Goal: Task Accomplishment & Management: Manage account settings

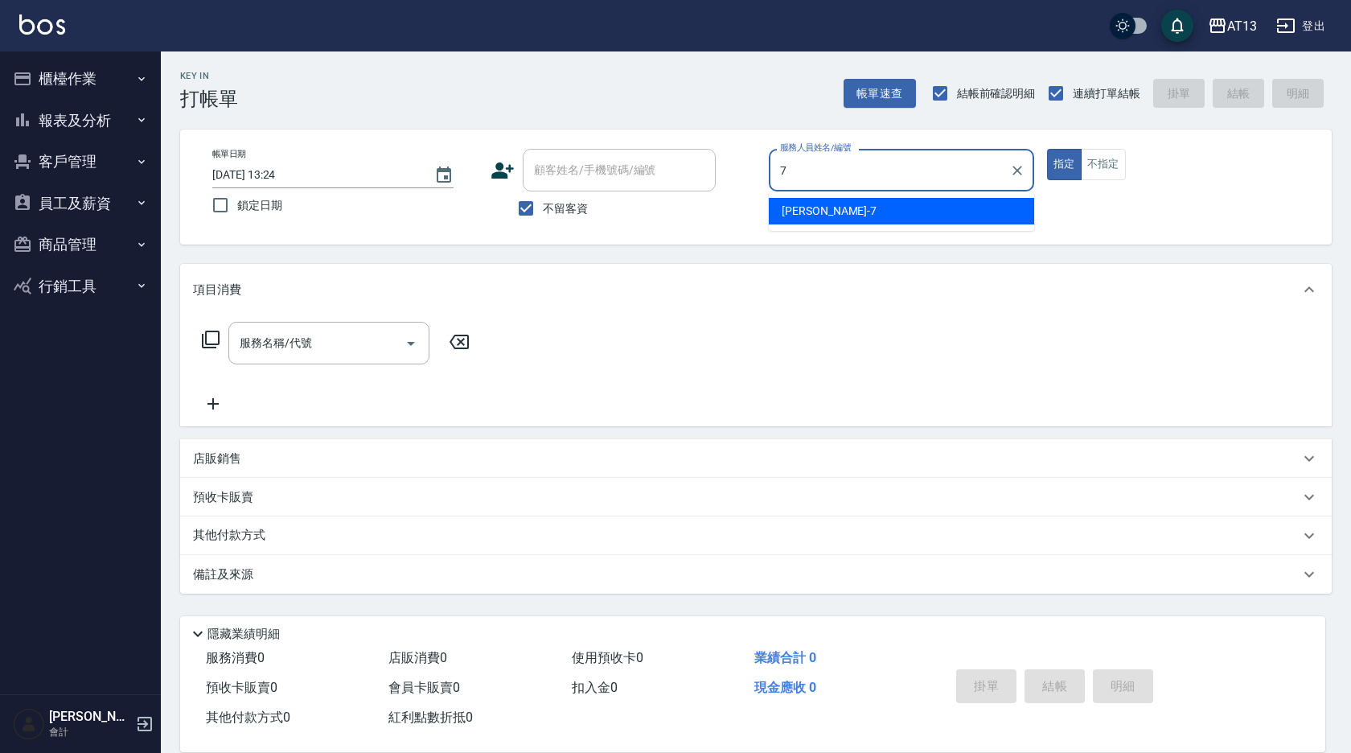
click at [923, 204] on div "[PERSON_NAME]-7" at bounding box center [901, 211] width 265 height 27
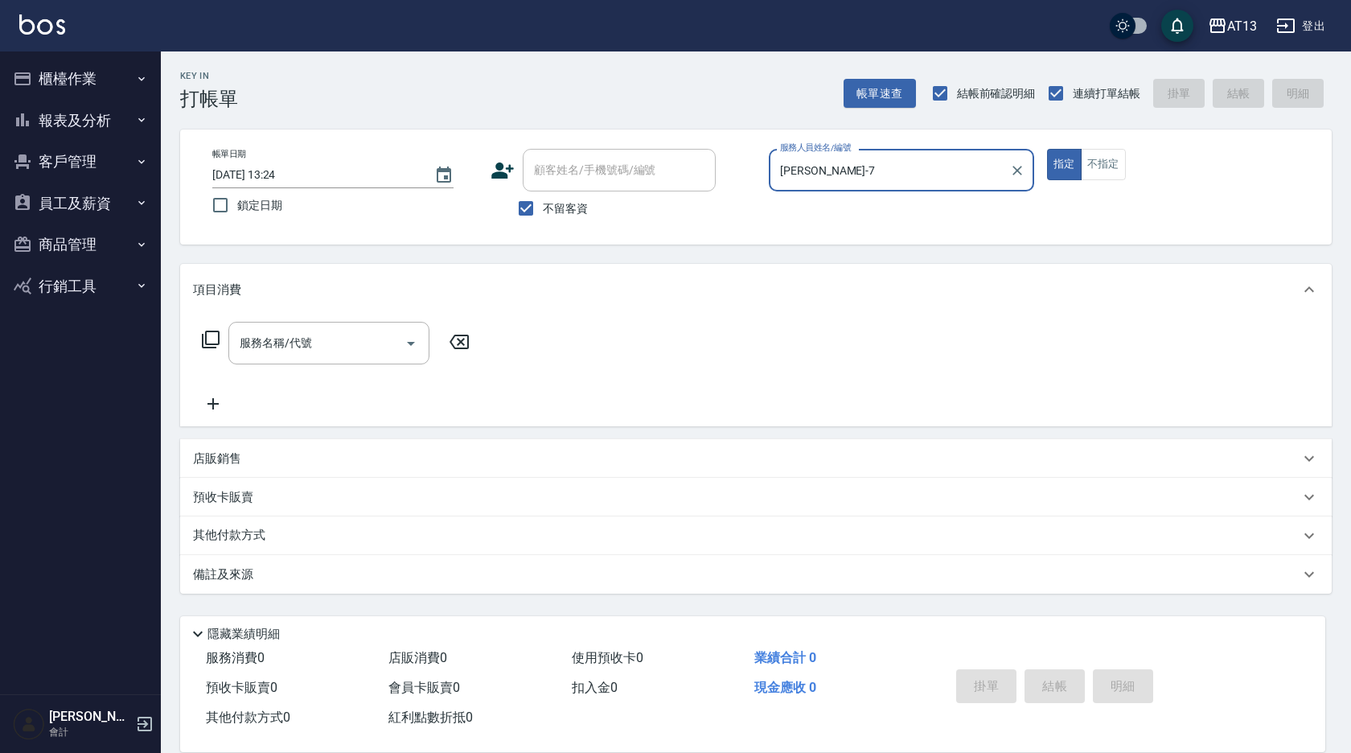
type input "[PERSON_NAME]-7"
click at [282, 347] on div "服務名稱/代號 服務名稱/代號" at bounding box center [328, 343] width 201 height 43
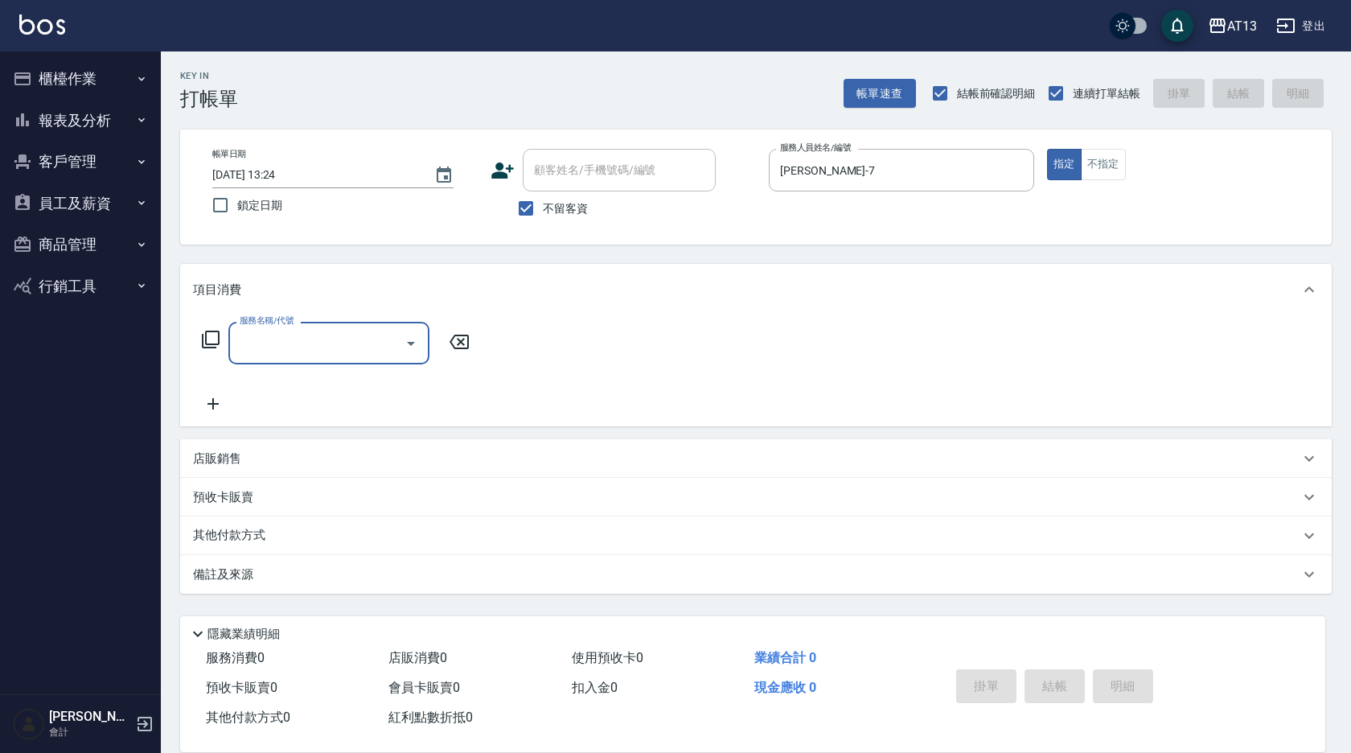
click at [289, 350] on input "服務名稱/代號" at bounding box center [317, 343] width 162 height 28
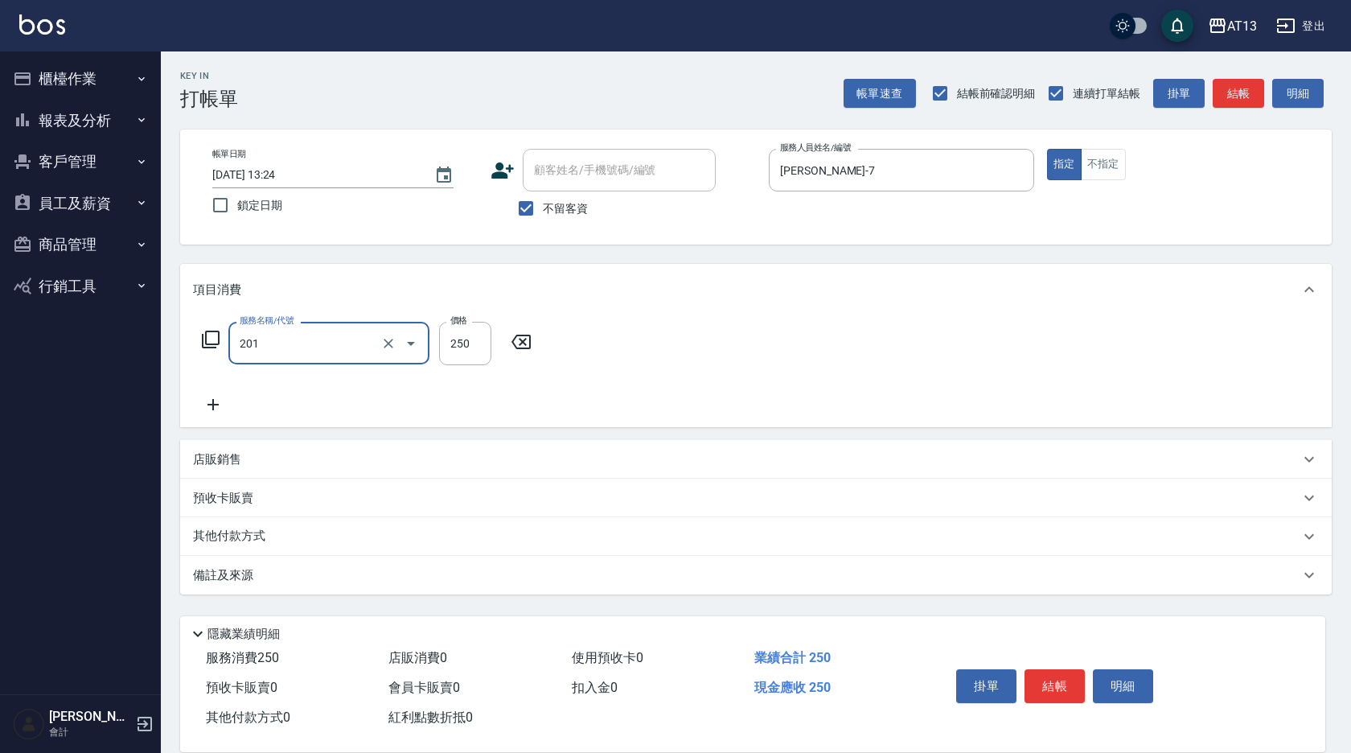
type input "洗髮(201)"
type input "[PERSON_NAME]-28"
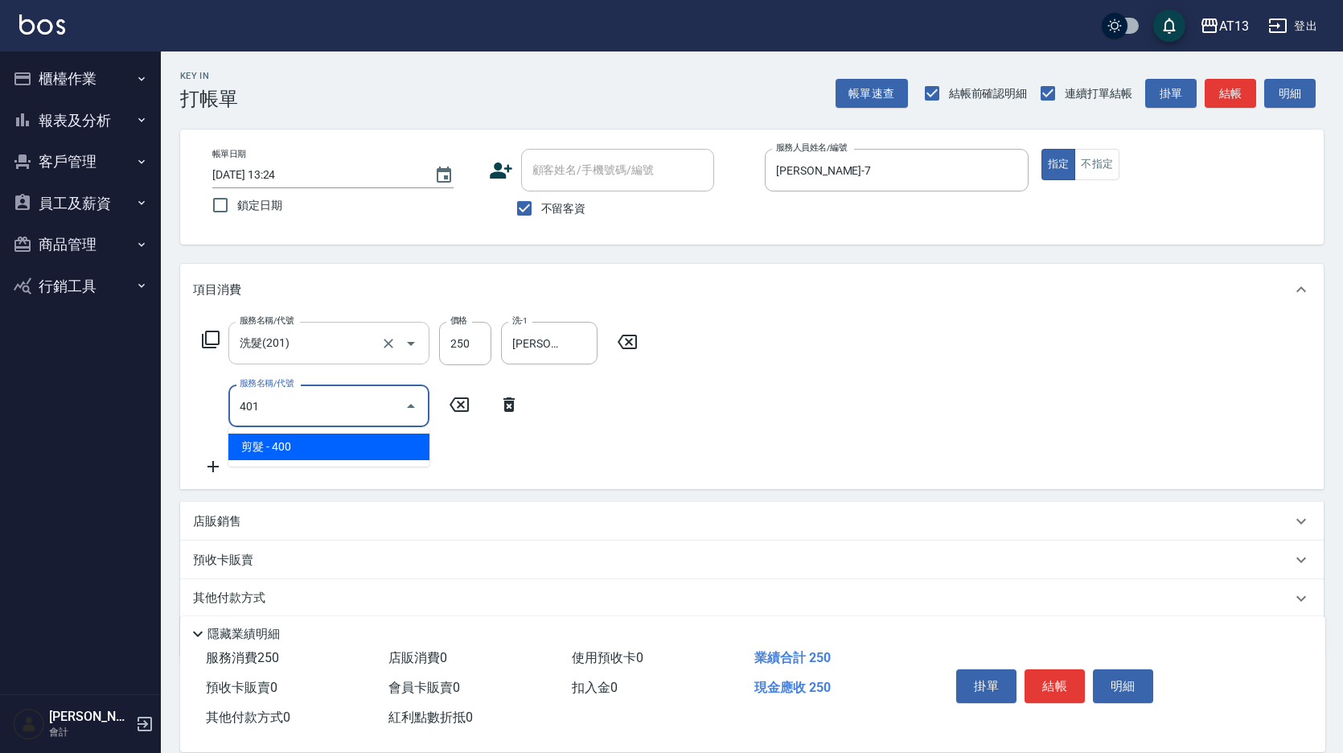
type input "剪髮(401)"
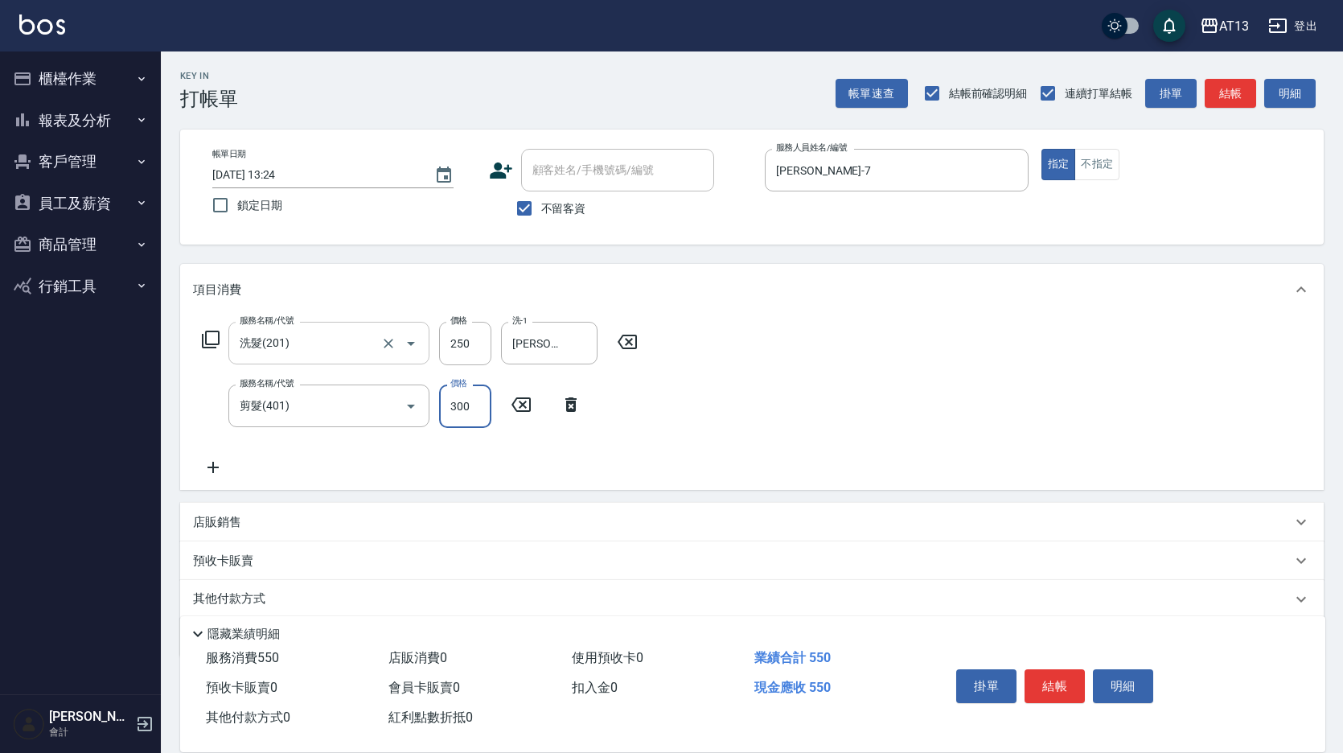
type input "300"
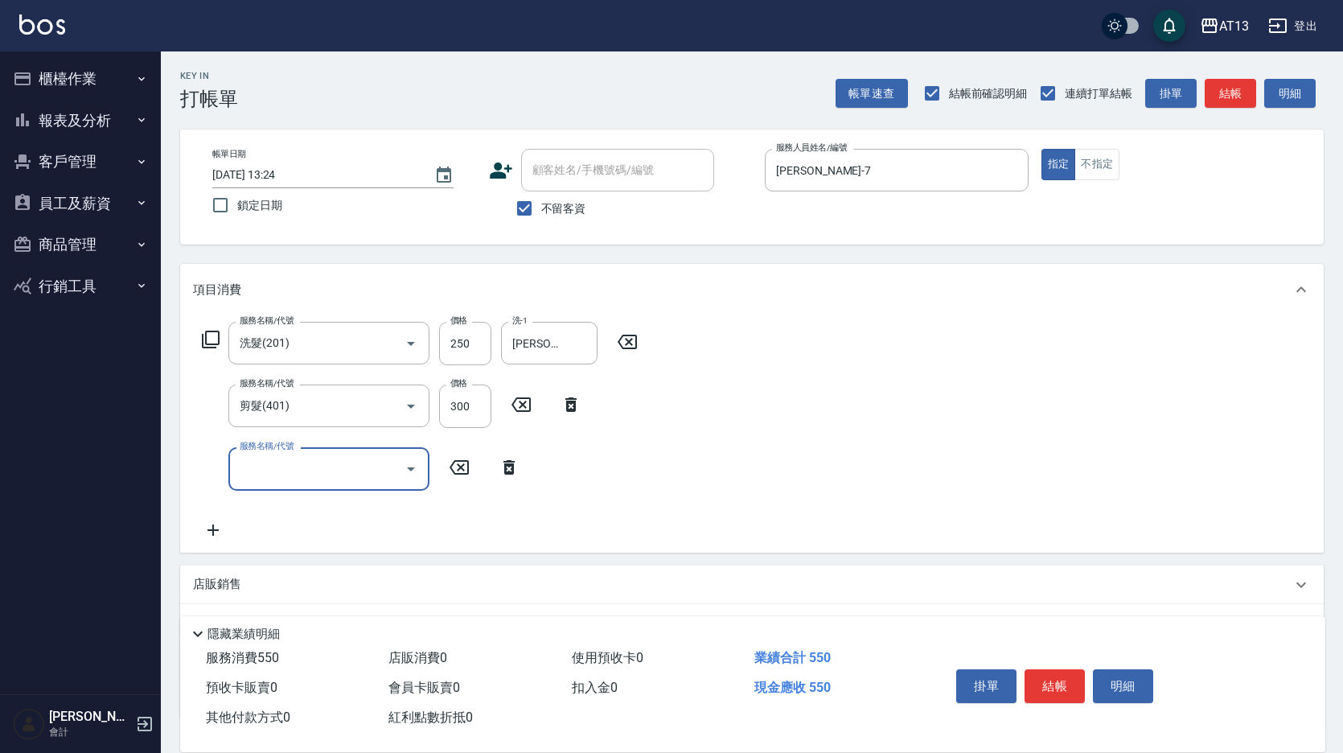
click at [987, 405] on div "服務名稱/代號 洗髮(201) 服務名稱/代號 價格 250 價格 洗-1 [PERSON_NAME]-28 洗-1 服務名稱/代號 剪髮(401) 服務名稱…" at bounding box center [751, 433] width 1143 height 236
click at [1069, 669] on button "結帳" at bounding box center [1054, 686] width 60 height 34
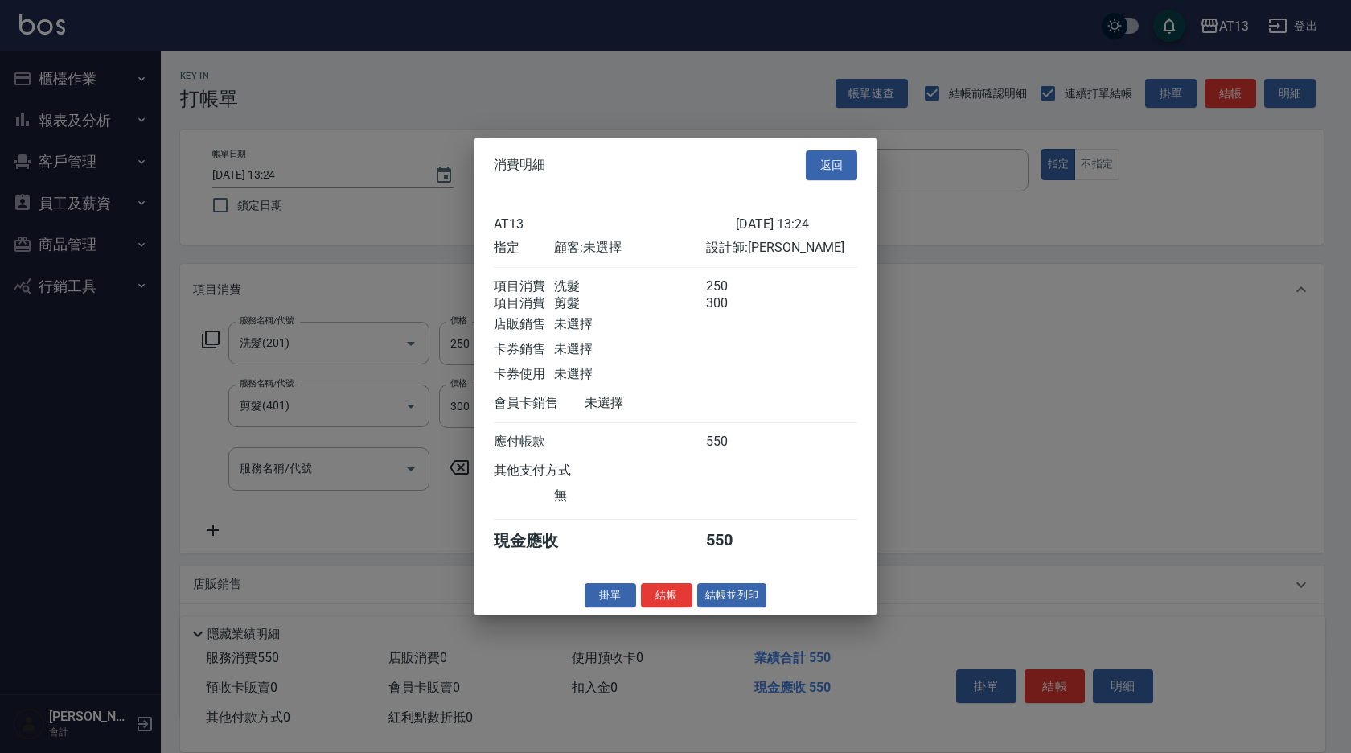
click at [679, 607] on button "結帳" at bounding box center [666, 594] width 51 height 25
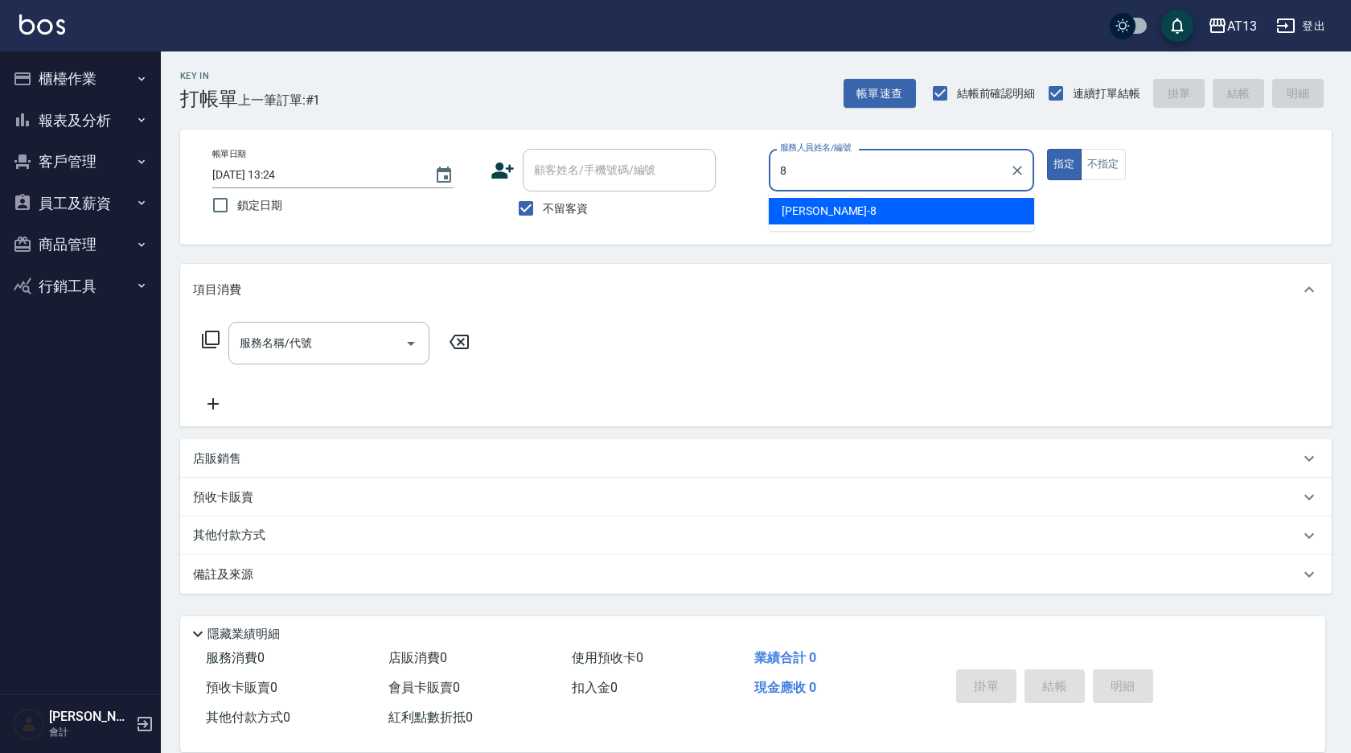
click at [804, 215] on span "[PERSON_NAME] -8" at bounding box center [829, 211] width 95 height 17
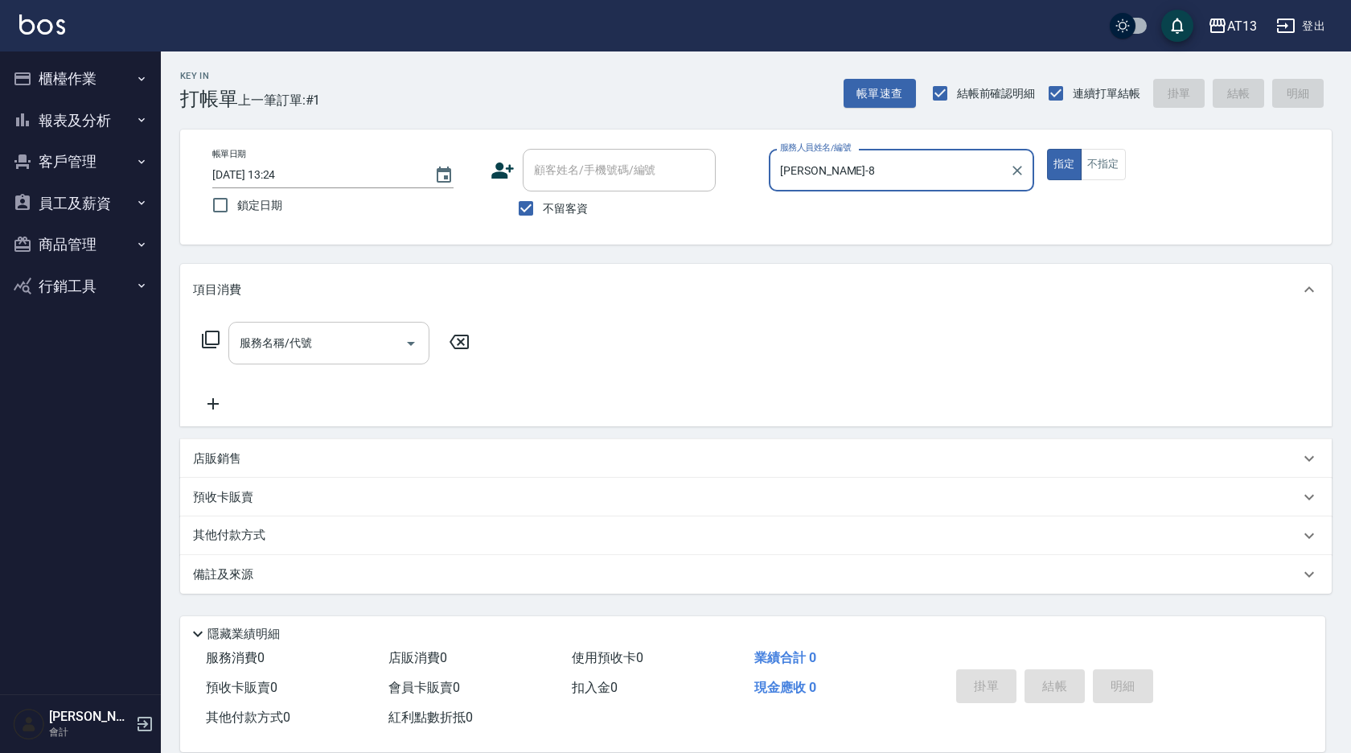
type input "[PERSON_NAME]-8"
click at [335, 340] on input "服務名稱/代號" at bounding box center [317, 343] width 162 height 28
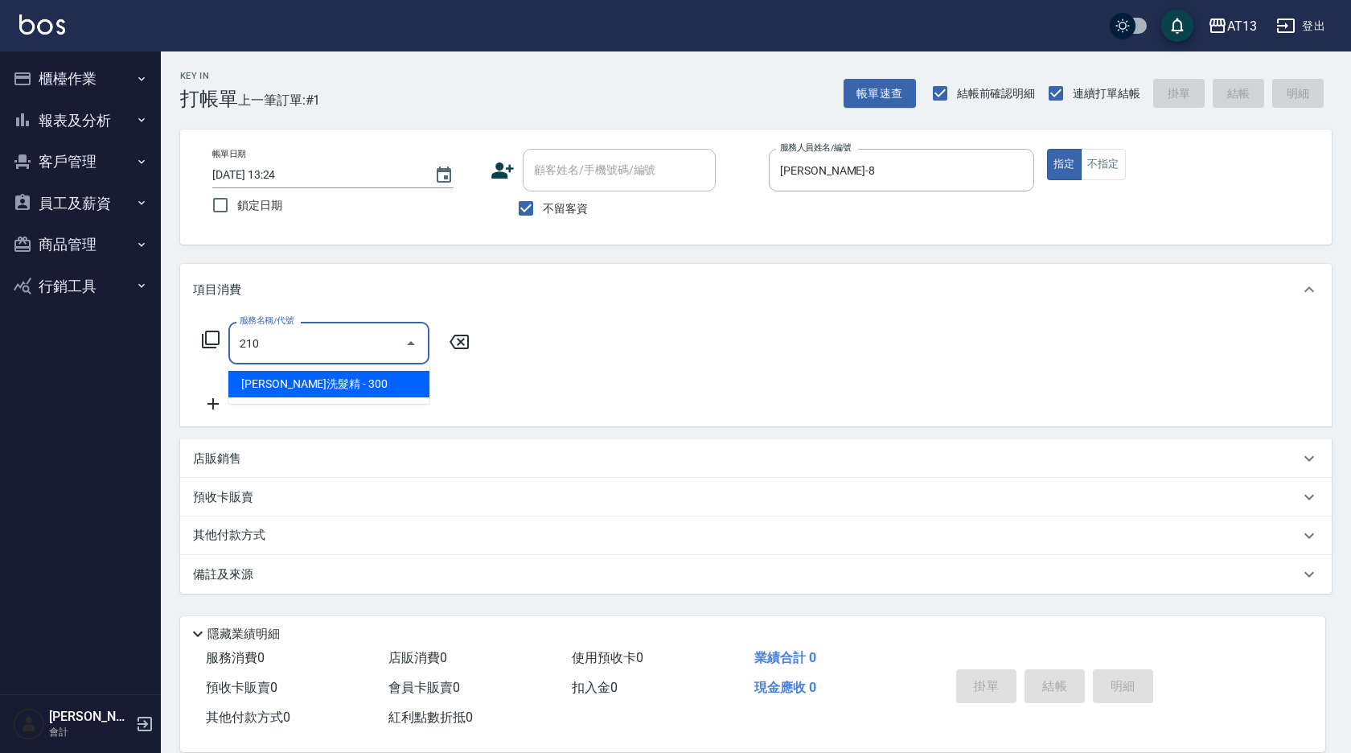
type input "歐娜洗髮精(210)"
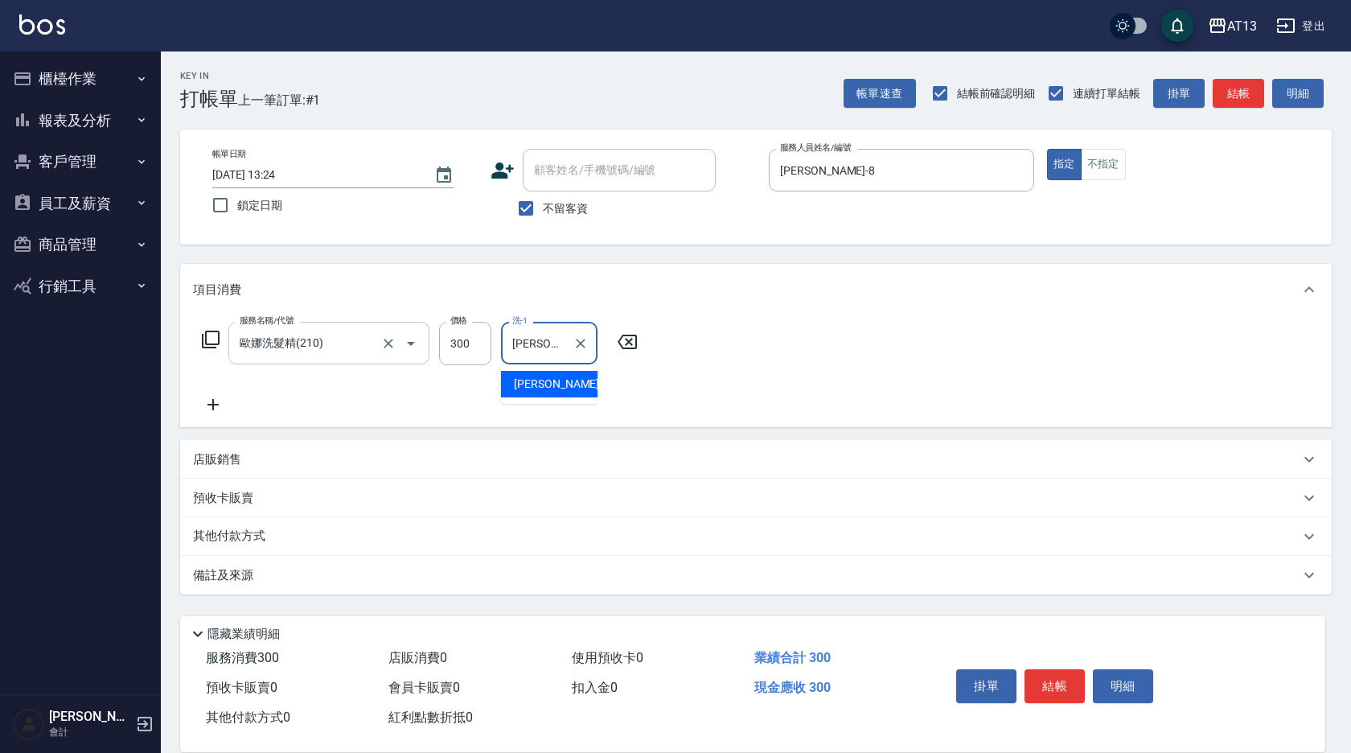
type input "[PERSON_NAME]-33"
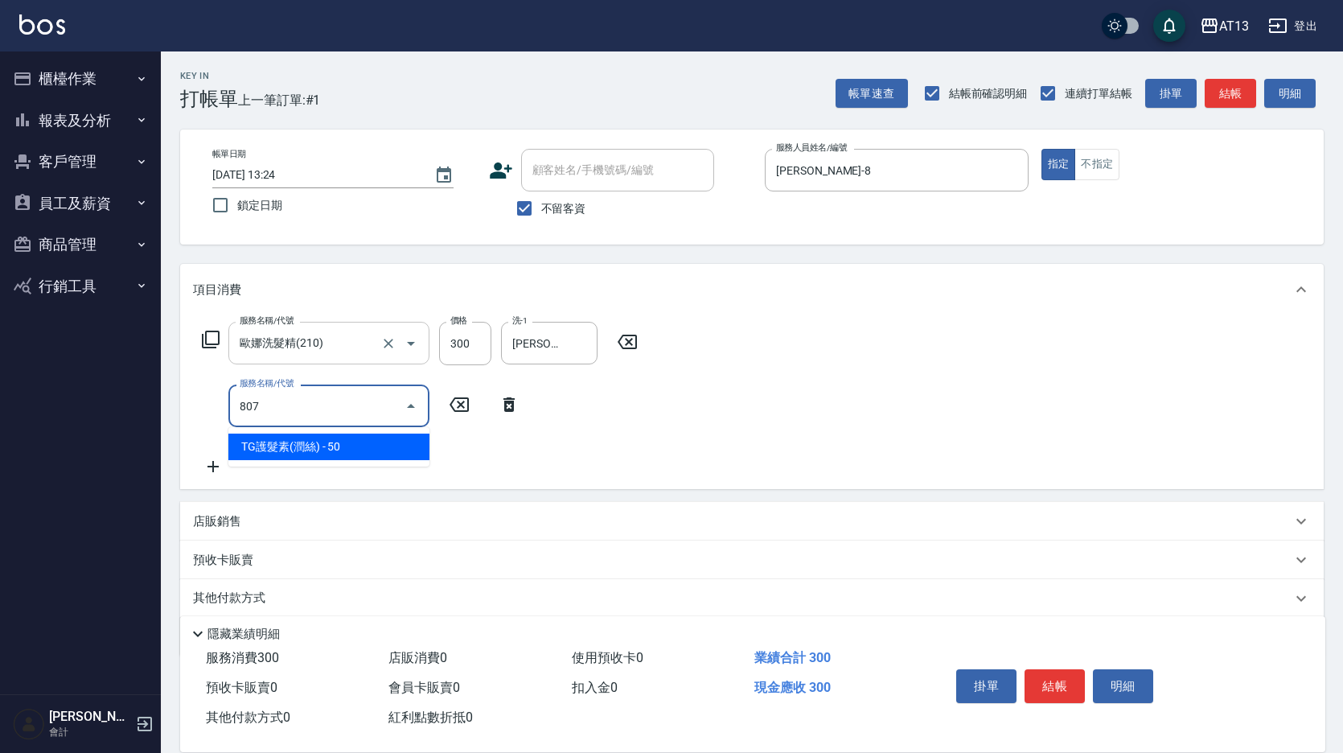
type input "TG護髮素(潤絲)(807)"
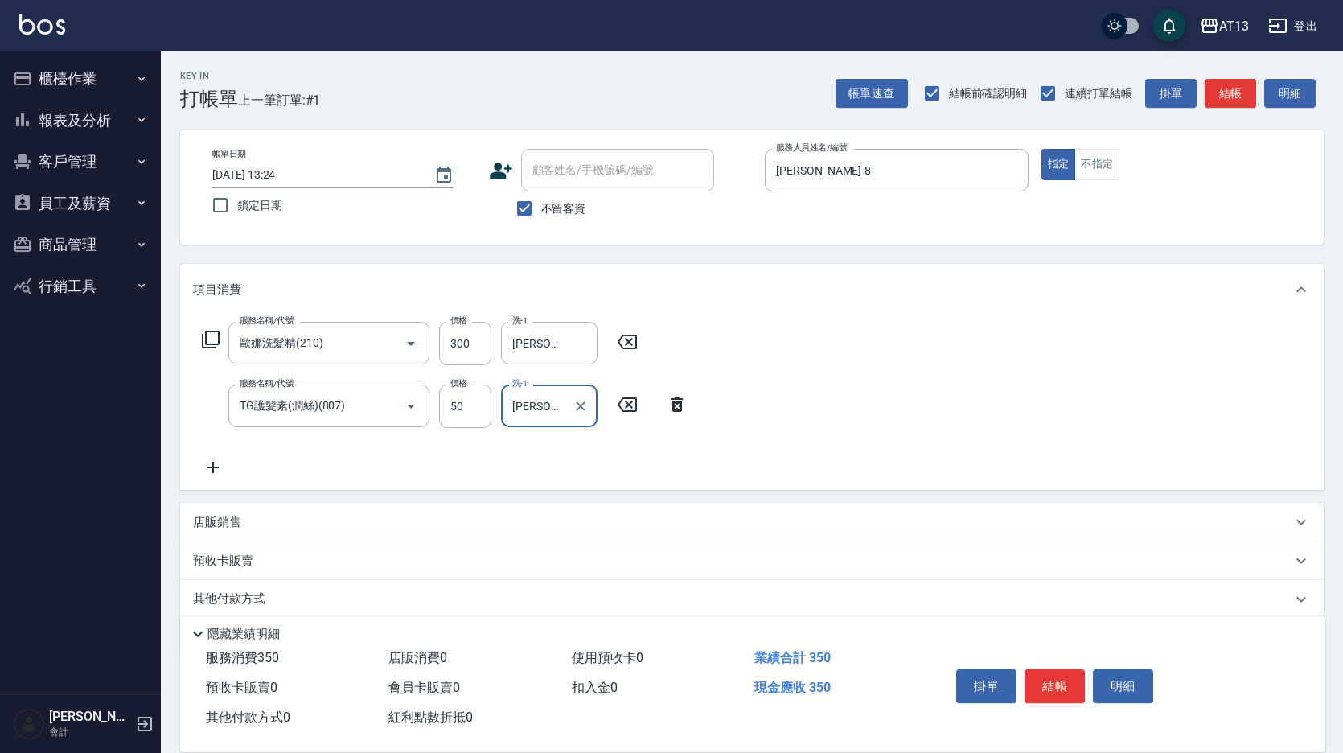
type input "[PERSON_NAME]-33"
click at [821, 434] on div "服務名稱/代號 [PERSON_NAME]洗髮精(210) 服務名稱/代號 價格 300 價格 洗-1 [PERSON_NAME]-33 洗-1 服務名稱/代…" at bounding box center [751, 402] width 1143 height 174
click at [1047, 677] on button "結帳" at bounding box center [1054, 686] width 60 height 34
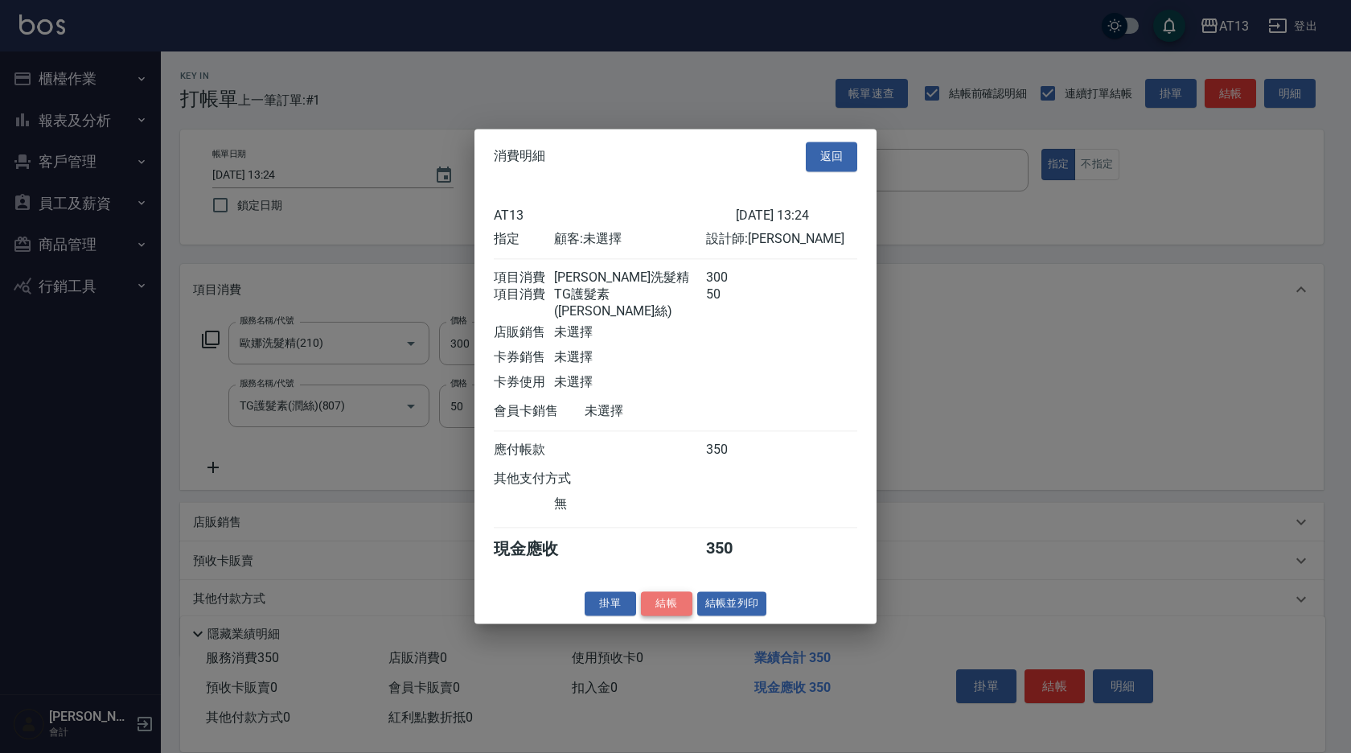
click at [675, 600] on button "結帳" at bounding box center [666, 603] width 51 height 25
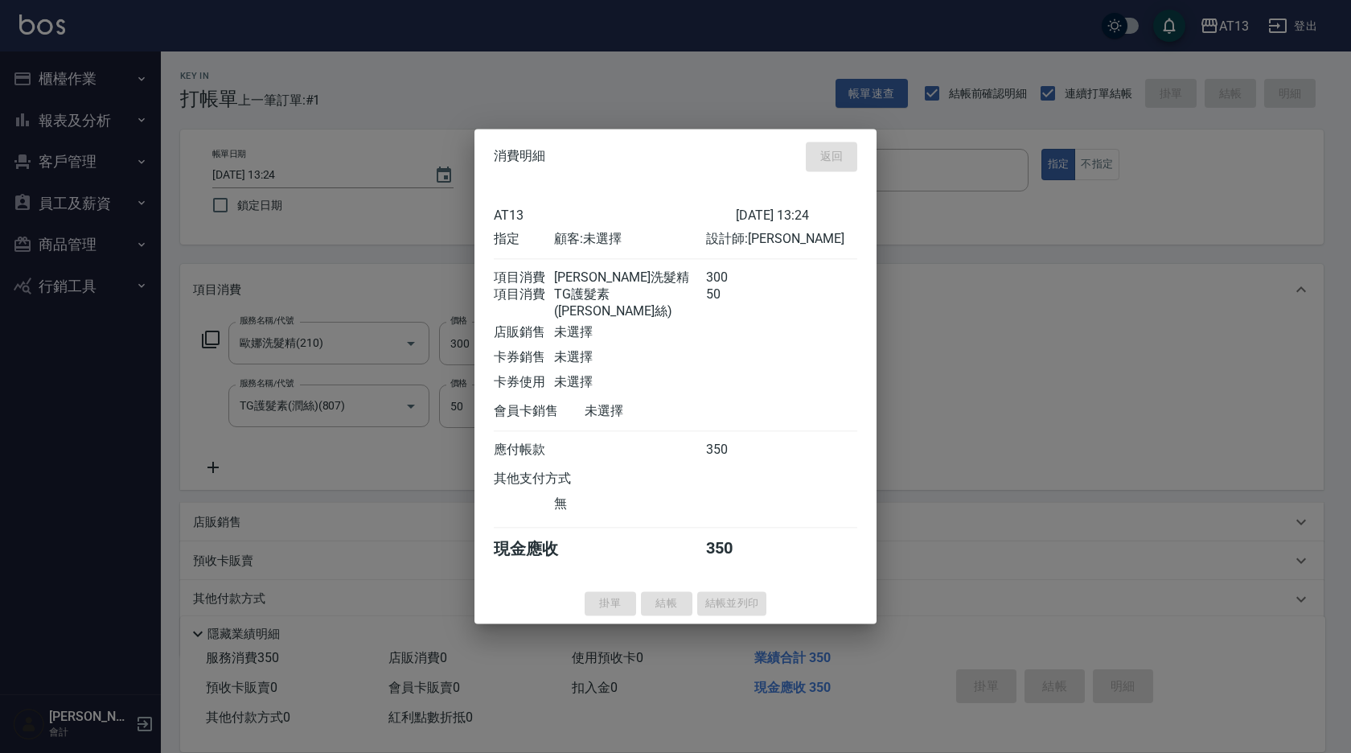
type input "[DATE] 13:25"
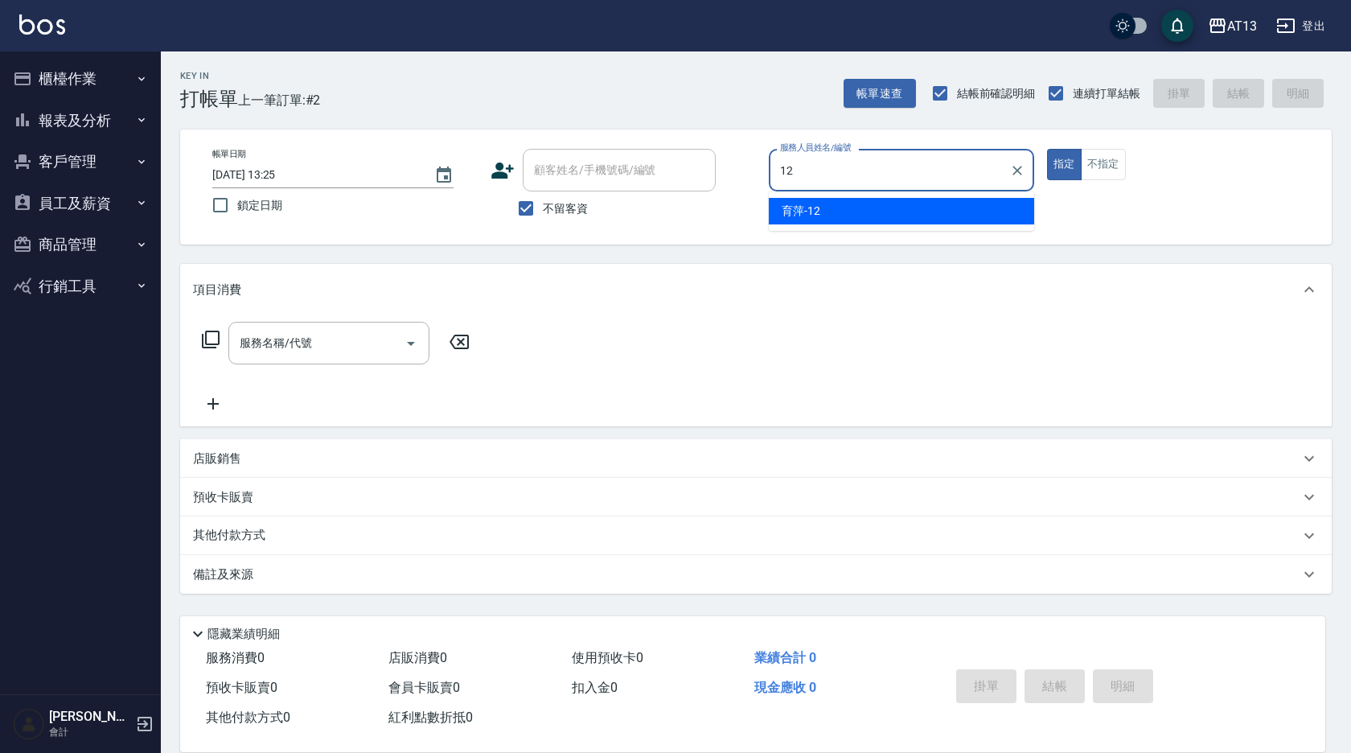
click at [784, 213] on span "育萍 -12" at bounding box center [801, 211] width 39 height 17
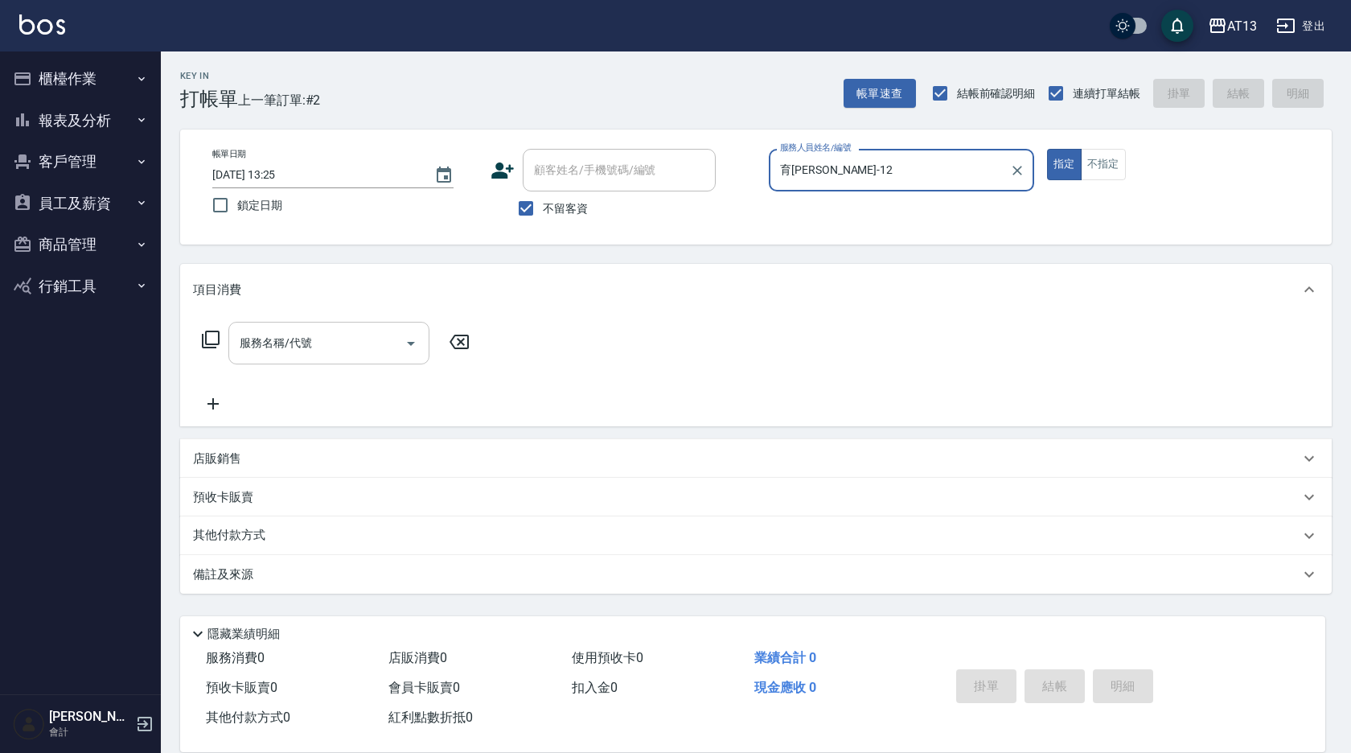
type input "育[PERSON_NAME]-12"
click at [322, 336] on input "服務名稱/代號" at bounding box center [317, 343] width 162 height 28
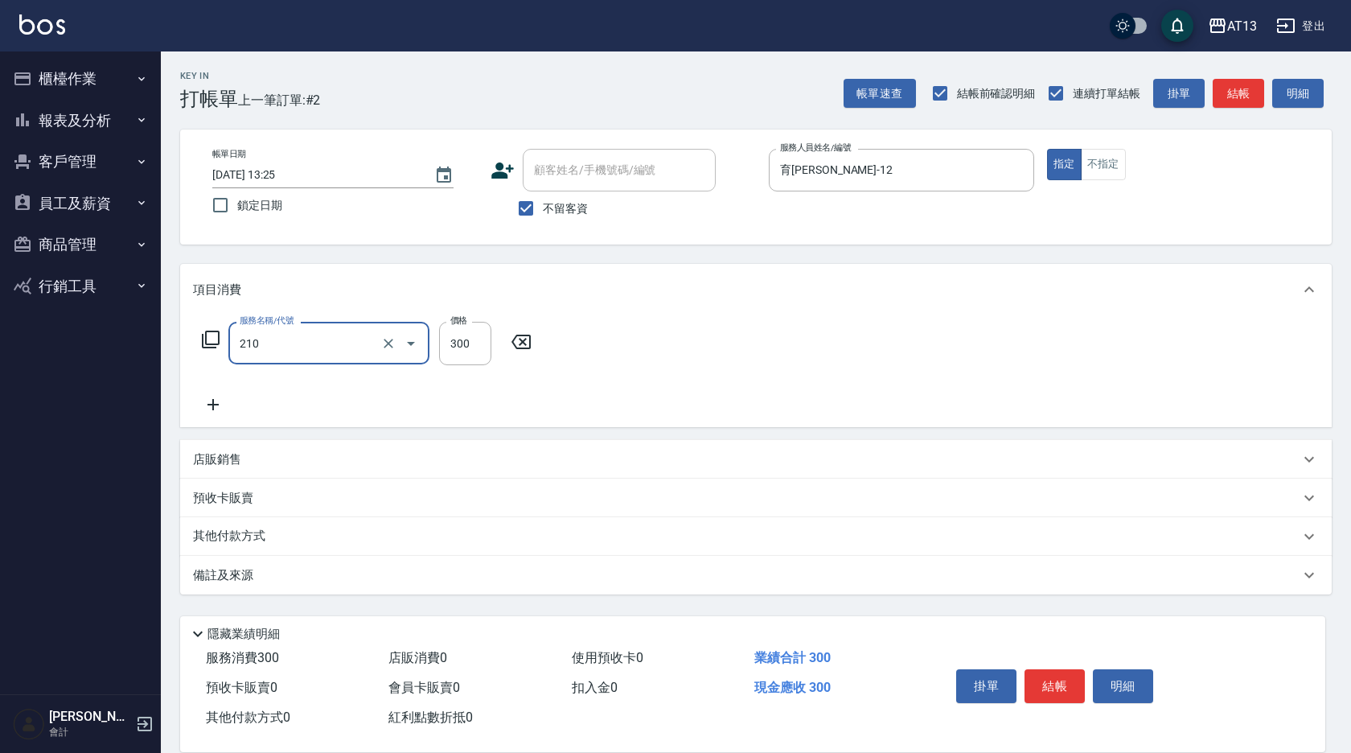
type input "歐娜洗髮精(210)"
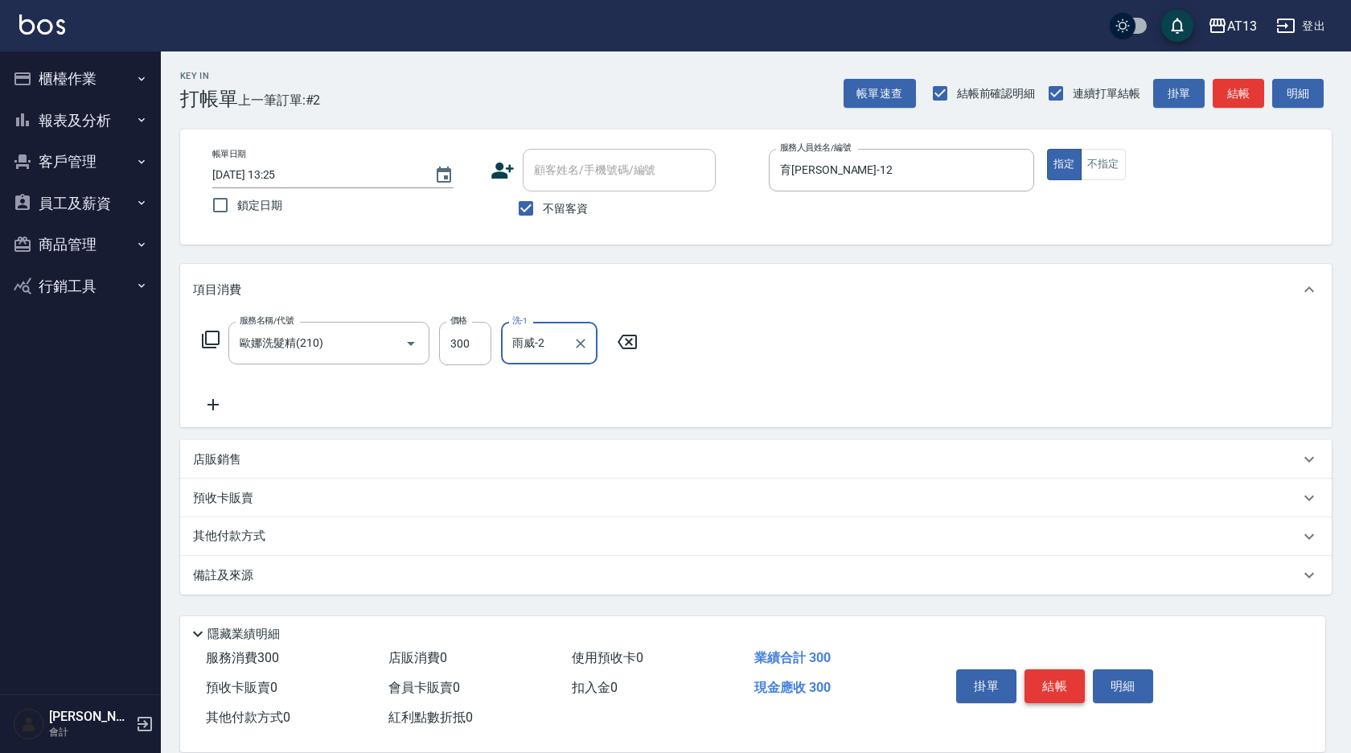
type input "雨威-2"
click at [1067, 684] on button "結帳" at bounding box center [1054, 686] width 60 height 34
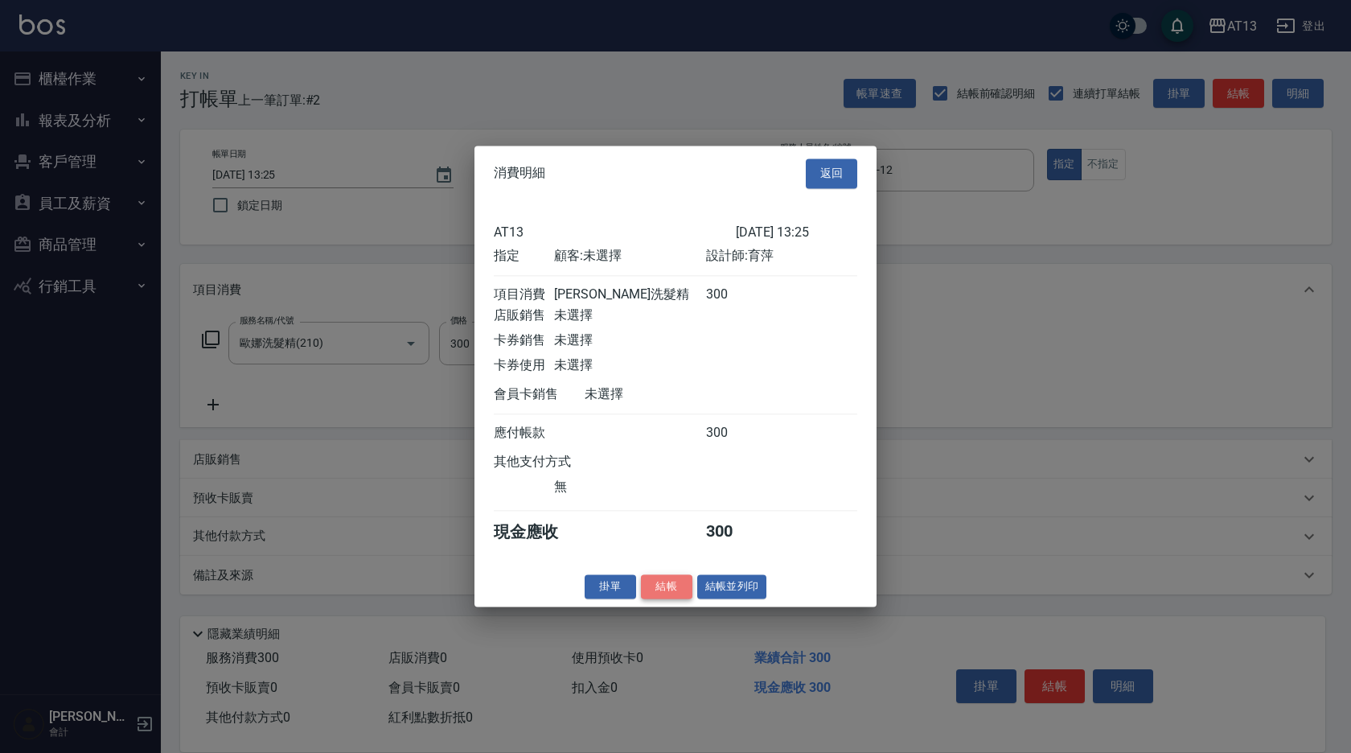
click at [675, 596] on button "結帳" at bounding box center [666, 586] width 51 height 25
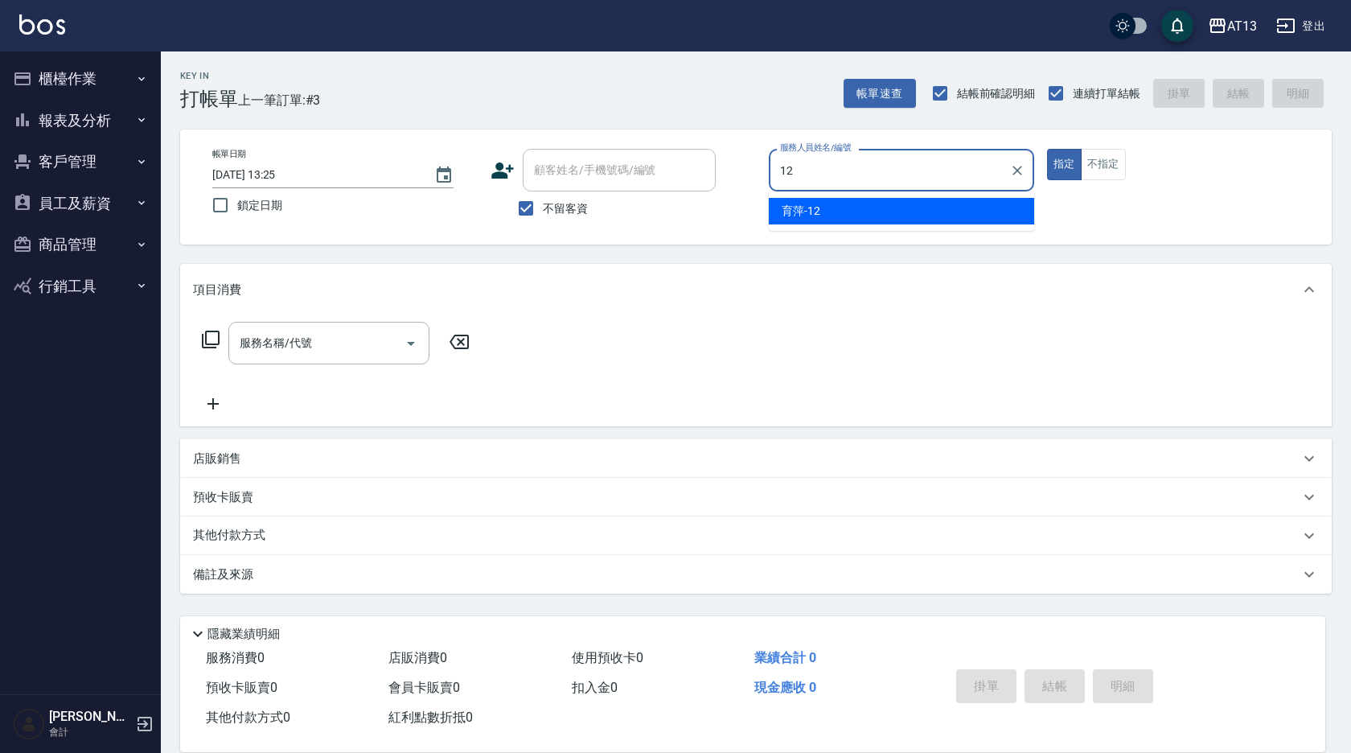
click at [860, 204] on div "育萍 -12" at bounding box center [901, 211] width 265 height 27
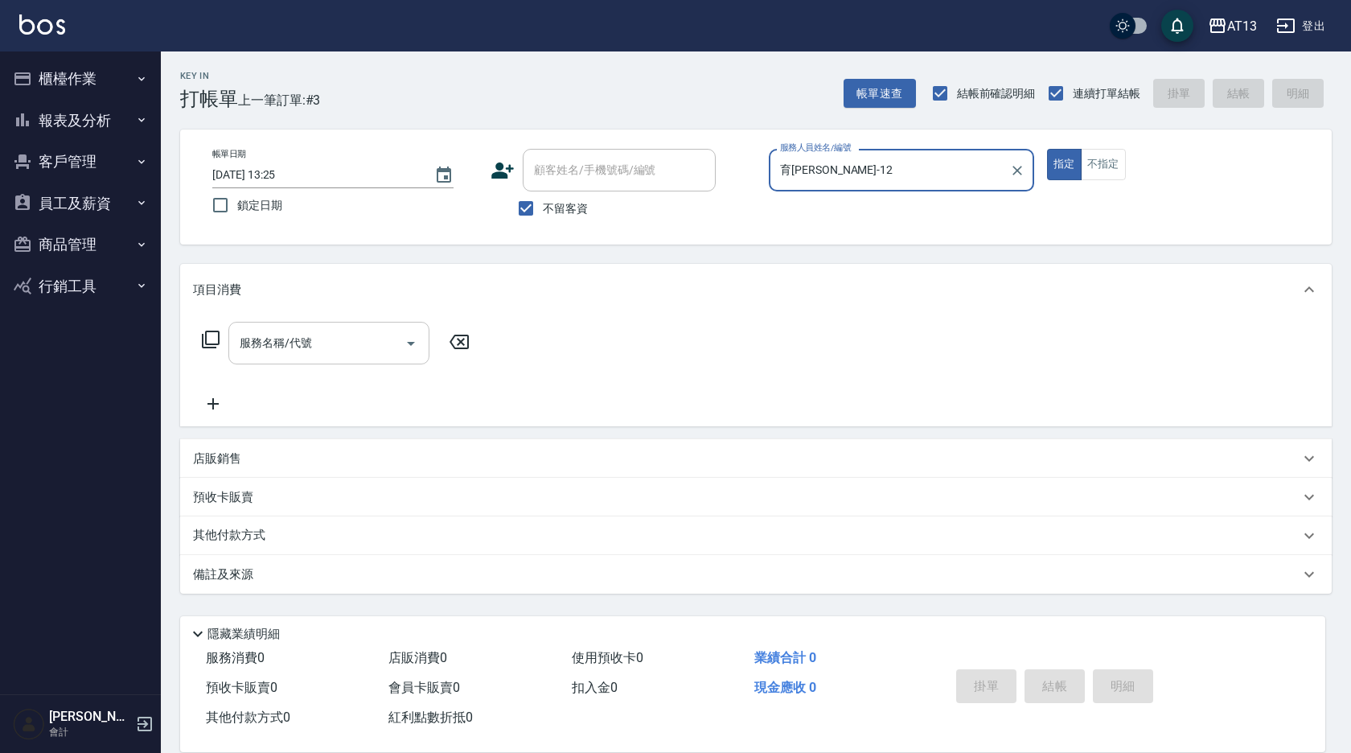
type input "育[PERSON_NAME]-12"
click at [309, 338] on input "服務名稱/代號" at bounding box center [317, 343] width 162 height 28
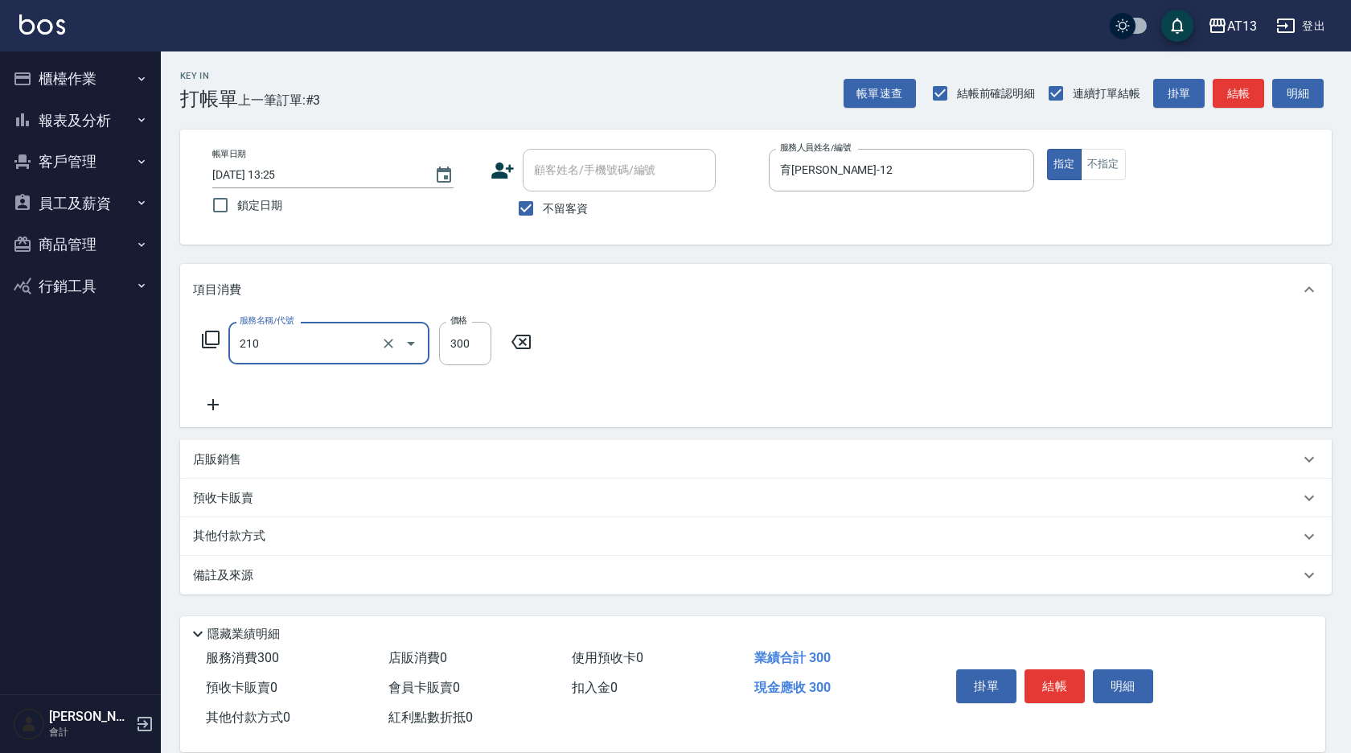
type input "歐娜洗髮精(210)"
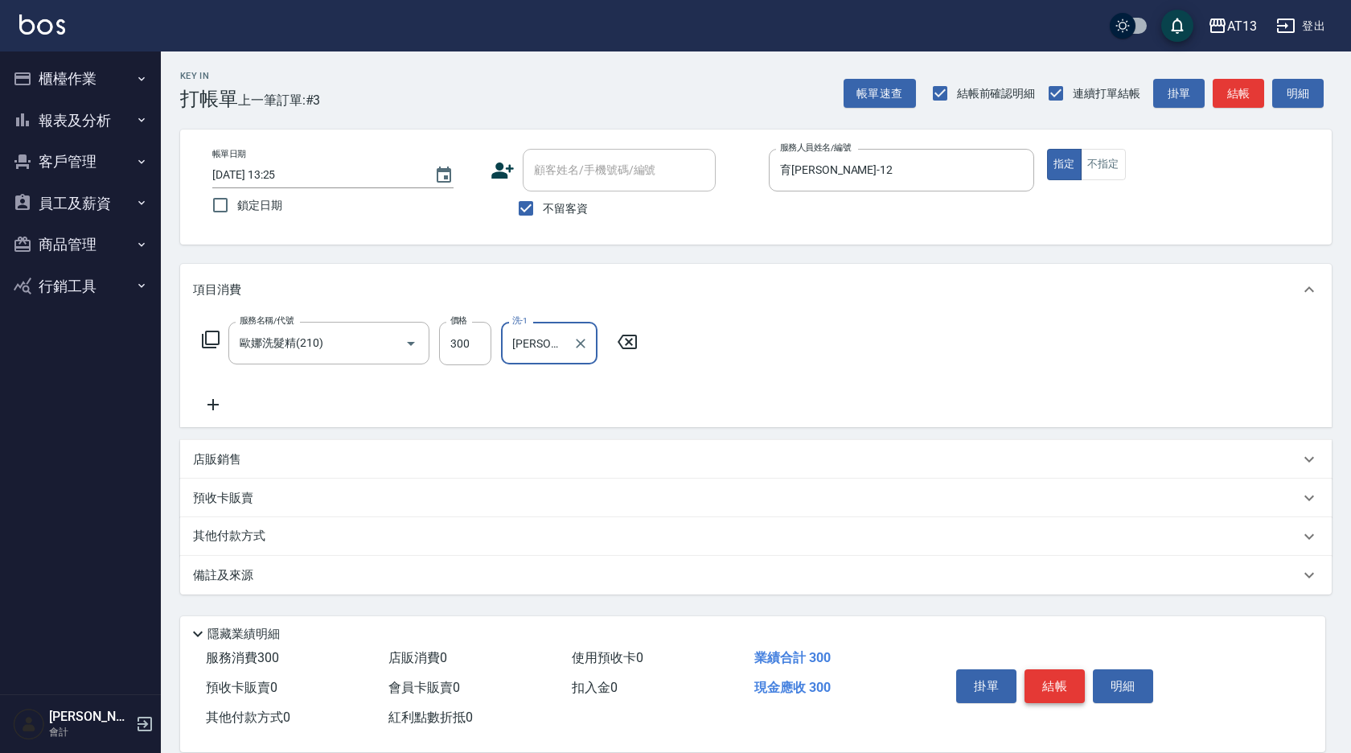
type input "[PERSON_NAME]-29"
click at [1043, 674] on button "結帳" at bounding box center [1054, 686] width 60 height 34
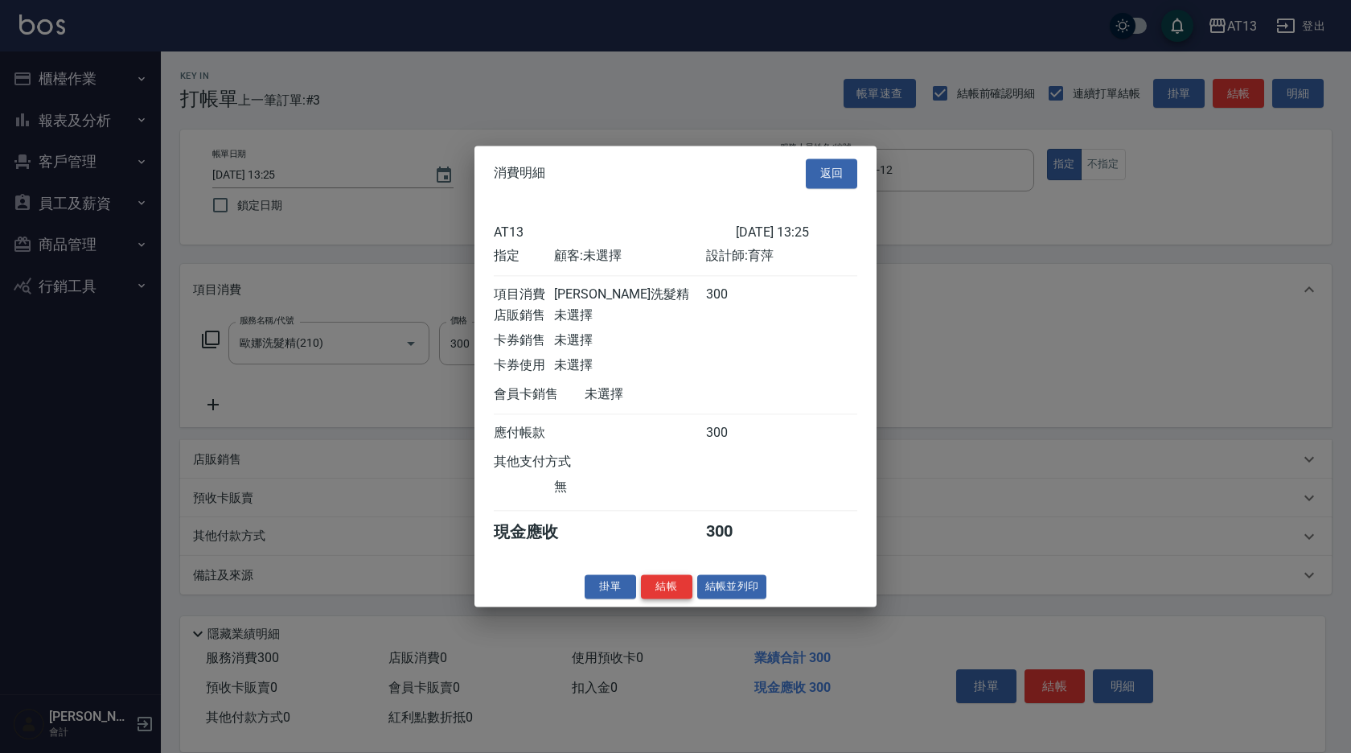
click at [675, 593] on button "結帳" at bounding box center [666, 586] width 51 height 25
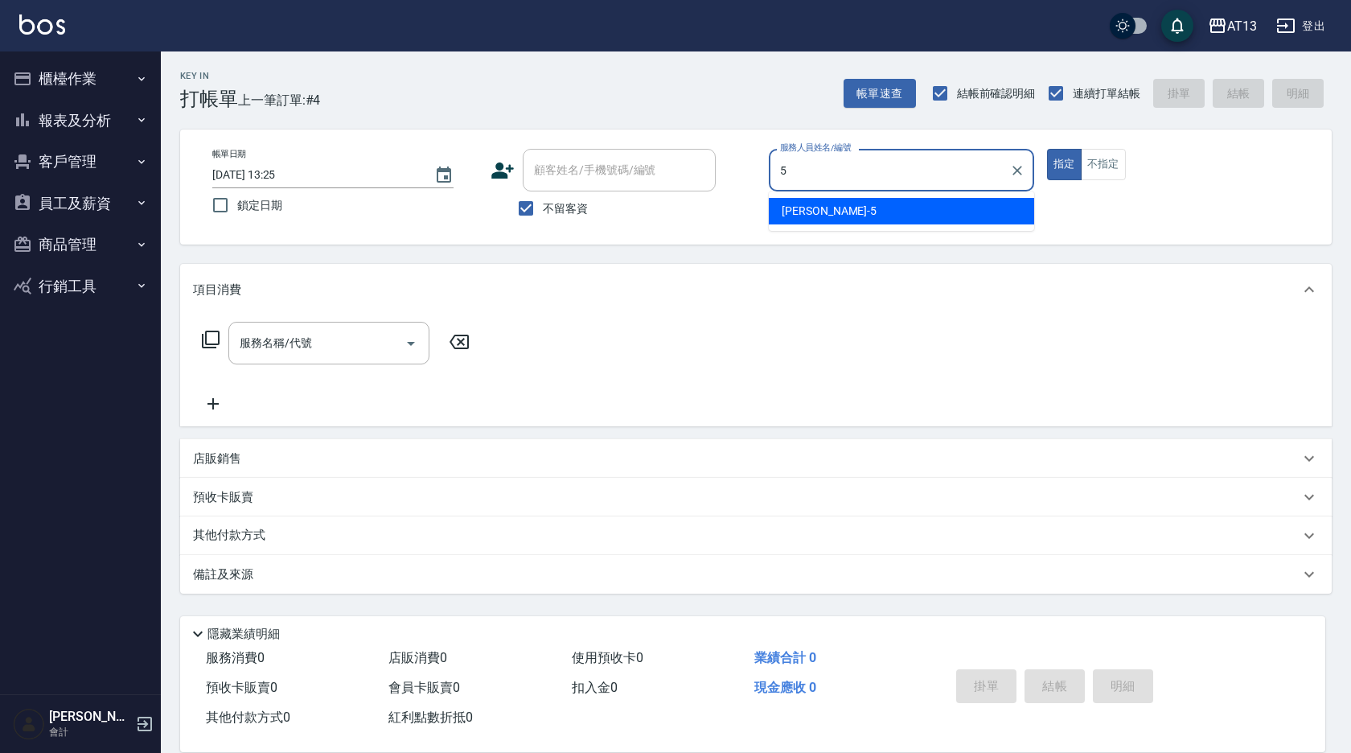
click at [892, 214] on div "[PERSON_NAME] -5" at bounding box center [901, 211] width 265 height 27
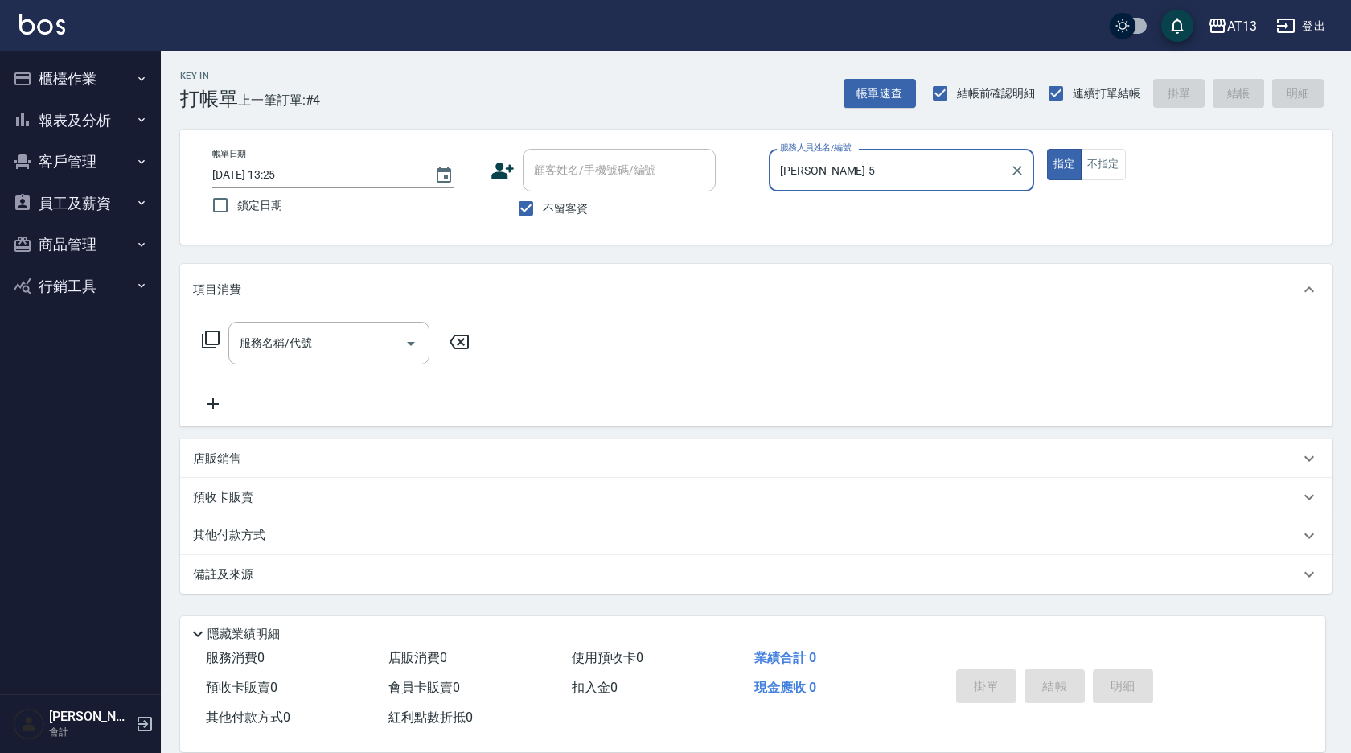
type input "[PERSON_NAME]-5"
click at [306, 342] on div "服務名稱/代號 服務名稱/代號" at bounding box center [328, 343] width 201 height 43
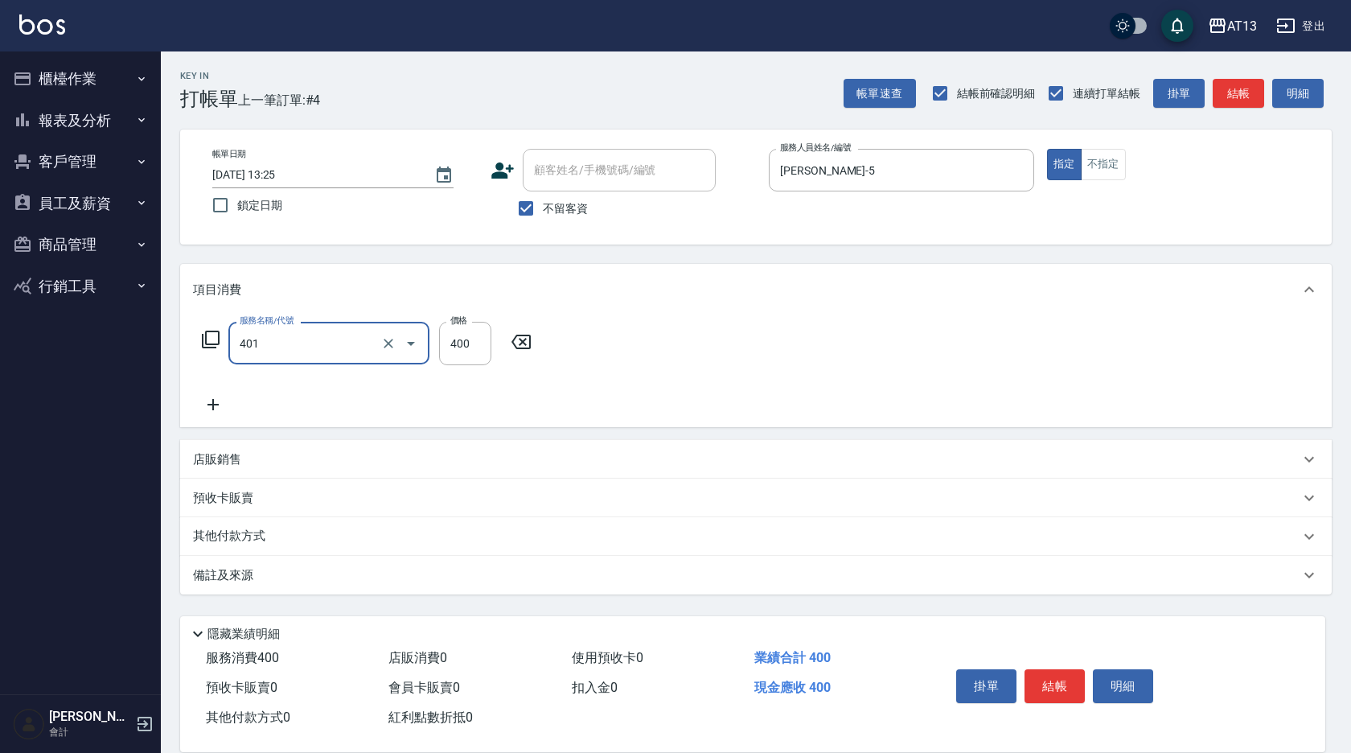
type input "剪髮(401)"
type input "150"
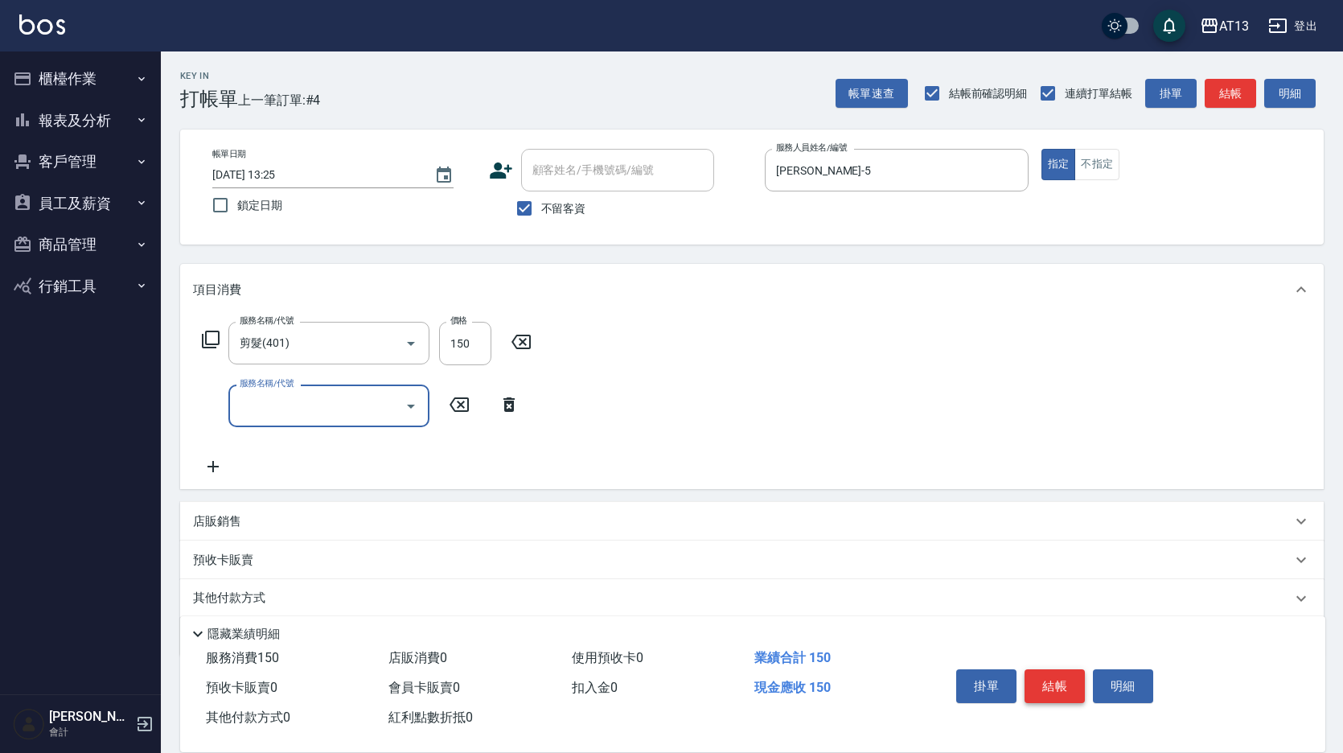
click at [1069, 683] on button "結帳" at bounding box center [1054, 686] width 60 height 34
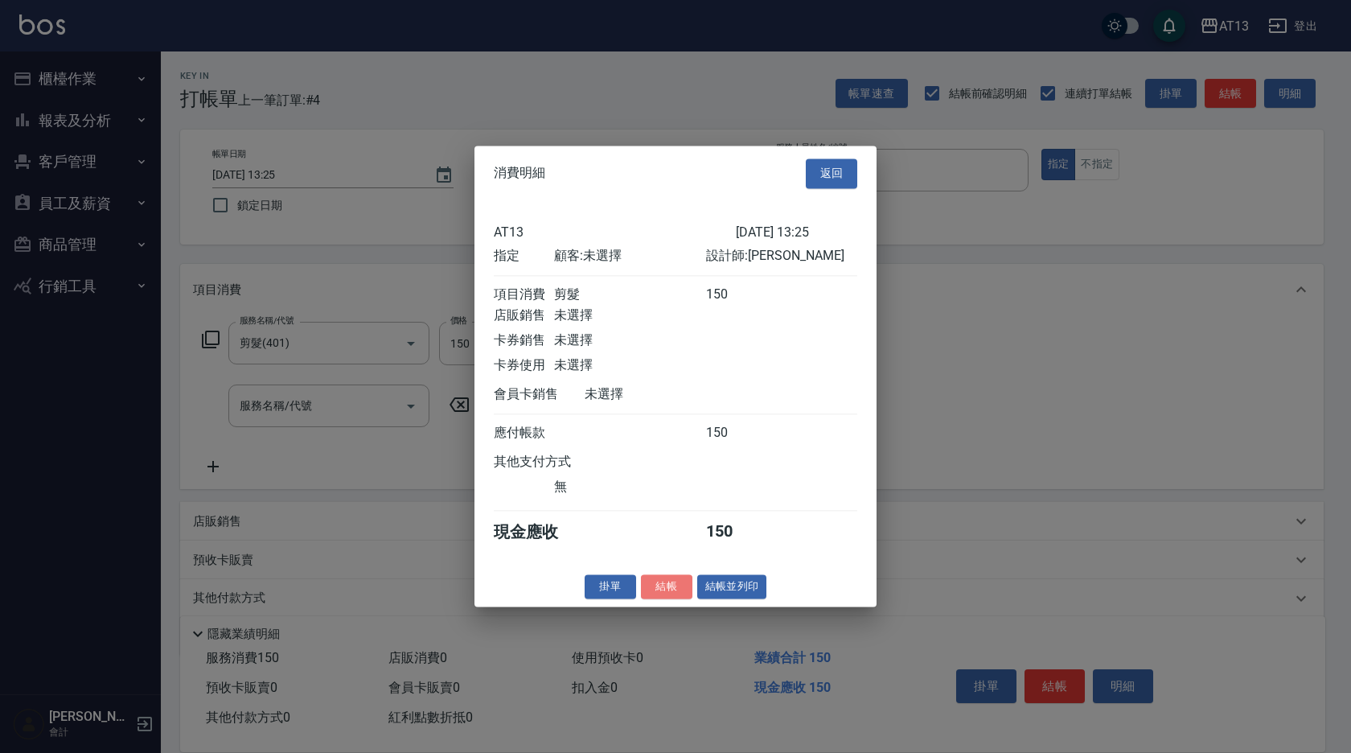
click at [663, 599] on button "結帳" at bounding box center [666, 586] width 51 height 25
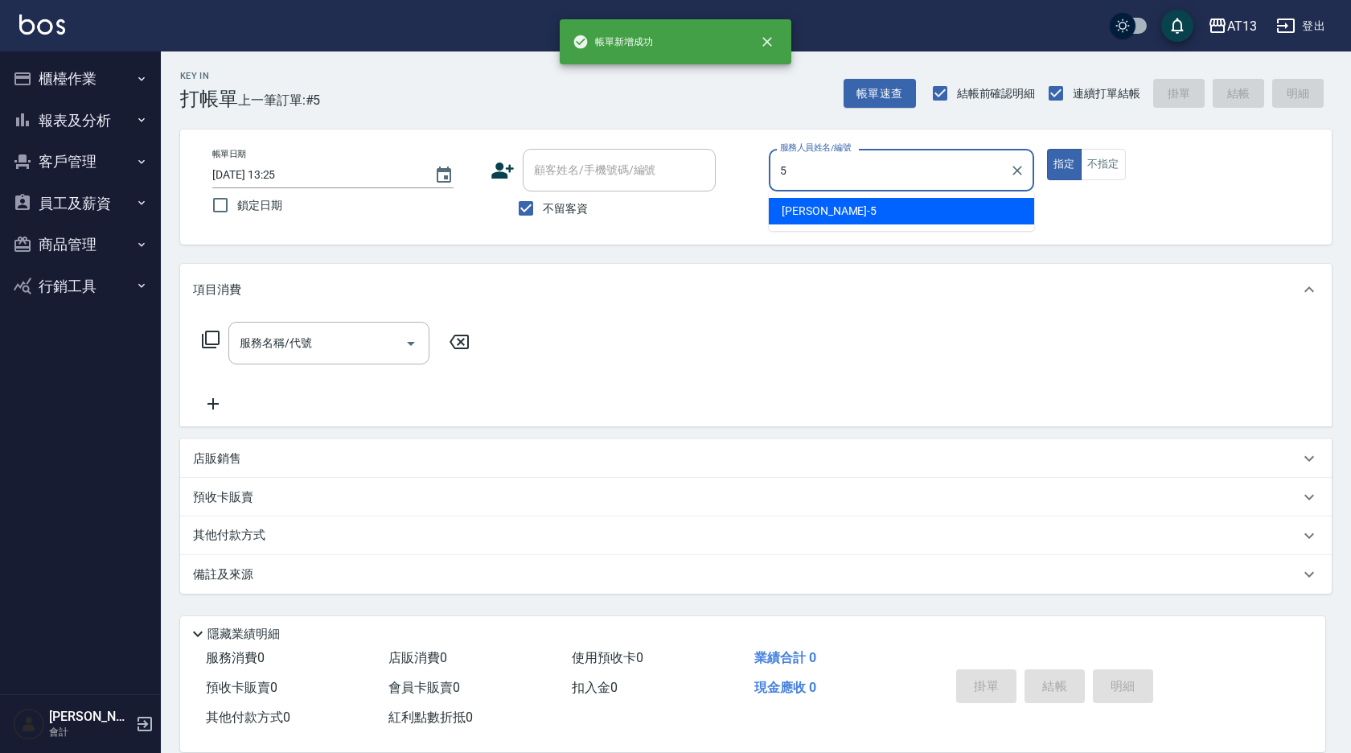
click at [897, 210] on div "[PERSON_NAME] -5" at bounding box center [901, 211] width 265 height 27
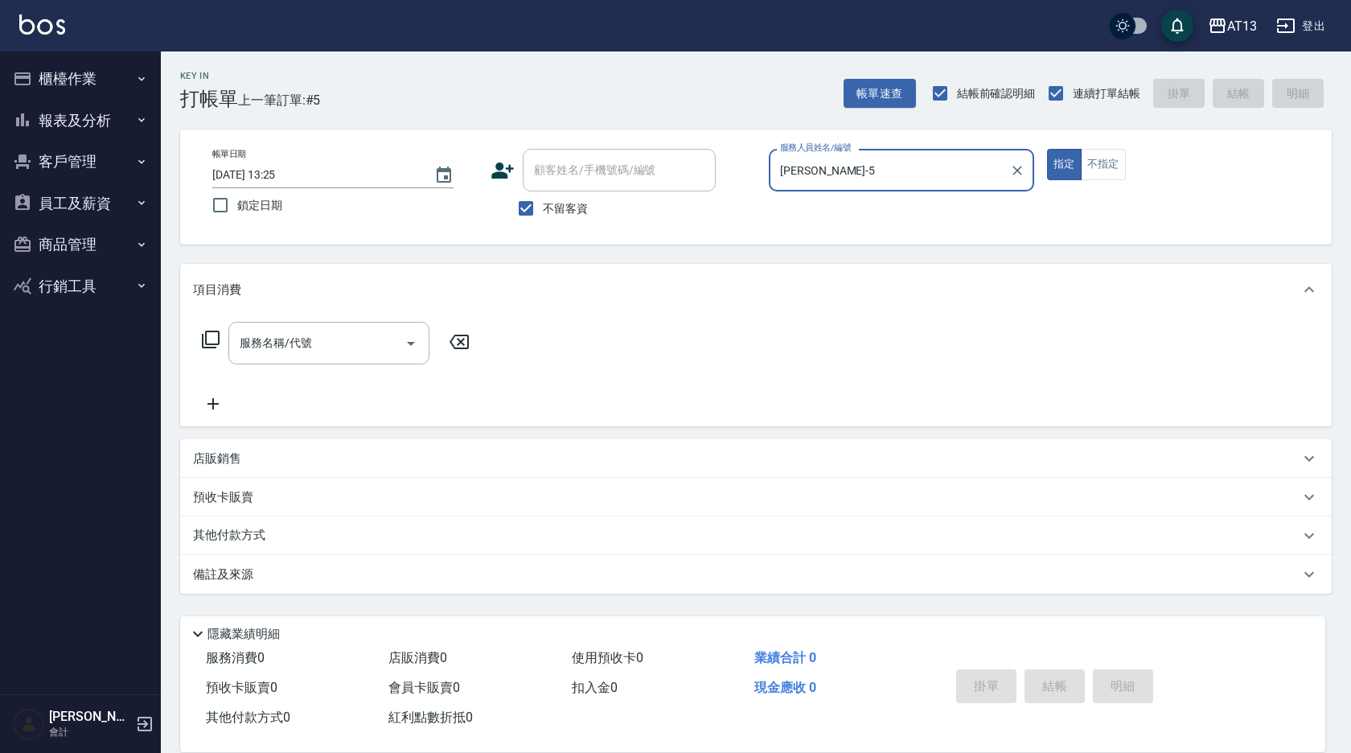
type input "[PERSON_NAME]-5"
click at [1127, 176] on div "指定 不指定" at bounding box center [1179, 164] width 265 height 31
click at [1118, 173] on button "不指定" at bounding box center [1103, 164] width 45 height 31
click at [355, 346] on input "服務名稱/代號" at bounding box center [317, 343] width 162 height 28
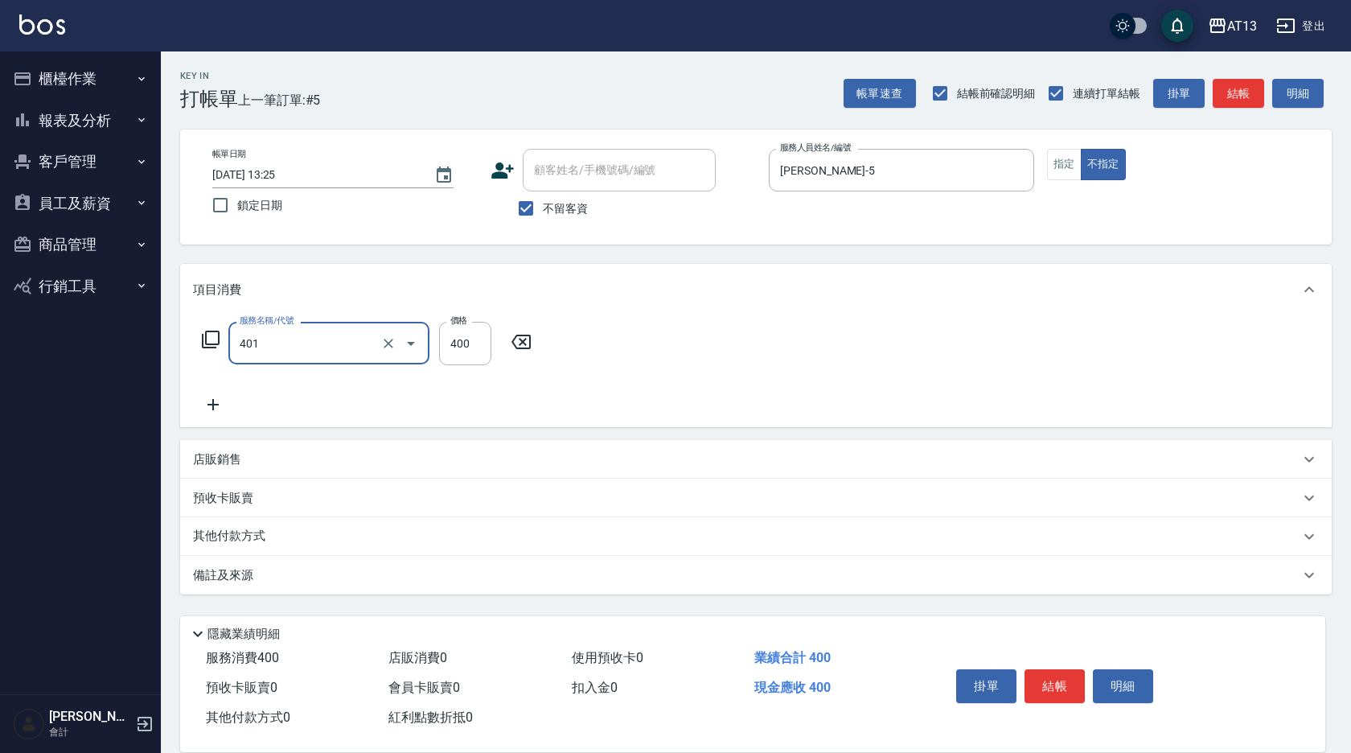
type input "剪髮(401)"
type input "150"
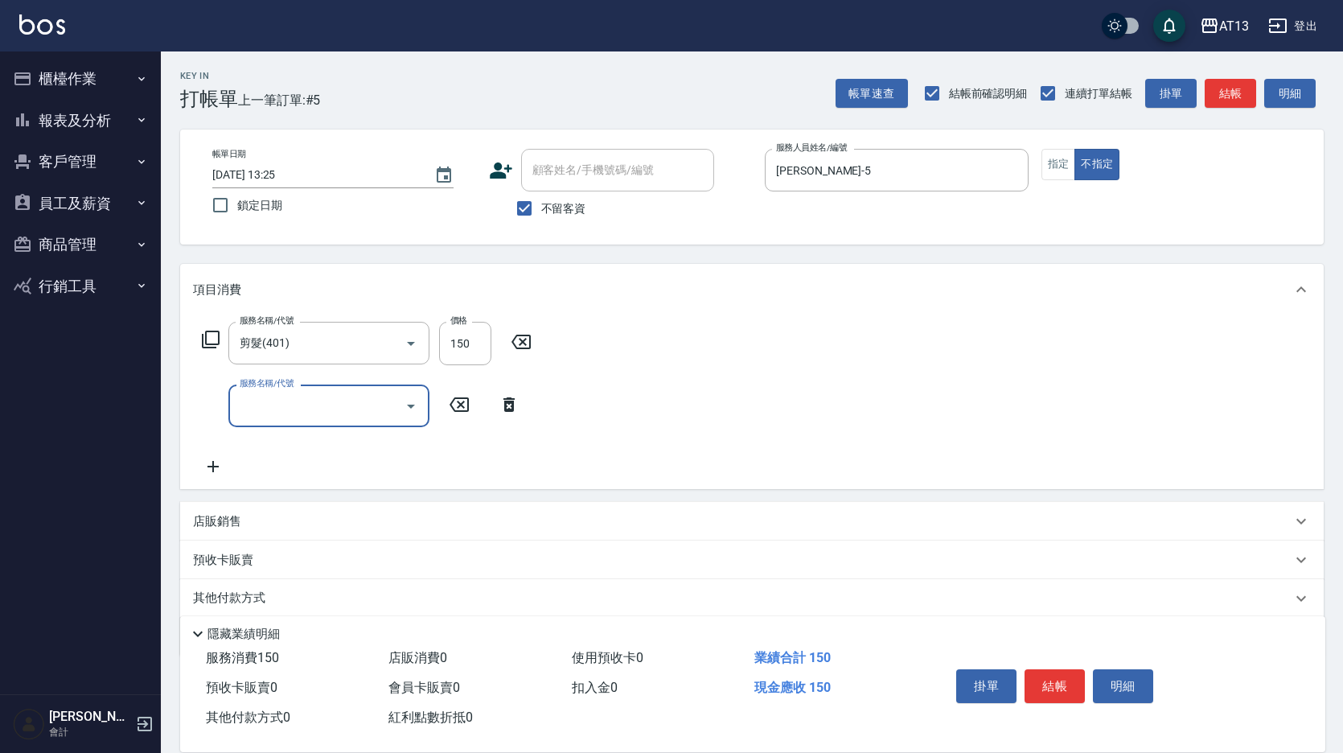
drag, startPoint x: 1059, startPoint y: 674, endPoint x: 1037, endPoint y: 658, distance: 27.0
click at [1059, 675] on button "結帳" at bounding box center [1054, 686] width 60 height 34
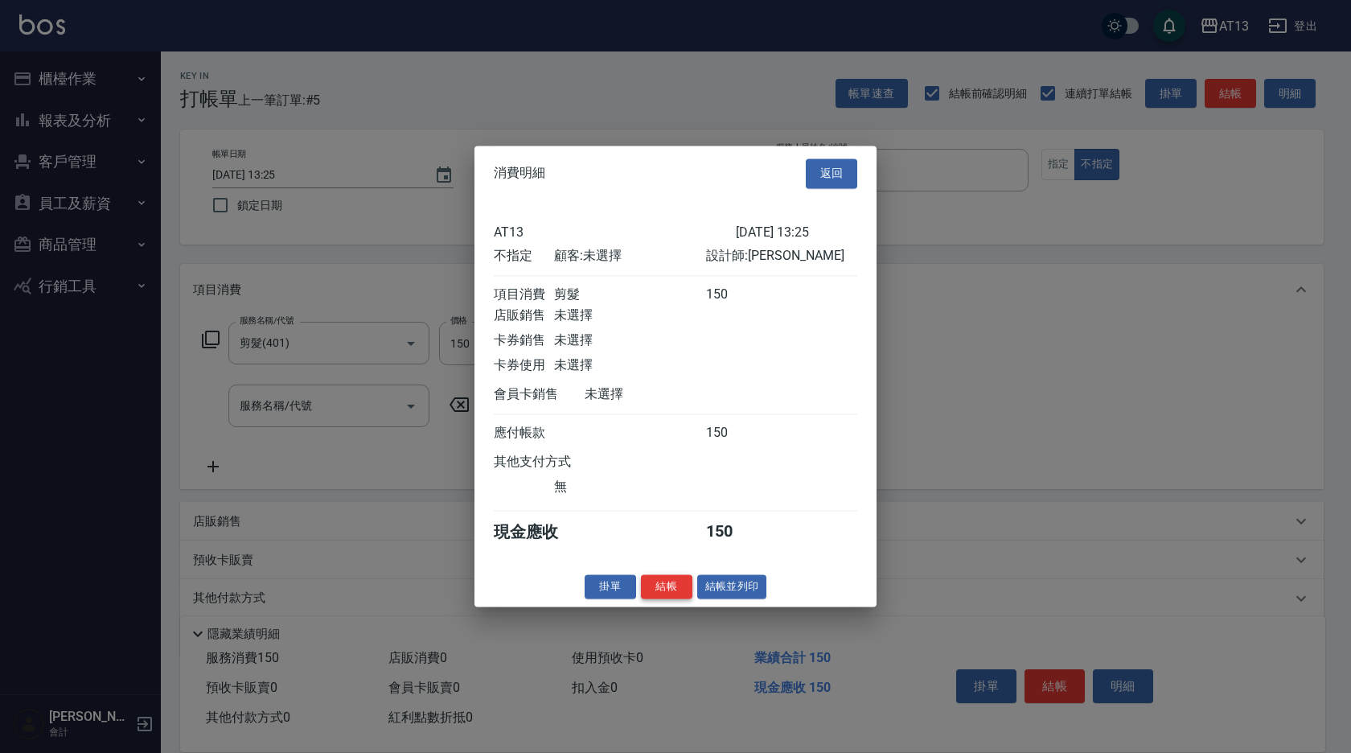
click at [662, 599] on button "結帳" at bounding box center [666, 586] width 51 height 25
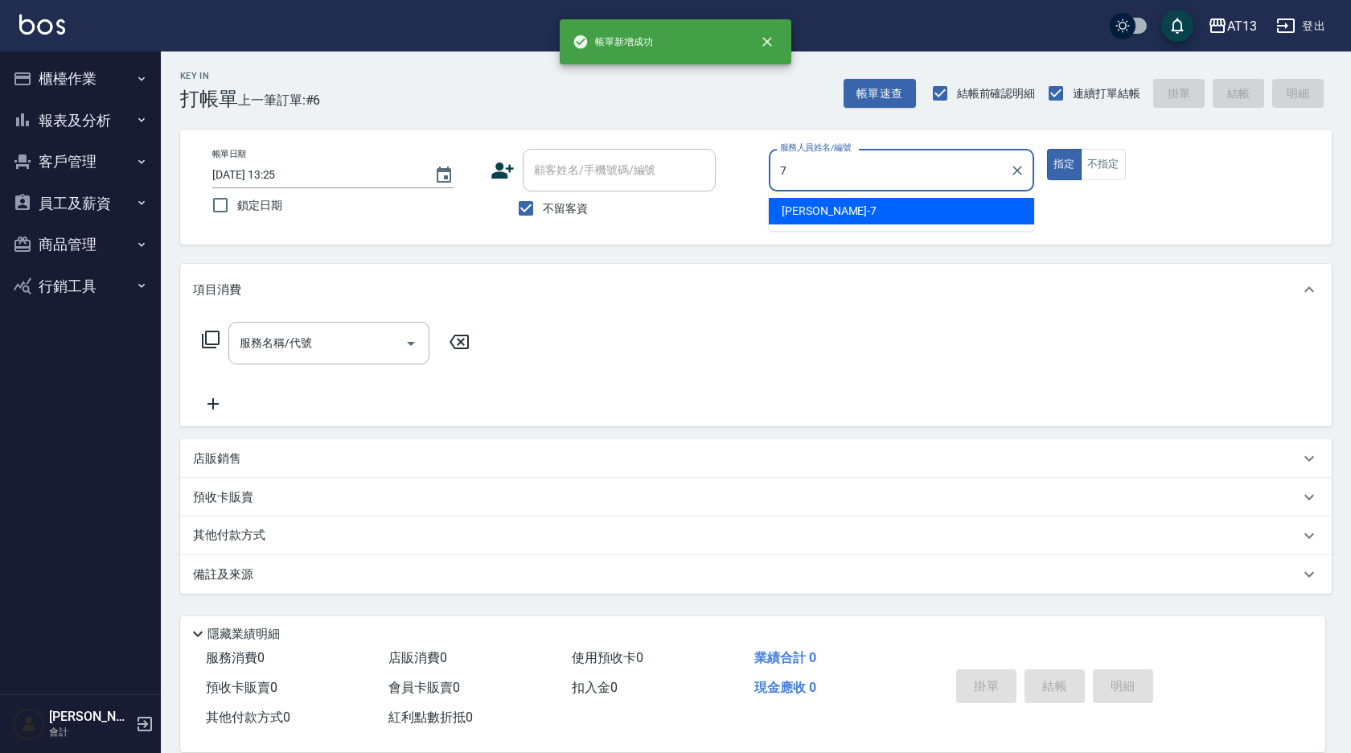
click at [827, 204] on div "[PERSON_NAME]-7" at bounding box center [901, 211] width 265 height 27
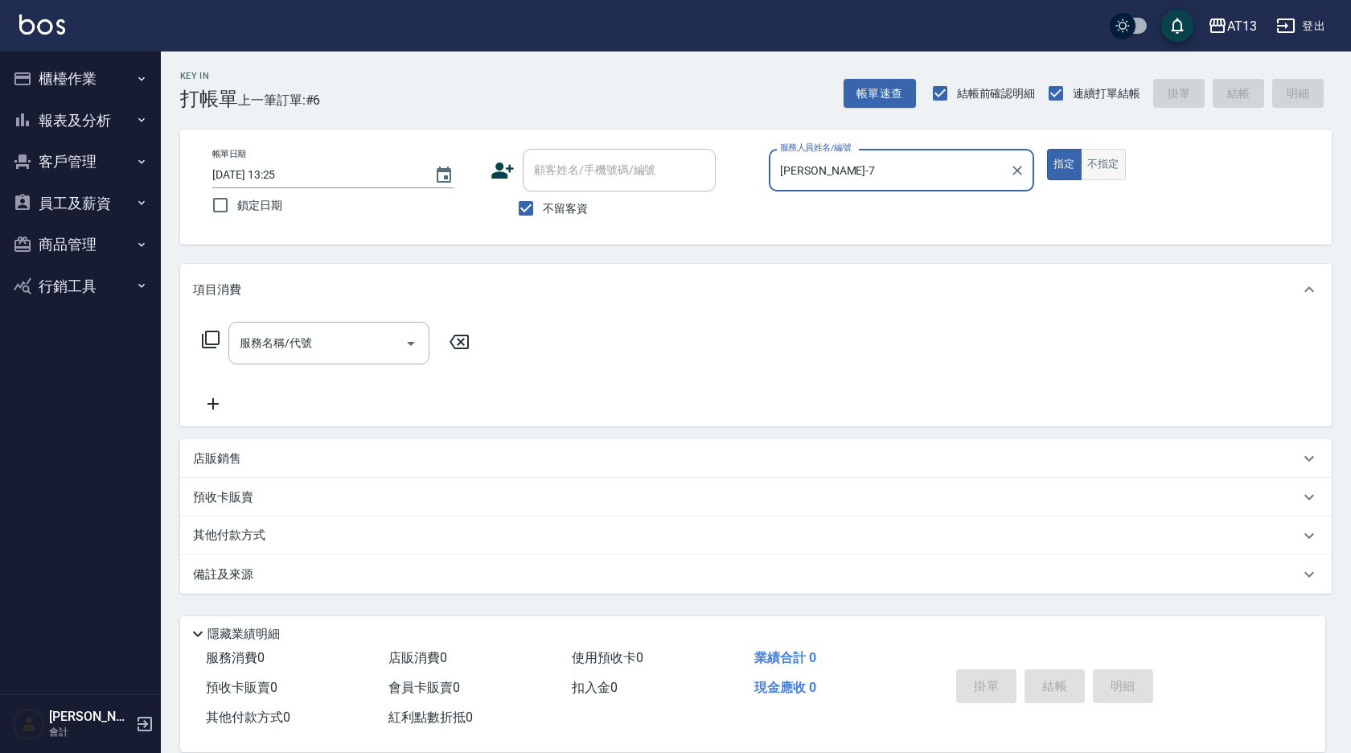
type input "[PERSON_NAME]-7"
click at [1115, 161] on button "不指定" at bounding box center [1103, 164] width 45 height 31
click at [387, 359] on div "服務名稱/代號" at bounding box center [328, 343] width 201 height 43
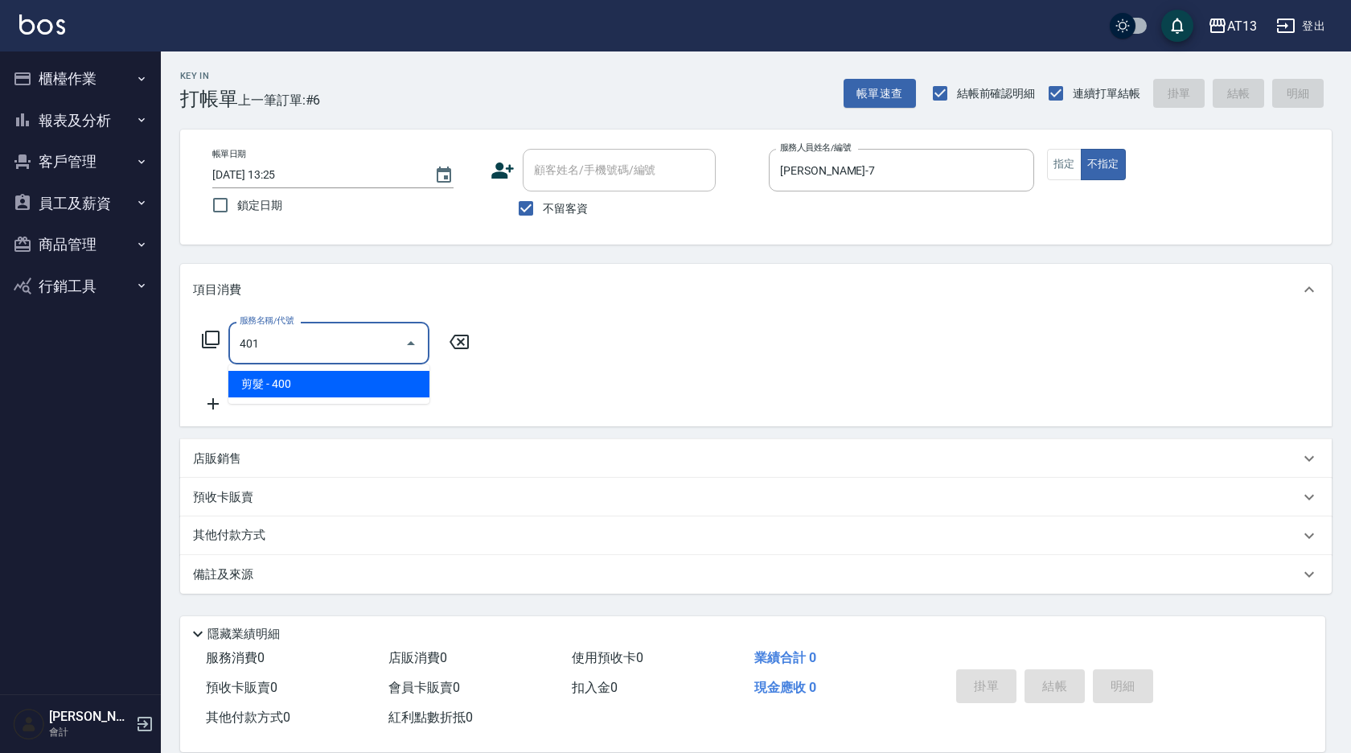
type input "剪髮(401)"
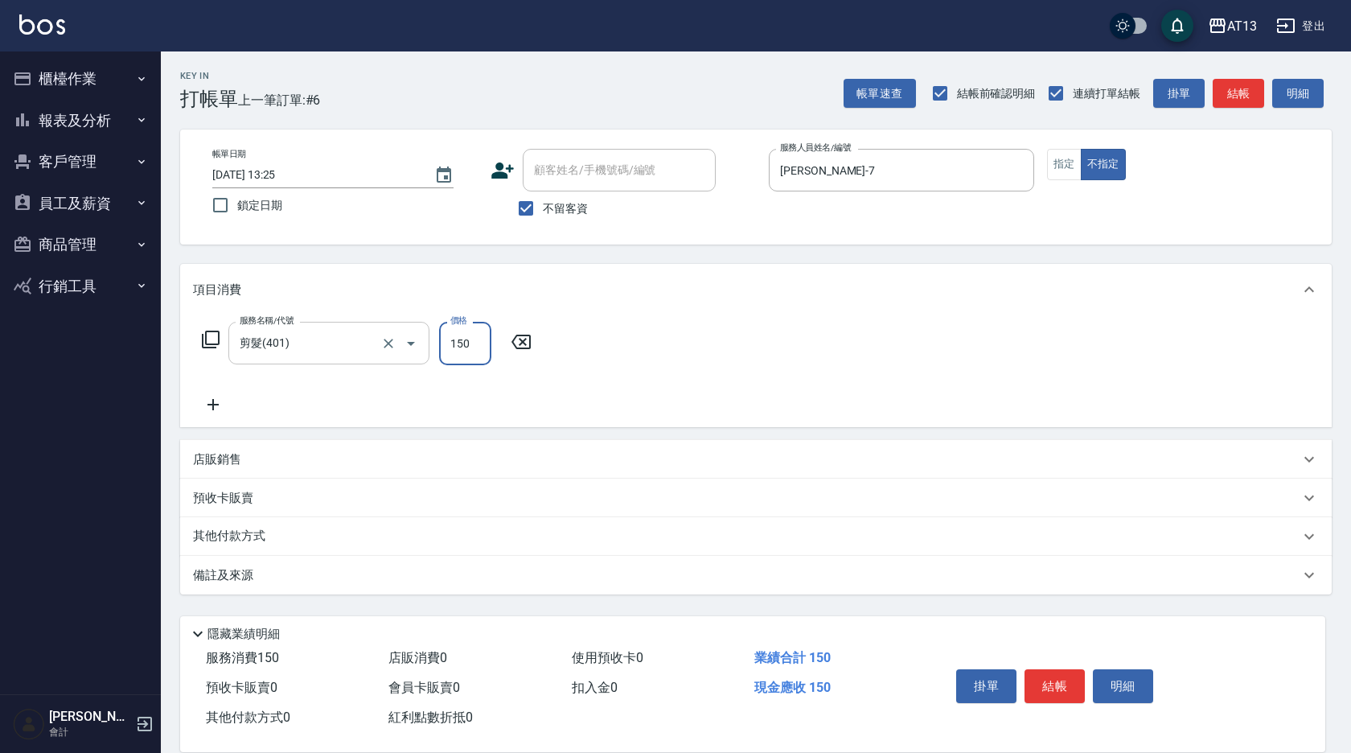
type input "150"
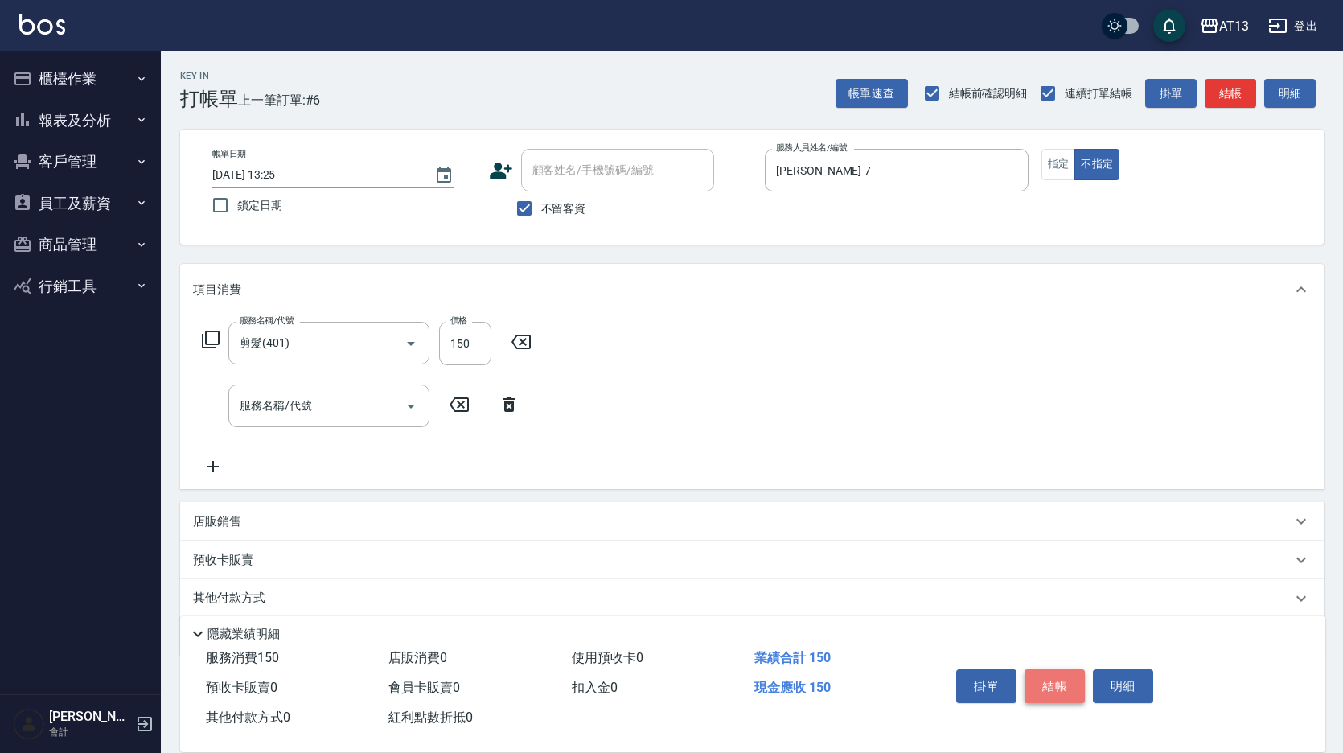
click at [1047, 677] on button "結帳" at bounding box center [1054, 686] width 60 height 34
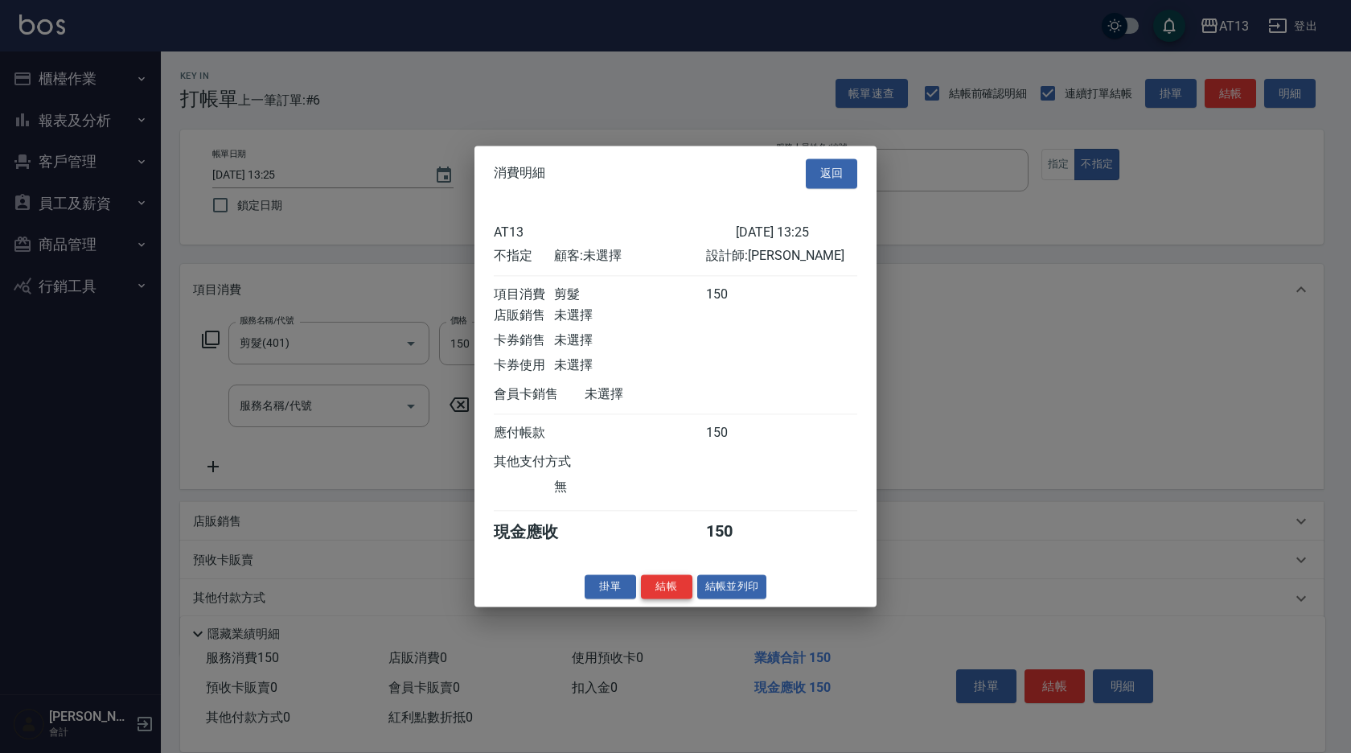
click at [687, 597] on button "結帳" at bounding box center [666, 586] width 51 height 25
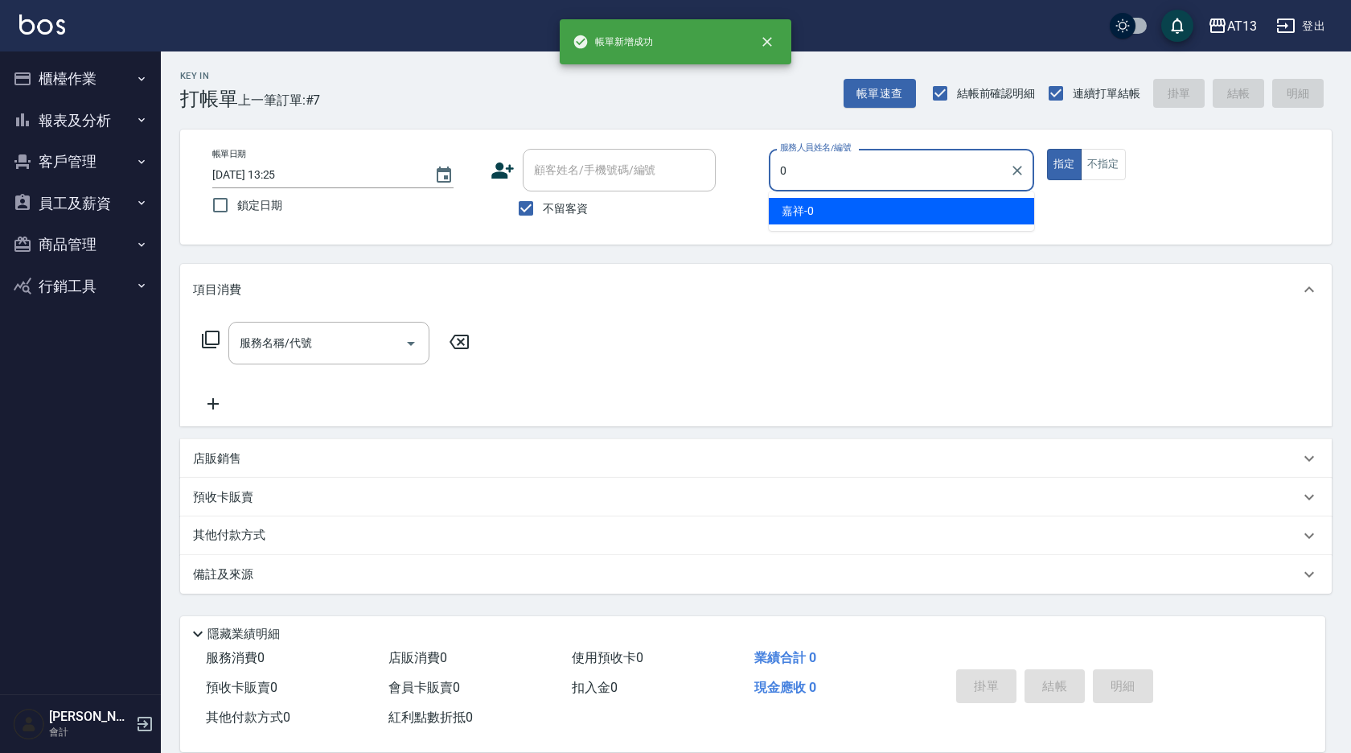
click at [921, 217] on div "嘉祥 -0" at bounding box center [901, 211] width 265 height 27
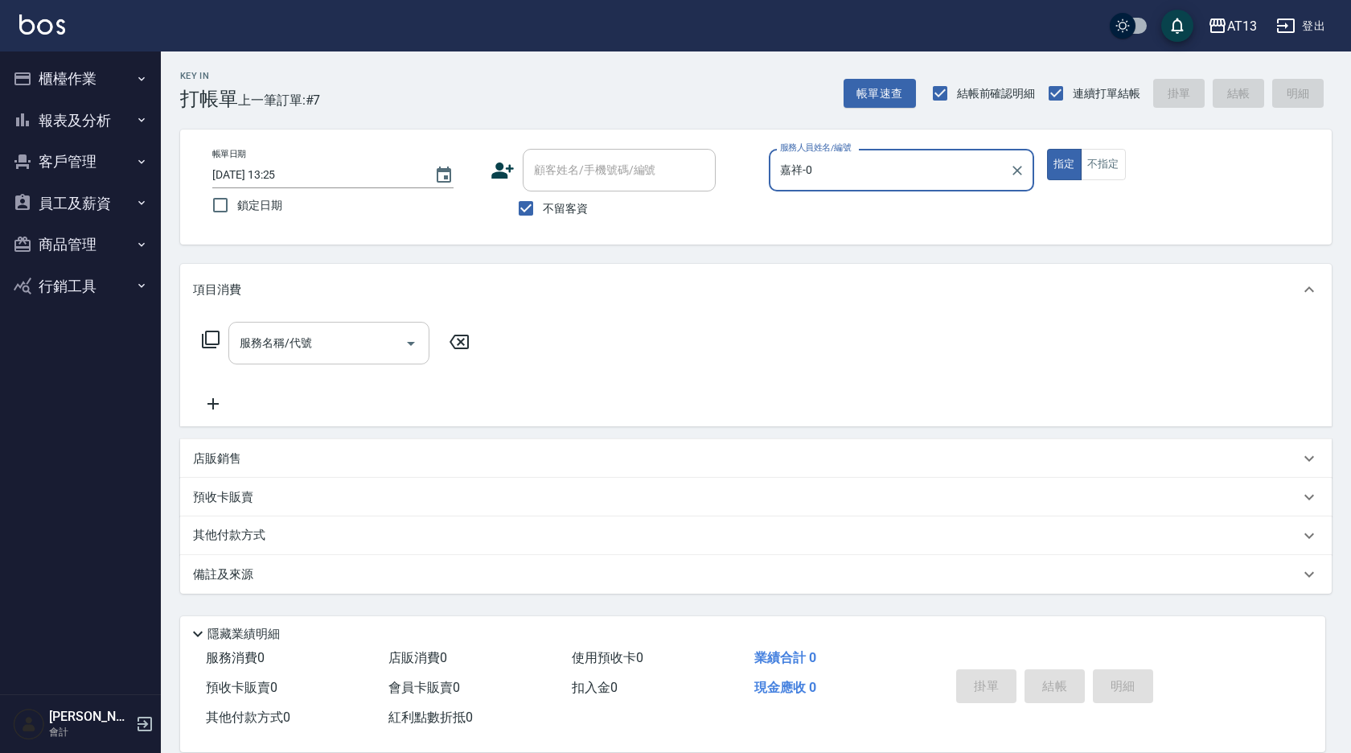
type input "嘉祥-0"
click at [347, 343] on input "服務名稱/代號" at bounding box center [317, 343] width 162 height 28
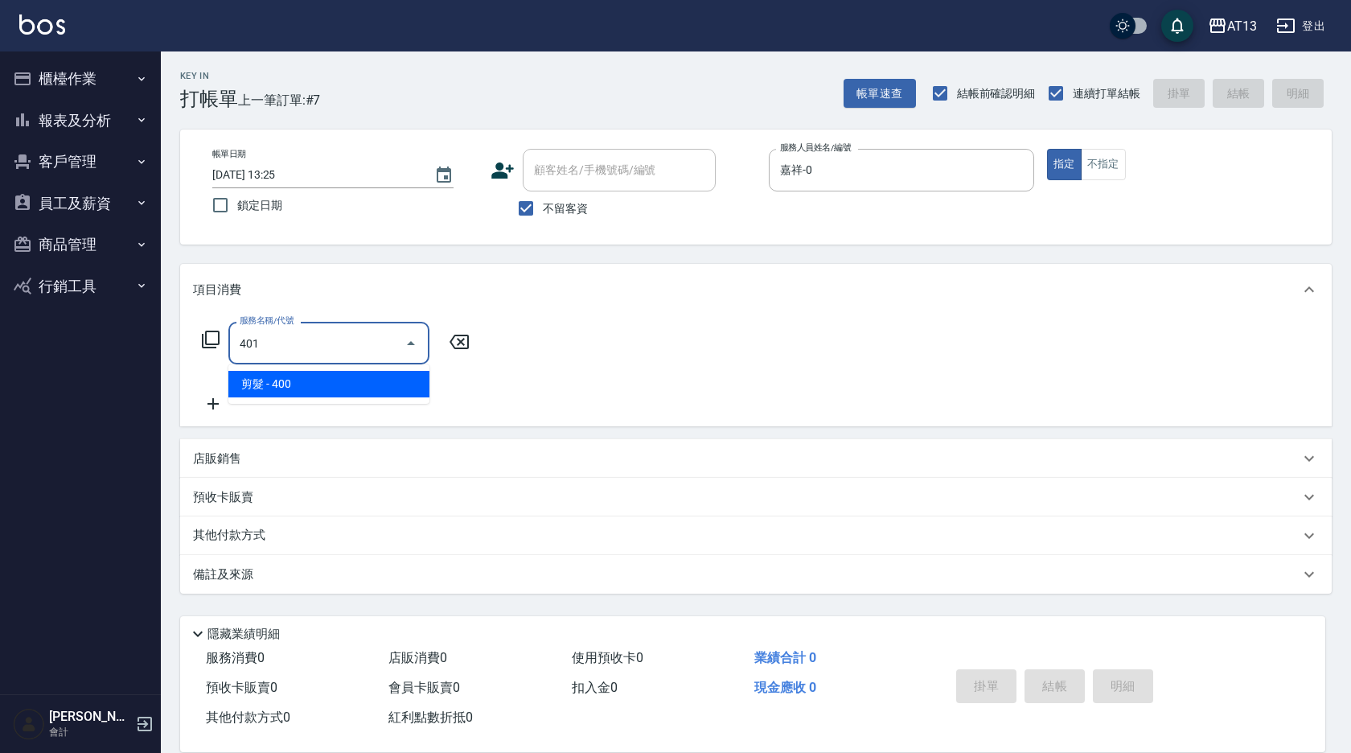
type input "剪髮(401)"
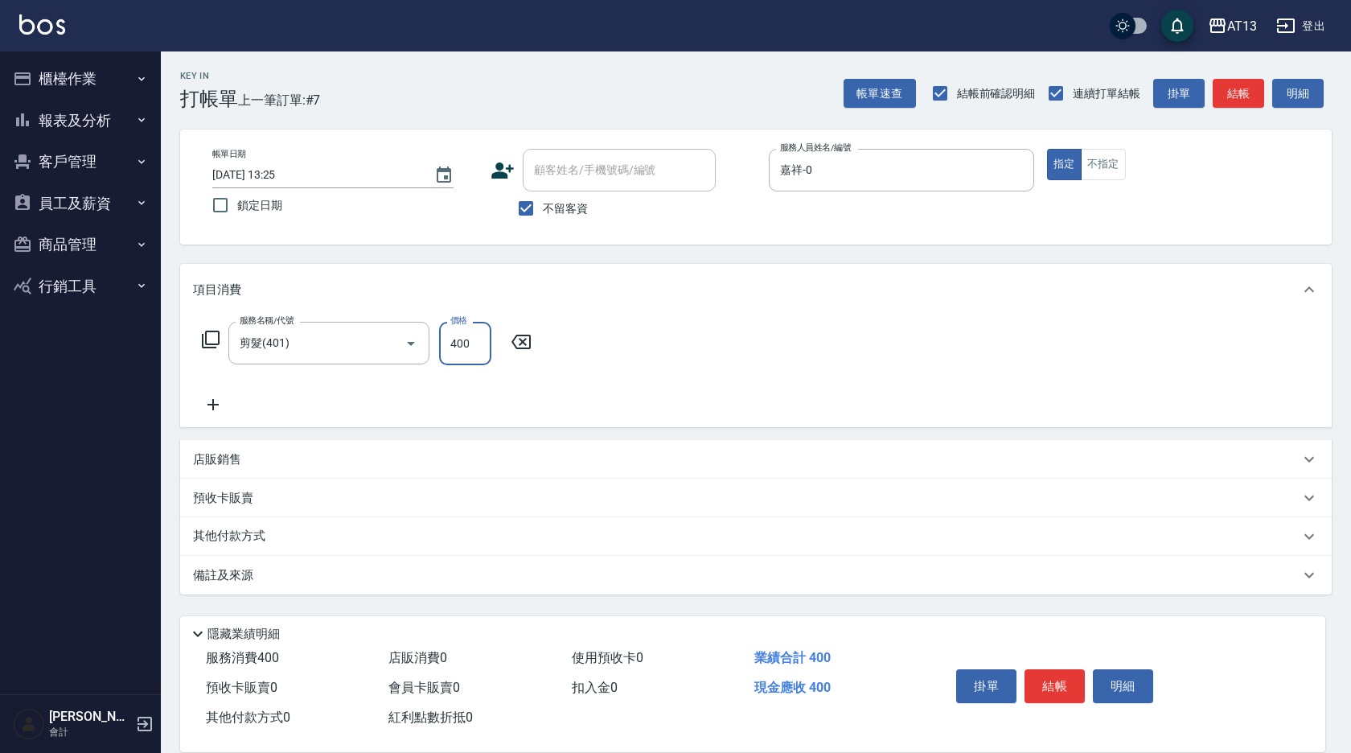
drag, startPoint x: 771, startPoint y: 393, endPoint x: 805, endPoint y: 421, distance: 43.5
click at [771, 394] on div "服務名稱/代號 剪髮(401) 服務名稱/代號 價格 400 價格" at bounding box center [756, 371] width 1152 height 112
click at [1067, 670] on button "結帳" at bounding box center [1054, 686] width 60 height 34
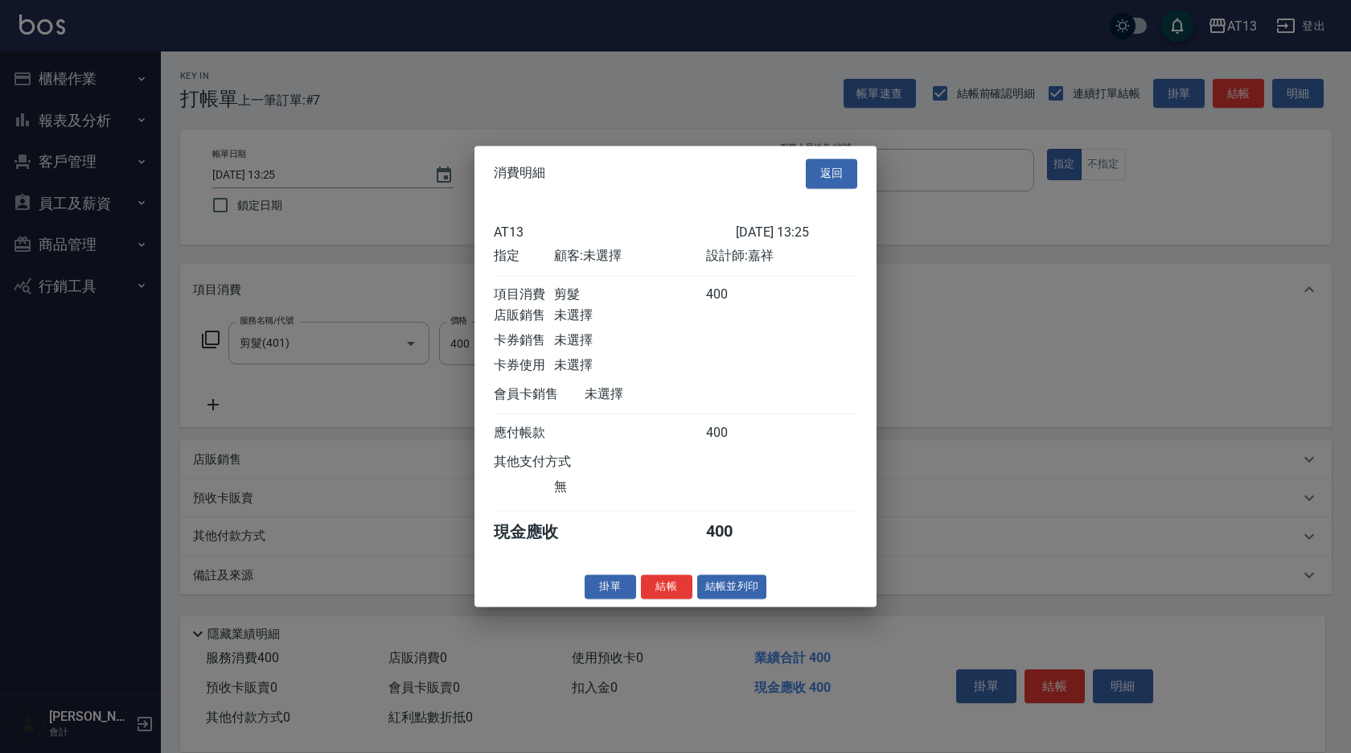
click at [677, 599] on button "結帳" at bounding box center [666, 586] width 51 height 25
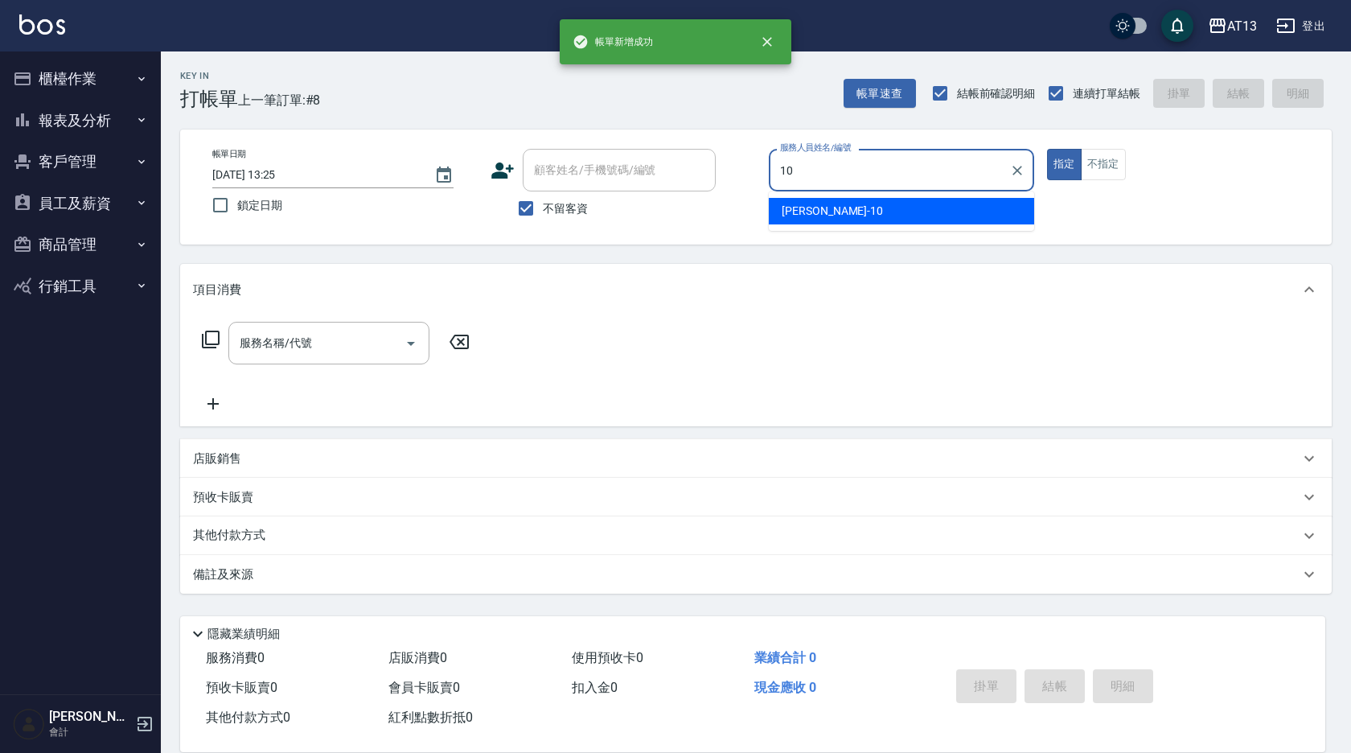
click at [860, 190] on div "10 服務人員姓名/編號" at bounding box center [901, 170] width 265 height 43
click at [864, 213] on div "[PERSON_NAME] -10" at bounding box center [901, 211] width 265 height 27
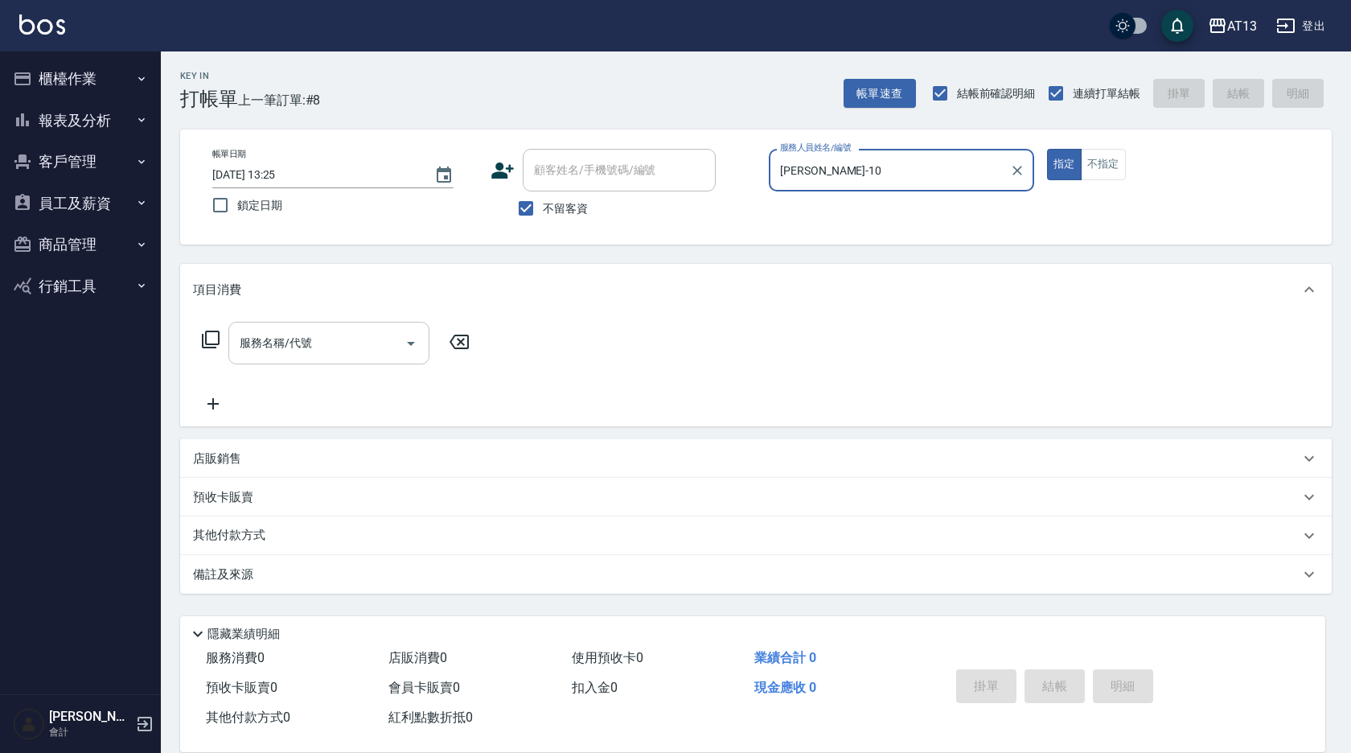
type input "[PERSON_NAME]-10"
click at [359, 347] on input "服務名稱/代號" at bounding box center [317, 343] width 162 height 28
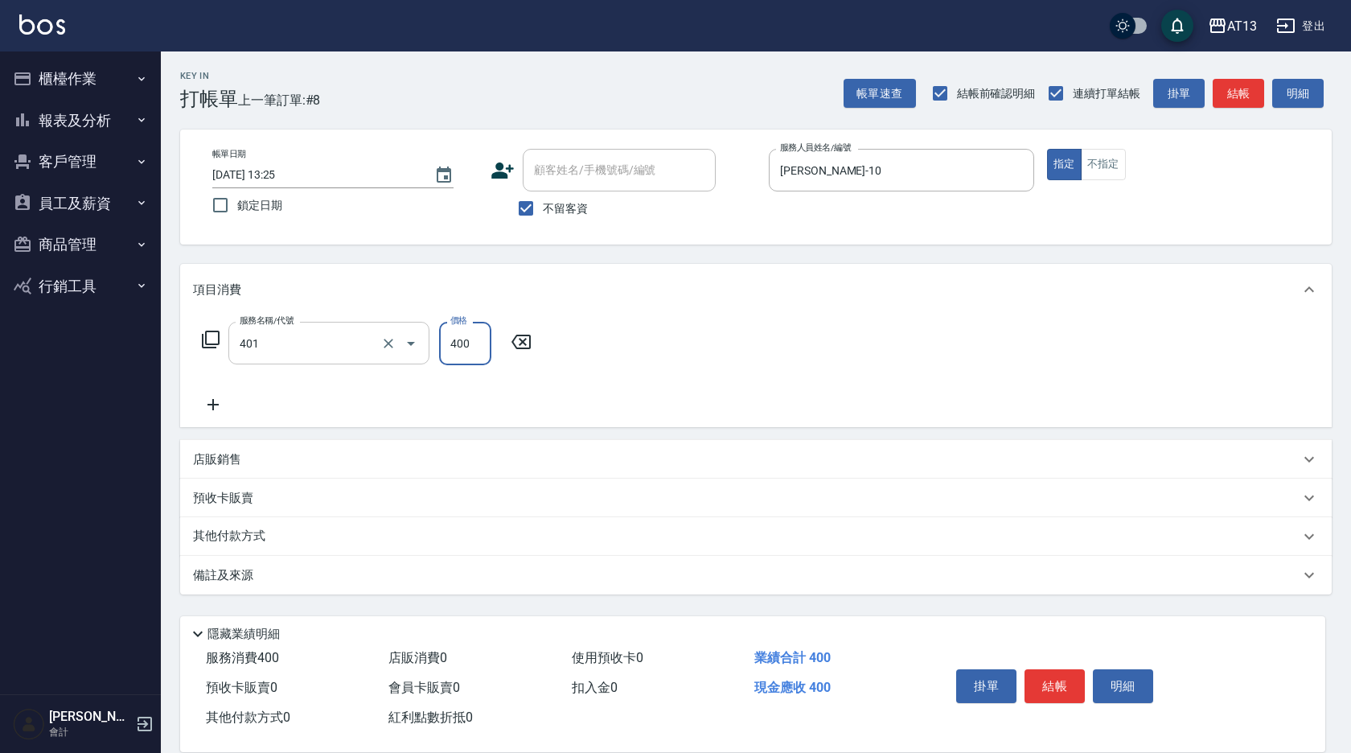
type input "剪髮(401)"
type input "300"
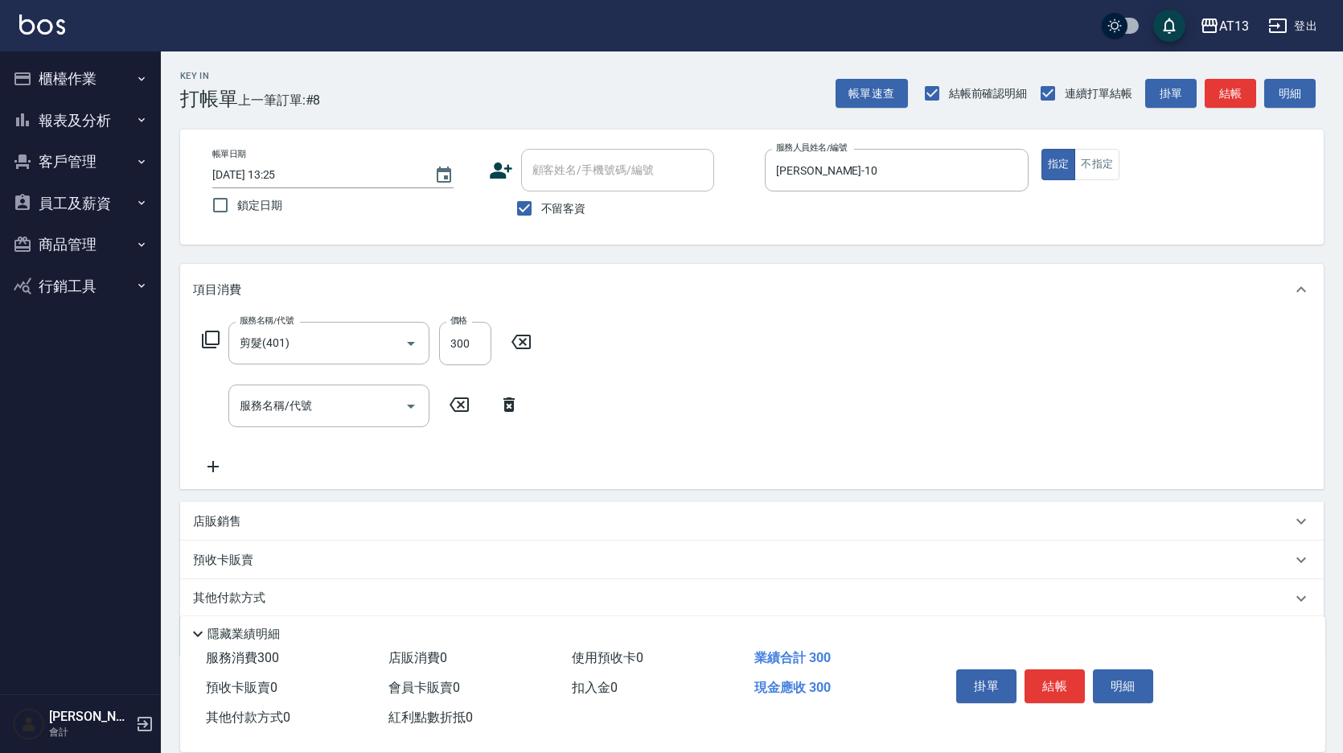
click at [721, 433] on div "服務名稱/代號 剪髮(401) 服務名稱/代號 價格 300 價格 服務名稱/代號 服務名稱/代號" at bounding box center [751, 402] width 1143 height 174
click at [1063, 681] on button "結帳" at bounding box center [1054, 686] width 60 height 34
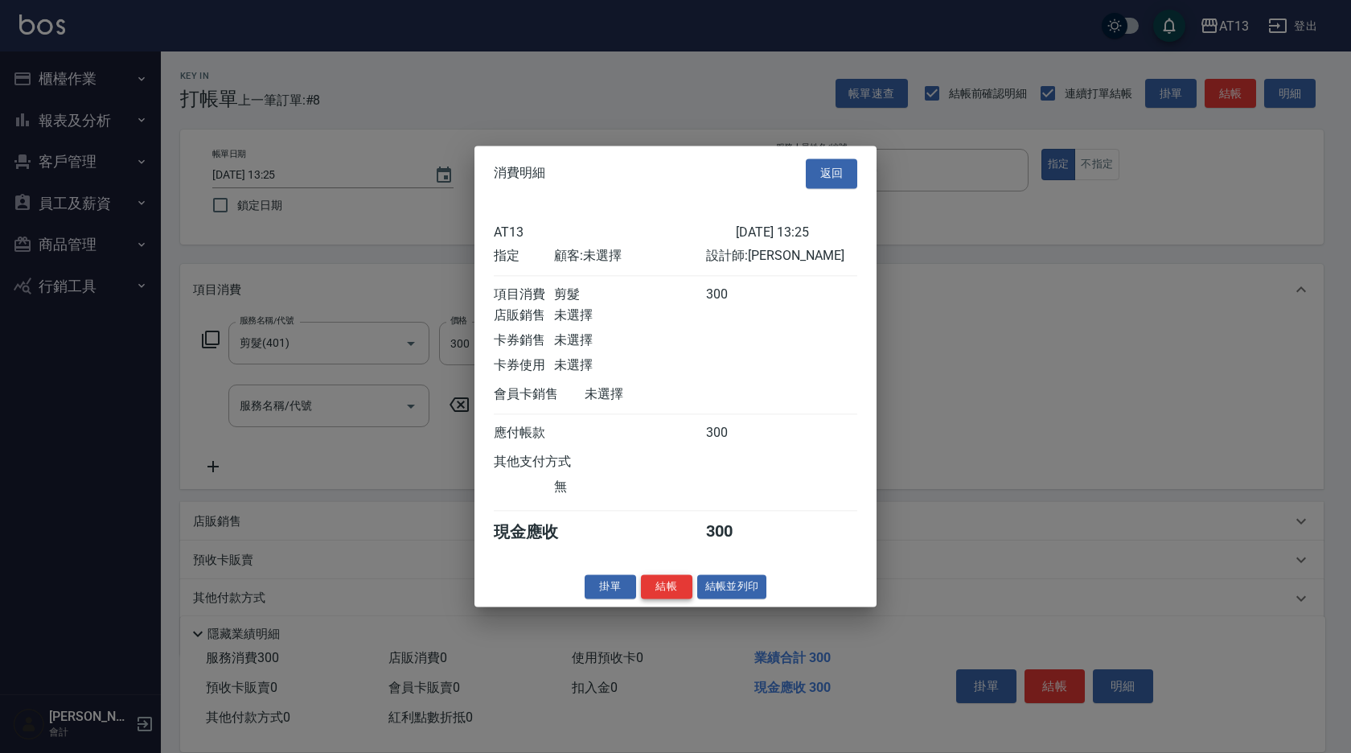
click at [654, 594] on button "結帳" at bounding box center [666, 586] width 51 height 25
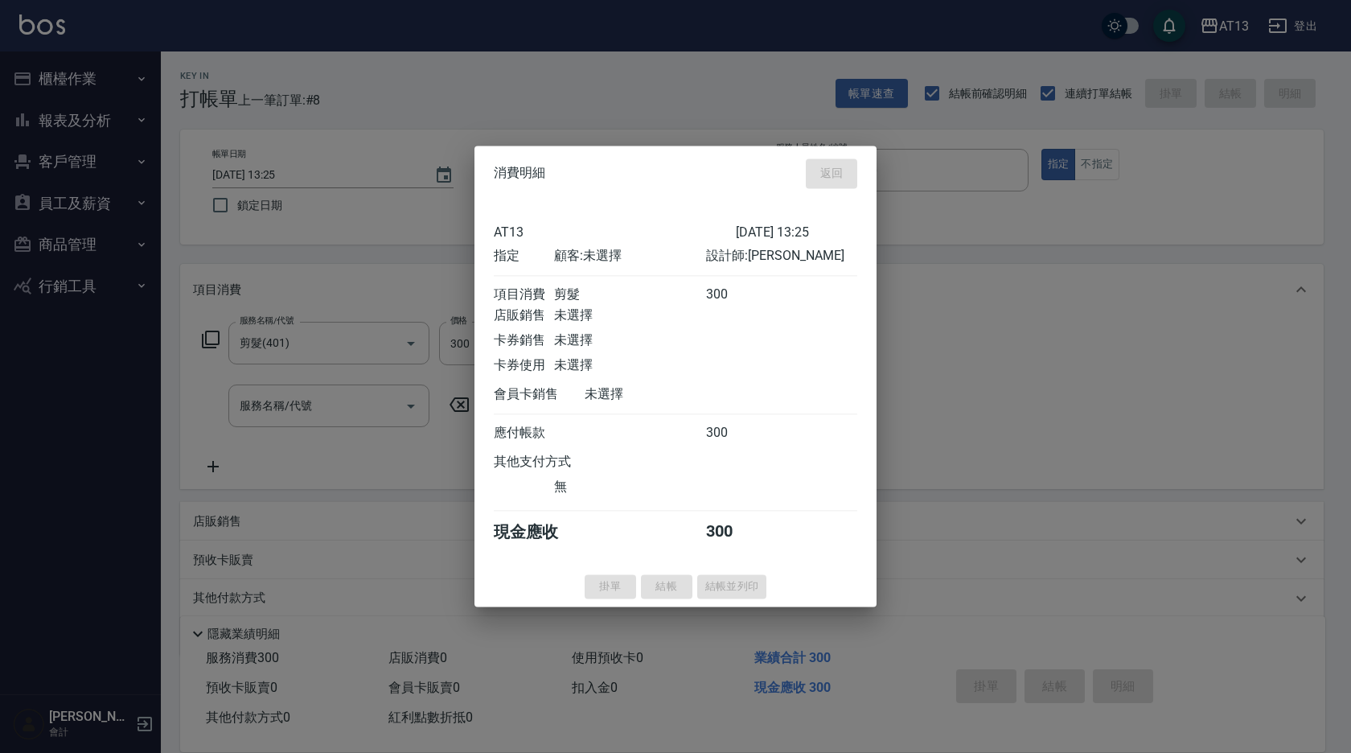
type input "[DATE] 13:26"
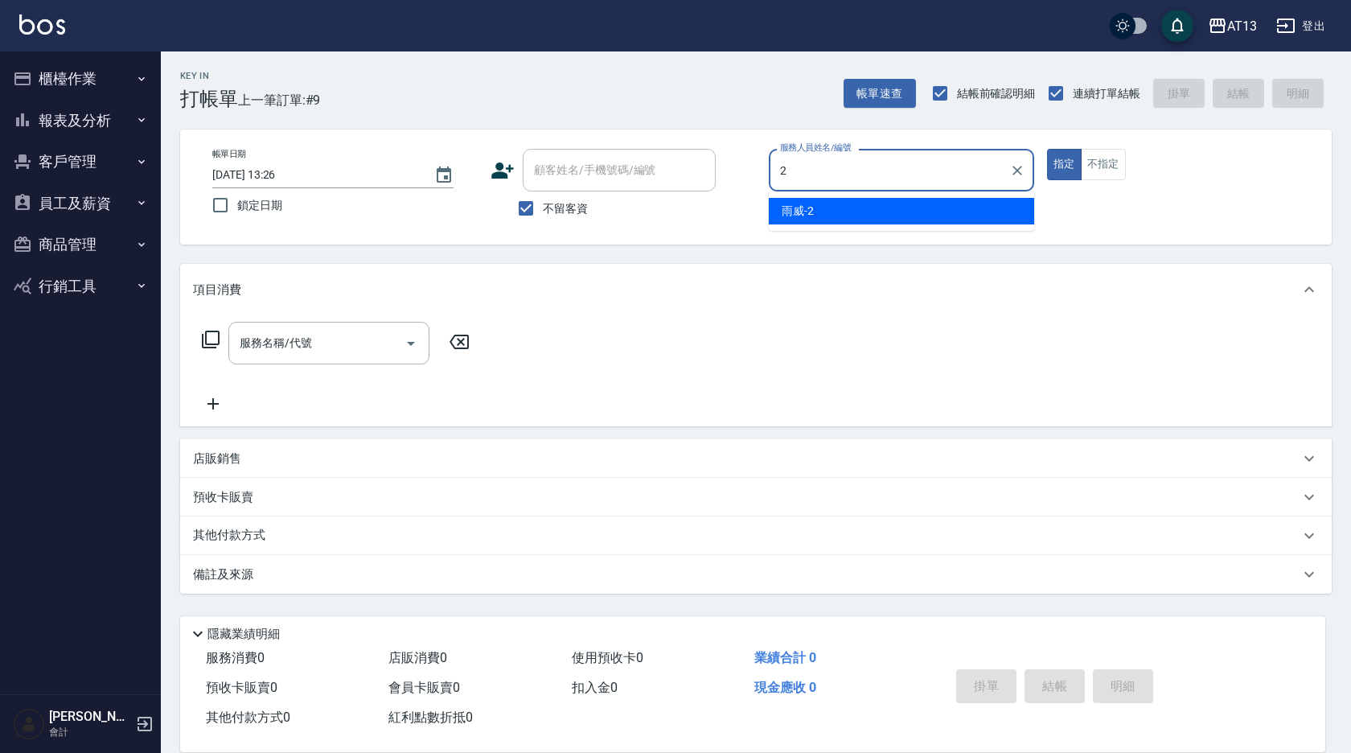
click at [822, 211] on div "雨威 -2" at bounding box center [901, 211] width 265 height 27
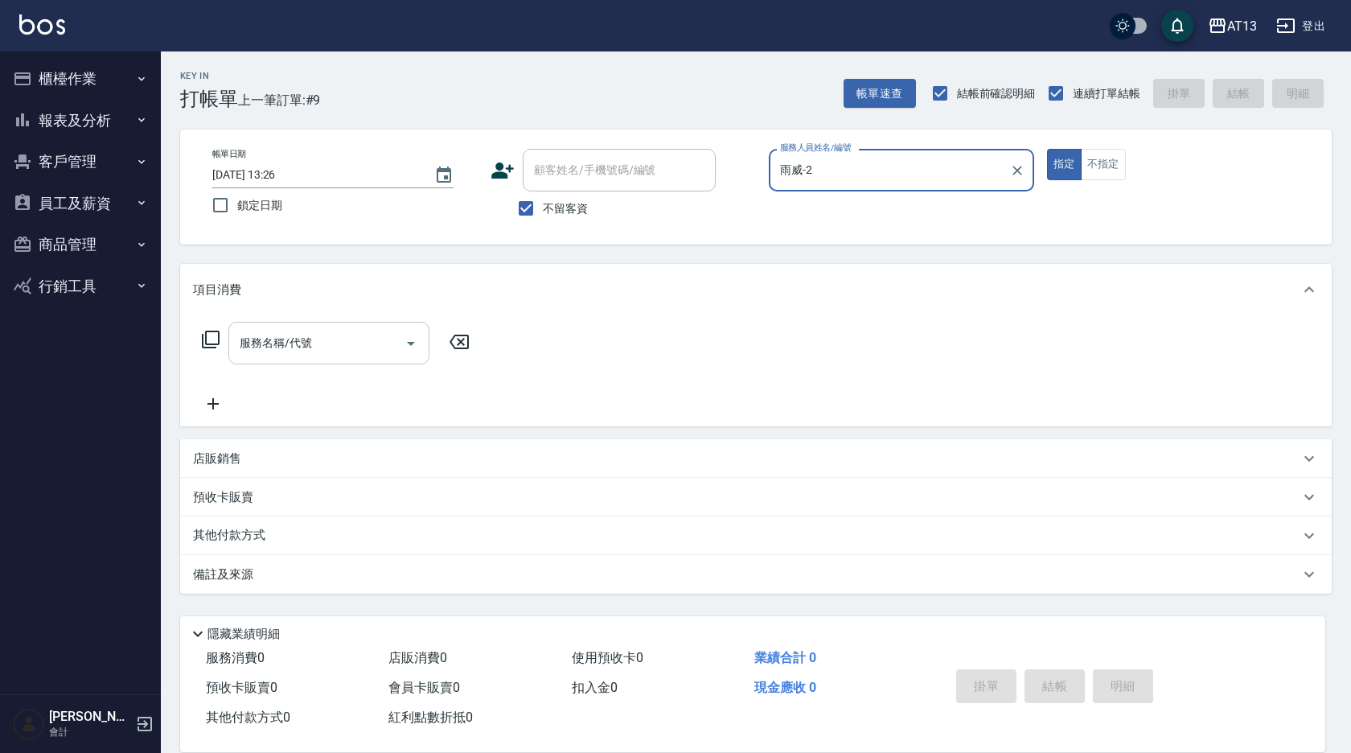
type input "雨威-2"
drag, startPoint x: 329, startPoint y: 335, endPoint x: 317, endPoint y: 347, distance: 17.1
click at [326, 338] on input "服務名稱/代號" at bounding box center [317, 343] width 162 height 28
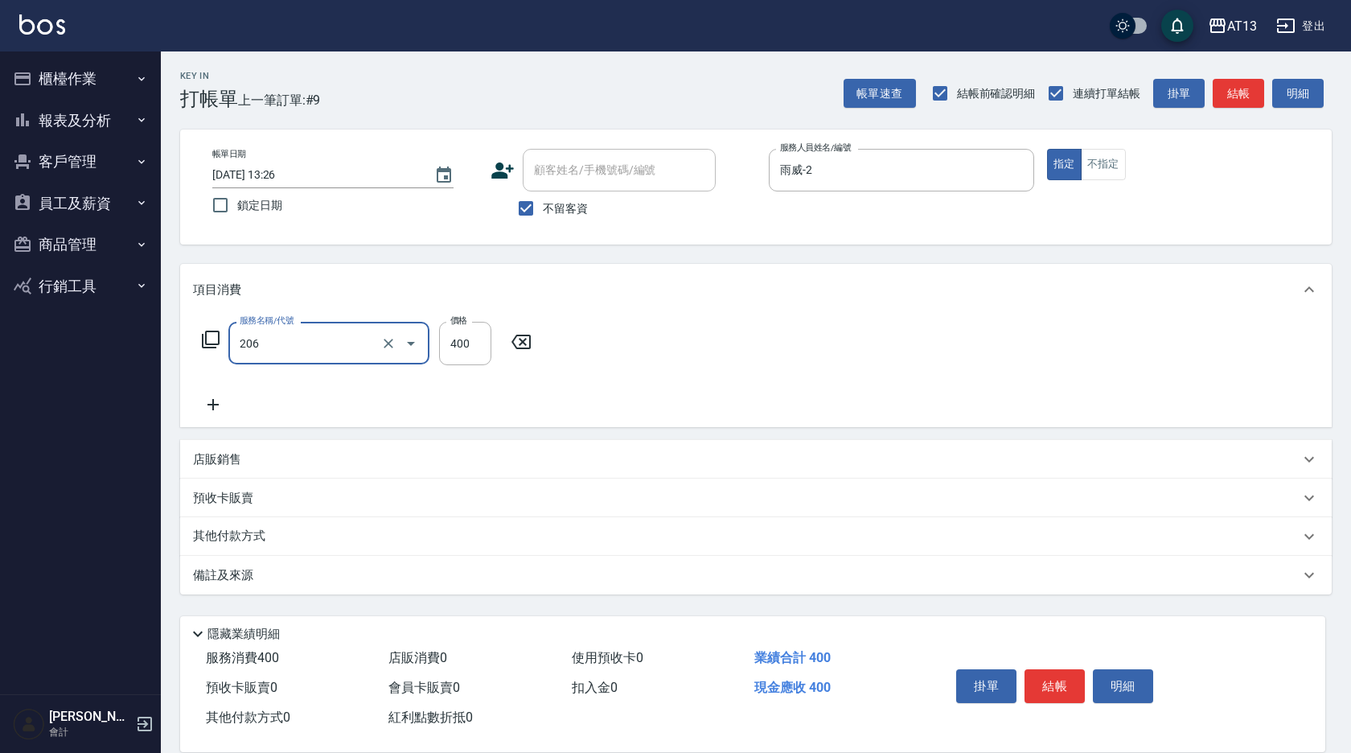
type input "健康洗(206)"
type input "[PERSON_NAME]妡-30"
drag, startPoint x: 1071, startPoint y: 678, endPoint x: 1057, endPoint y: 675, distance: 14.8
click at [1069, 678] on button "結帳" at bounding box center [1054, 686] width 60 height 34
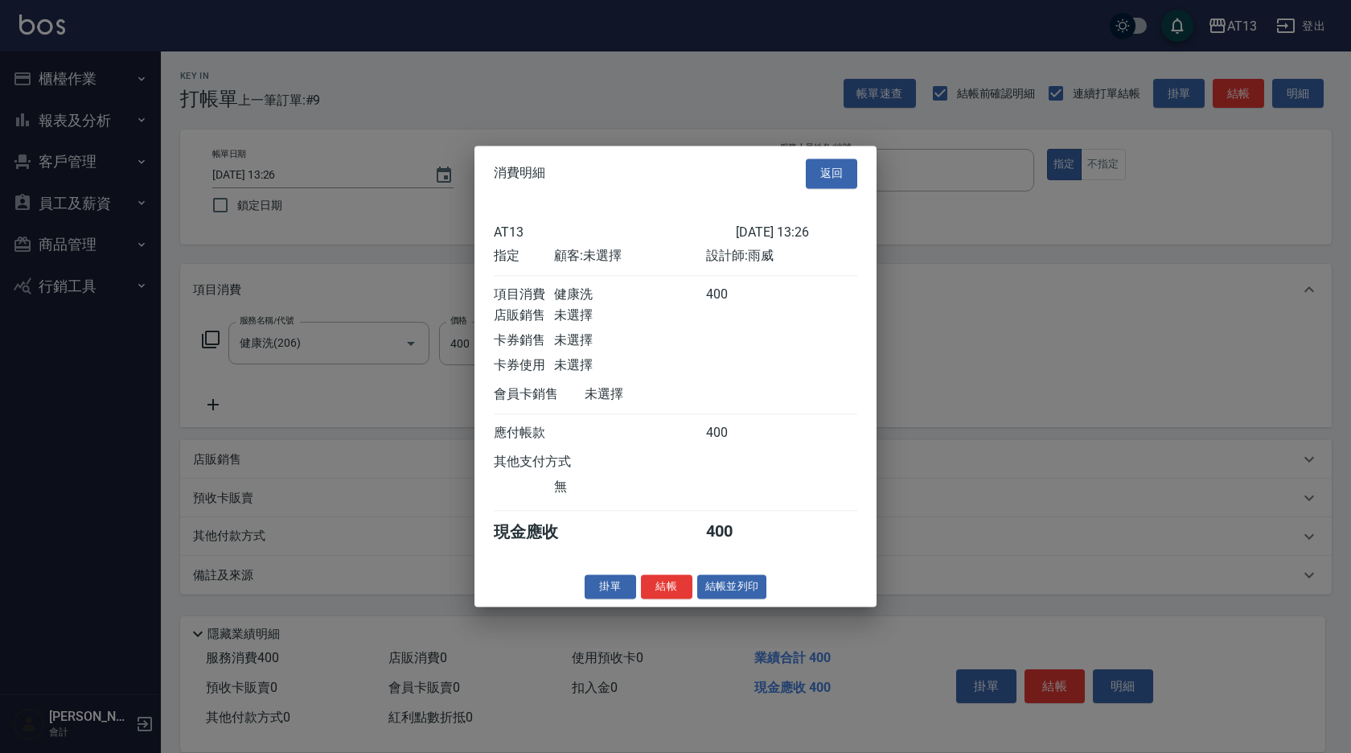
click at [679, 599] on button "結帳" at bounding box center [666, 586] width 51 height 25
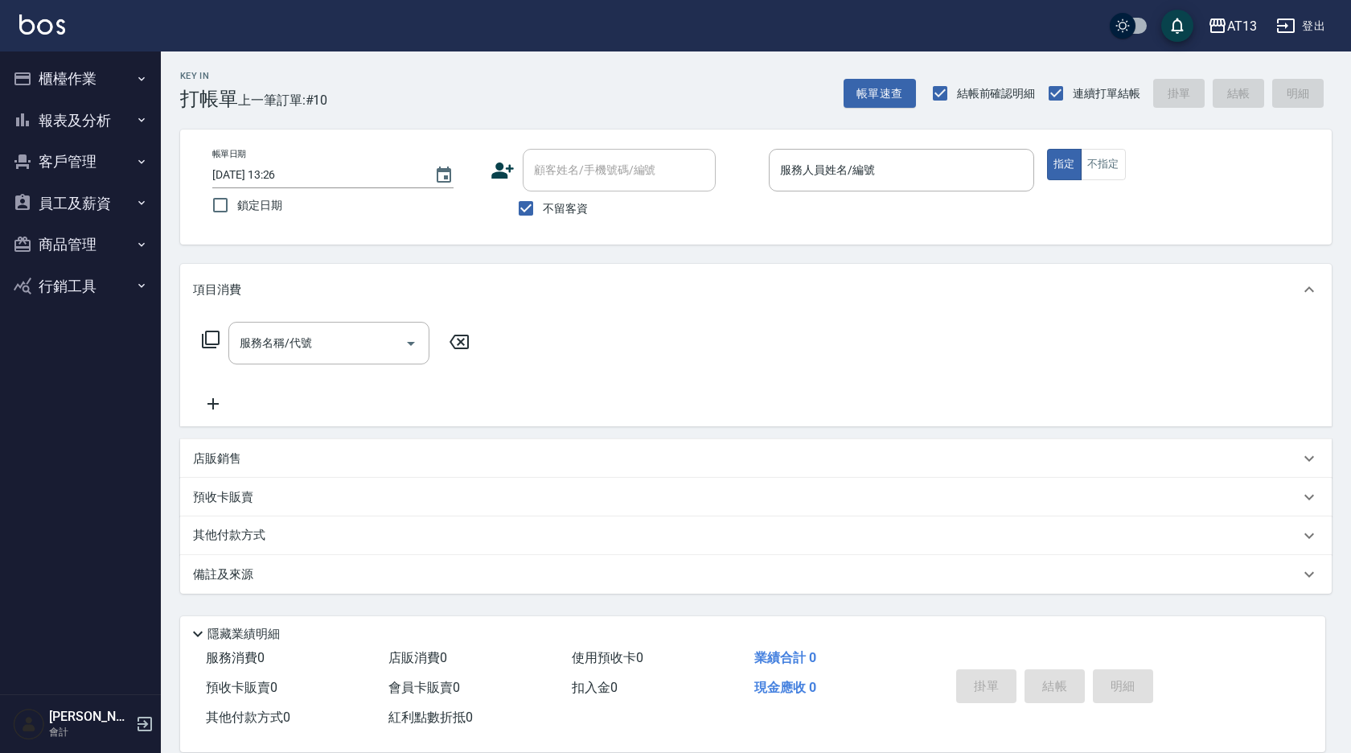
drag, startPoint x: 1048, startPoint y: 346, endPoint x: 1052, endPoint y: 314, distance: 31.6
click at [1049, 344] on div "服務名稱/代號 服務名稱/代號" at bounding box center [756, 370] width 1152 height 111
click at [1128, 363] on div "服務名稱/代號 服務名稱/代號" at bounding box center [756, 370] width 1152 height 111
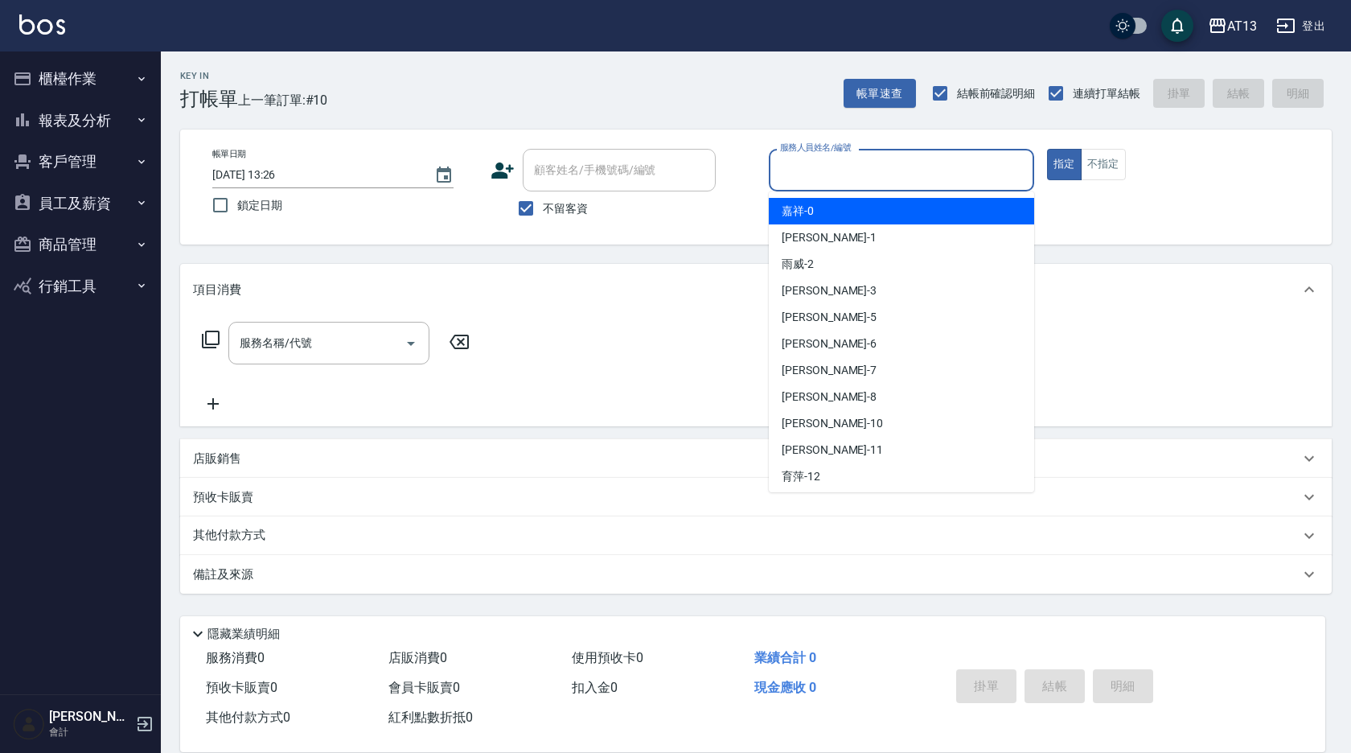
click at [778, 184] on input "服務人員姓名/編號" at bounding box center [901, 170] width 251 height 28
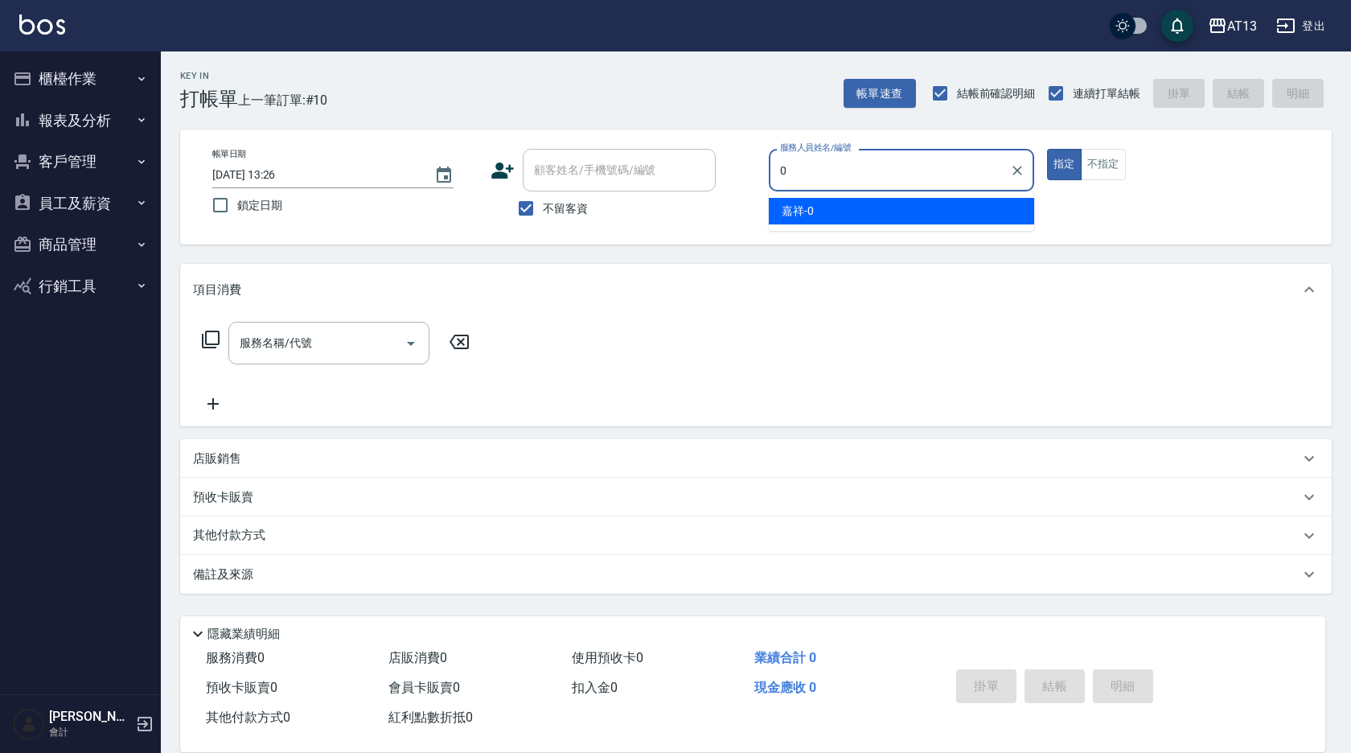
click at [823, 220] on div "嘉祥 -0" at bounding box center [901, 211] width 265 height 27
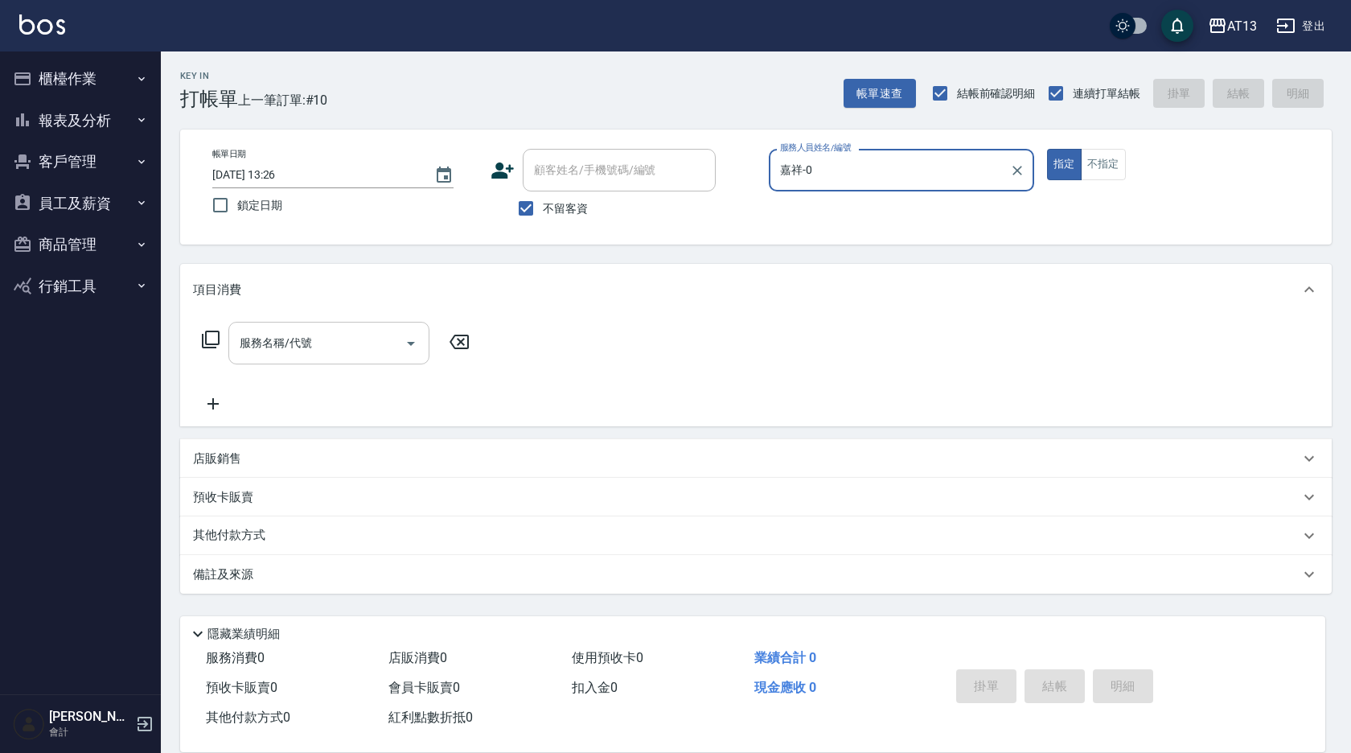
type input "嘉祥-0"
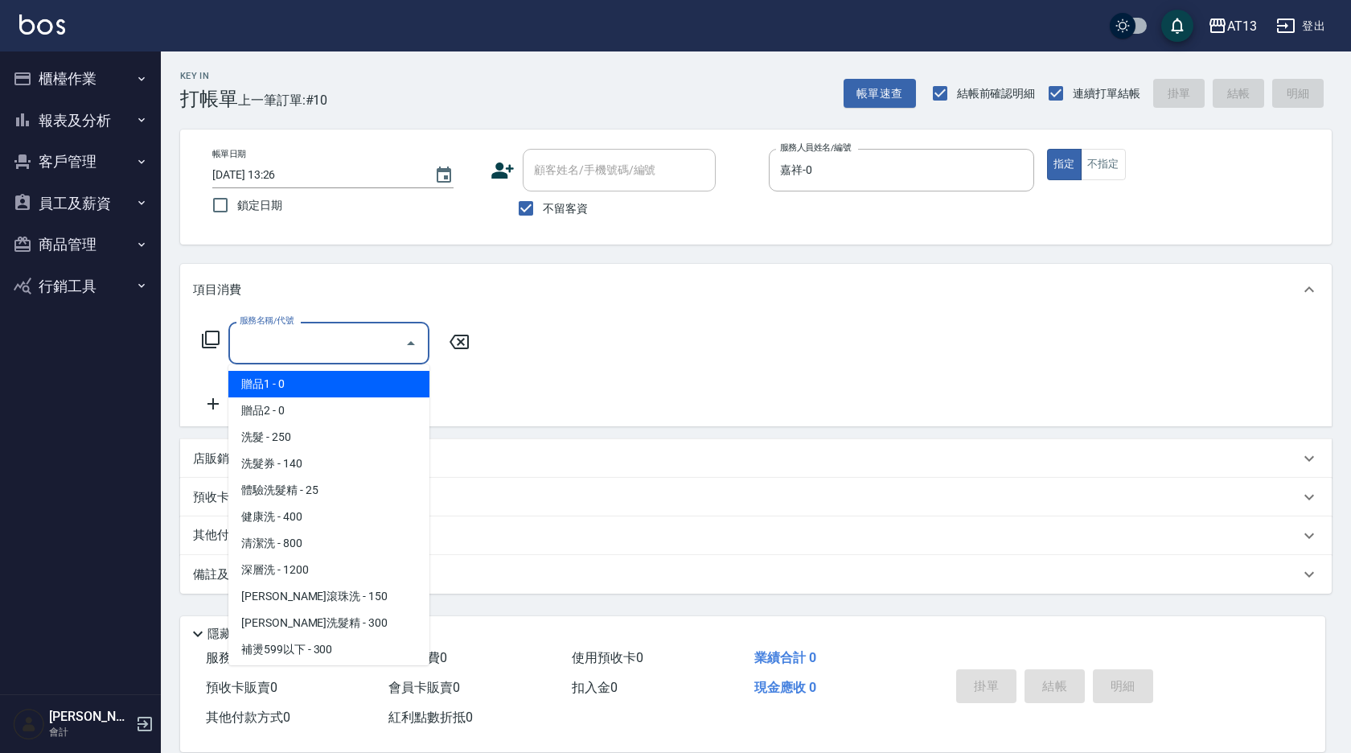
click at [357, 357] on input "服務名稱/代號" at bounding box center [317, 343] width 162 height 28
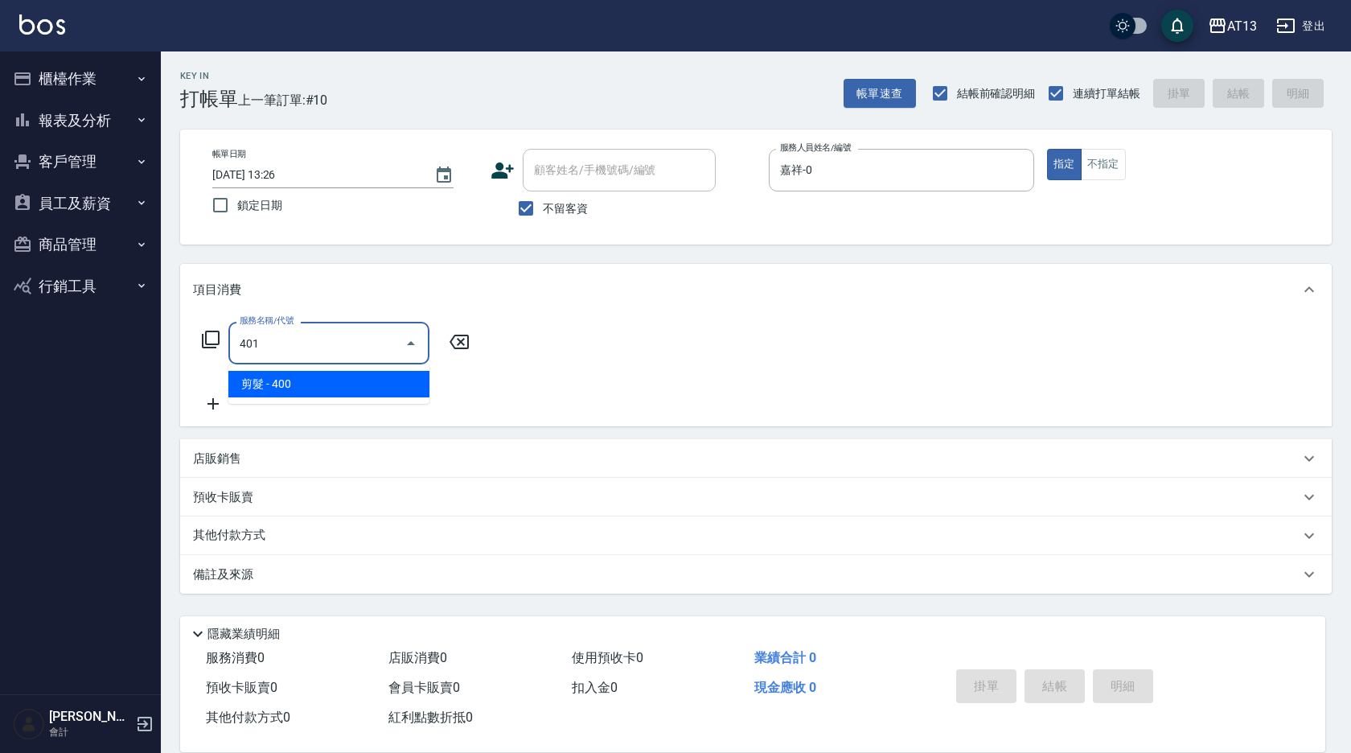
type input "剪髮(401)"
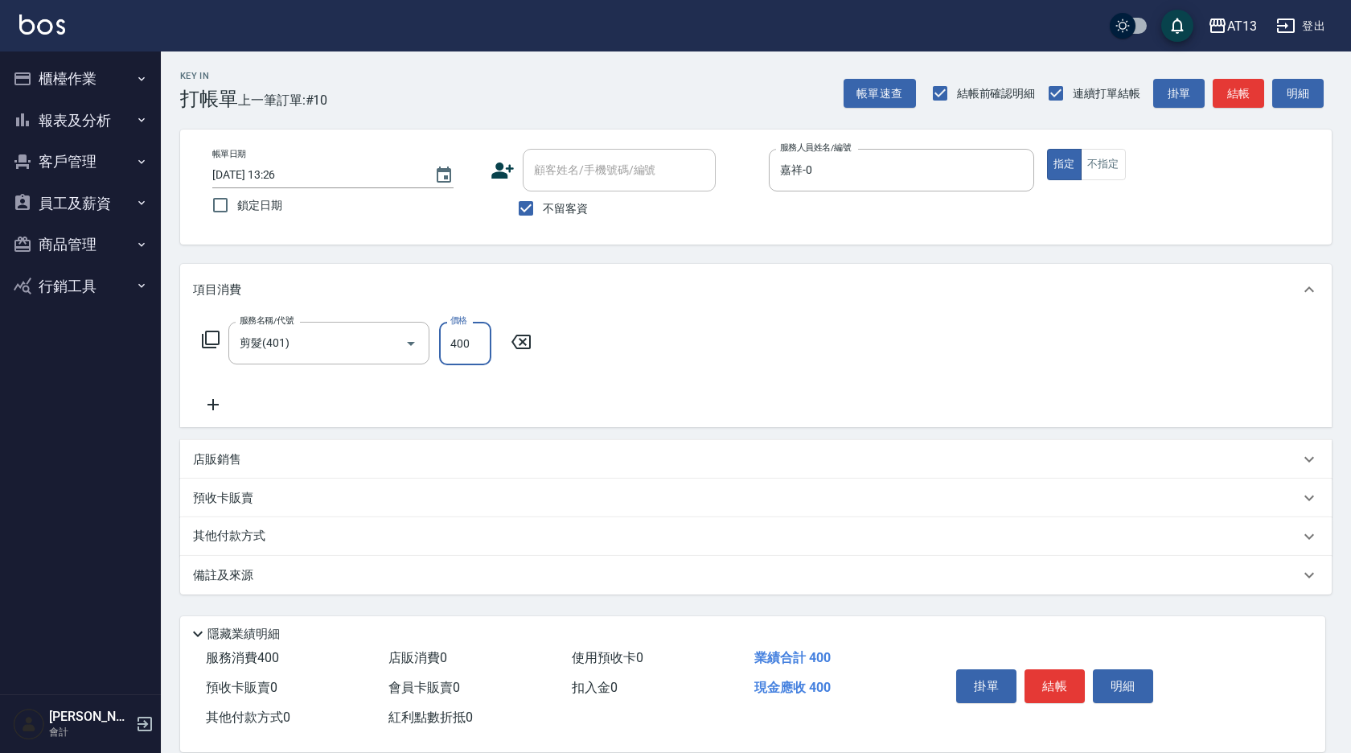
click at [617, 327] on div "服務名稱/代號 剪髮(401) 服務名稱/代號 價格 400 價格" at bounding box center [756, 371] width 1152 height 112
click at [1050, 684] on button "結帳" at bounding box center [1054, 686] width 60 height 34
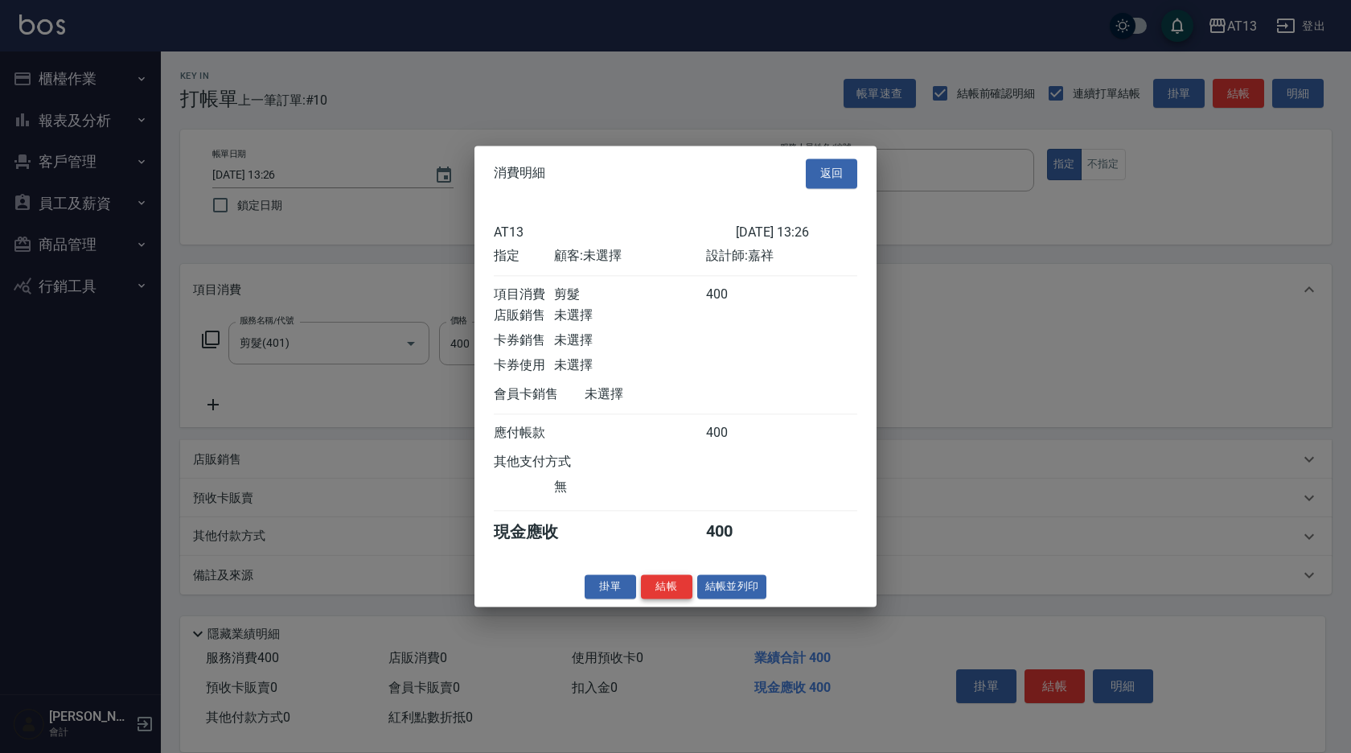
click at [675, 597] on button "結帳" at bounding box center [666, 586] width 51 height 25
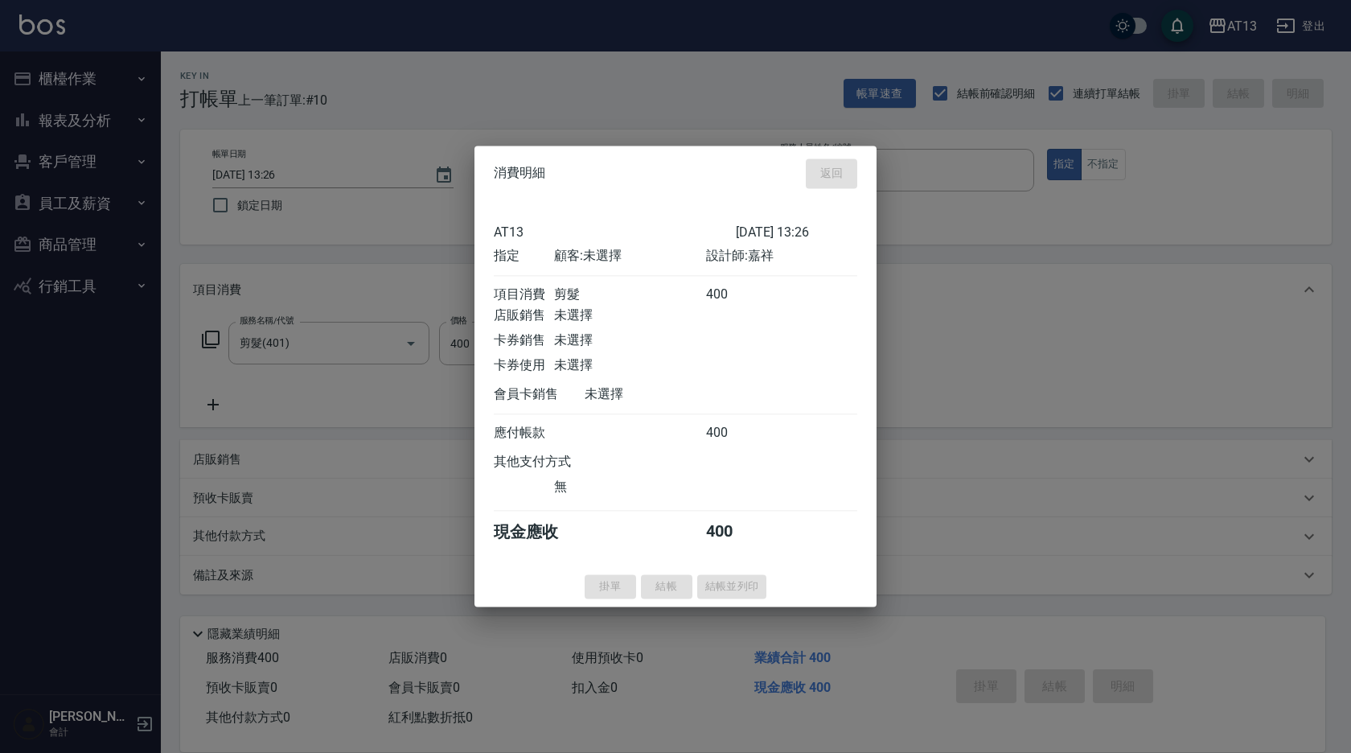
type input "[DATE] 13:37"
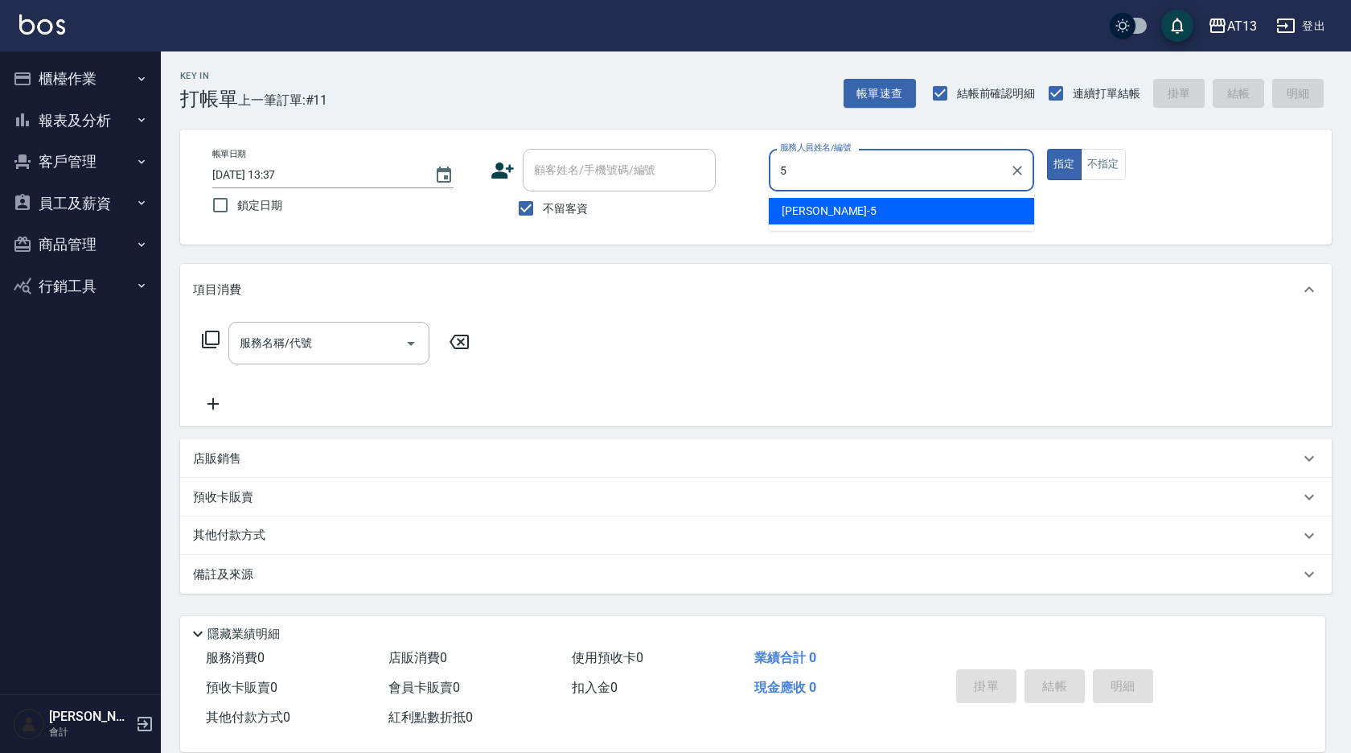
click at [819, 213] on span "[PERSON_NAME] -5" at bounding box center [829, 211] width 95 height 17
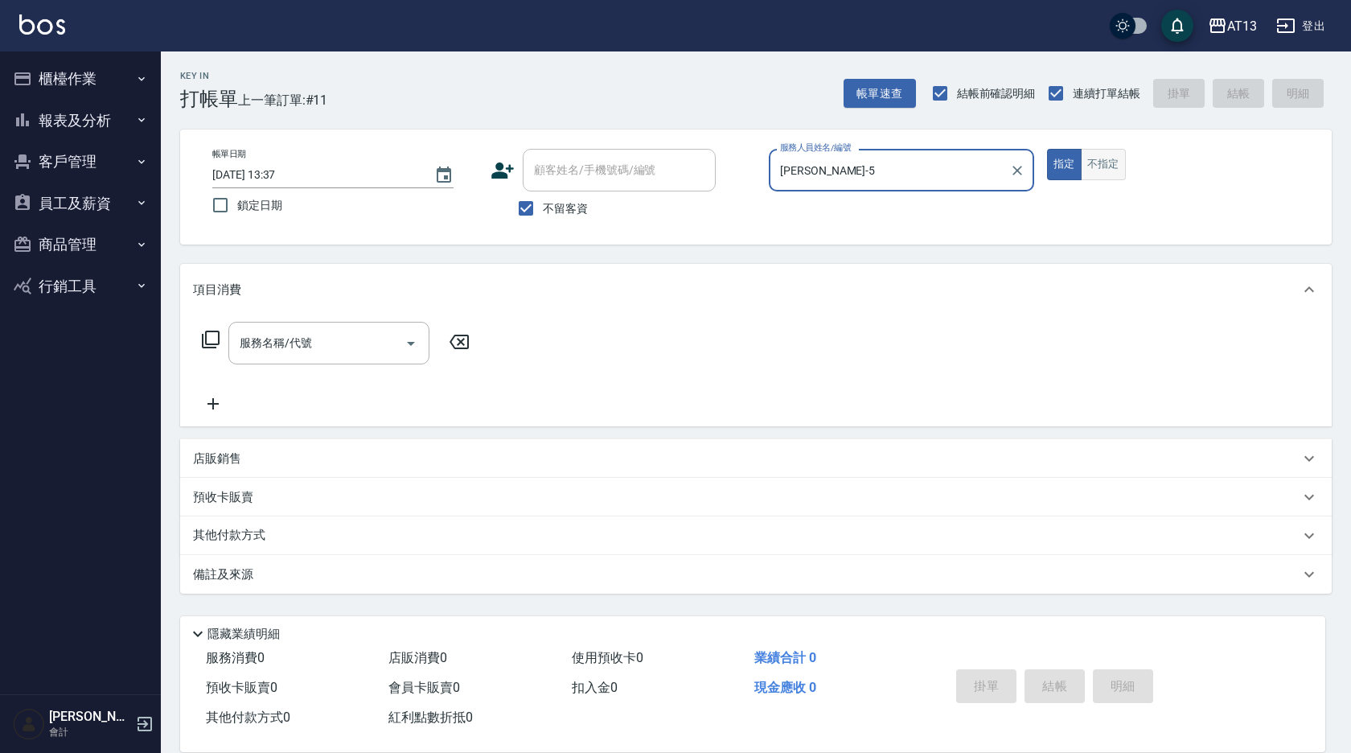
type input "[PERSON_NAME]-5"
click at [1111, 166] on button "不指定" at bounding box center [1103, 164] width 45 height 31
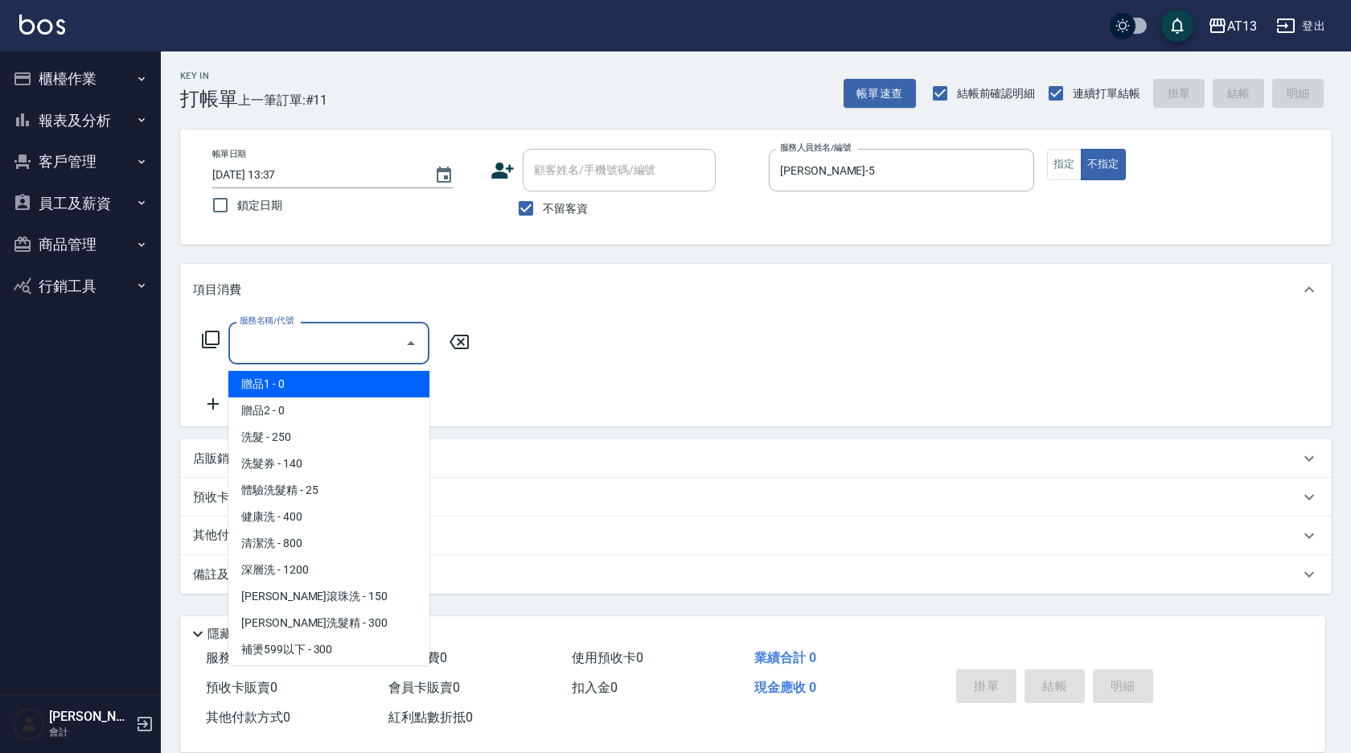
click at [372, 343] on input "服務名稱/代號" at bounding box center [317, 343] width 162 height 28
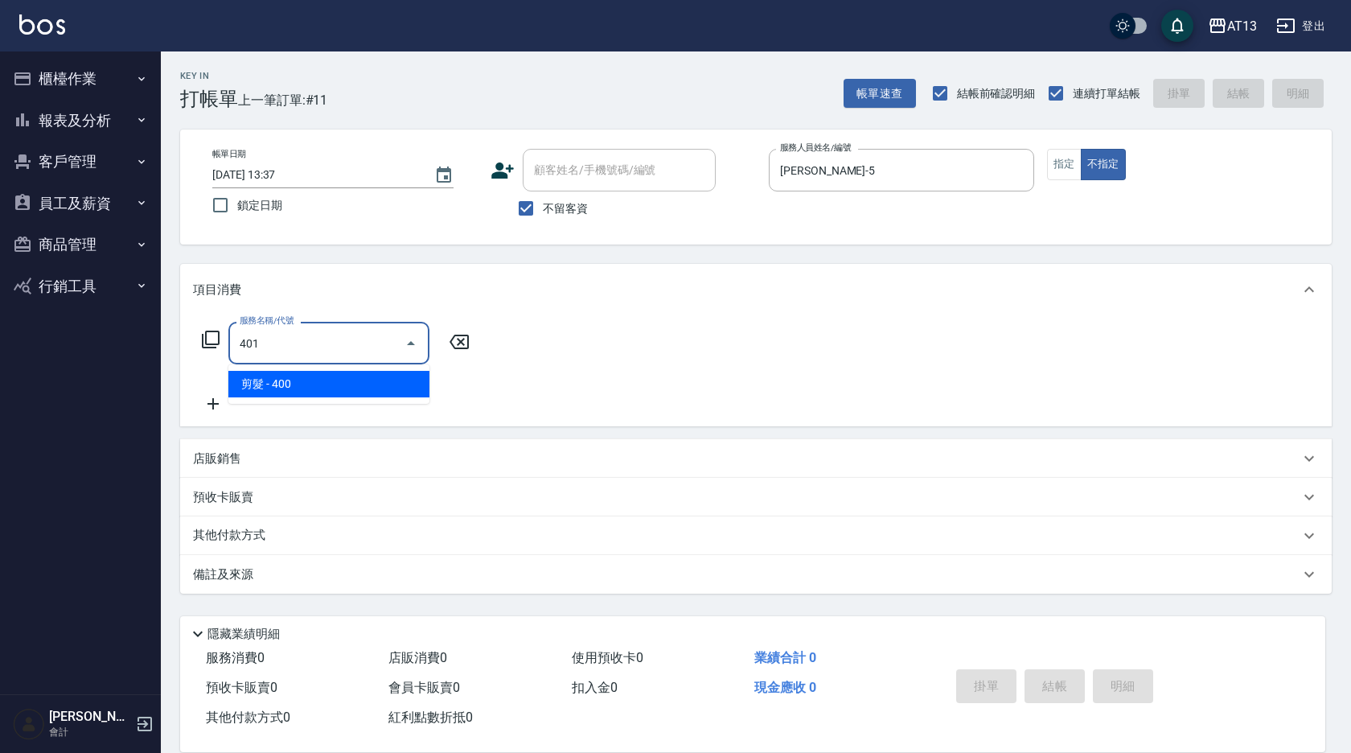
type input "剪髮(401)"
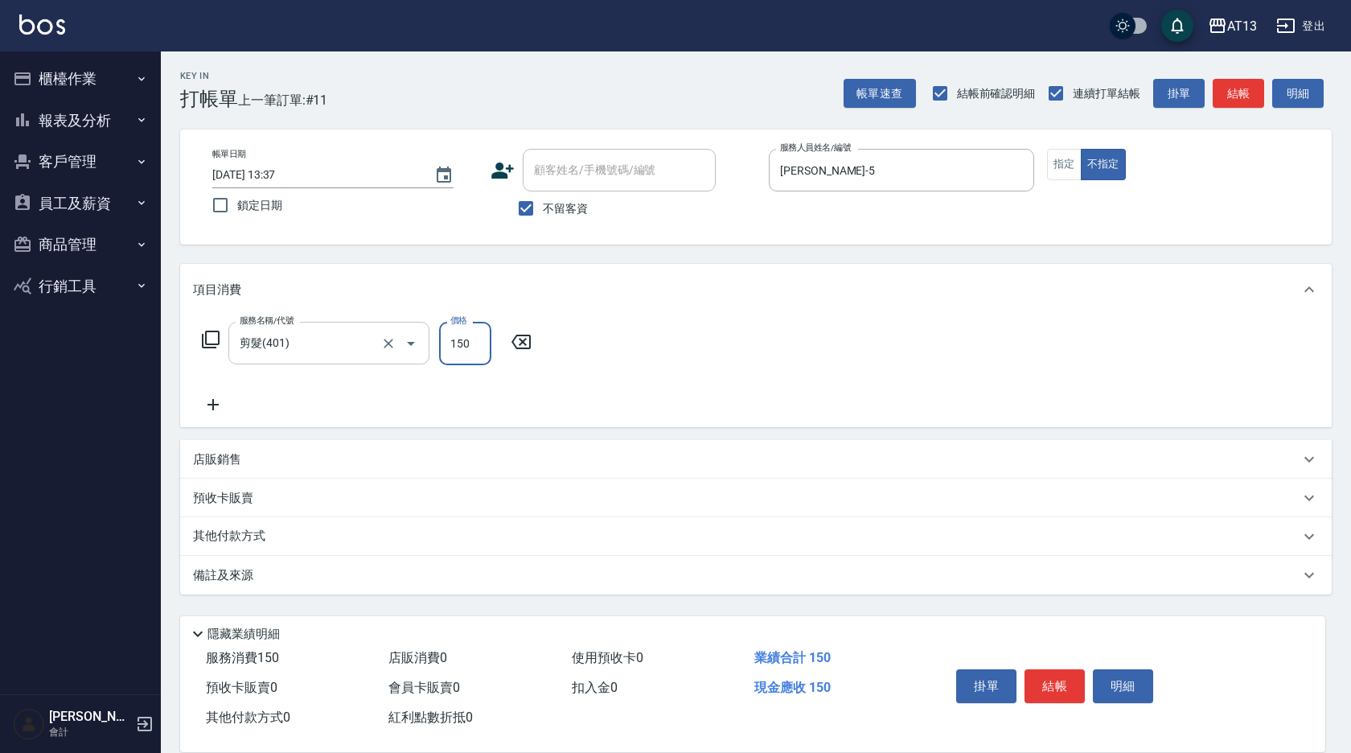
type input "150"
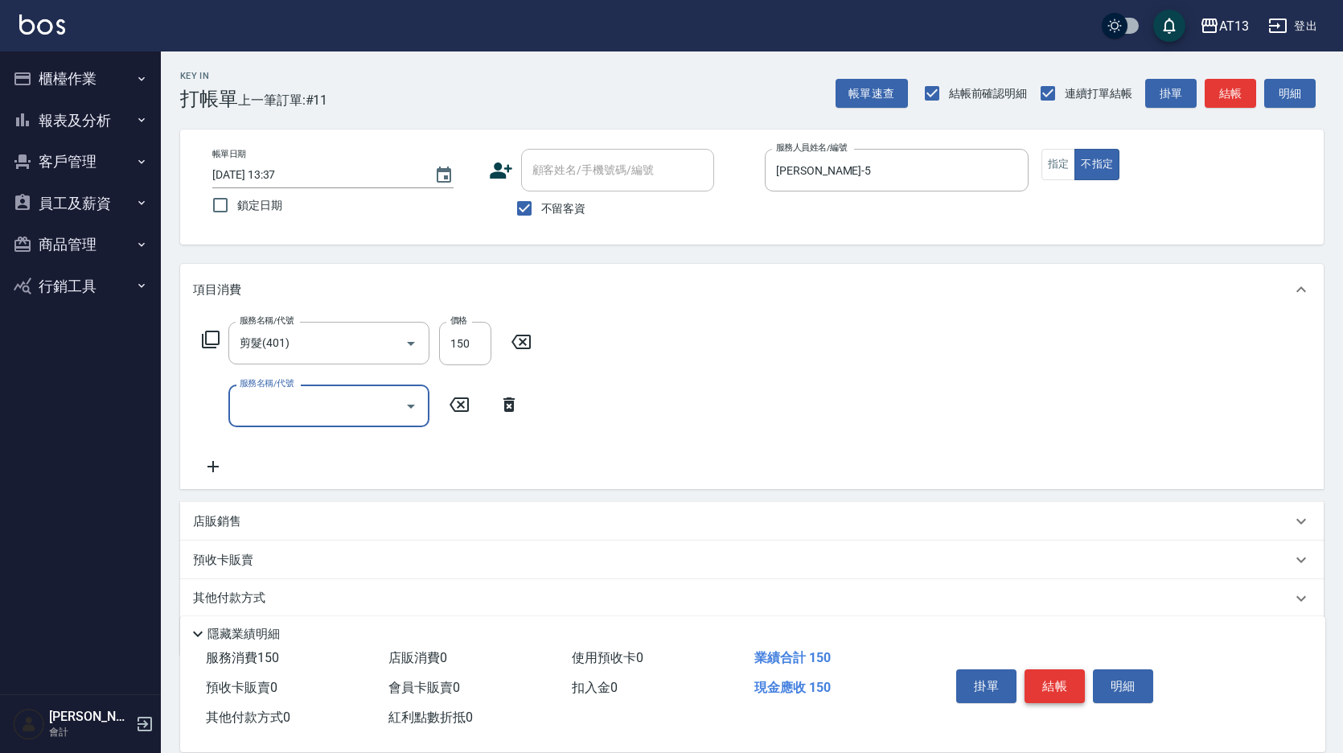
click at [1048, 680] on button "結帳" at bounding box center [1054, 686] width 60 height 34
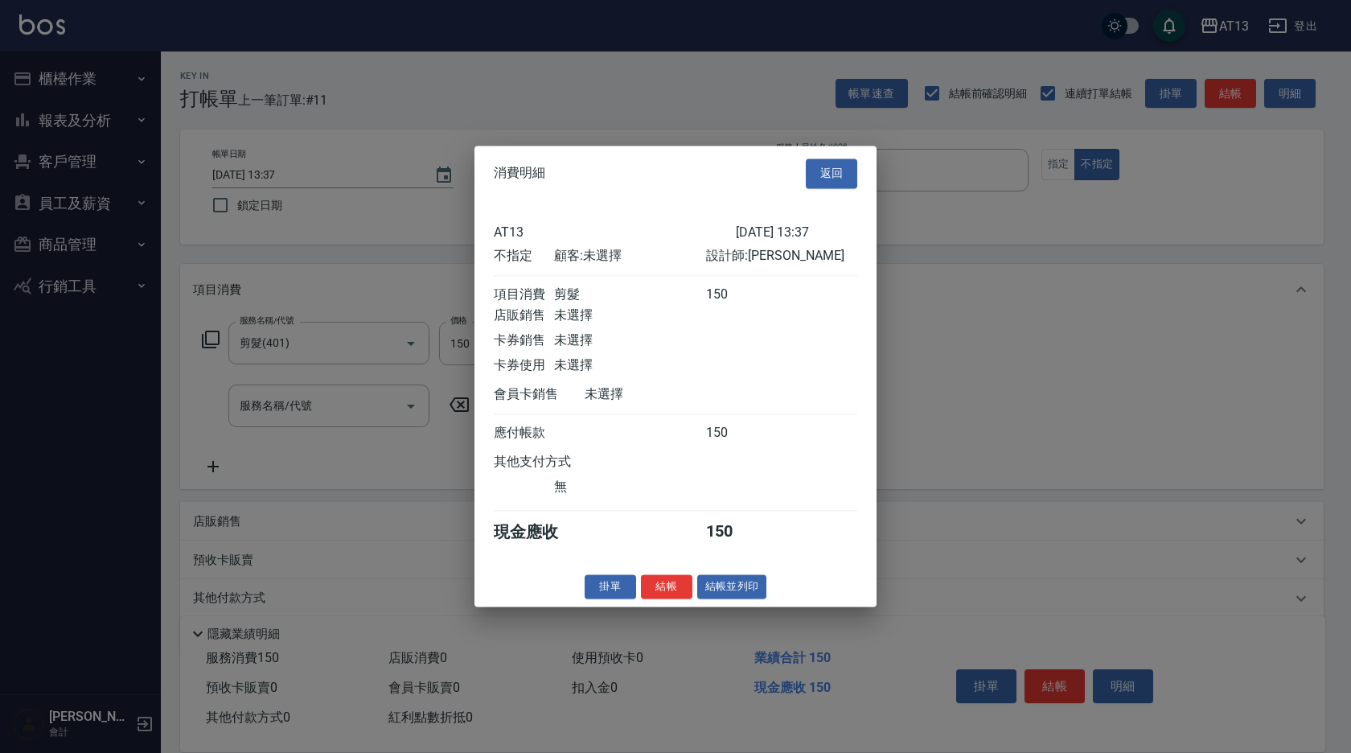
click at [670, 599] on button "結帳" at bounding box center [666, 586] width 51 height 25
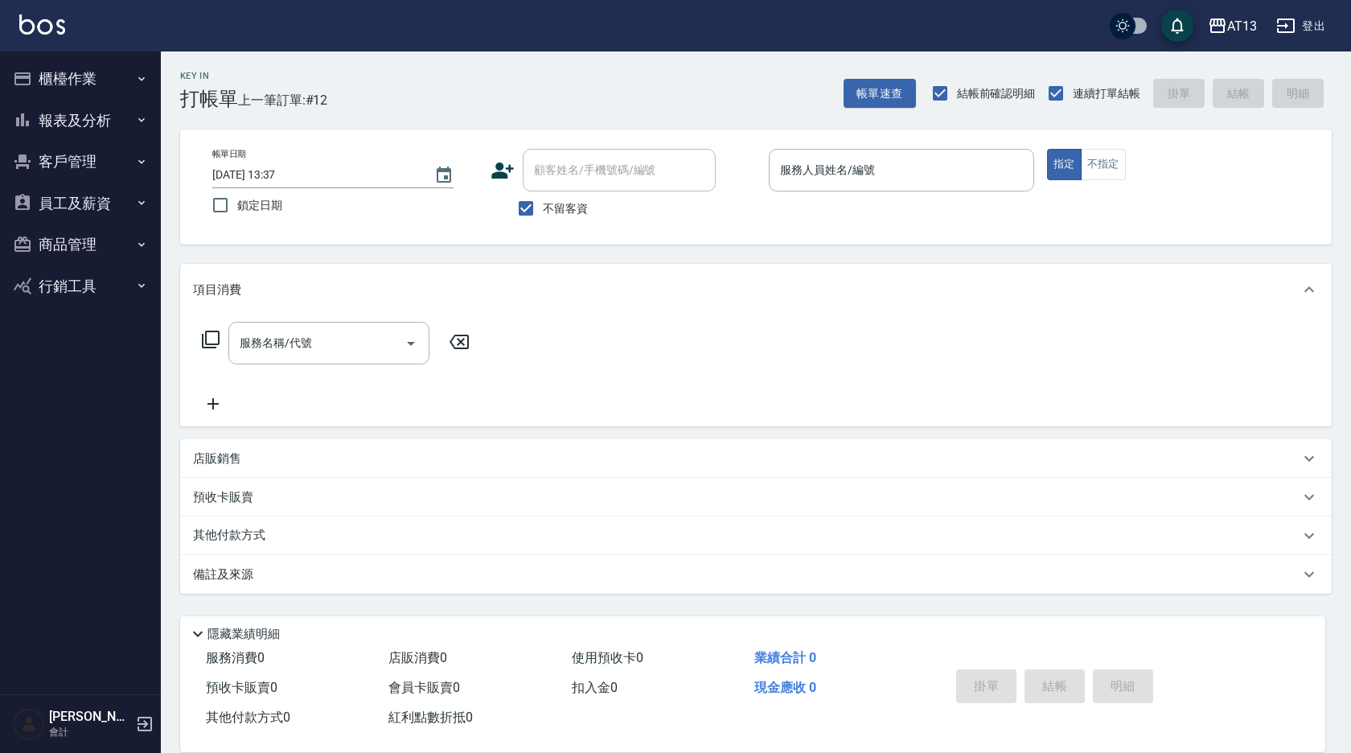
click at [15, 672] on nav "櫃檯作業 打帳單 帳單列表 現金收支登錄 材料自購登錄 每日結帳 報表及分析 報表目錄 店家區間累計表 店家日報表 互助日報表 互助月報表 互助點數明細 互助…" at bounding box center [80, 372] width 161 height 643
drag, startPoint x: 846, startPoint y: 158, endPoint x: 823, endPoint y: 167, distance: 24.2
click at [841, 162] on input "服務人員姓名/編號" at bounding box center [901, 170] width 251 height 28
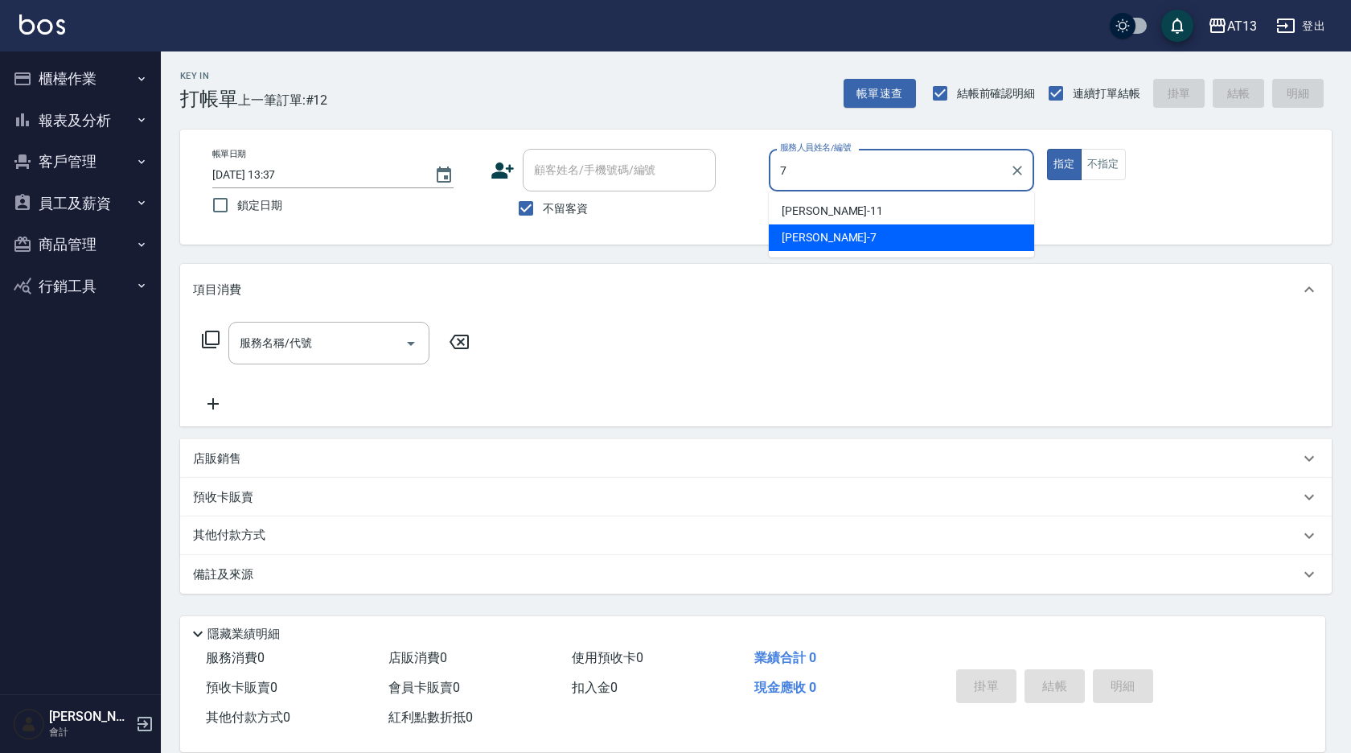
click at [898, 232] on div "[PERSON_NAME]-7" at bounding box center [901, 237] width 265 height 27
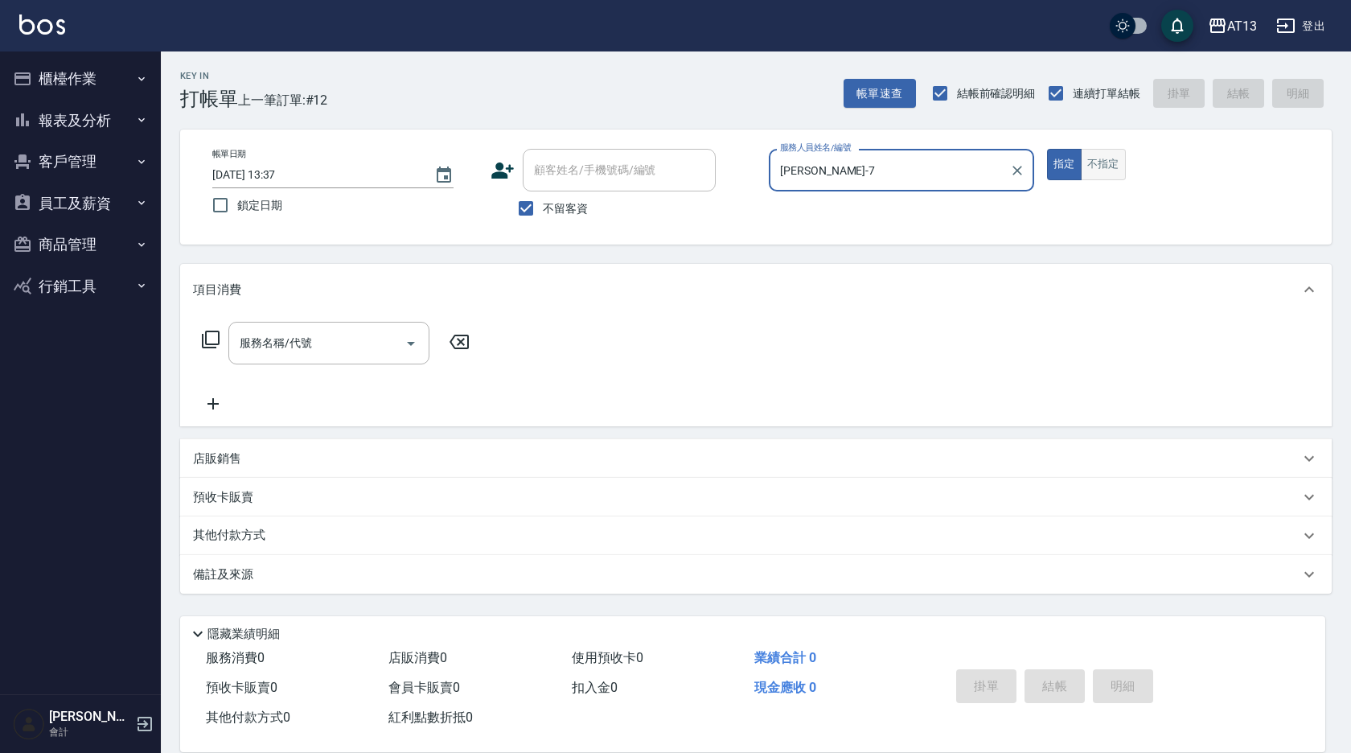
type input "[PERSON_NAME]-7"
click at [1097, 162] on button "不指定" at bounding box center [1103, 164] width 45 height 31
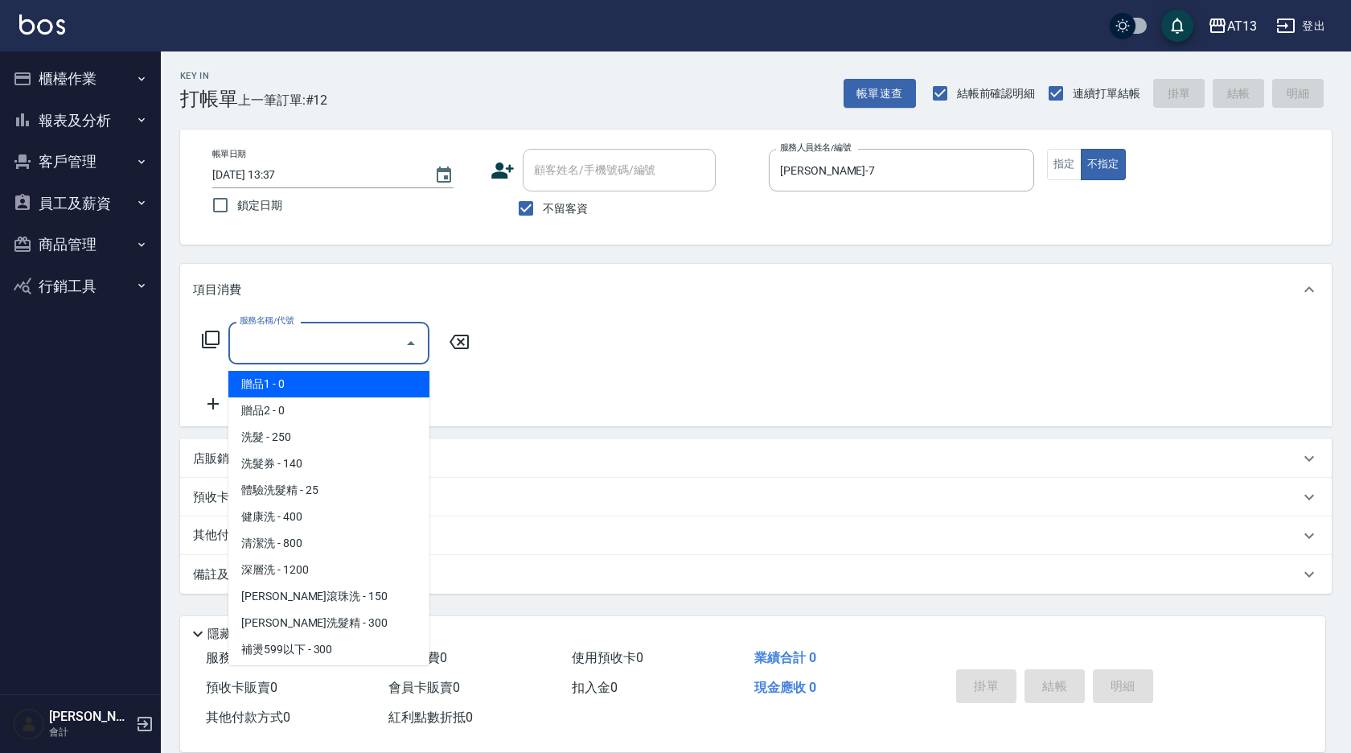
click at [355, 347] on input "服務名稱/代號" at bounding box center [317, 343] width 162 height 28
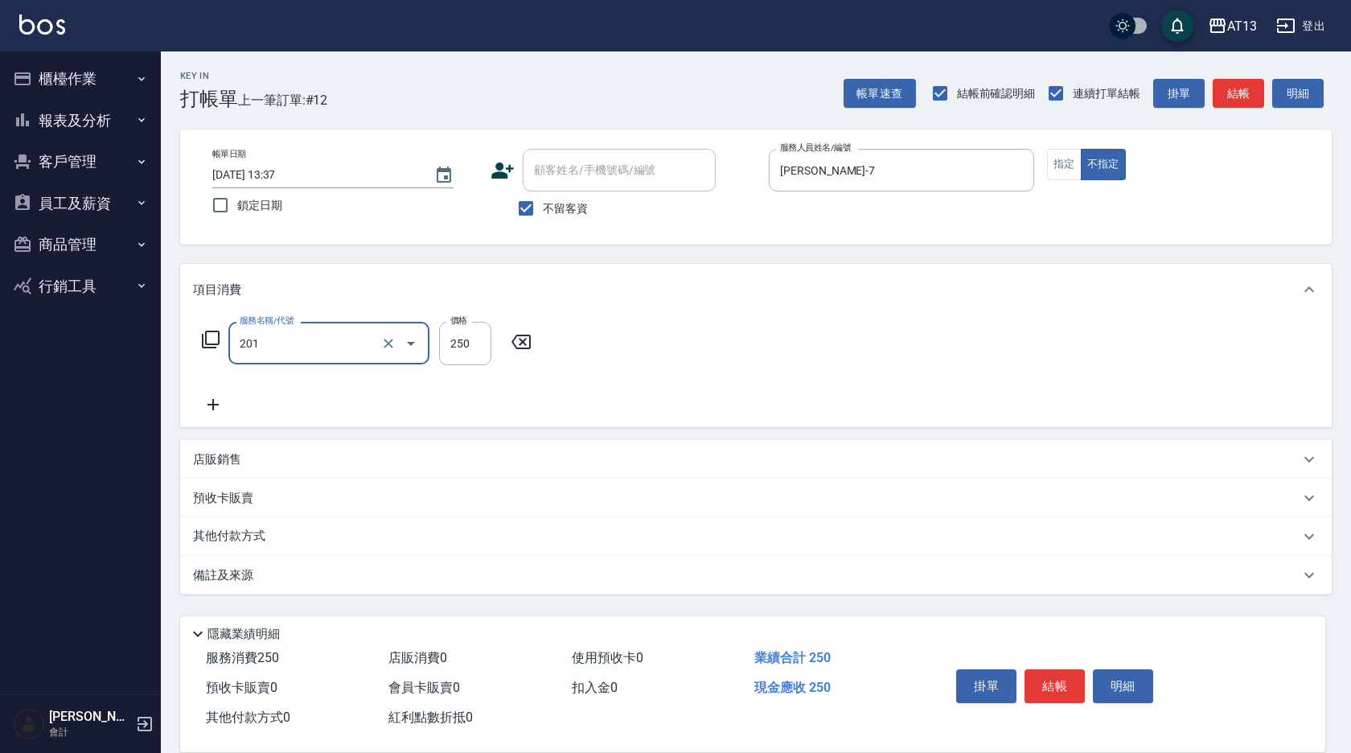
type input "洗髮(201)"
type input "[PERSON_NAME]-28"
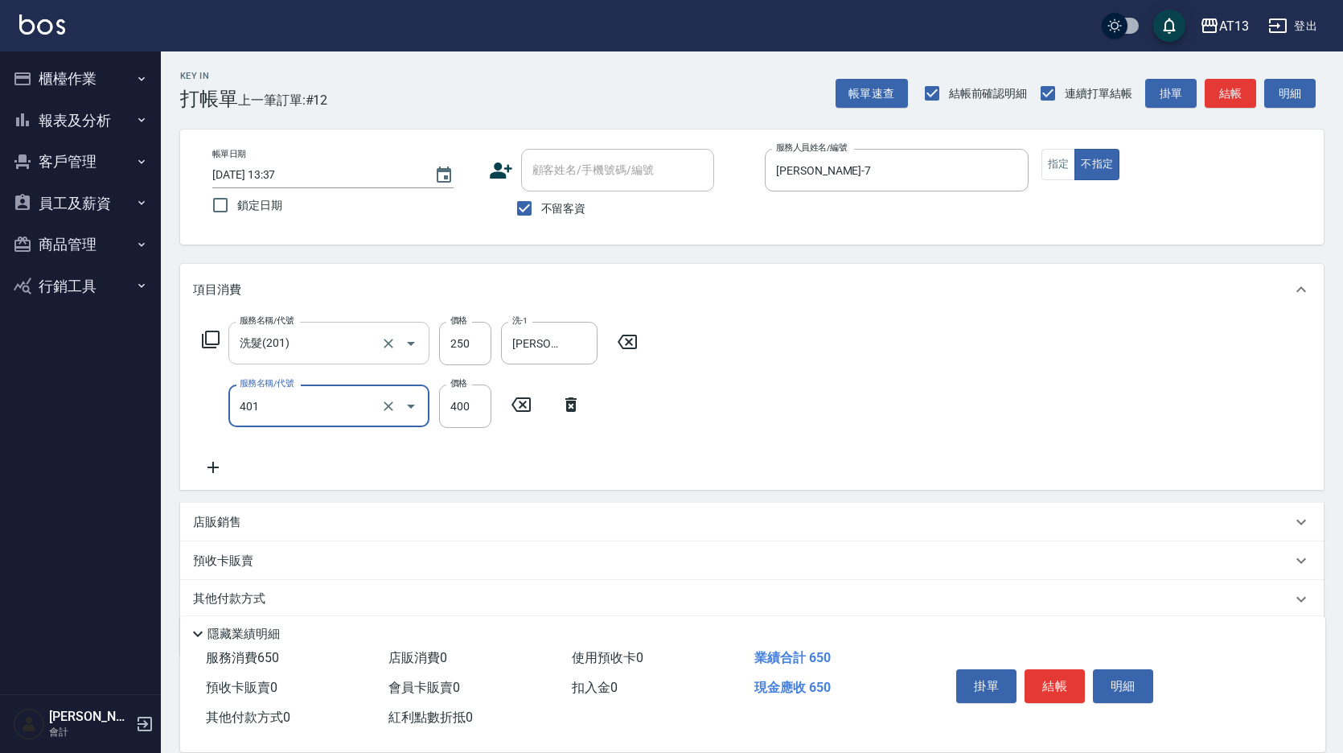
type input "剪髮(401)"
type input "200"
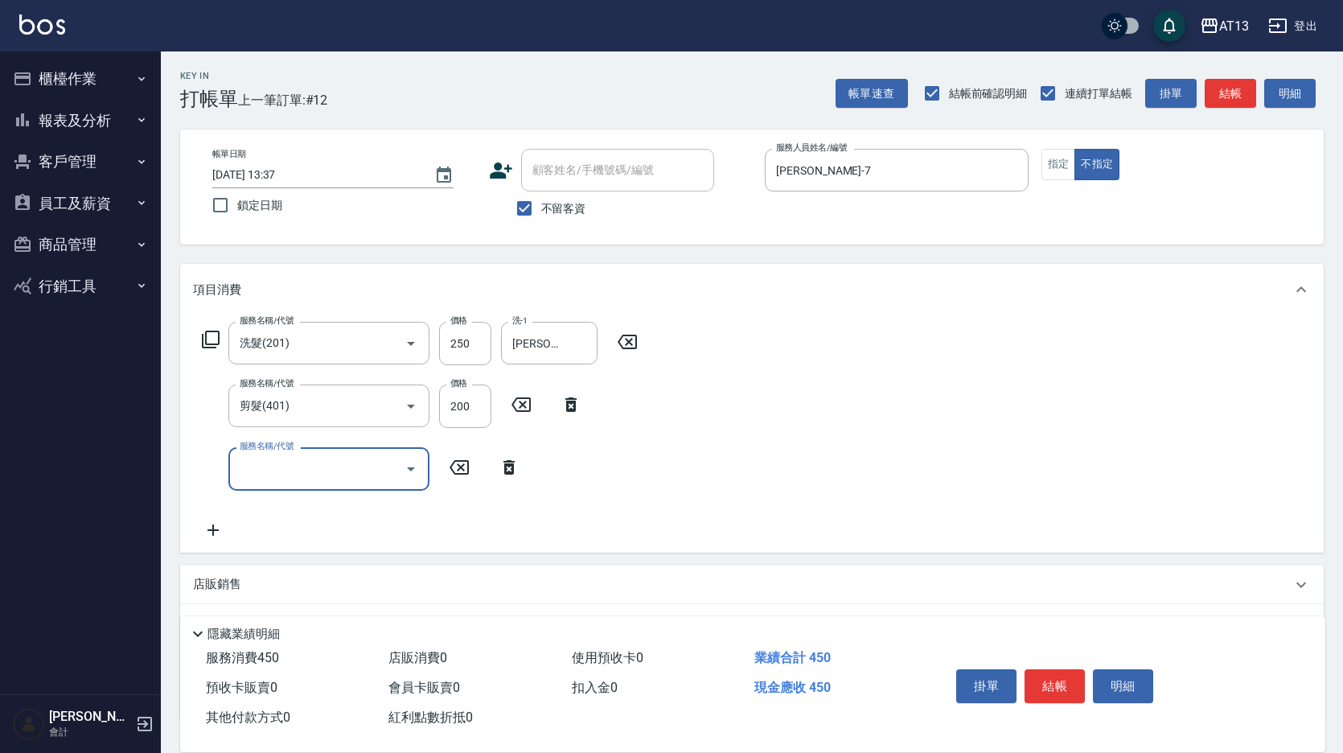
click at [766, 433] on div "服務名稱/代號 洗髮(201) 服務名稱/代號 價格 250 價格 洗-1 [PERSON_NAME]-28 洗-1 服務名稱/代號 剪髮(401) 服務名稱…" at bounding box center [751, 433] width 1143 height 236
click at [1033, 673] on button "結帳" at bounding box center [1054, 686] width 60 height 34
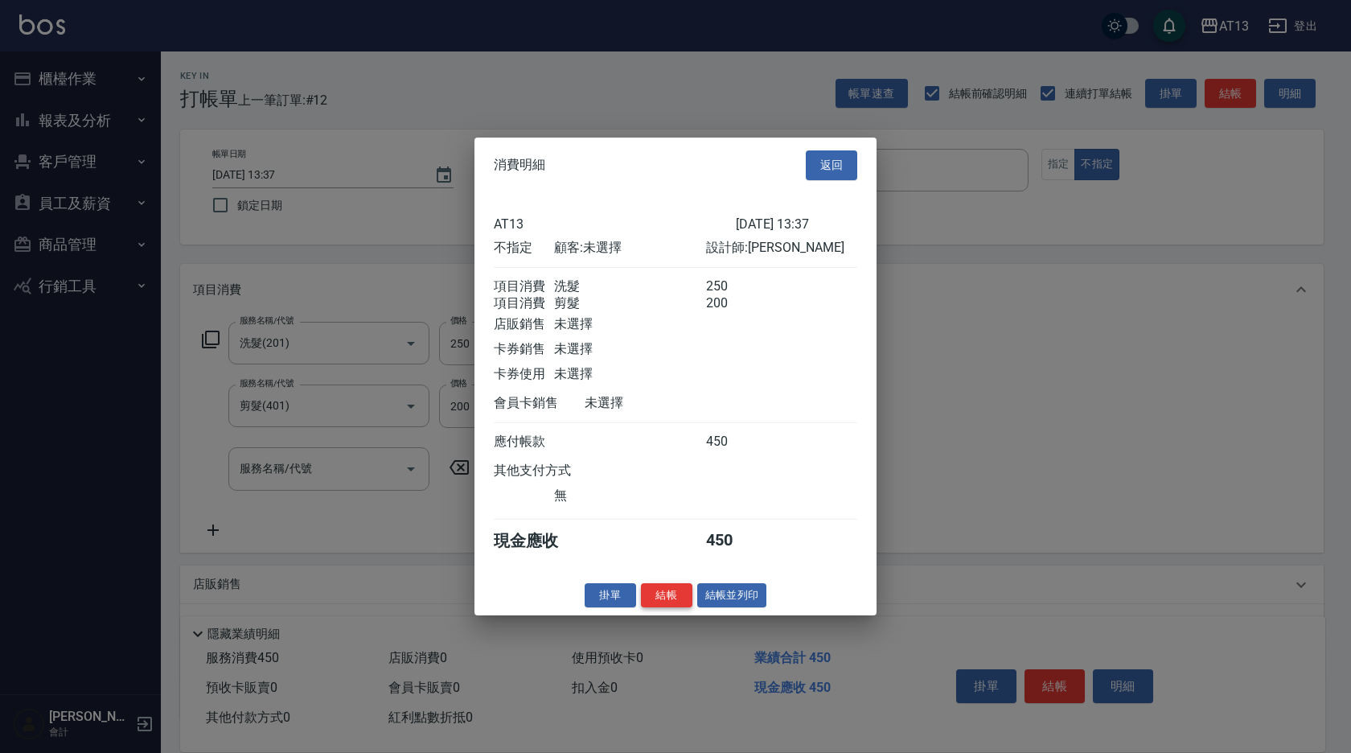
click at [674, 604] on button "結帳" at bounding box center [666, 594] width 51 height 25
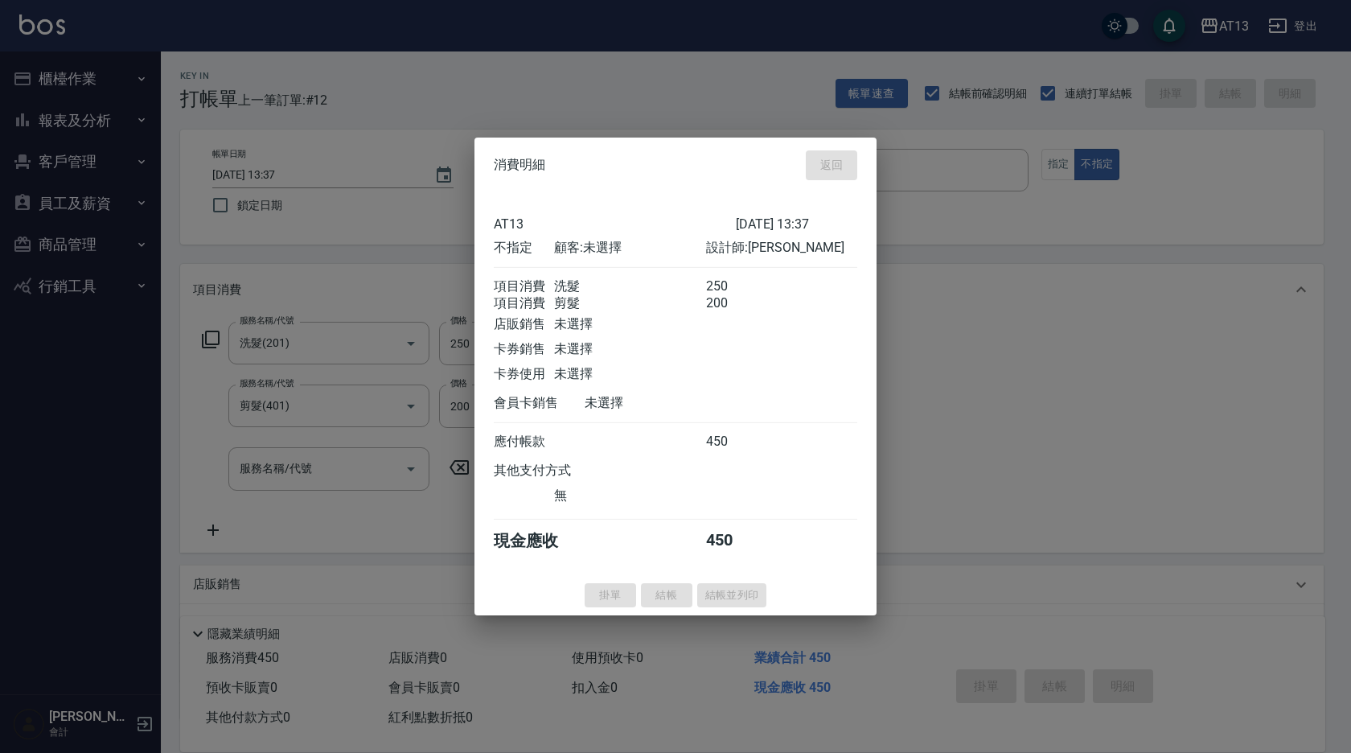
type input "[DATE] 13:59"
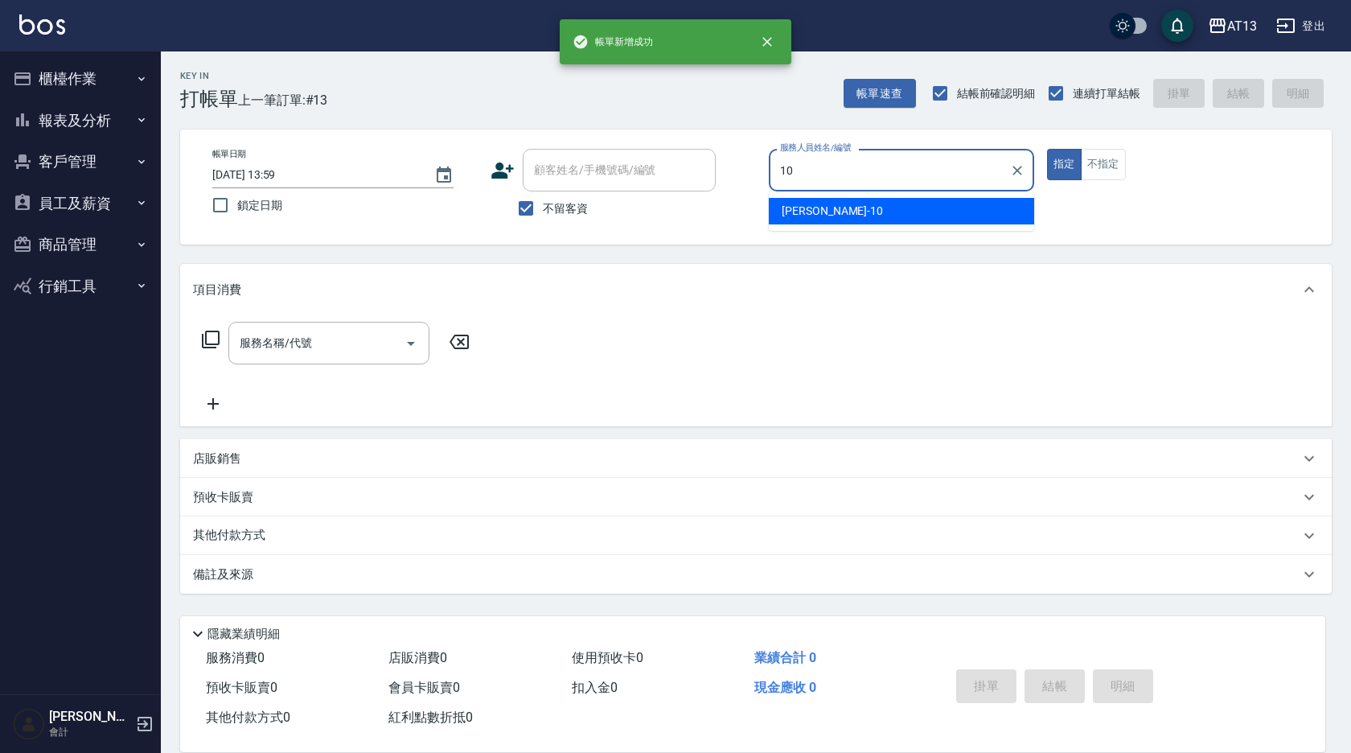
click at [814, 216] on span "[PERSON_NAME] -10" at bounding box center [832, 211] width 101 height 17
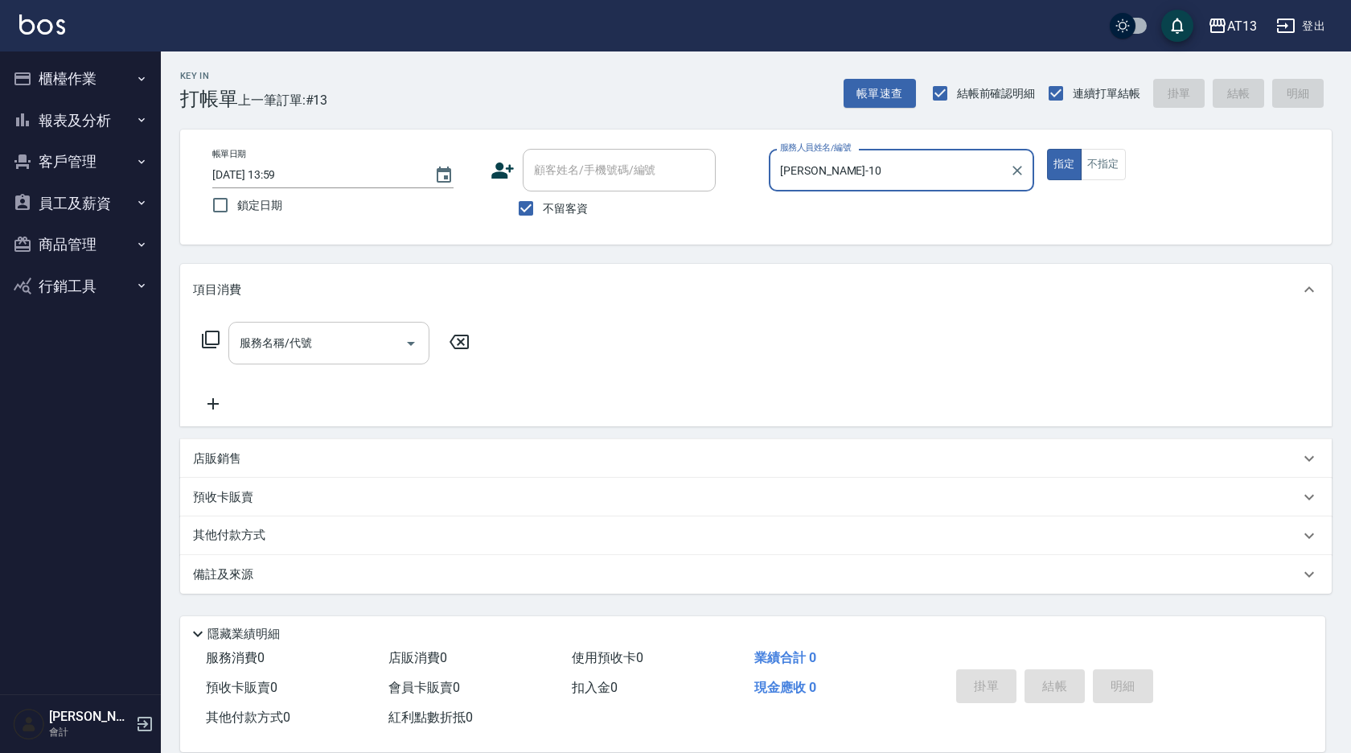
type input "[PERSON_NAME]-10"
click at [350, 348] on input "服務名稱/代號" at bounding box center [317, 343] width 162 height 28
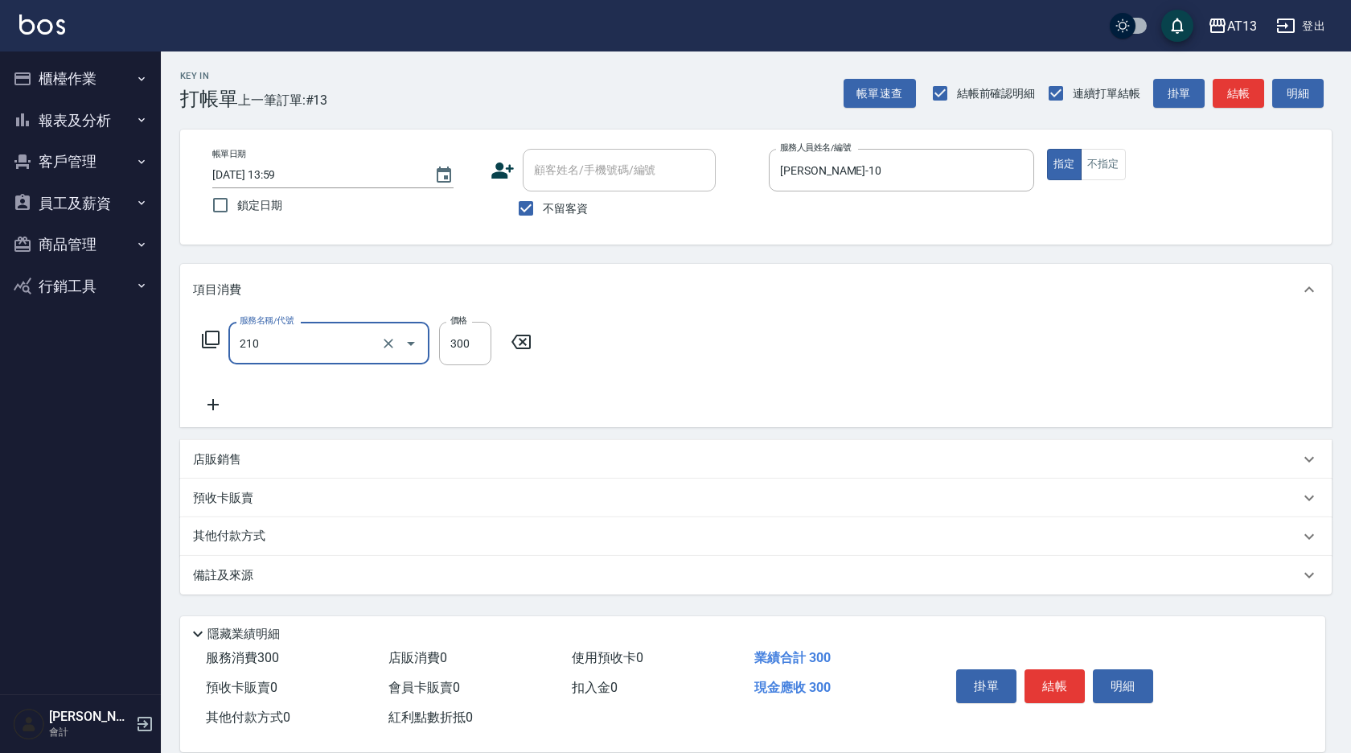
type input "歐娜洗髮精(210)"
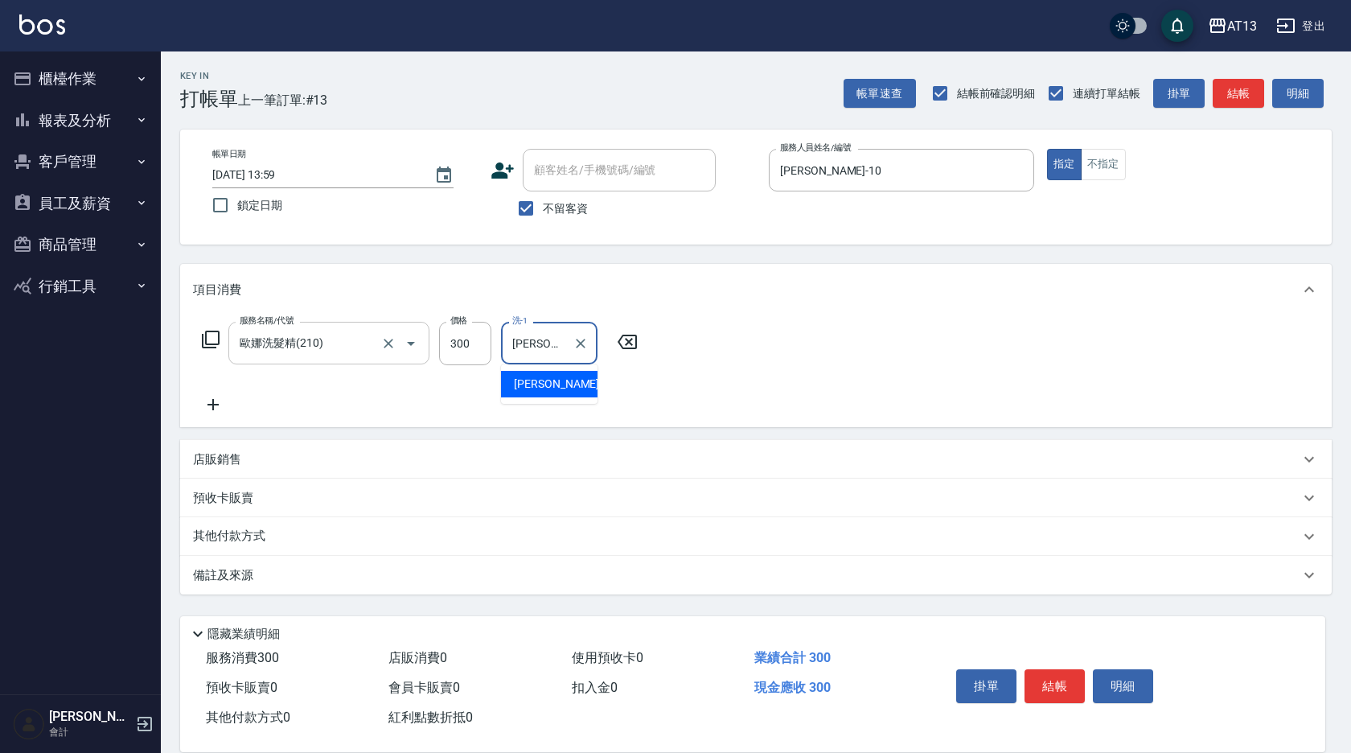
type input "[PERSON_NAME]-28"
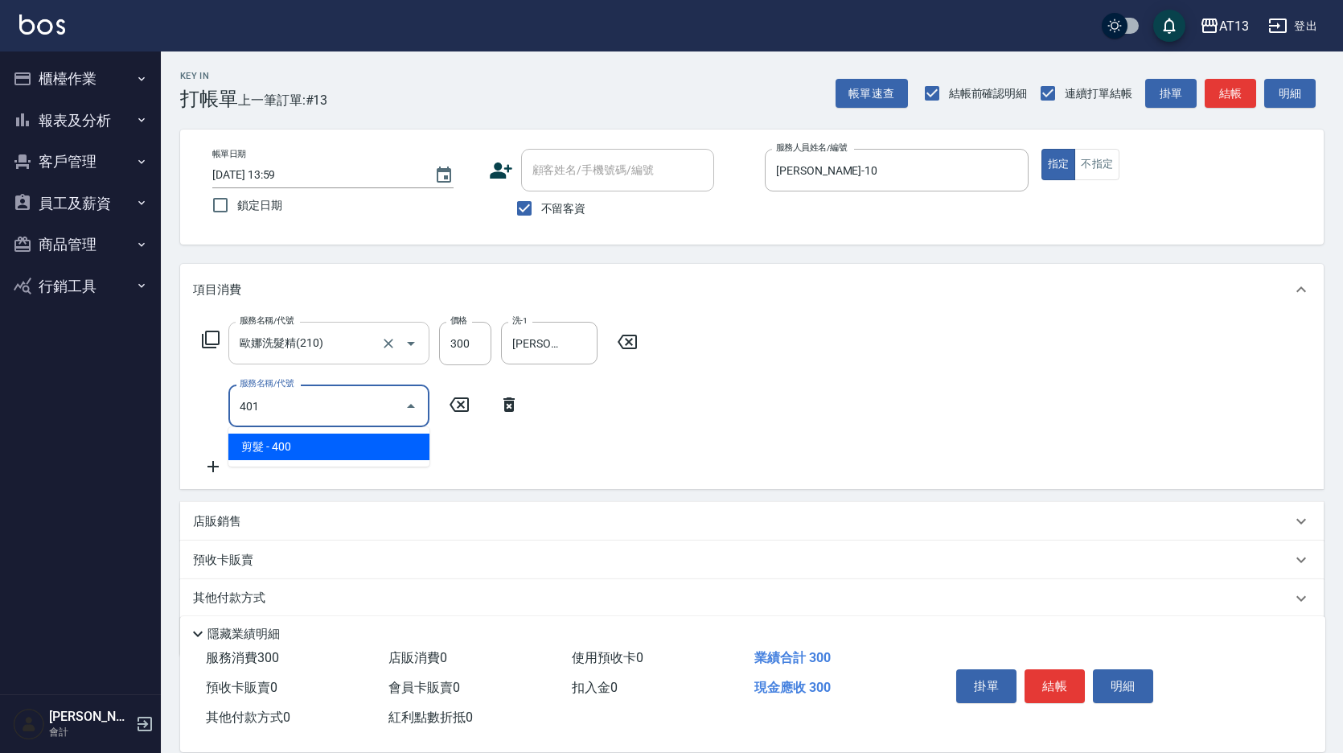
type input "剪髮(401)"
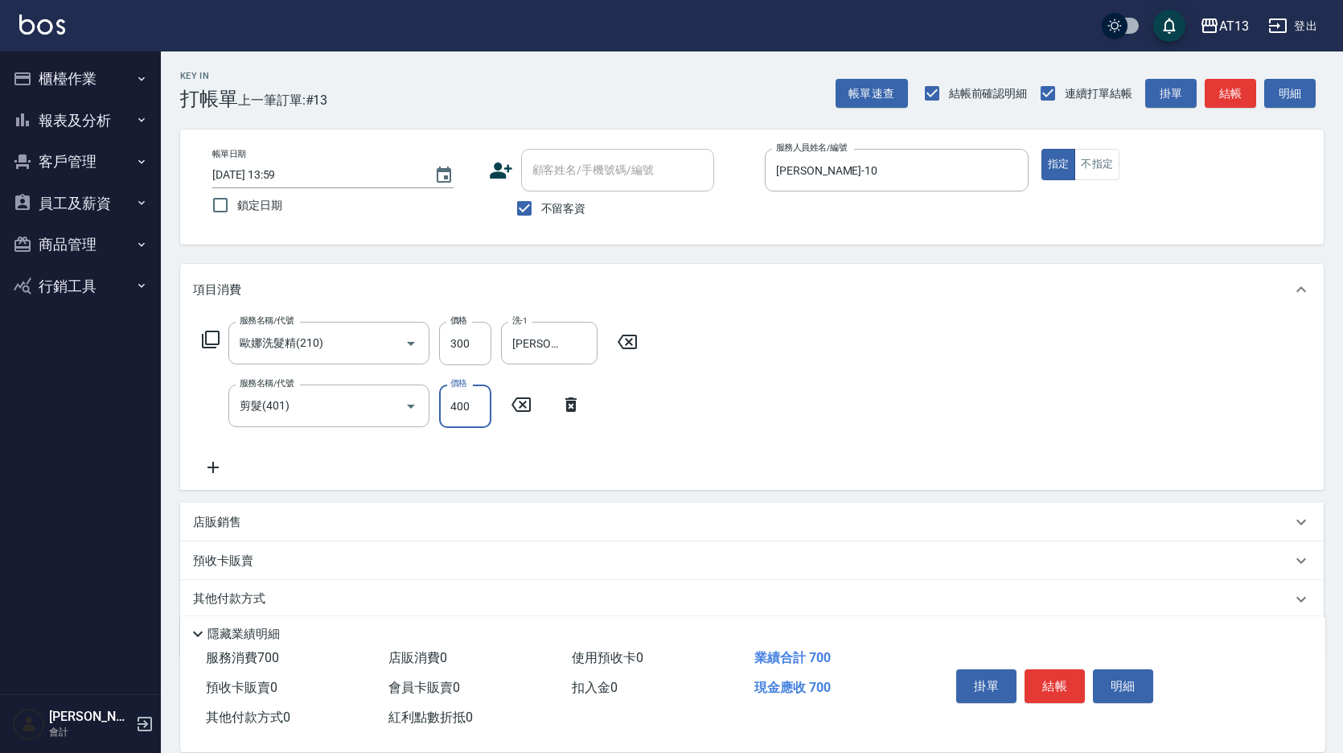
drag, startPoint x: 831, startPoint y: 306, endPoint x: 856, endPoint y: 368, distance: 66.7
click at [831, 313] on div "項目消費" at bounding box center [751, 289] width 1143 height 51
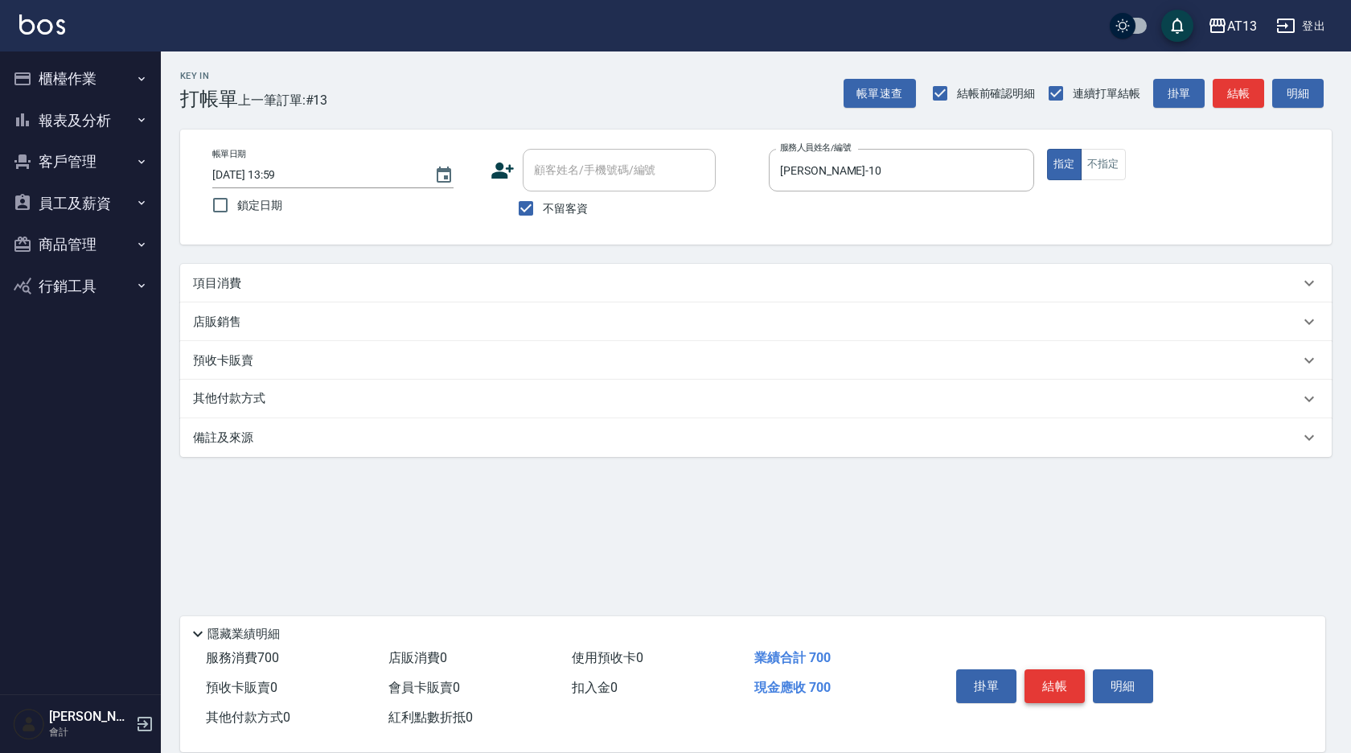
click at [1058, 669] on button "結帳" at bounding box center [1054, 686] width 60 height 34
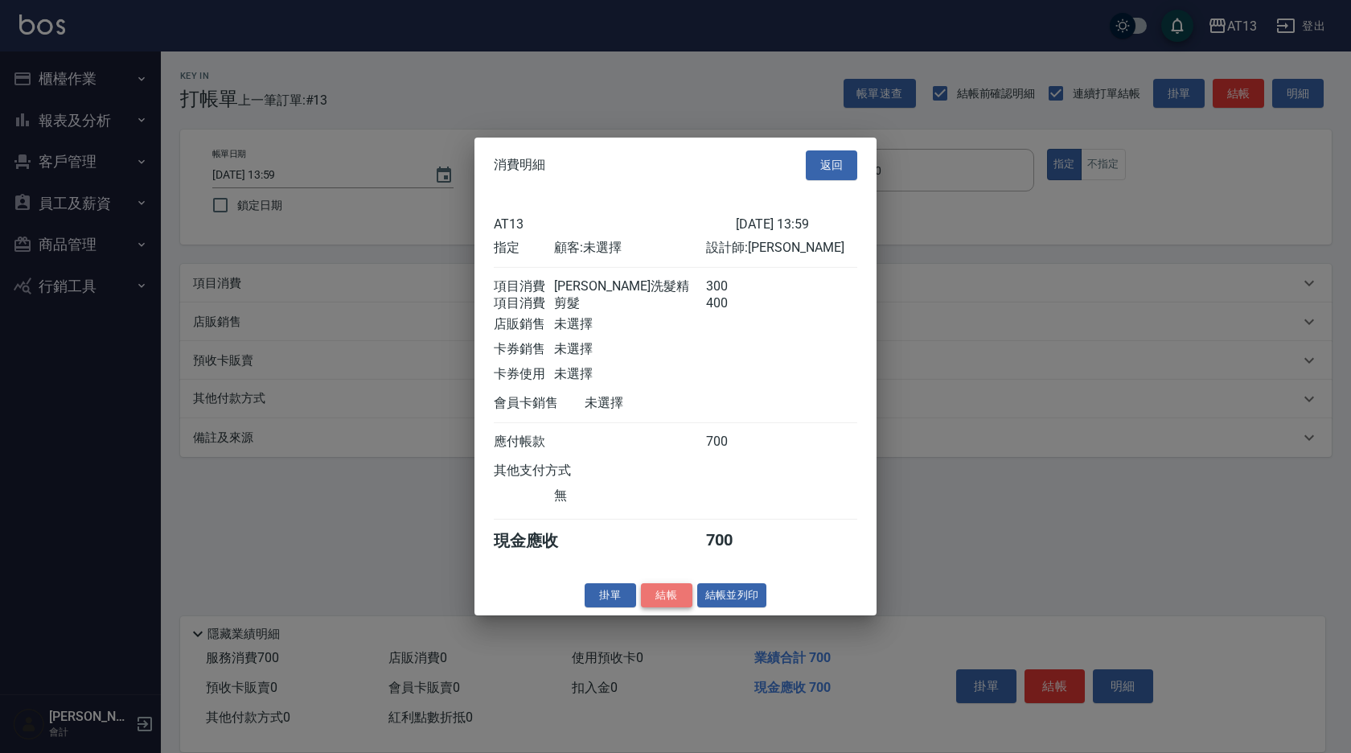
click at [664, 604] on button "結帳" at bounding box center [666, 594] width 51 height 25
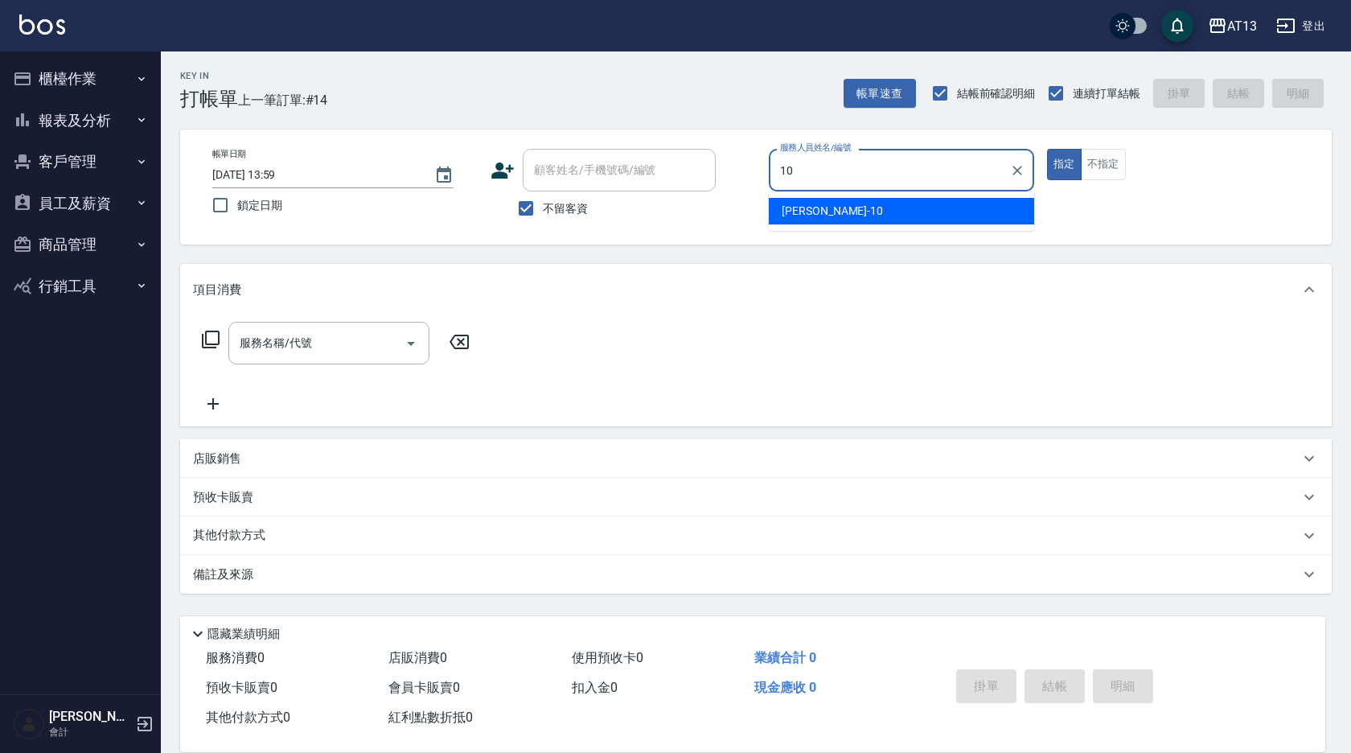
type input "10"
click at [765, 194] on div "帳單日期 [DATE] 13:59 鎖定日期 顧客姓名/手機號碼/編號 顧客姓名/手機號碼/編號 不留客資 服務人員姓名/編號 服務人員姓名/編號 指定 不指定" at bounding box center [755, 187] width 1113 height 76
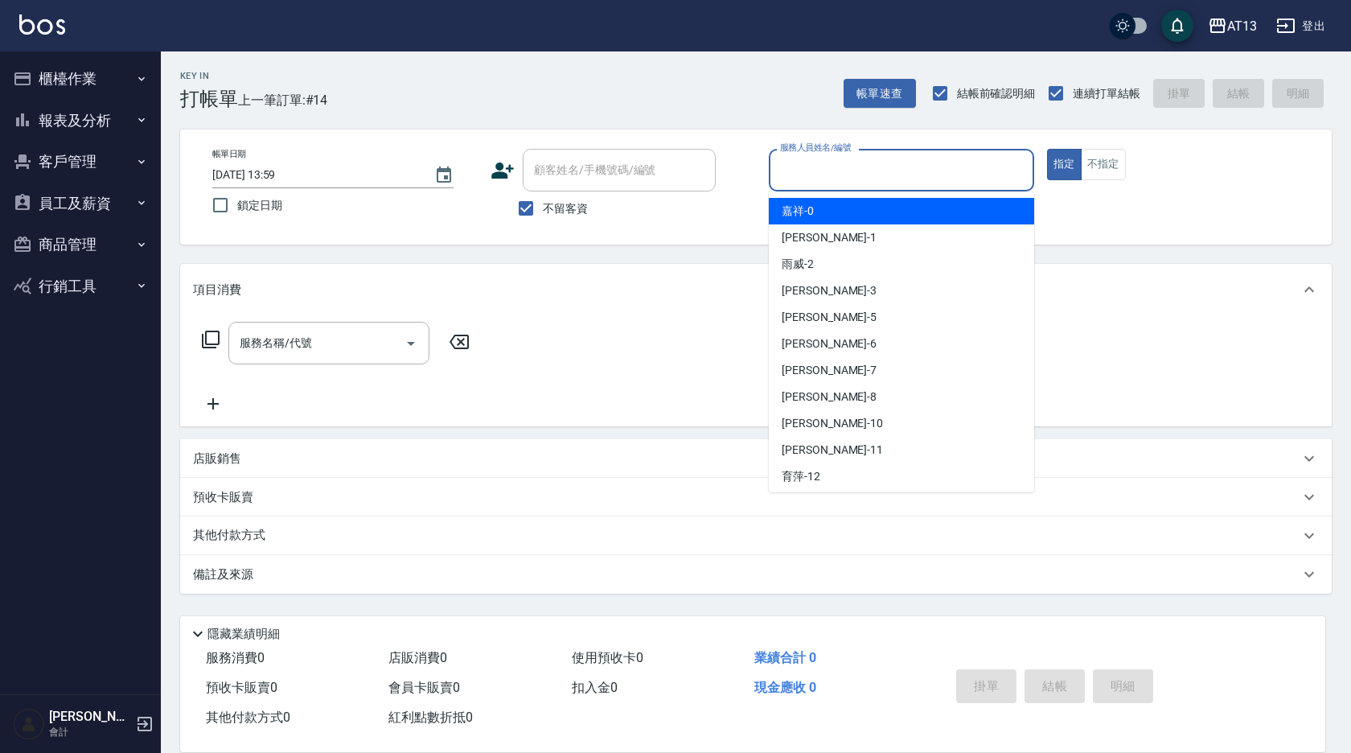
drag, startPoint x: 765, startPoint y: 194, endPoint x: 894, endPoint y: 178, distance: 130.5
click at [894, 178] on input "服務人員姓名/編號" at bounding box center [901, 170] width 251 height 28
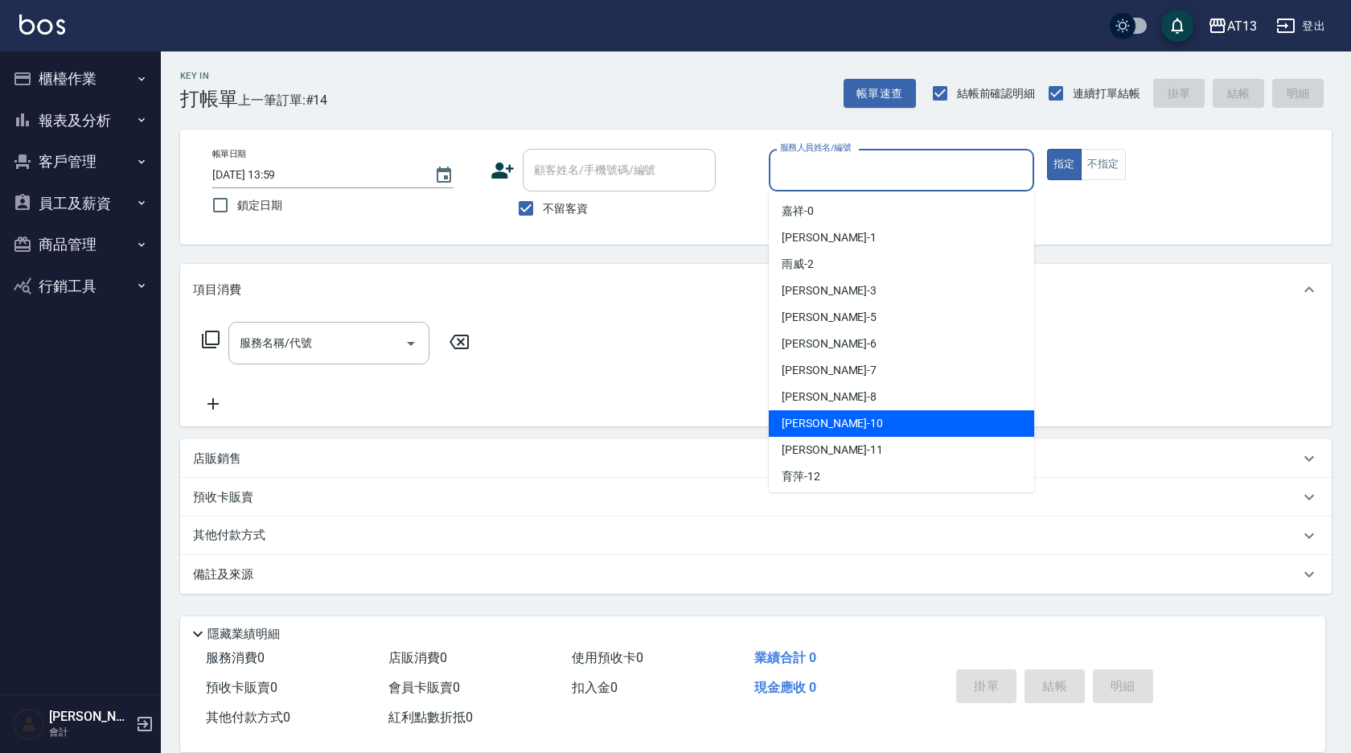
click at [836, 418] on div "[PERSON_NAME] -10" at bounding box center [901, 423] width 265 height 27
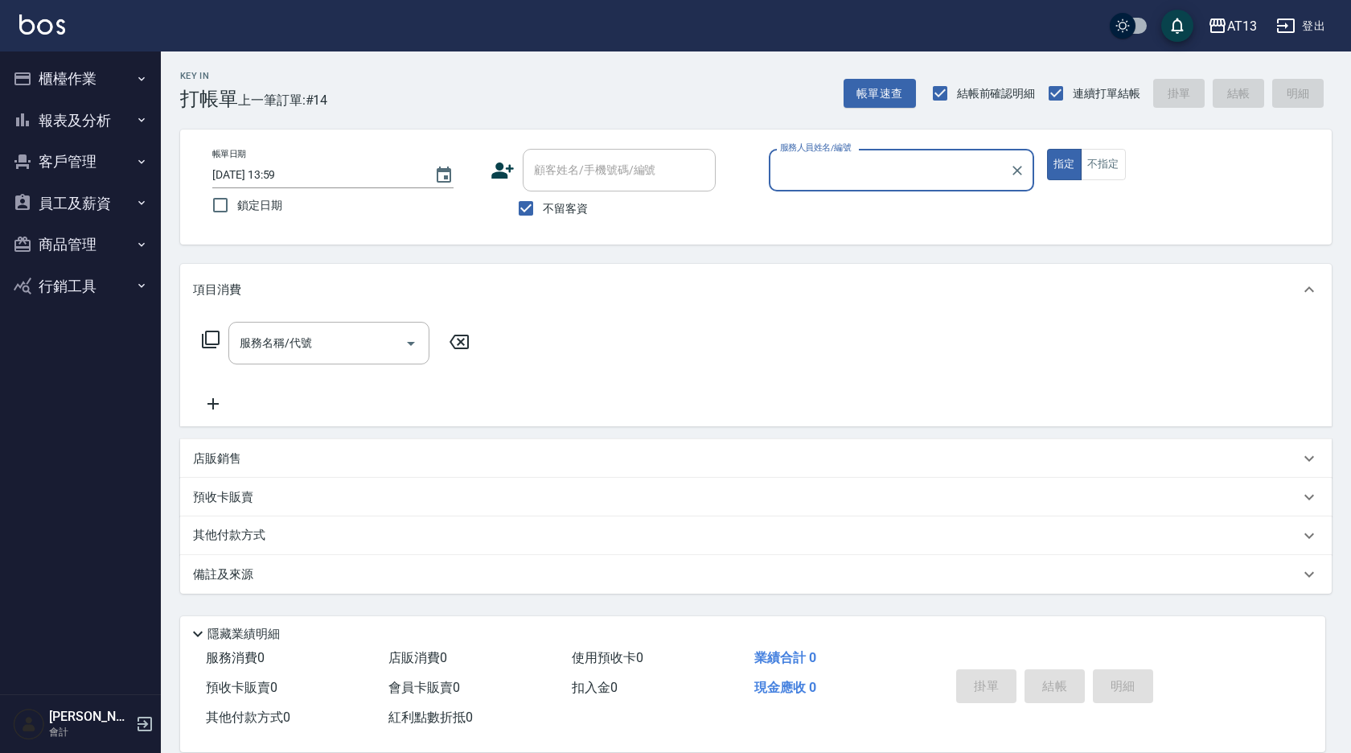
type input "[PERSON_NAME]-10"
click at [344, 344] on input "服務名稱/代號" at bounding box center [317, 343] width 162 height 28
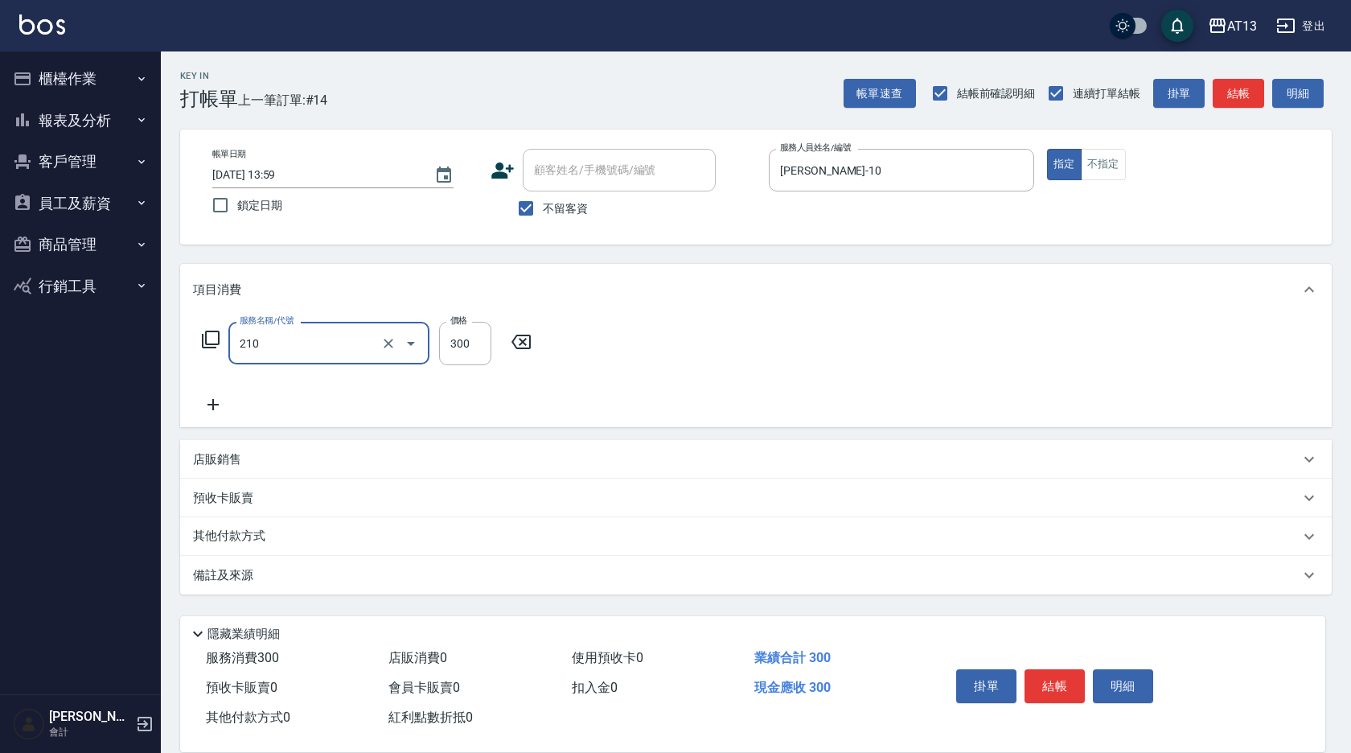
type input "歐娜洗髮精(210)"
type input "[PERSON_NAME]-29"
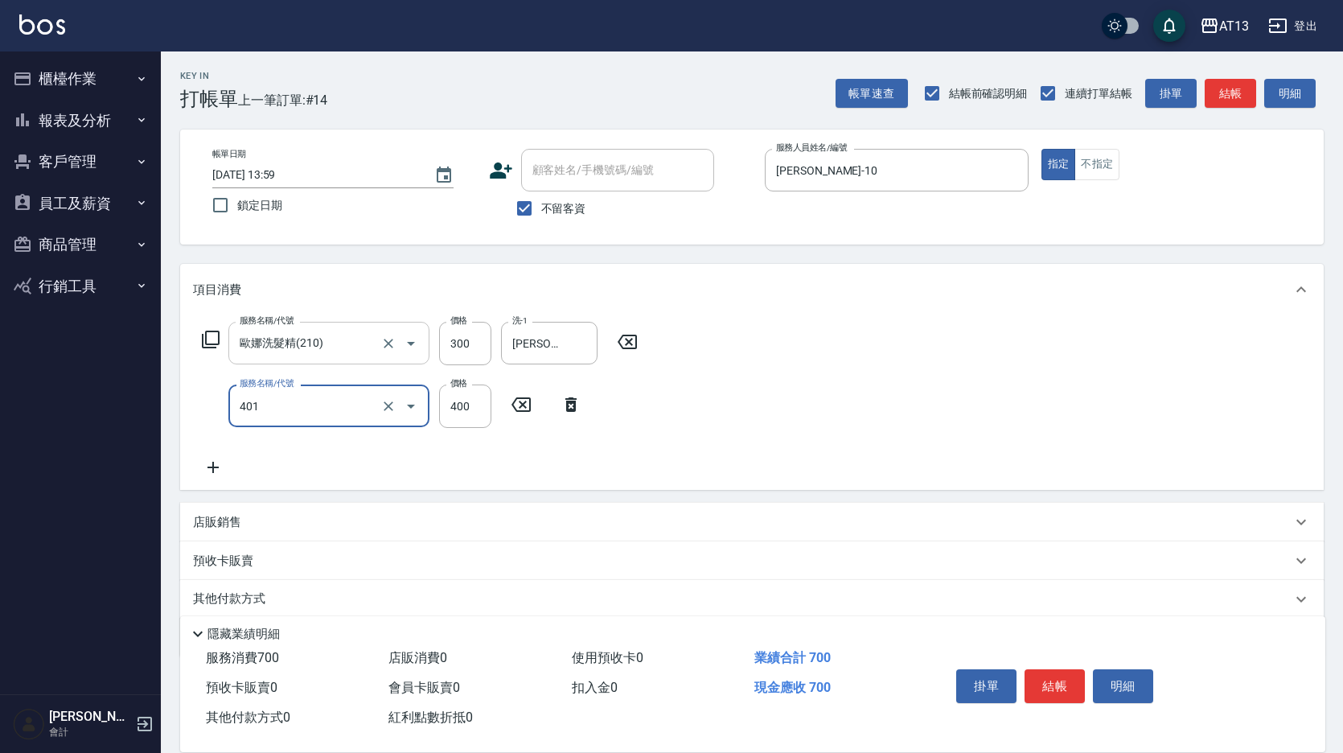
type input "剪髮(401)"
click at [874, 404] on div "服務名稱/代號 [PERSON_NAME]洗髮精(210) 服務名稱/代號 價格 300 價格 洗-1 妤宸-29 洗-1 服務名稱/代號 剪髮(401) 服…" at bounding box center [751, 402] width 1143 height 174
click at [1046, 674] on button "結帳" at bounding box center [1054, 686] width 60 height 34
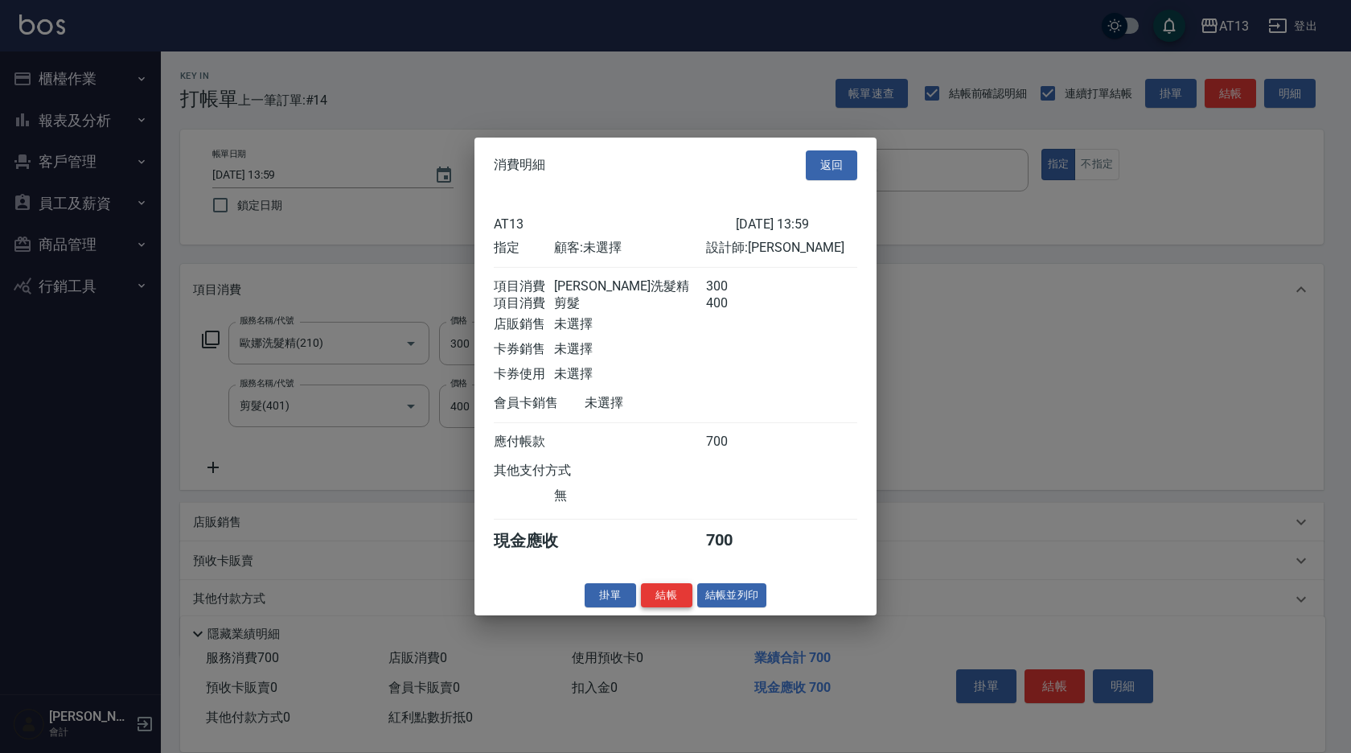
click at [678, 605] on button "結帳" at bounding box center [666, 594] width 51 height 25
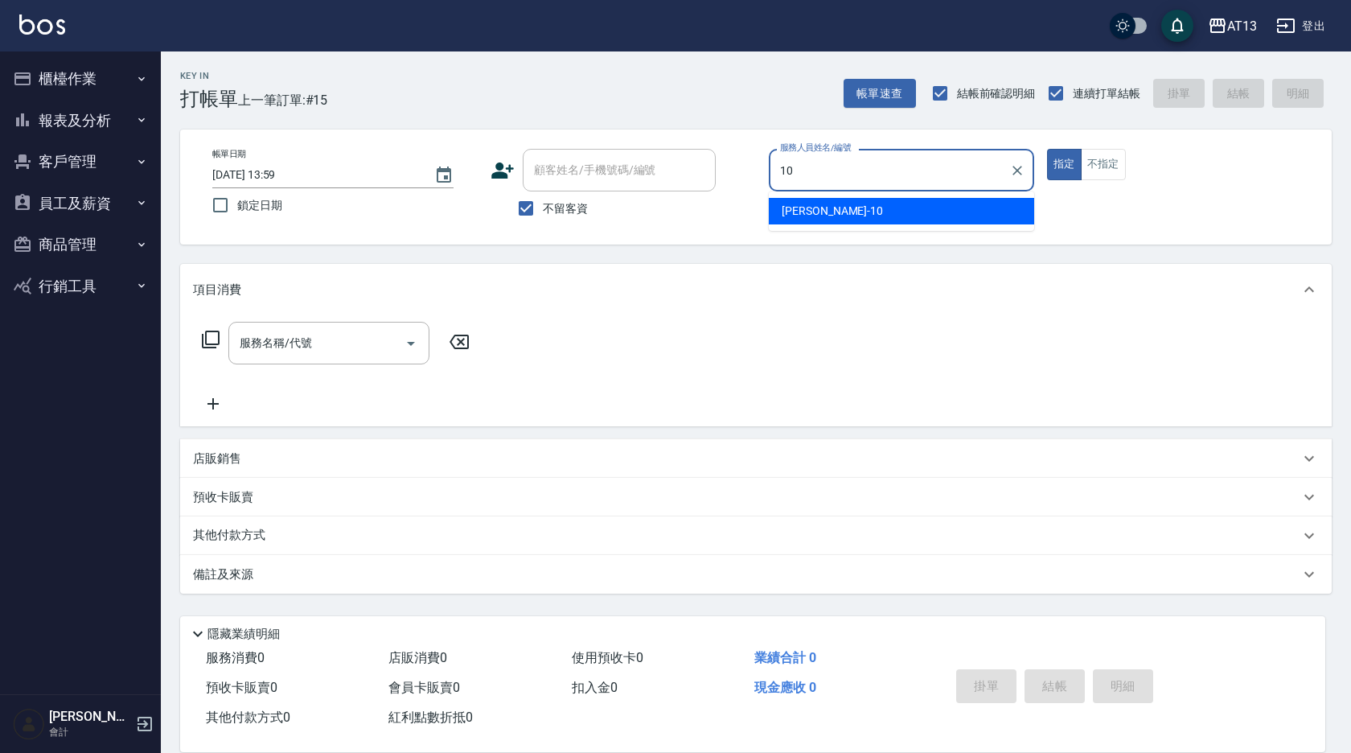
click at [823, 228] on ul "[PERSON_NAME] -10" at bounding box center [901, 210] width 265 height 39
click at [816, 225] on ul "[PERSON_NAME] -10" at bounding box center [901, 210] width 265 height 39
click at [815, 205] on span "[PERSON_NAME] -10" at bounding box center [832, 211] width 101 height 17
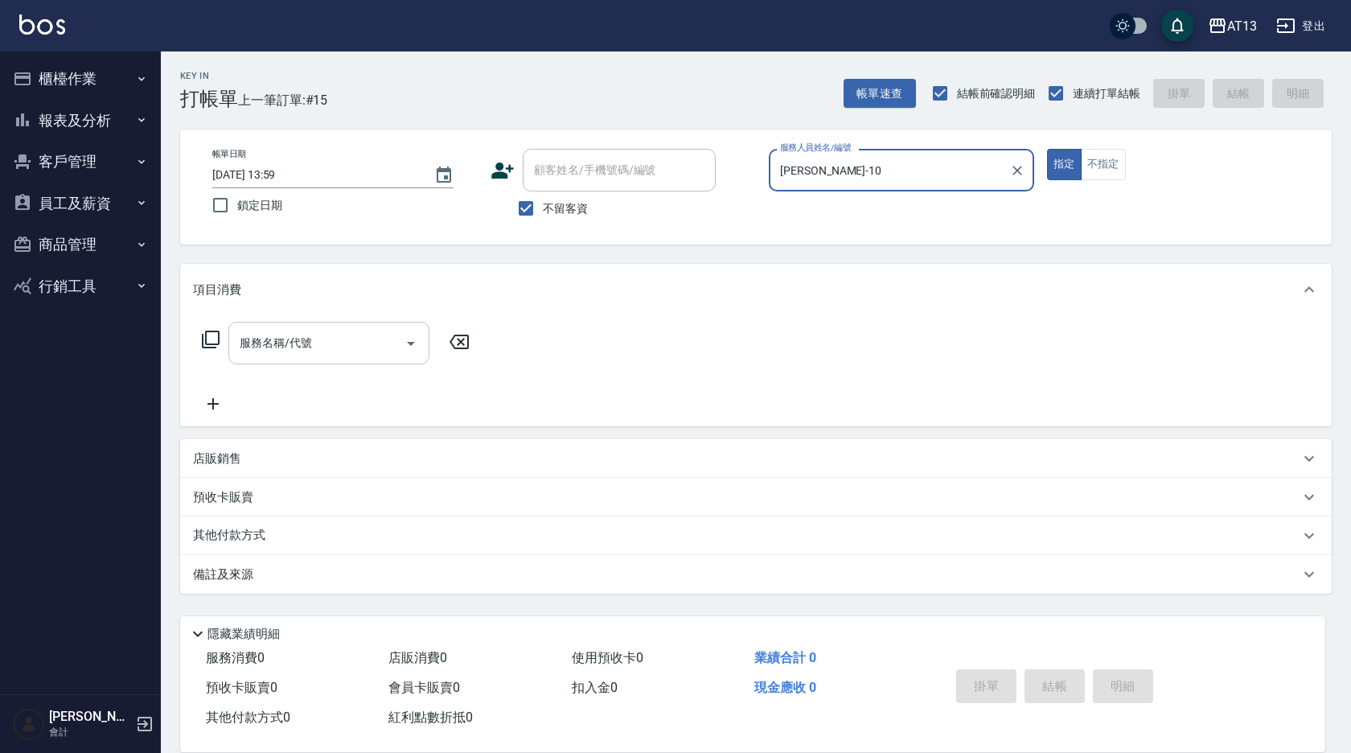
type input "[PERSON_NAME]-10"
click at [362, 337] on input "服務名稱/代號" at bounding box center [317, 343] width 162 height 28
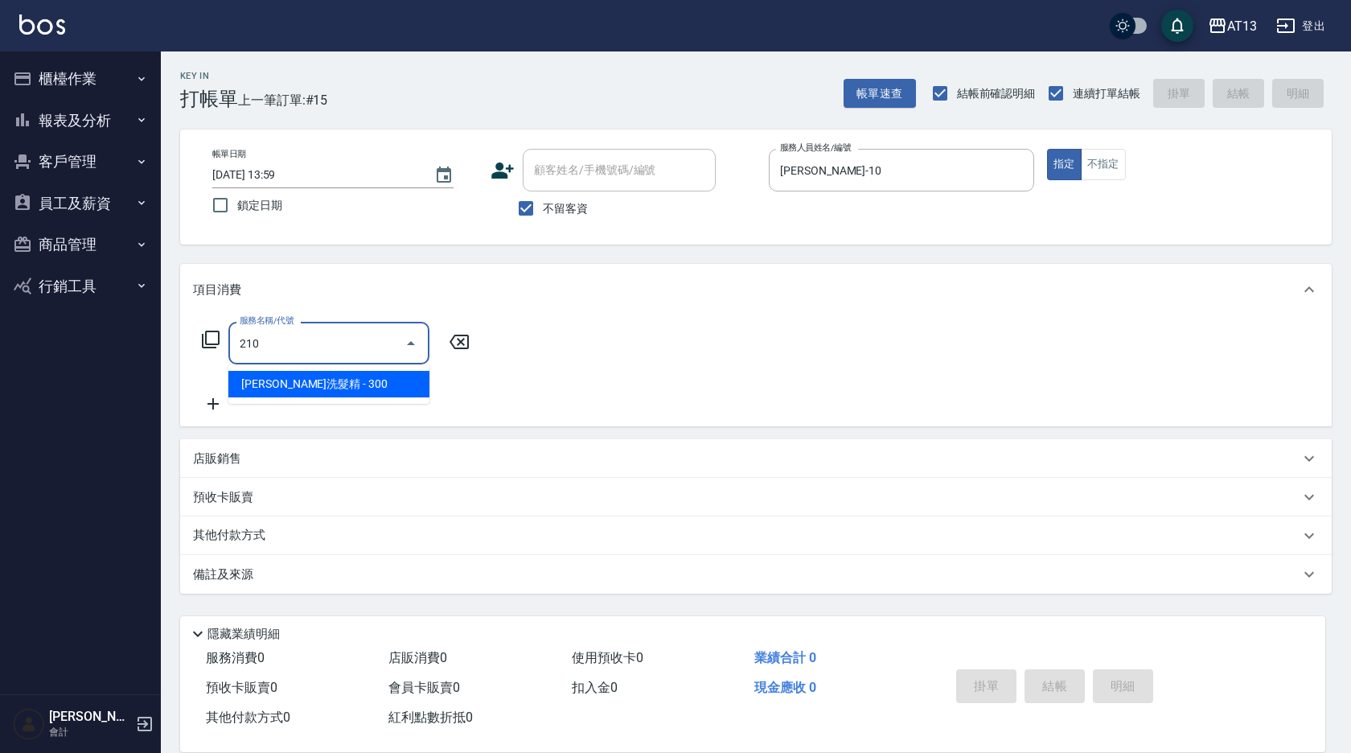
type input "歐娜洗髮精(210)"
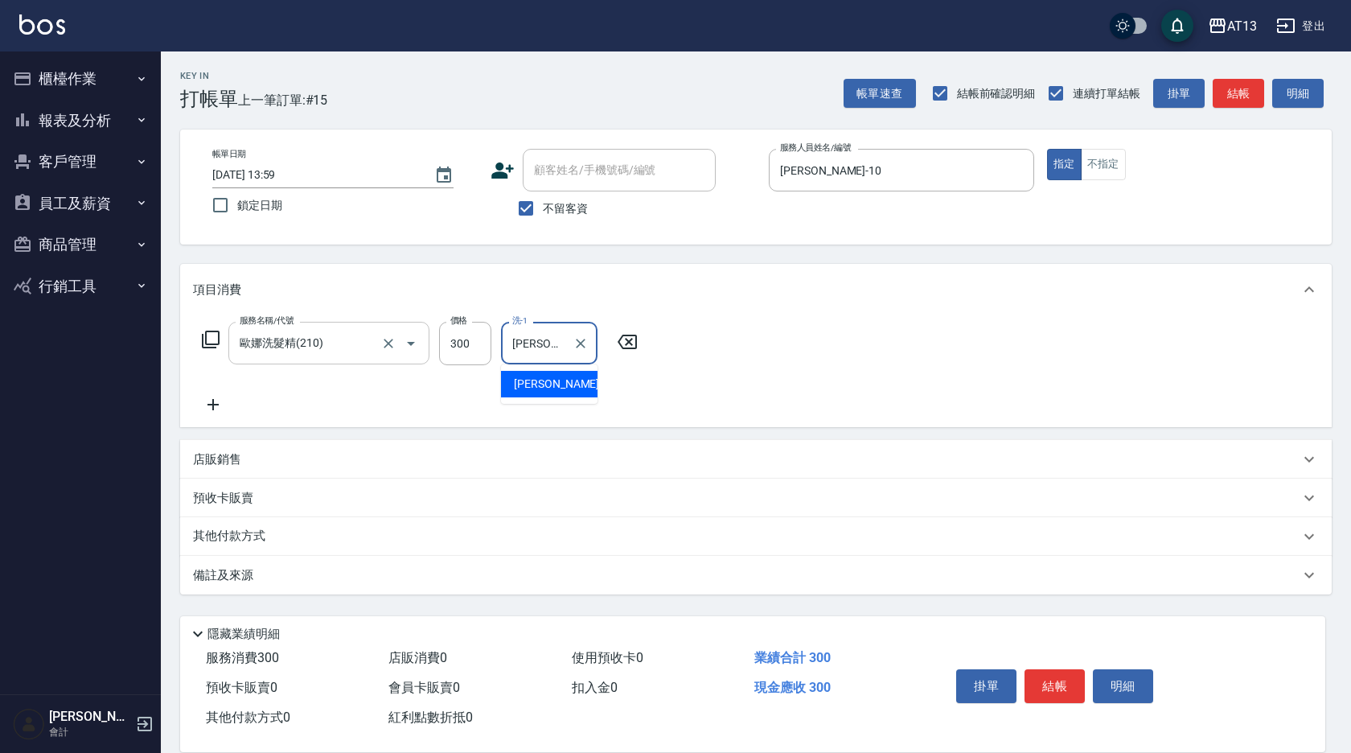
type input "[PERSON_NAME]-33"
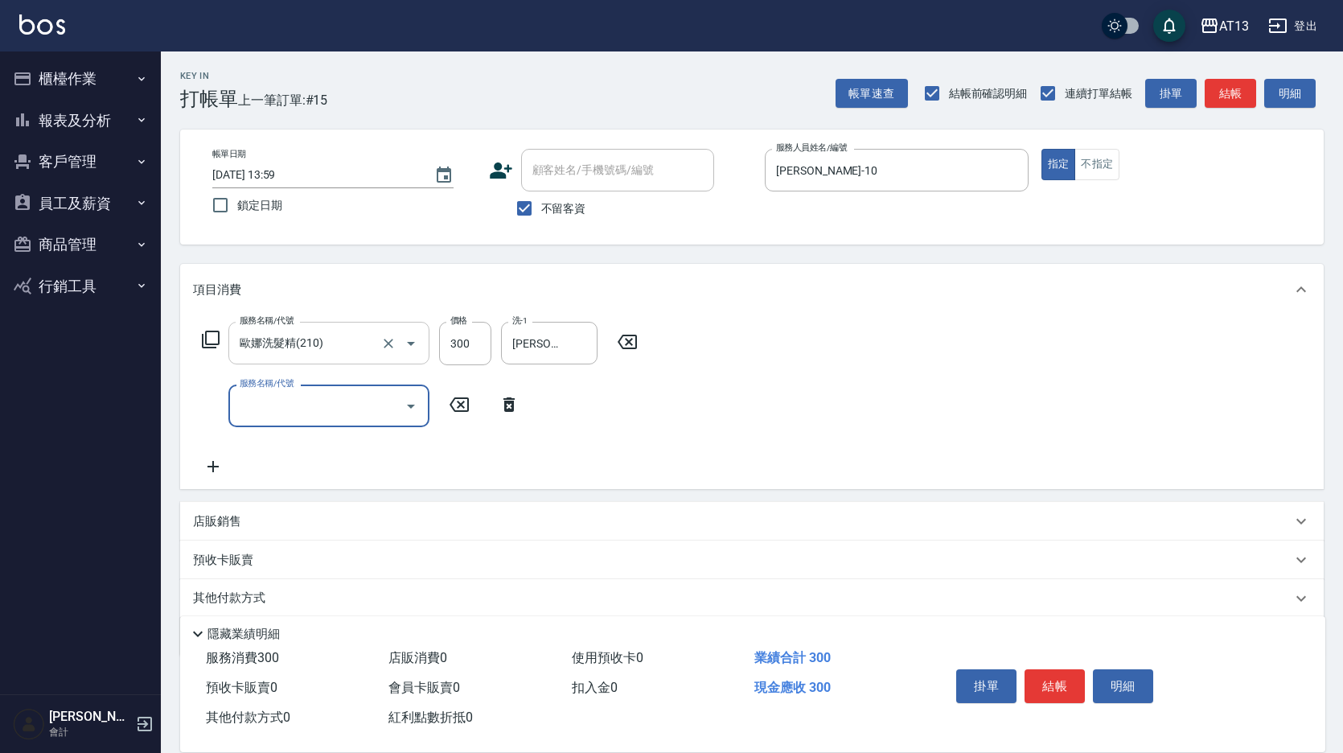
type input "0"
type input "剪髮(401)"
type input "500"
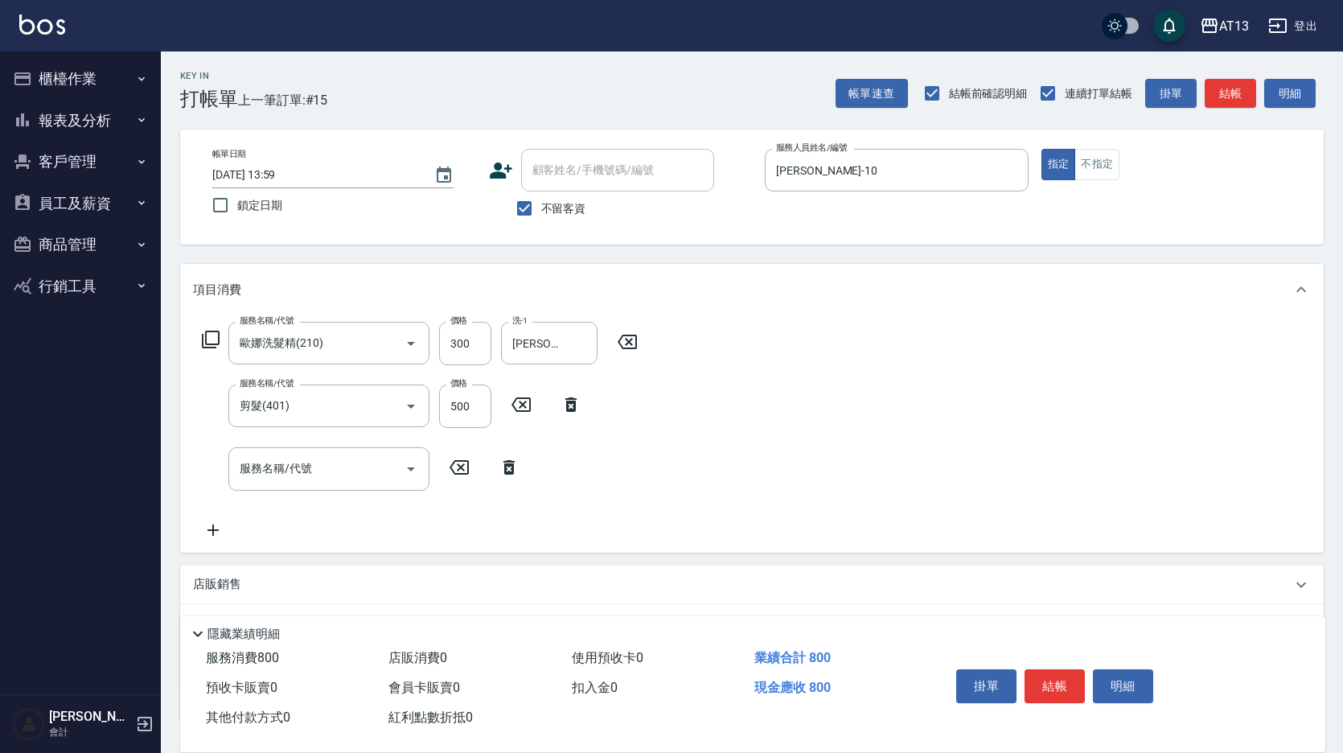
drag, startPoint x: 796, startPoint y: 441, endPoint x: 800, endPoint y: 448, distance: 8.3
click at [796, 441] on div "服務名稱/代號 [PERSON_NAME]洗髮精(210) 服務名稱/代號 價格 300 價格 洗-1 [PERSON_NAME]-33 洗-1 服務名稱/代…" at bounding box center [751, 433] width 1143 height 236
click at [1063, 674] on button "結帳" at bounding box center [1054, 686] width 60 height 34
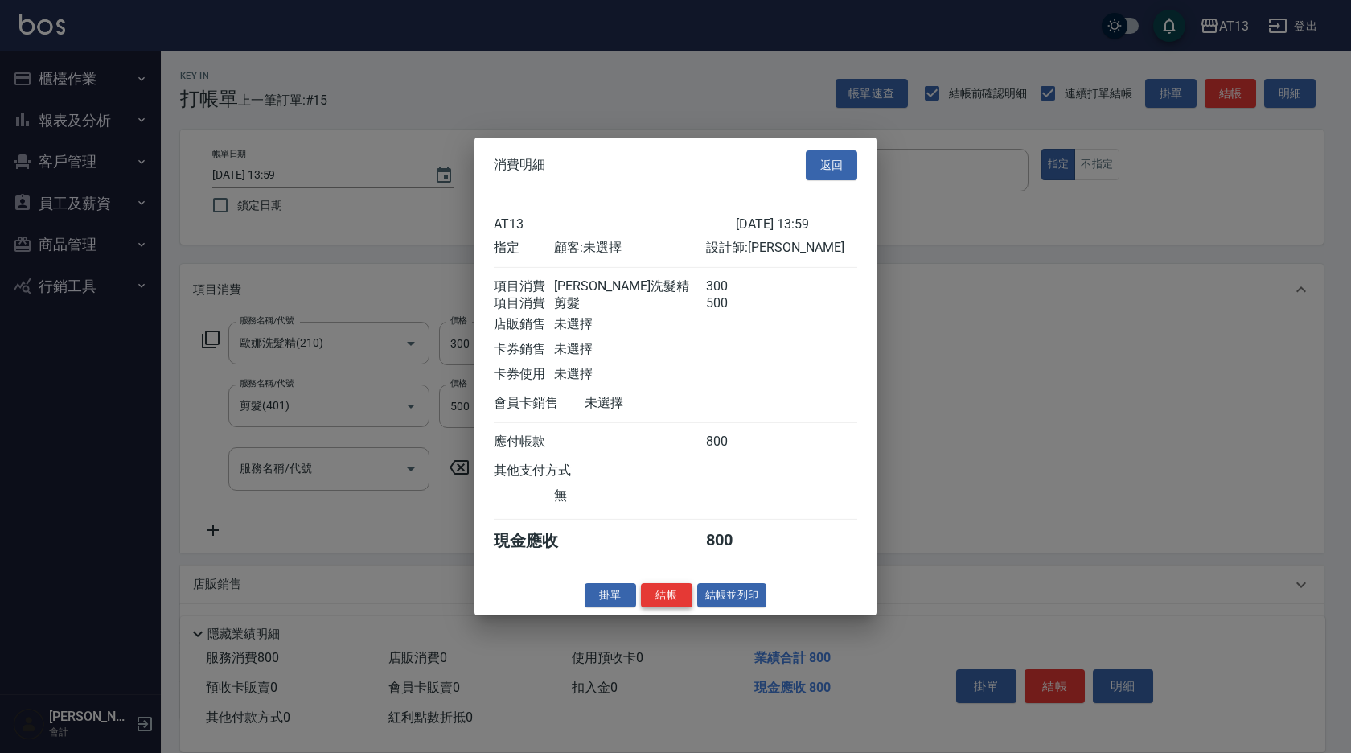
click at [682, 607] on button "結帳" at bounding box center [666, 594] width 51 height 25
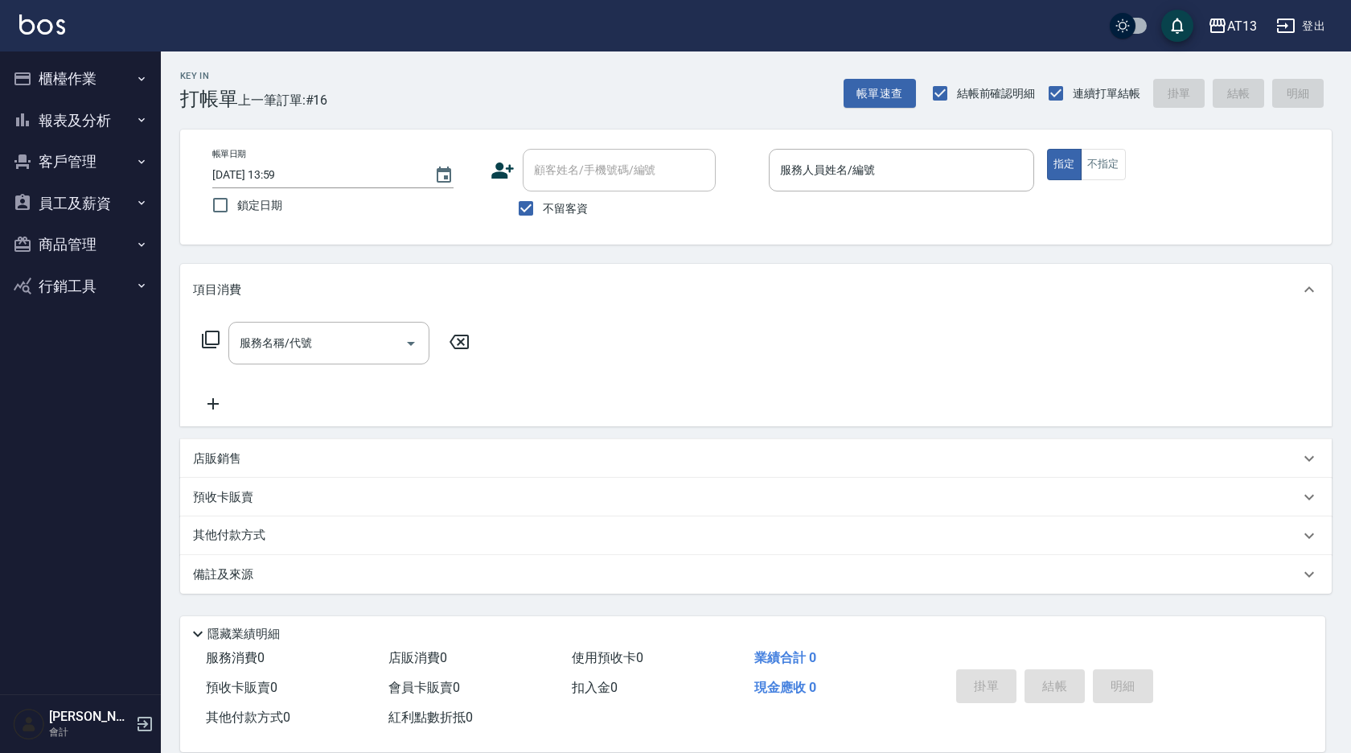
click at [803, 388] on div "服務名稱/代號 服務名稱/代號" at bounding box center [756, 370] width 1152 height 111
click at [55, 82] on button "櫃檯作業" at bounding box center [80, 79] width 148 height 42
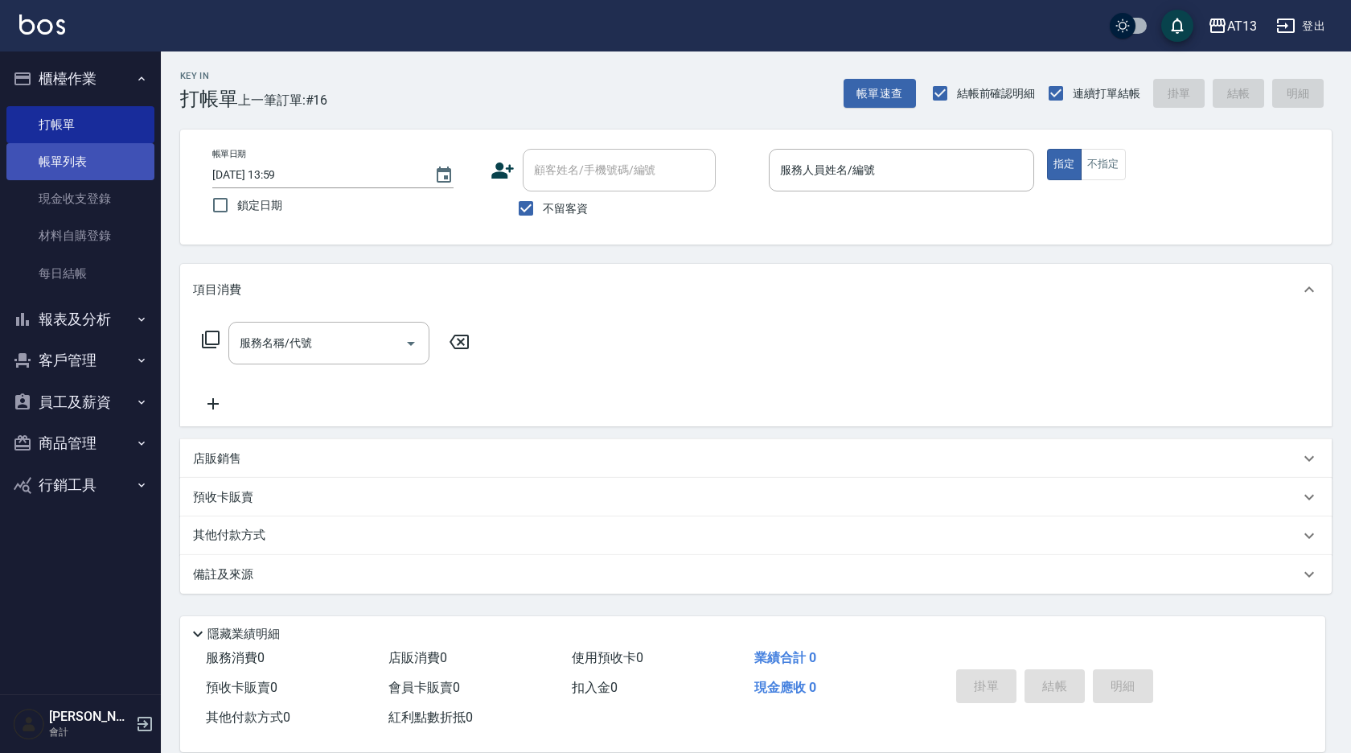
click at [88, 158] on link "帳單列表" at bounding box center [80, 161] width 148 height 37
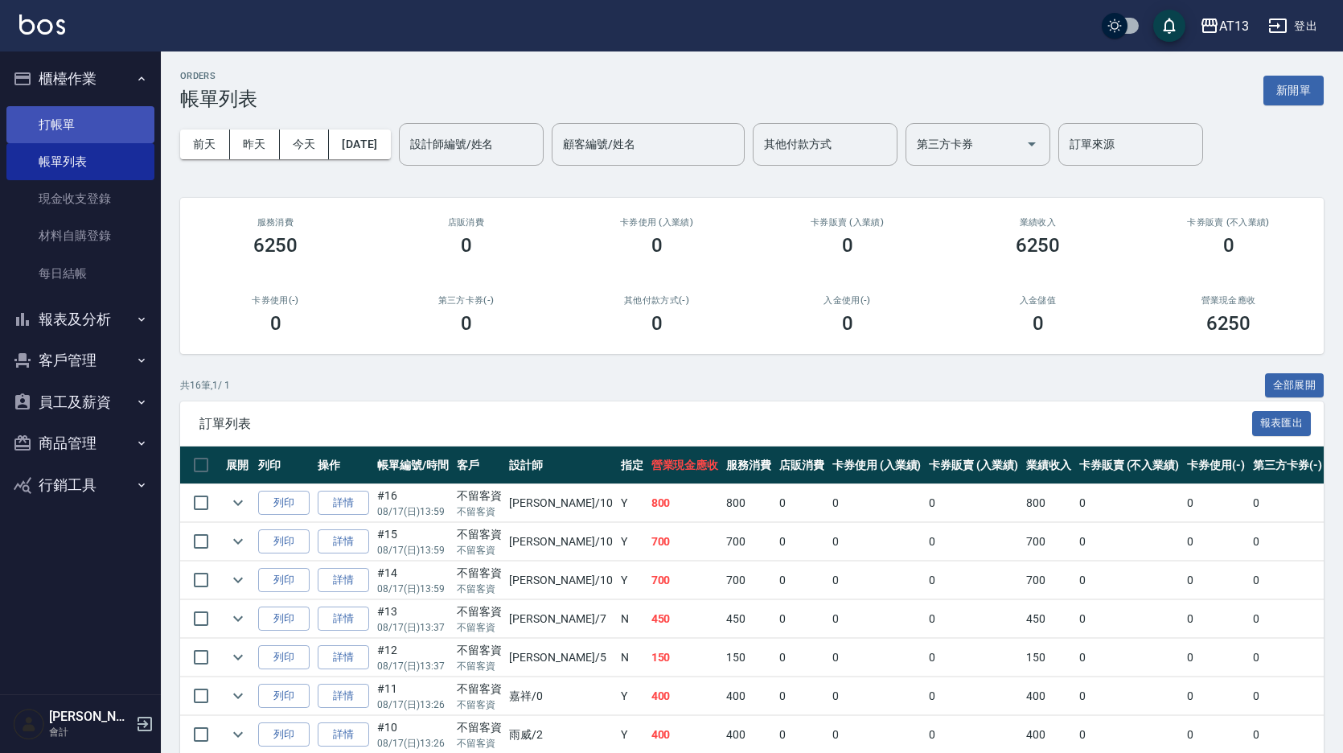
click at [62, 127] on link "打帳單" at bounding box center [80, 124] width 148 height 37
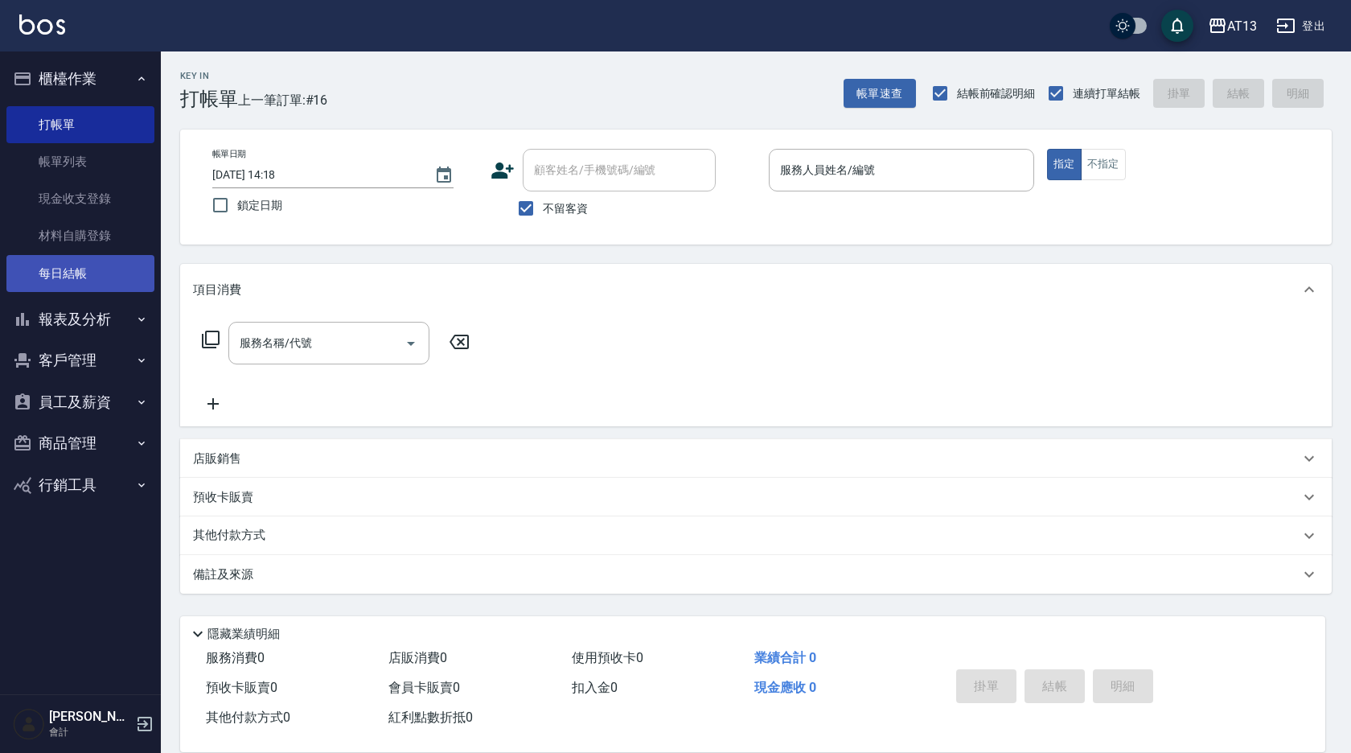
click at [92, 280] on link "每日結帳" at bounding box center [80, 273] width 148 height 37
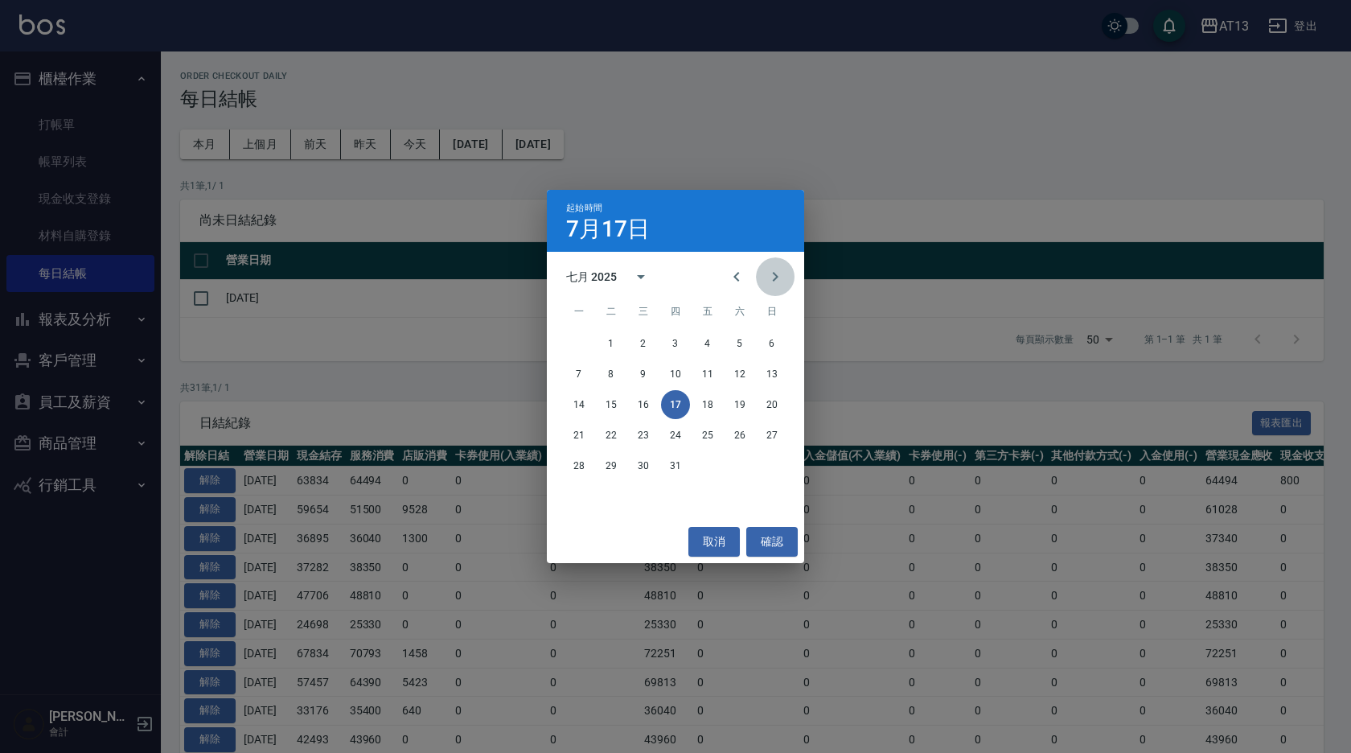
click at [772, 277] on icon "Next month" at bounding box center [775, 276] width 19 height 19
click at [777, 380] on button "10" at bounding box center [771, 373] width 29 height 29
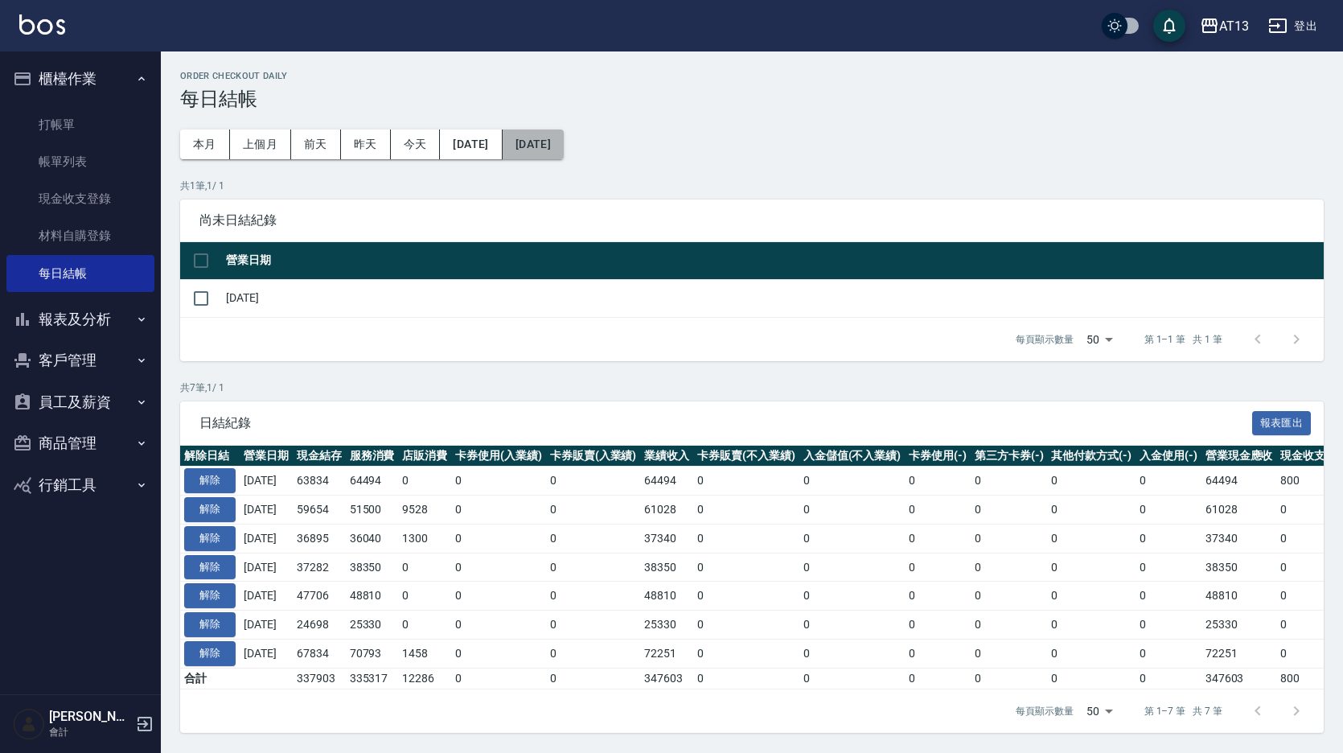
click at [564, 142] on button "[DATE]" at bounding box center [533, 144] width 61 height 30
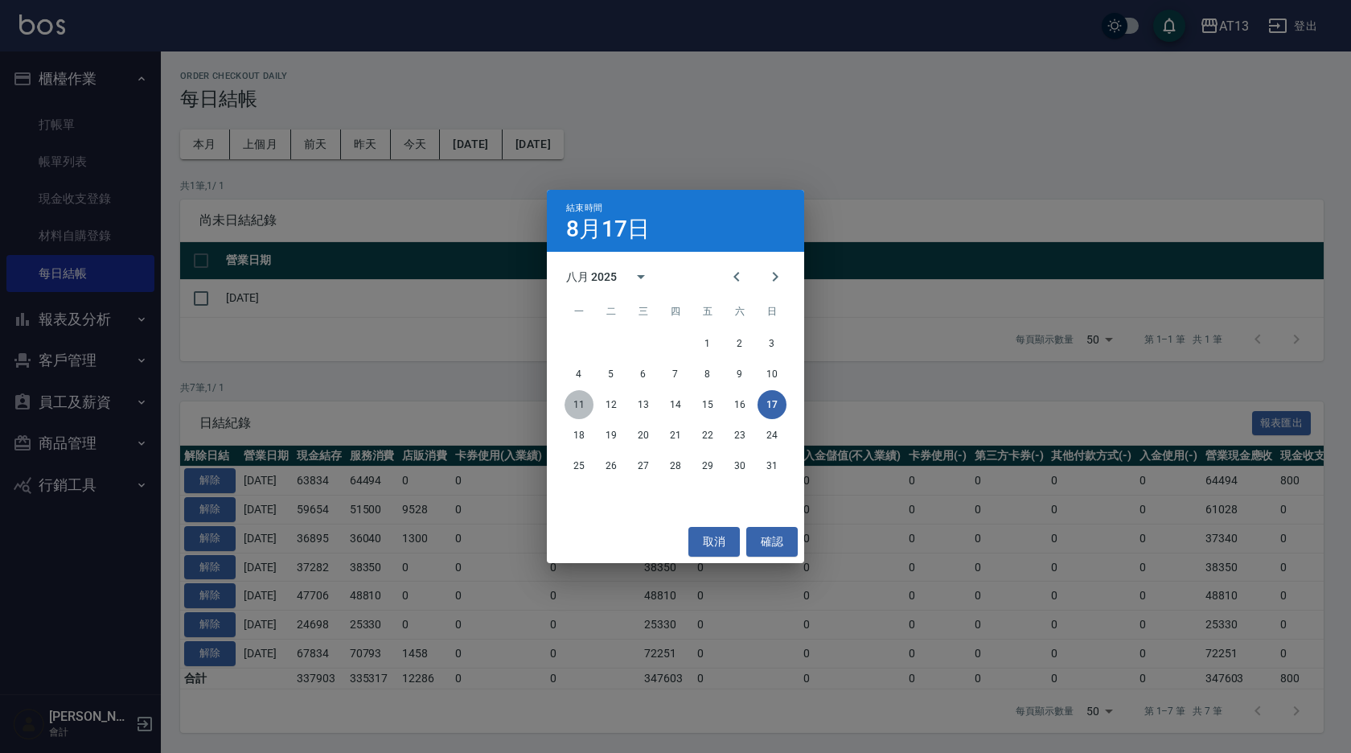
click at [578, 401] on button "11" at bounding box center [579, 404] width 29 height 29
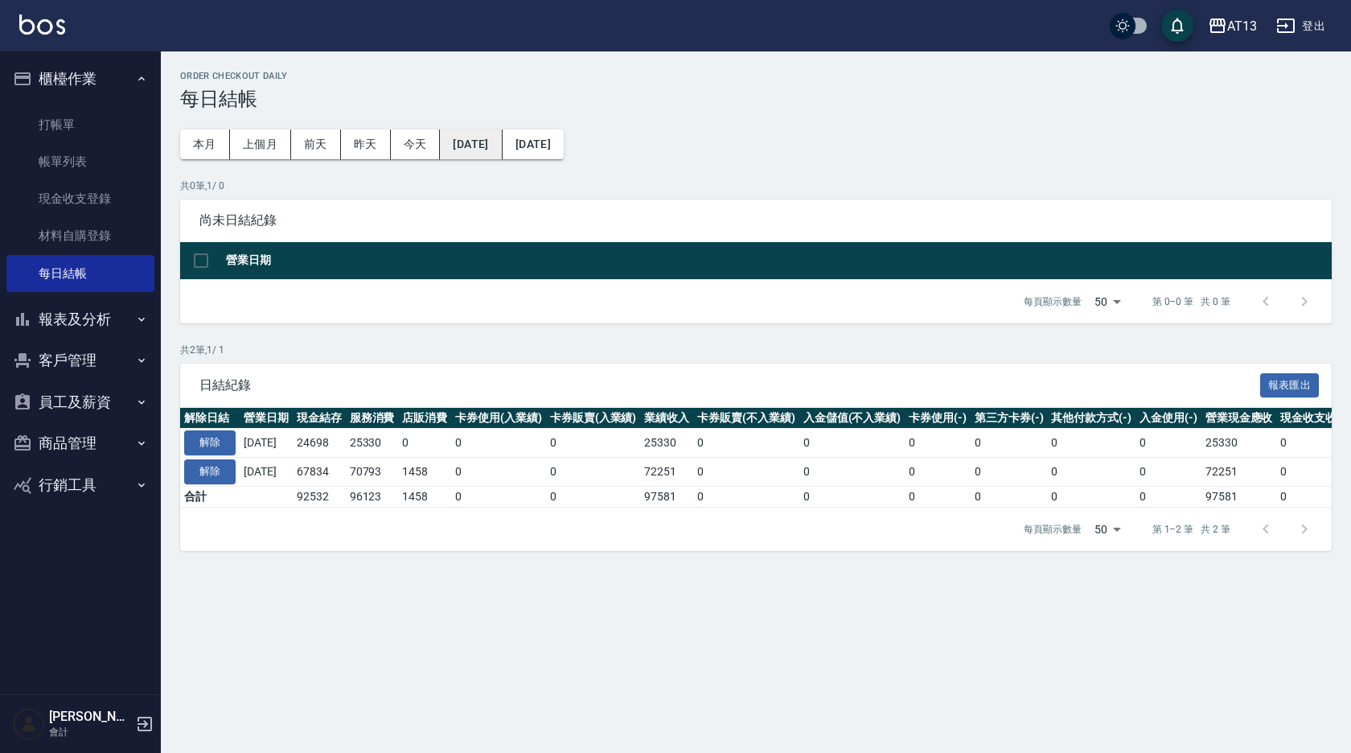
click at [502, 146] on button "[DATE]" at bounding box center [471, 144] width 62 height 30
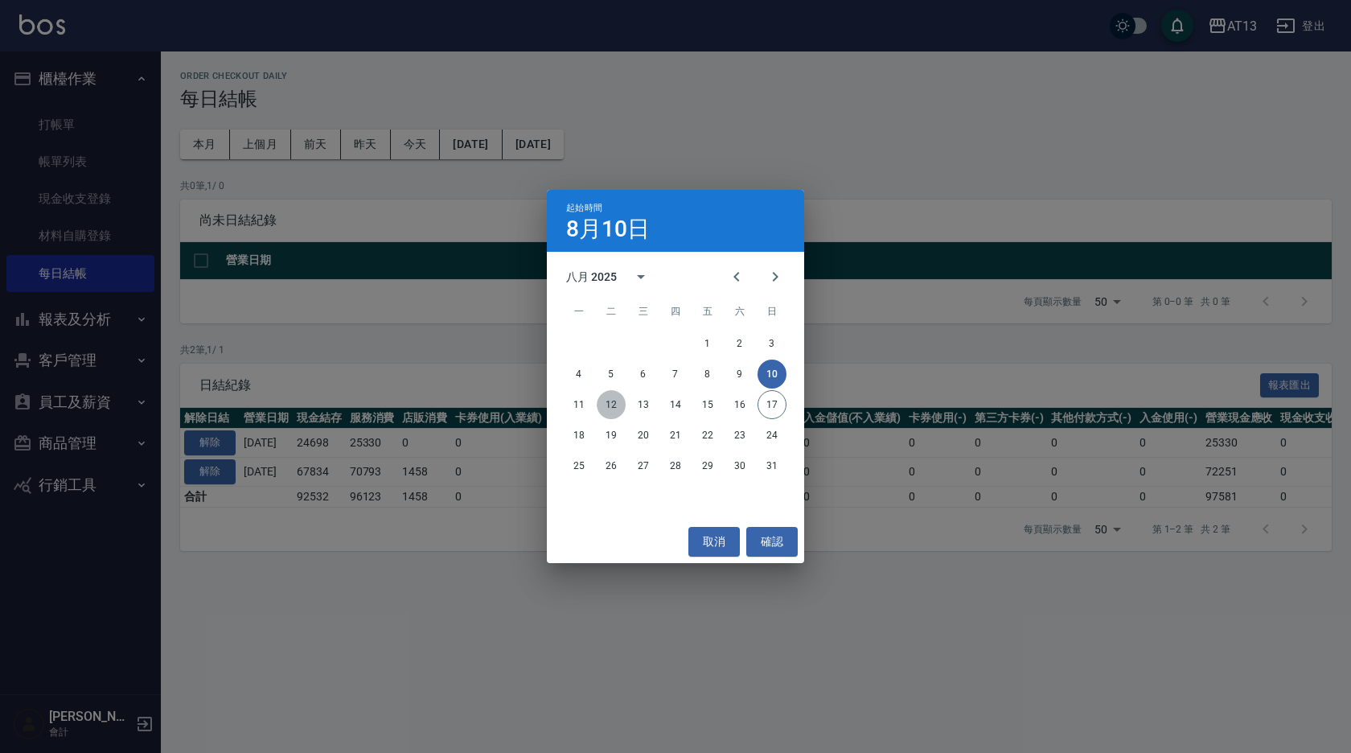
click at [614, 402] on button "12" at bounding box center [611, 404] width 29 height 29
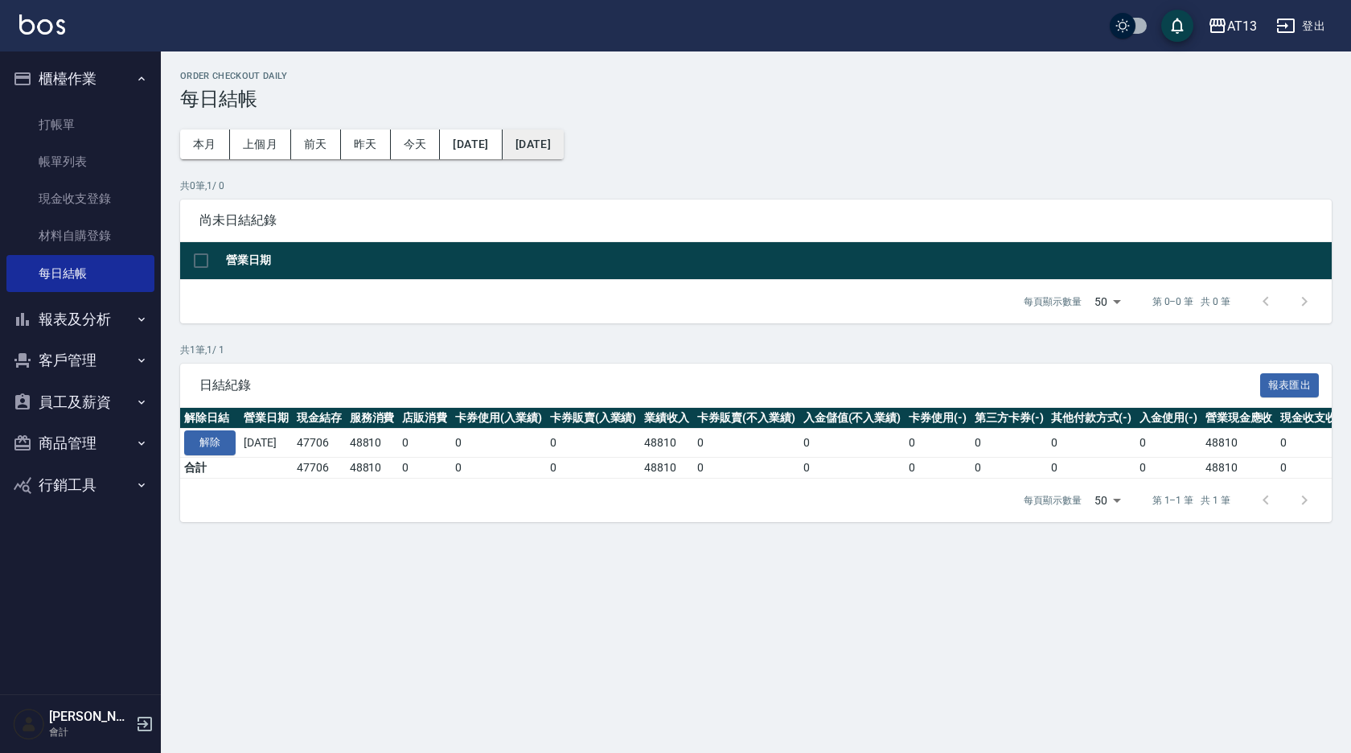
click at [562, 147] on button "[DATE]" at bounding box center [533, 144] width 61 height 30
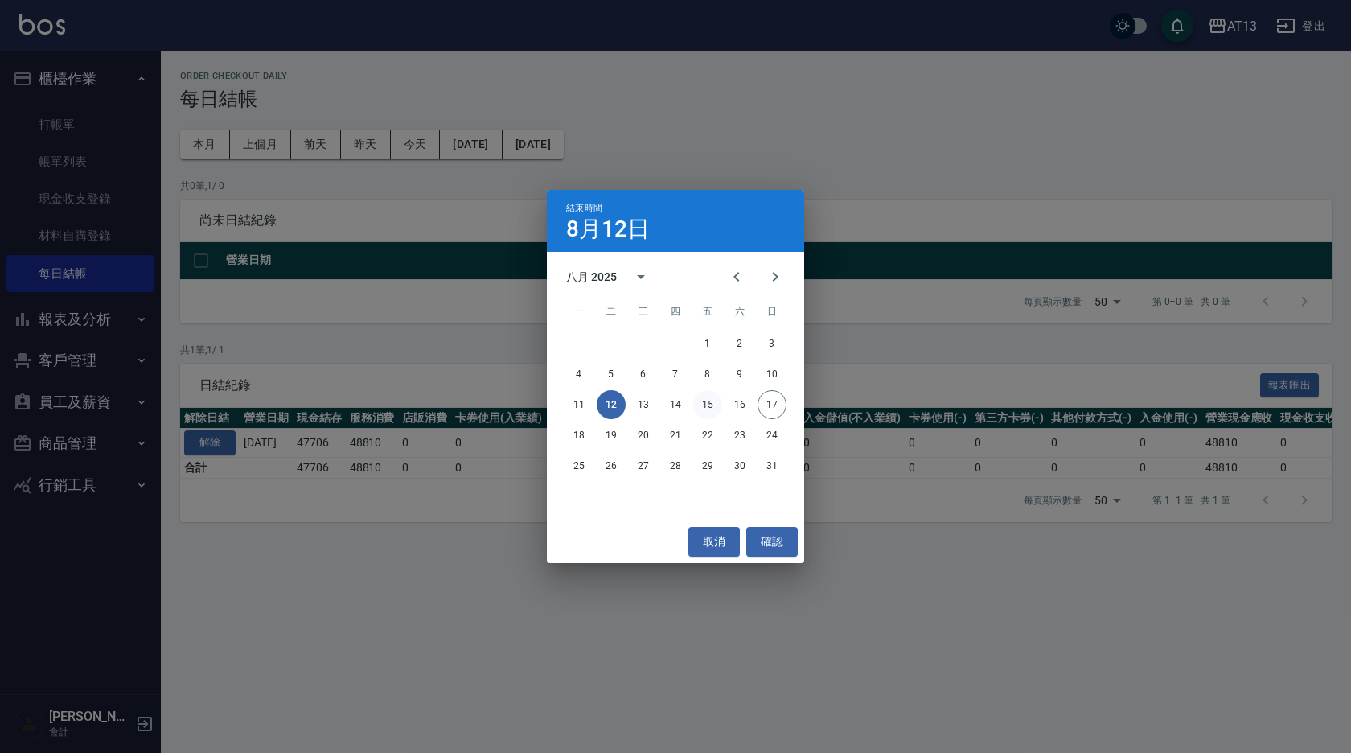
click at [704, 404] on button "15" at bounding box center [707, 404] width 29 height 29
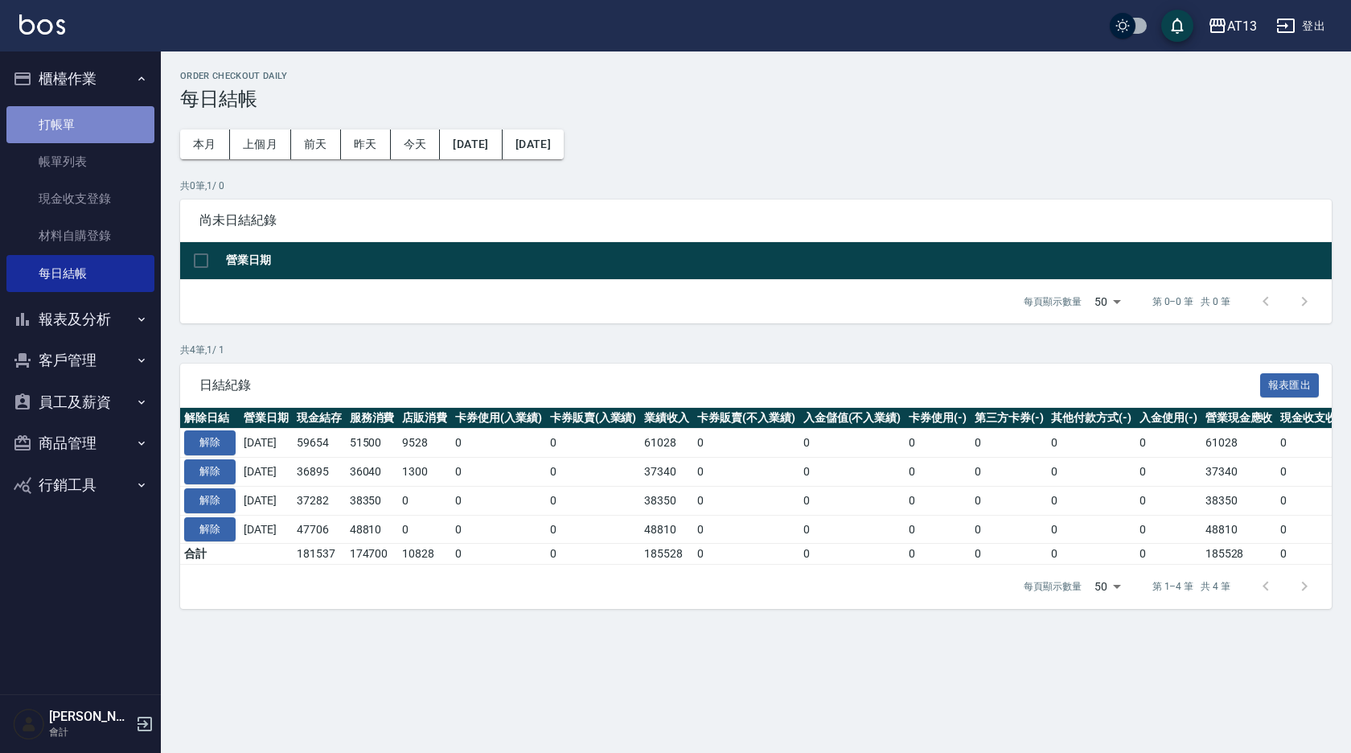
click at [60, 117] on link "打帳單" at bounding box center [80, 124] width 148 height 37
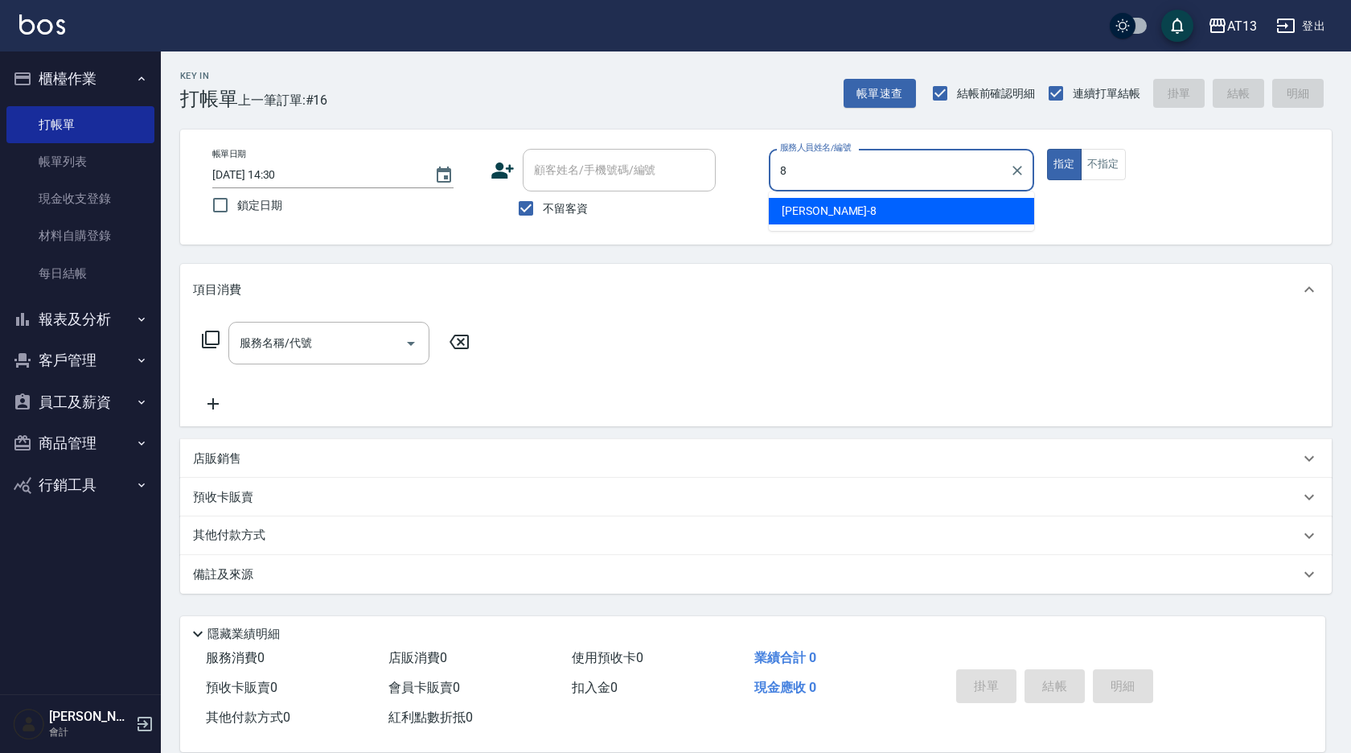
click at [806, 216] on span "[PERSON_NAME] -8" at bounding box center [829, 211] width 95 height 17
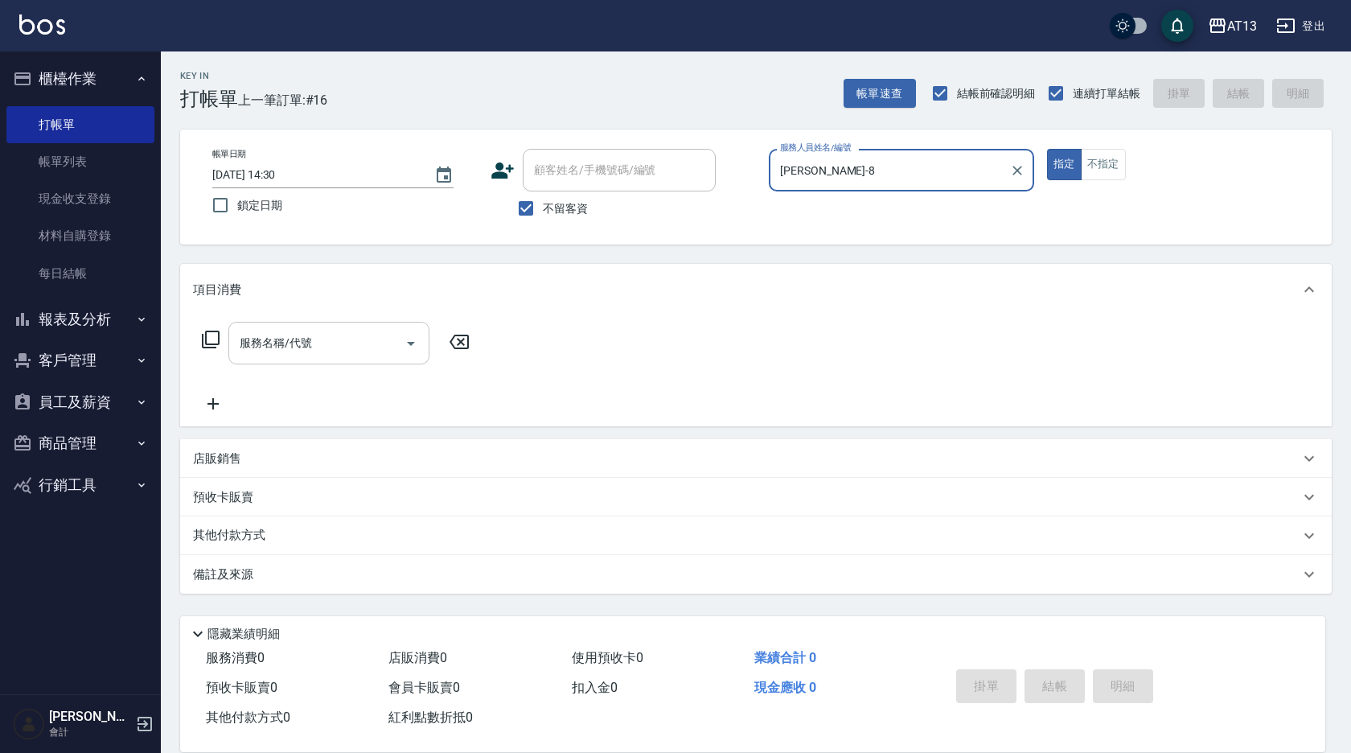
type input "[PERSON_NAME]-8"
click at [295, 356] on input "服務名稱/代號" at bounding box center [317, 343] width 162 height 28
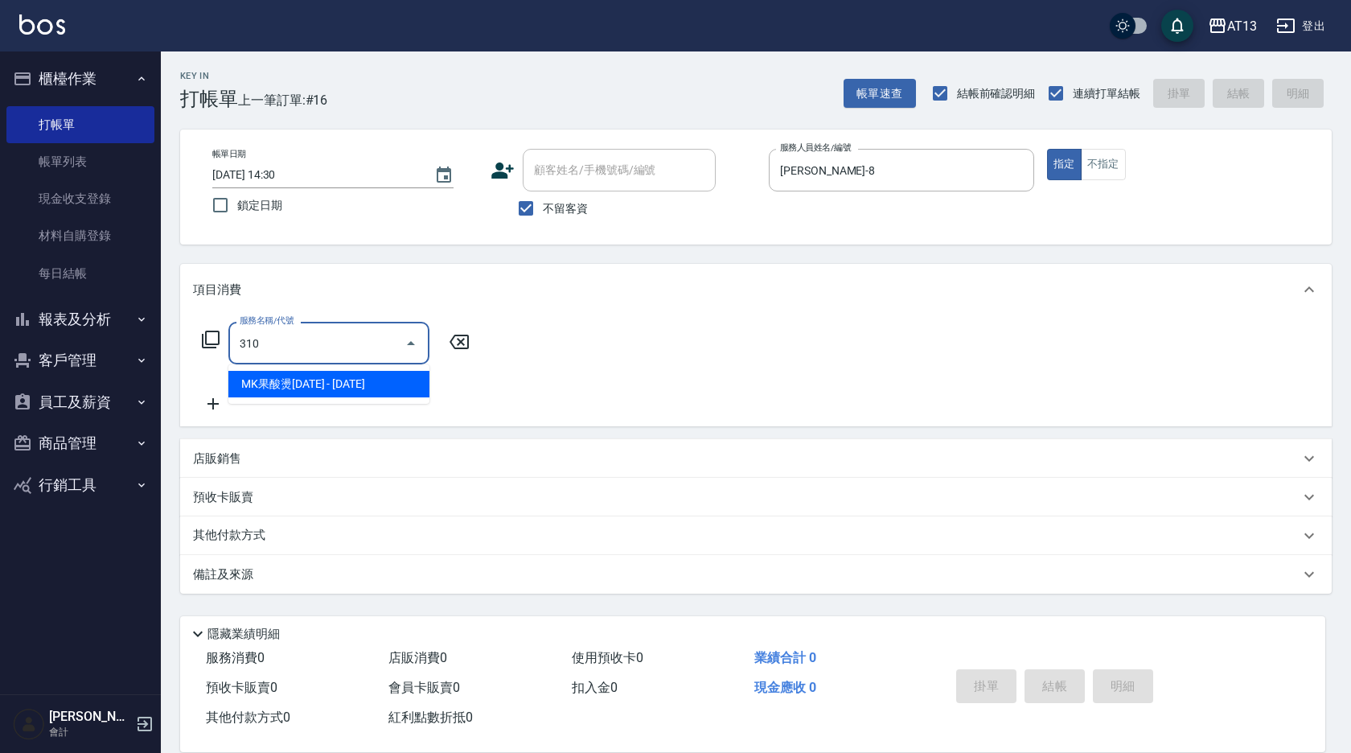
type input "MK果酸燙2000(310)"
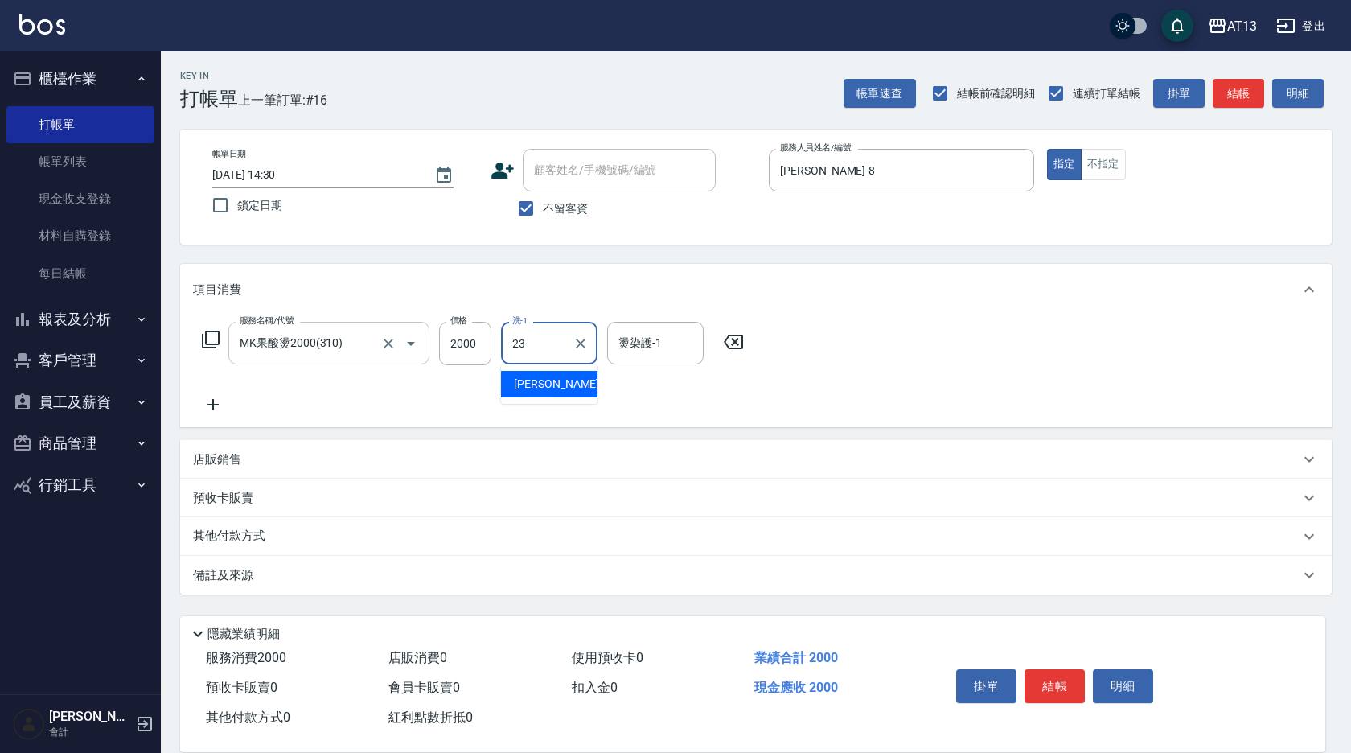
type input "[PERSON_NAME]-23"
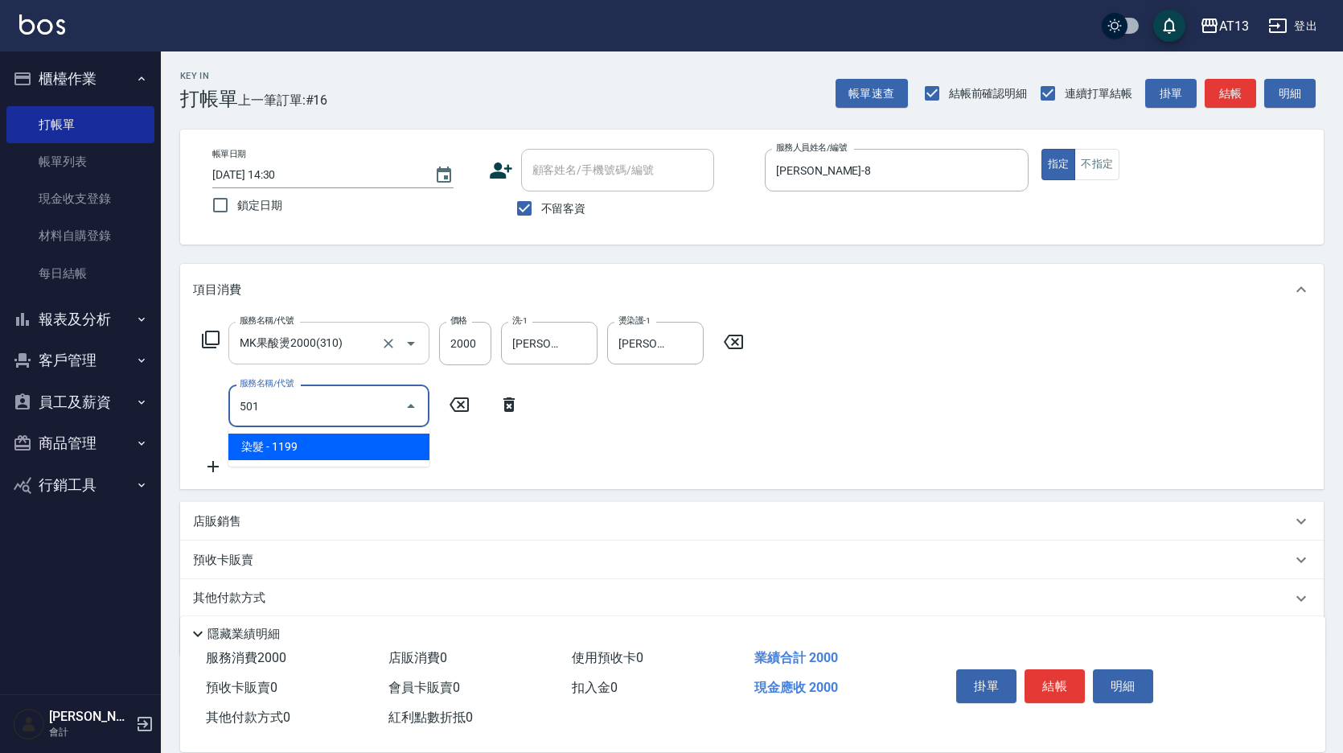
type input "染髮(501)"
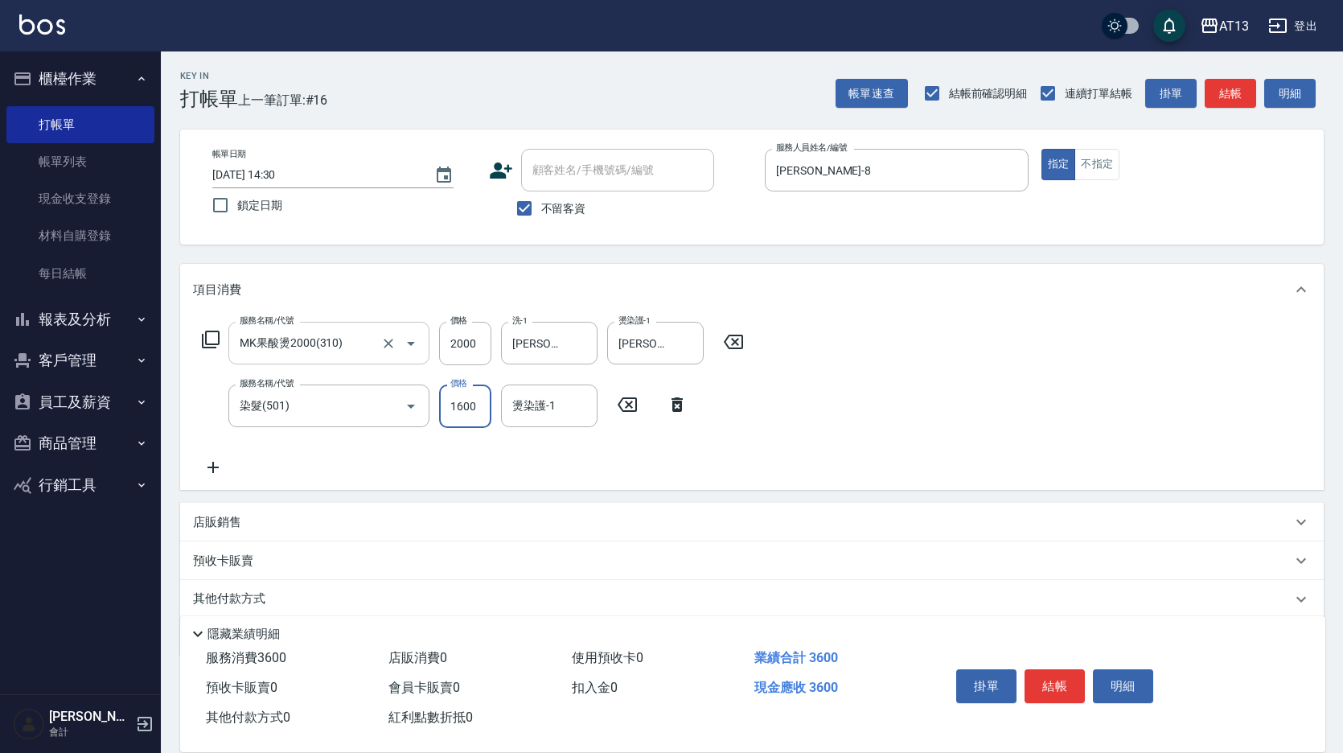
type input "1600"
type input "[PERSON_NAME]-23"
drag, startPoint x: 205, startPoint y: 523, endPoint x: 224, endPoint y: 531, distance: 20.6
click at [209, 523] on p "店販銷售" at bounding box center [217, 522] width 48 height 17
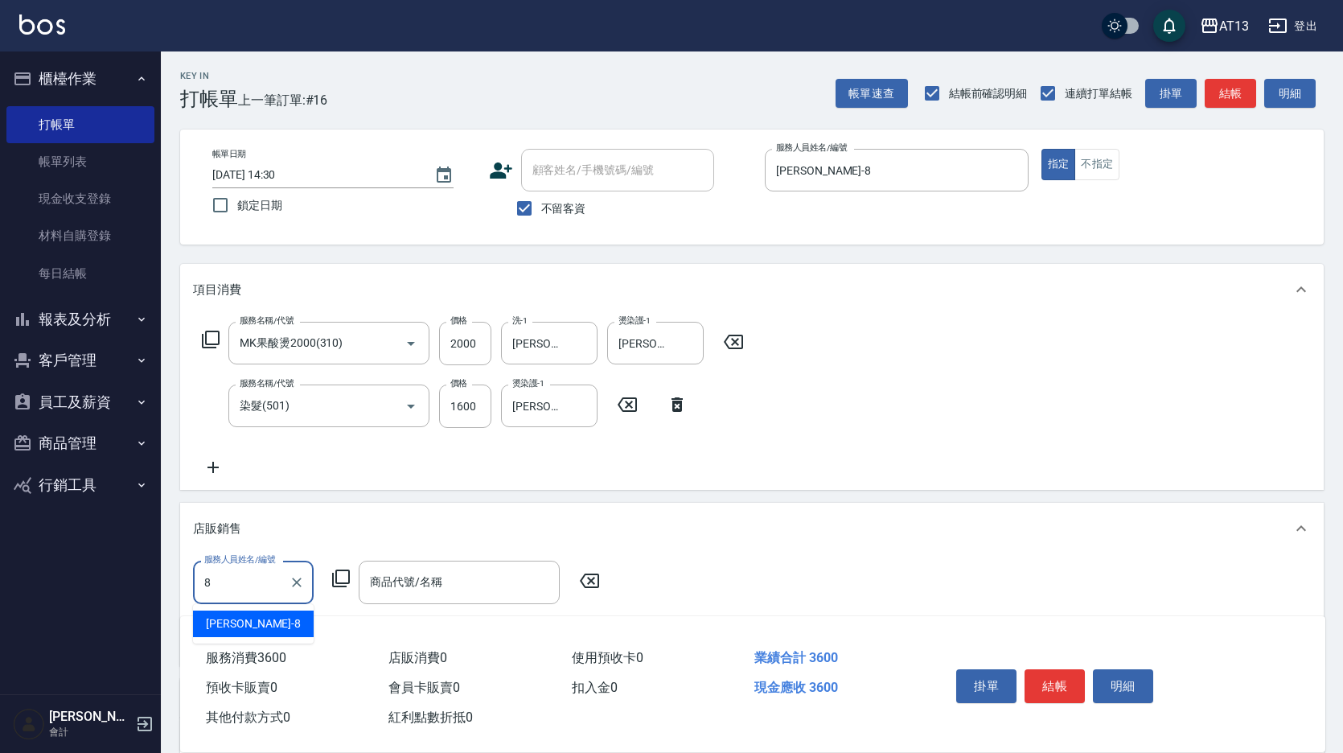
click at [285, 626] on div "[PERSON_NAME] -8" at bounding box center [253, 623] width 121 height 27
click at [367, 603] on div "商品代號/名稱" at bounding box center [459, 581] width 201 height 43
type input "[PERSON_NAME]-8"
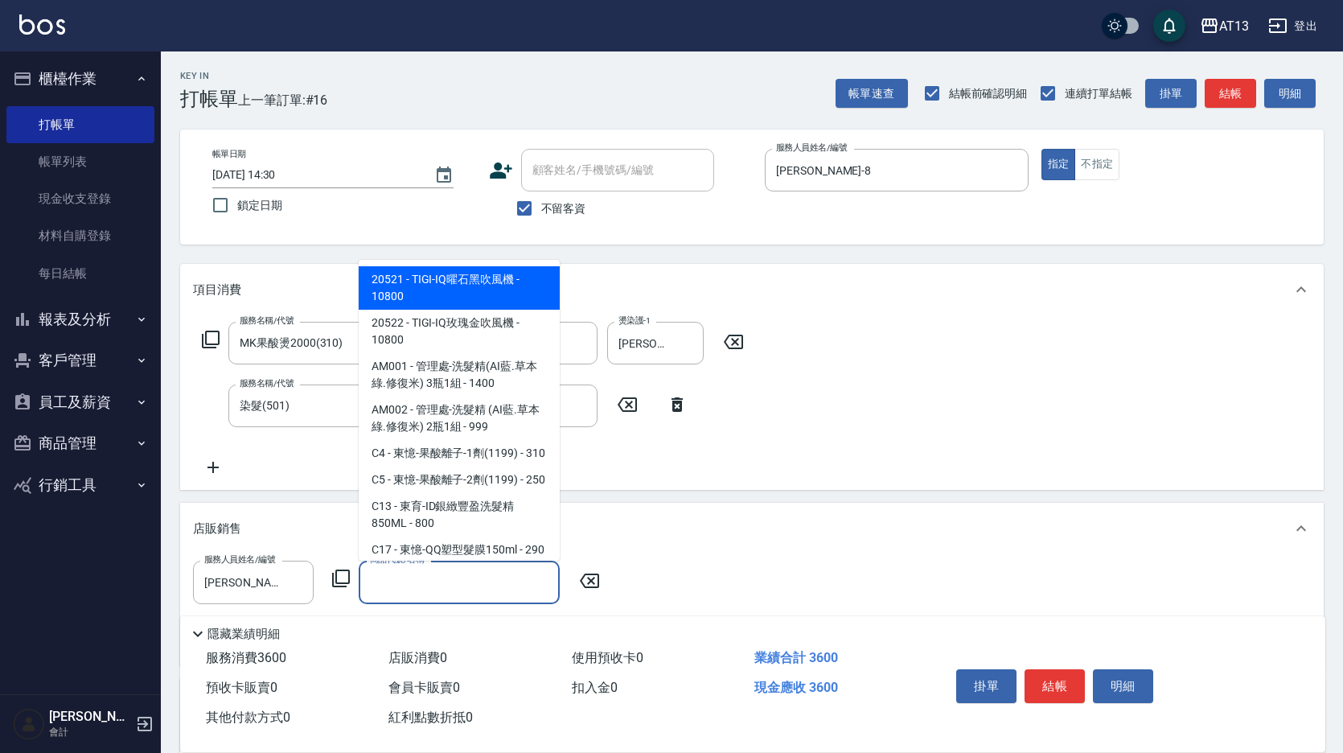
click at [371, 597] on div "商品代號/名稱" at bounding box center [459, 581] width 201 height 43
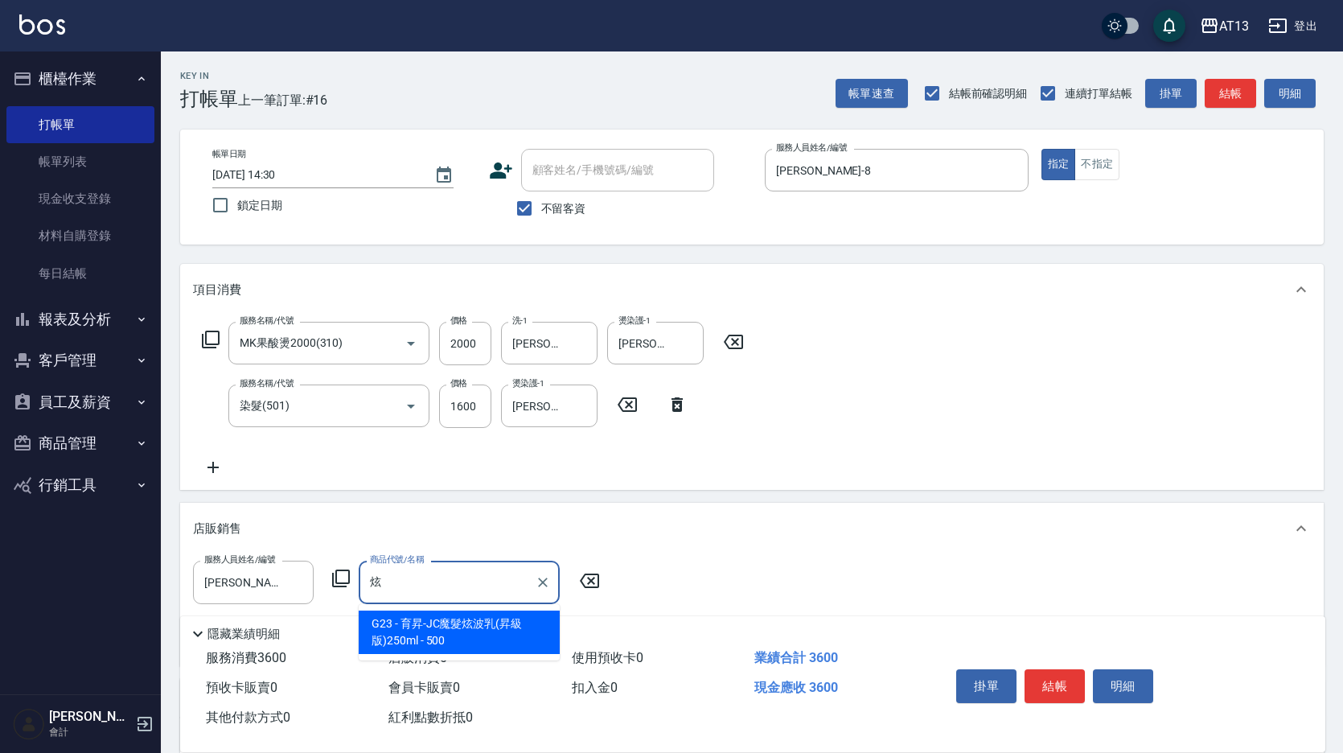
click at [408, 628] on span "G23 - 育昇-JC魔髮炫波乳(昇級版)250ml - 500" at bounding box center [459, 631] width 201 height 43
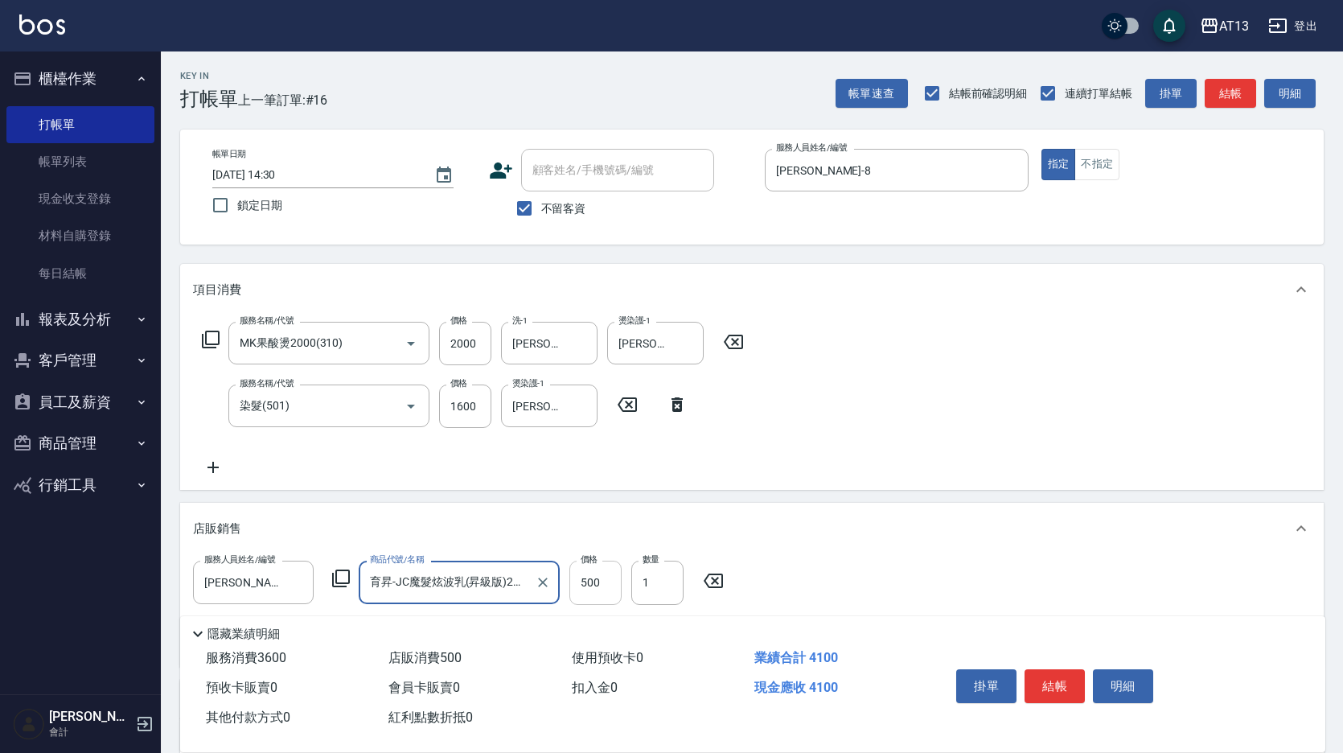
type input "育昇-JC魔髮炫波乳(昇級版)250ml"
click at [609, 593] on input "500" at bounding box center [595, 581] width 52 height 43
type input "350"
click at [940, 450] on div "服務名稱/代號 MK果酸燙2000(310) 服務名稱/代號 價格 2000 價格 洗-1 [PERSON_NAME]-23 洗-1 燙染護-1 [PERSO…" at bounding box center [751, 402] width 1143 height 174
click at [1037, 680] on button "結帳" at bounding box center [1054, 686] width 60 height 34
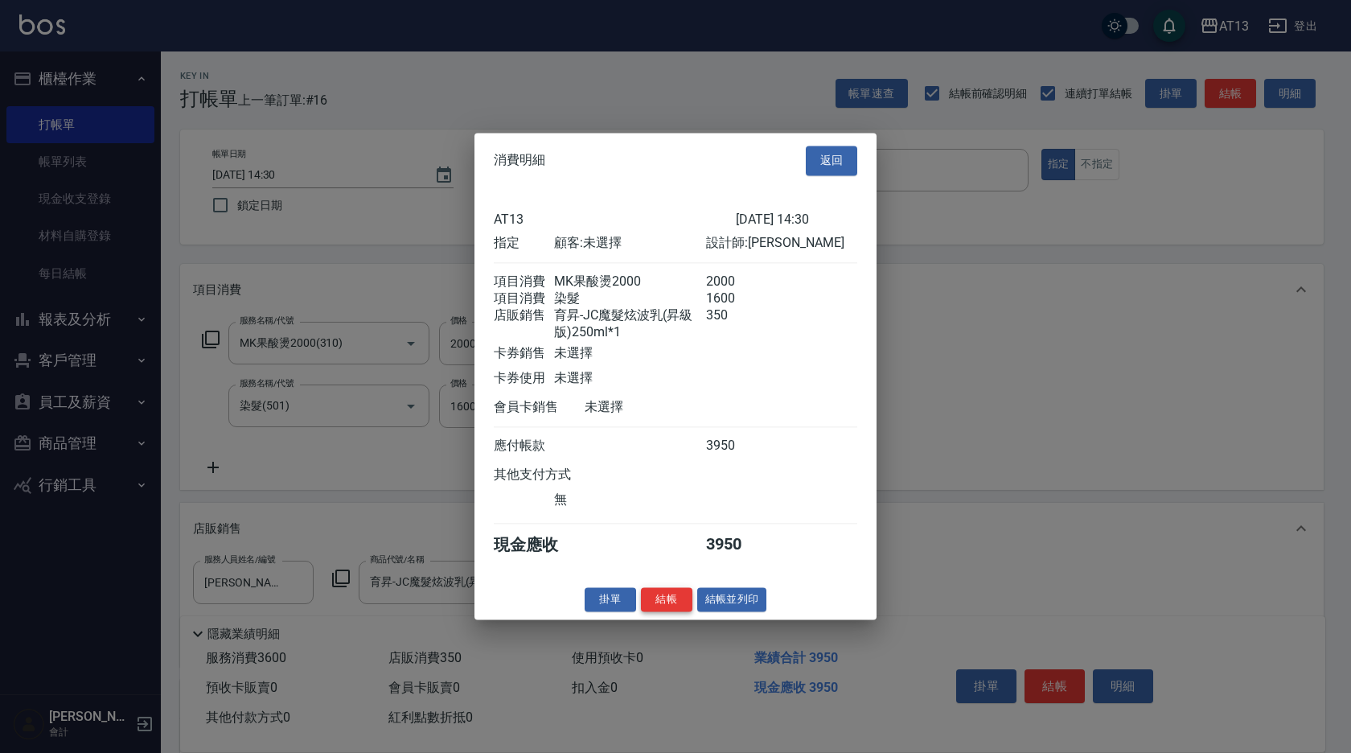
click at [681, 604] on button "結帳" at bounding box center [666, 599] width 51 height 25
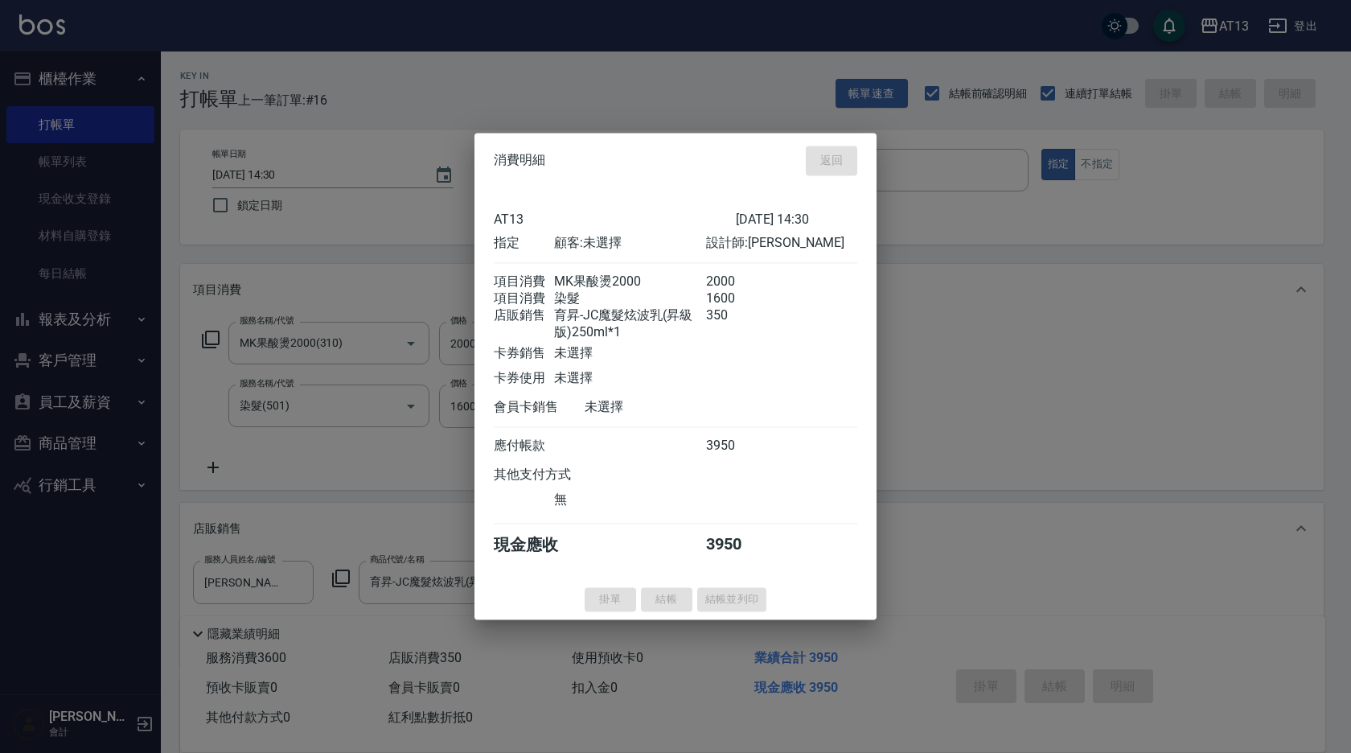
type input "[DATE] 15:01"
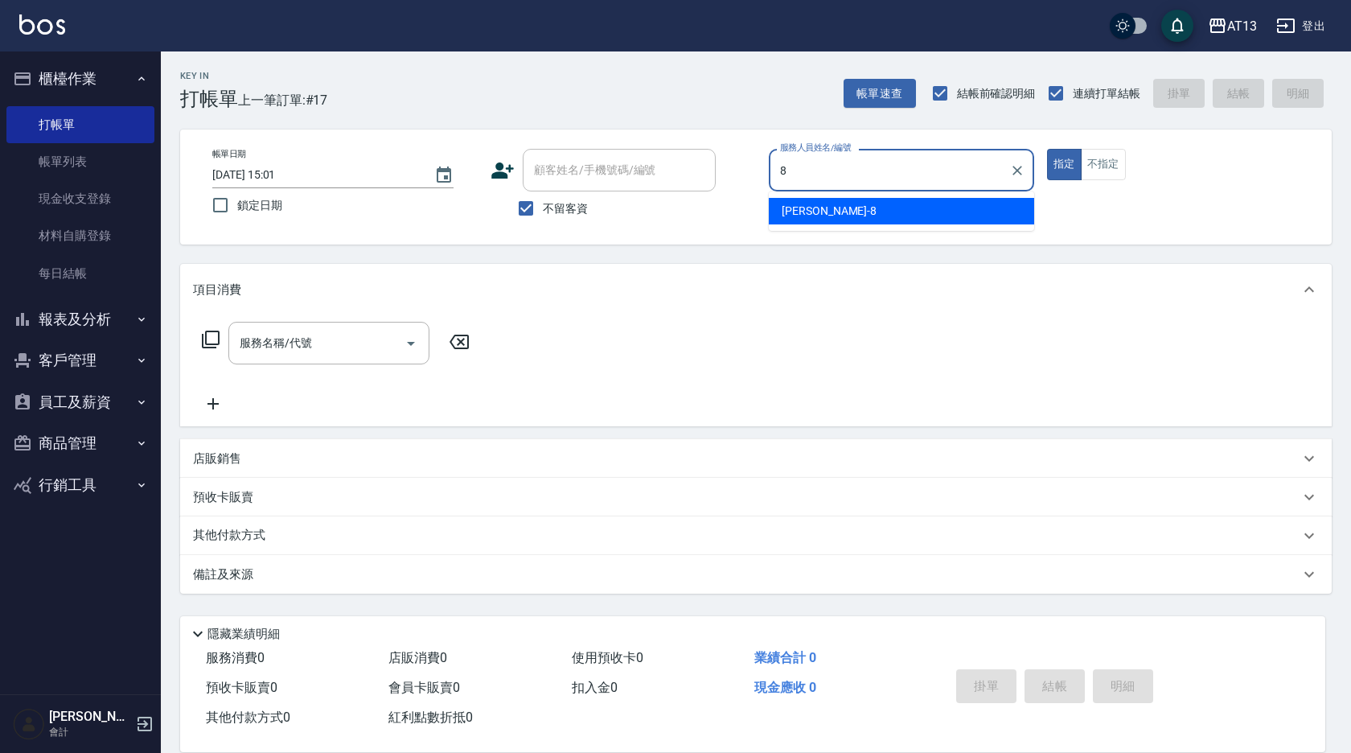
click at [810, 195] on ul "[PERSON_NAME] -8" at bounding box center [901, 210] width 265 height 39
click at [818, 211] on div "[PERSON_NAME] -8" at bounding box center [901, 211] width 265 height 27
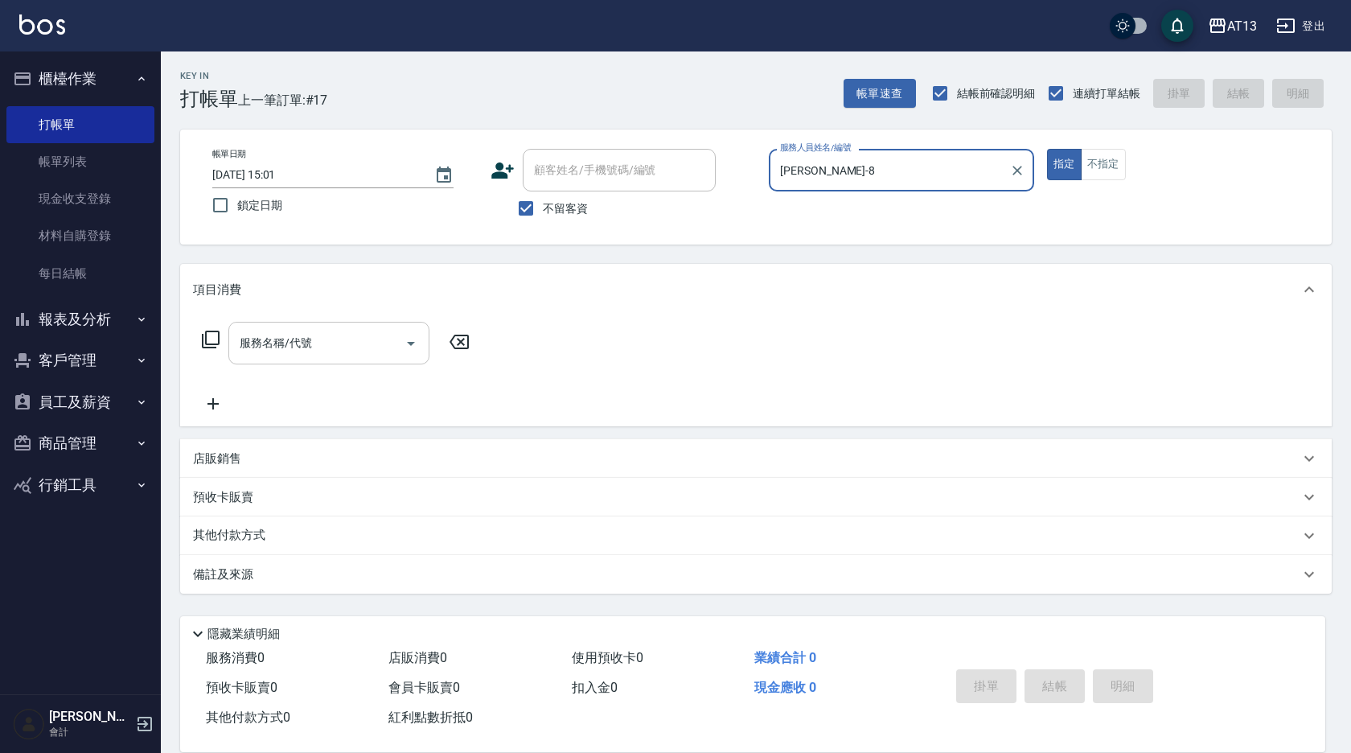
type input "[PERSON_NAME]-8"
click at [339, 340] on input "服務名稱/代號" at bounding box center [317, 343] width 162 height 28
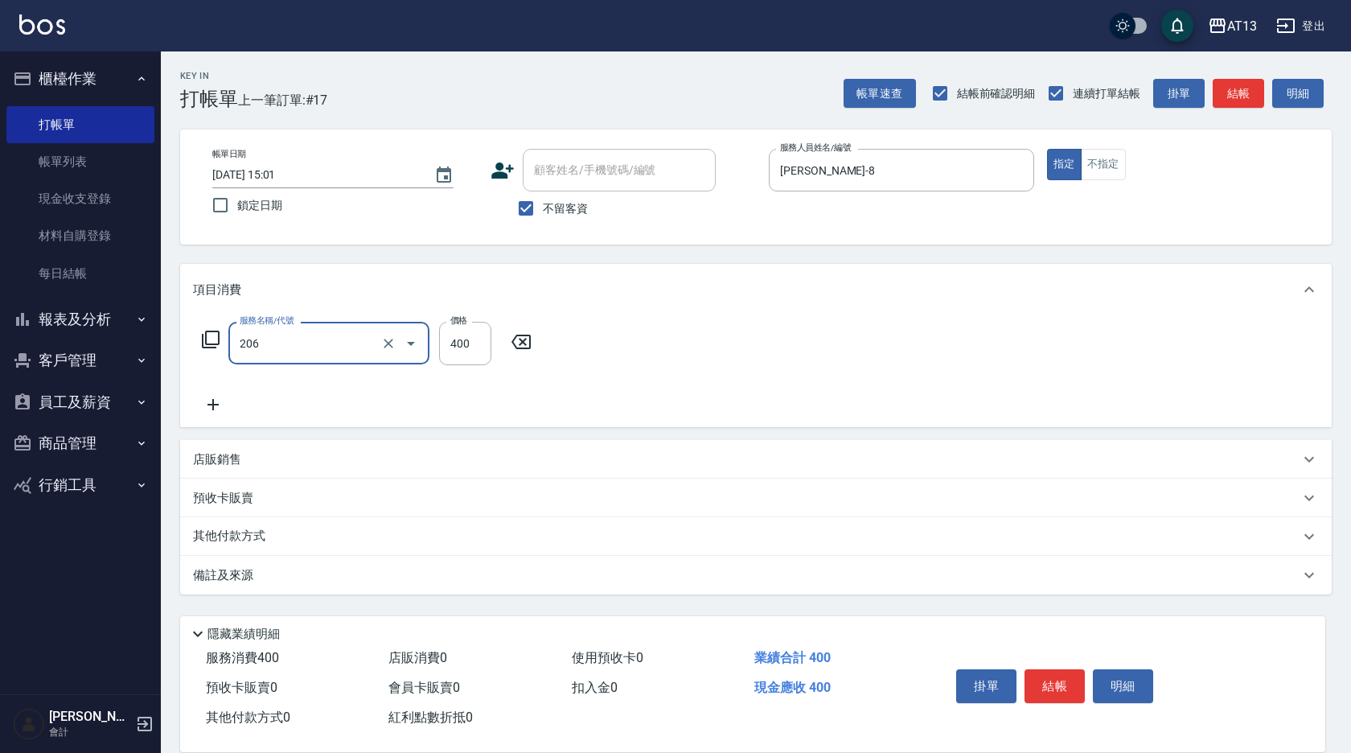
type input "健康洗(206)"
type input "[PERSON_NAME]-23"
click at [1059, 677] on button "結帳" at bounding box center [1054, 686] width 60 height 34
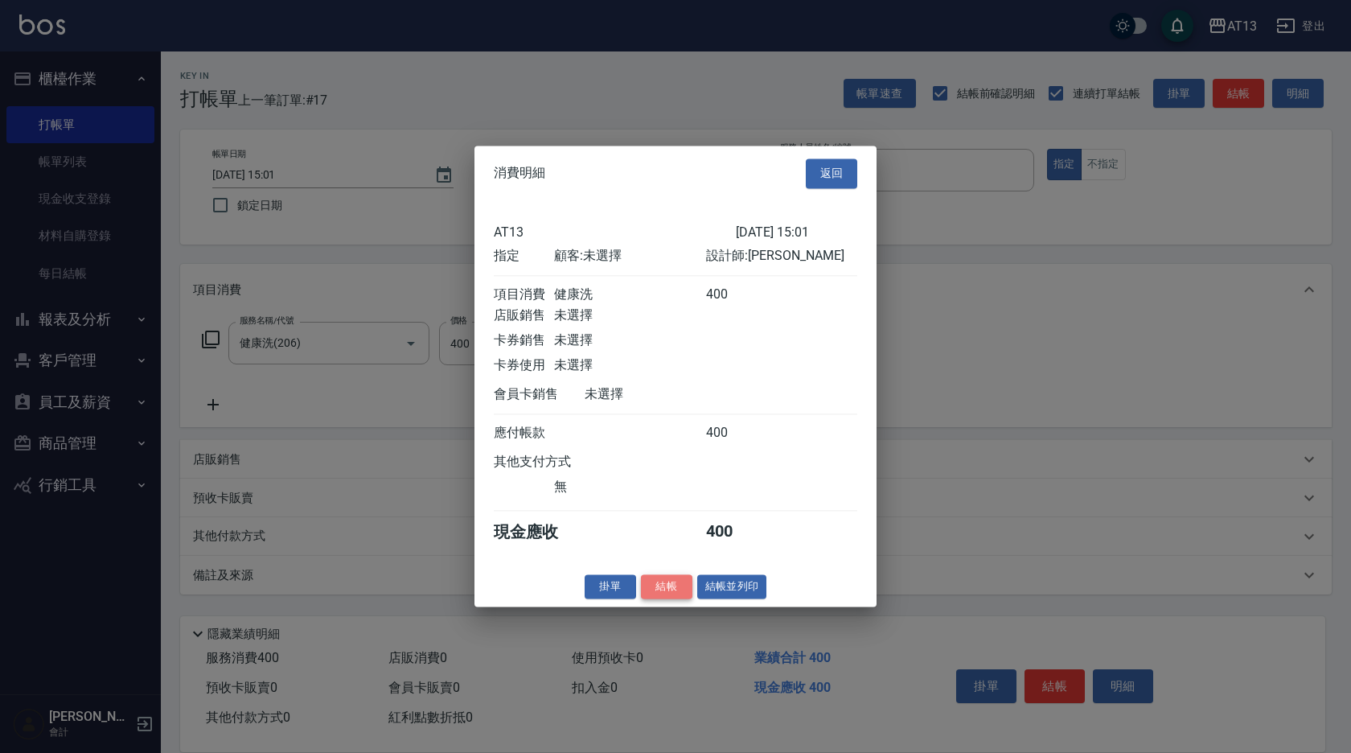
click at [654, 592] on button "結帳" at bounding box center [666, 586] width 51 height 25
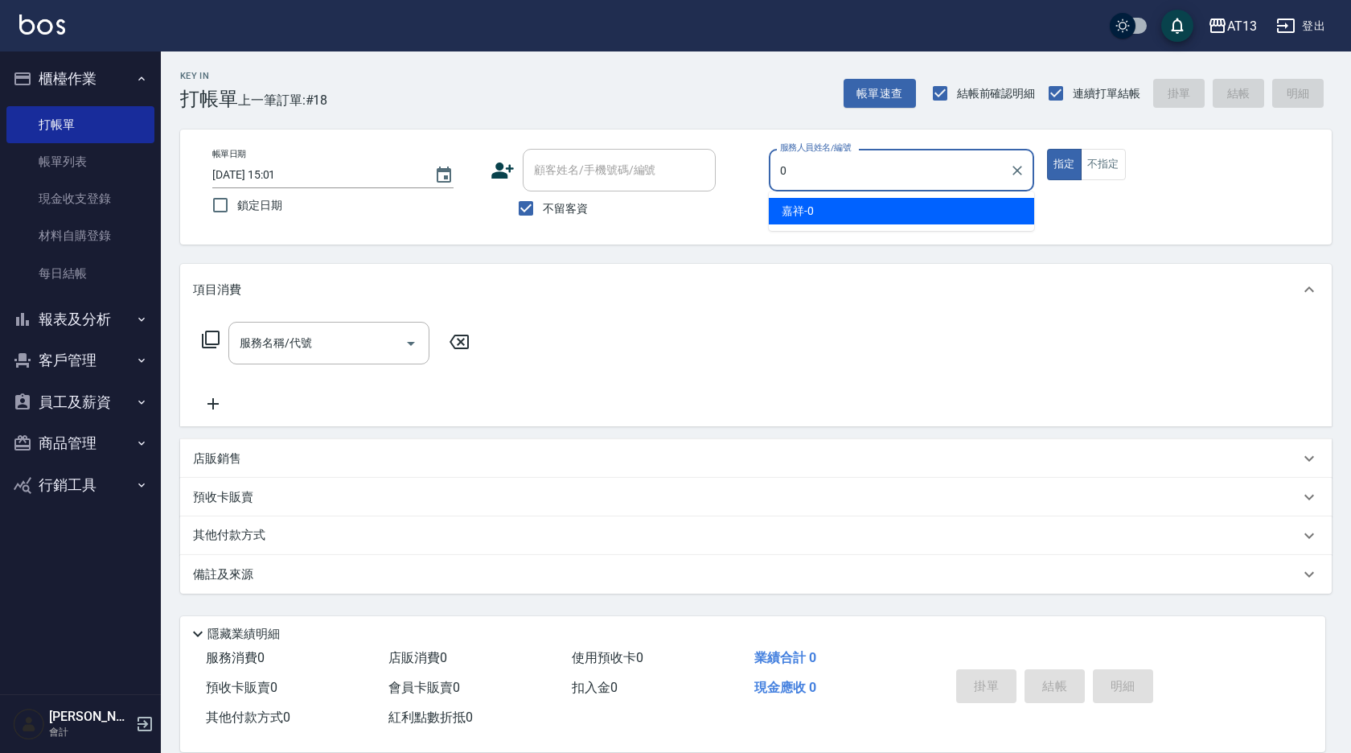
click at [803, 207] on span "嘉祥 -0" at bounding box center [798, 211] width 32 height 17
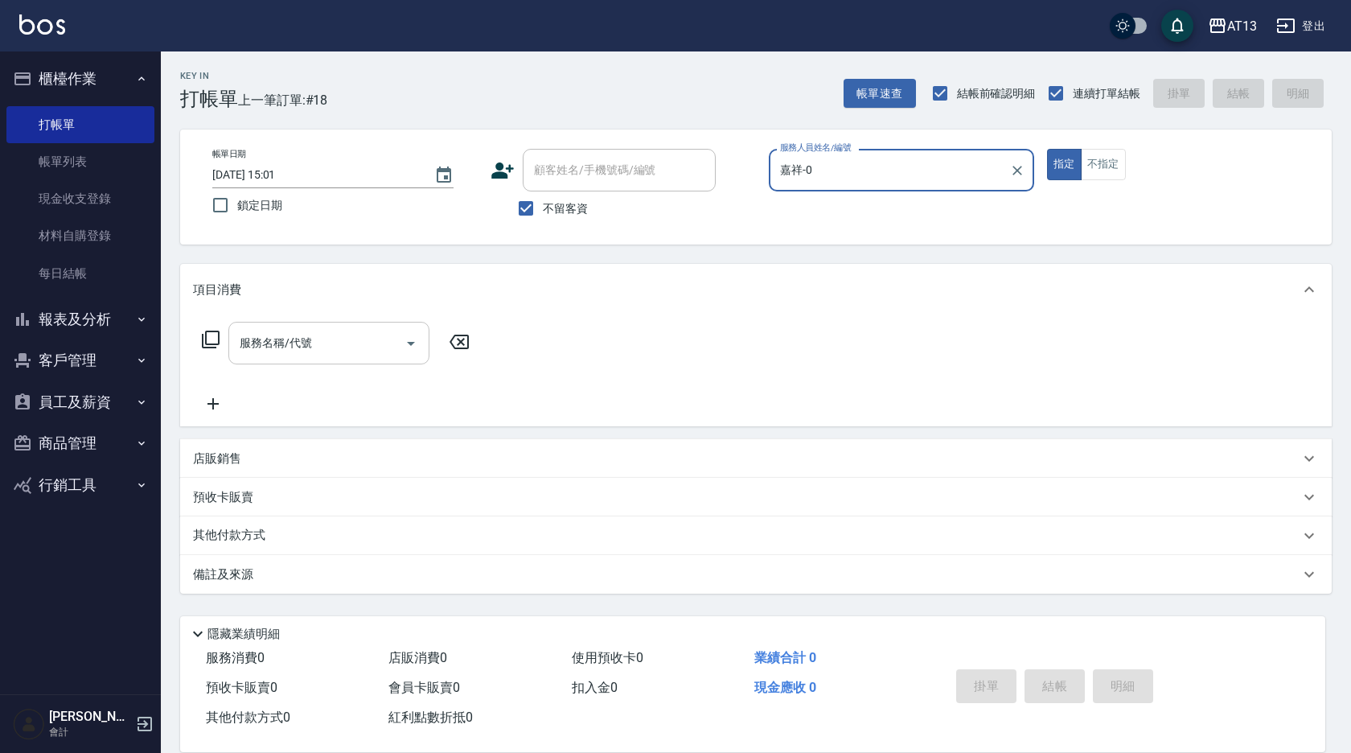
type input "嘉祥-0"
click at [354, 339] on input "服務名稱/代號" at bounding box center [317, 343] width 162 height 28
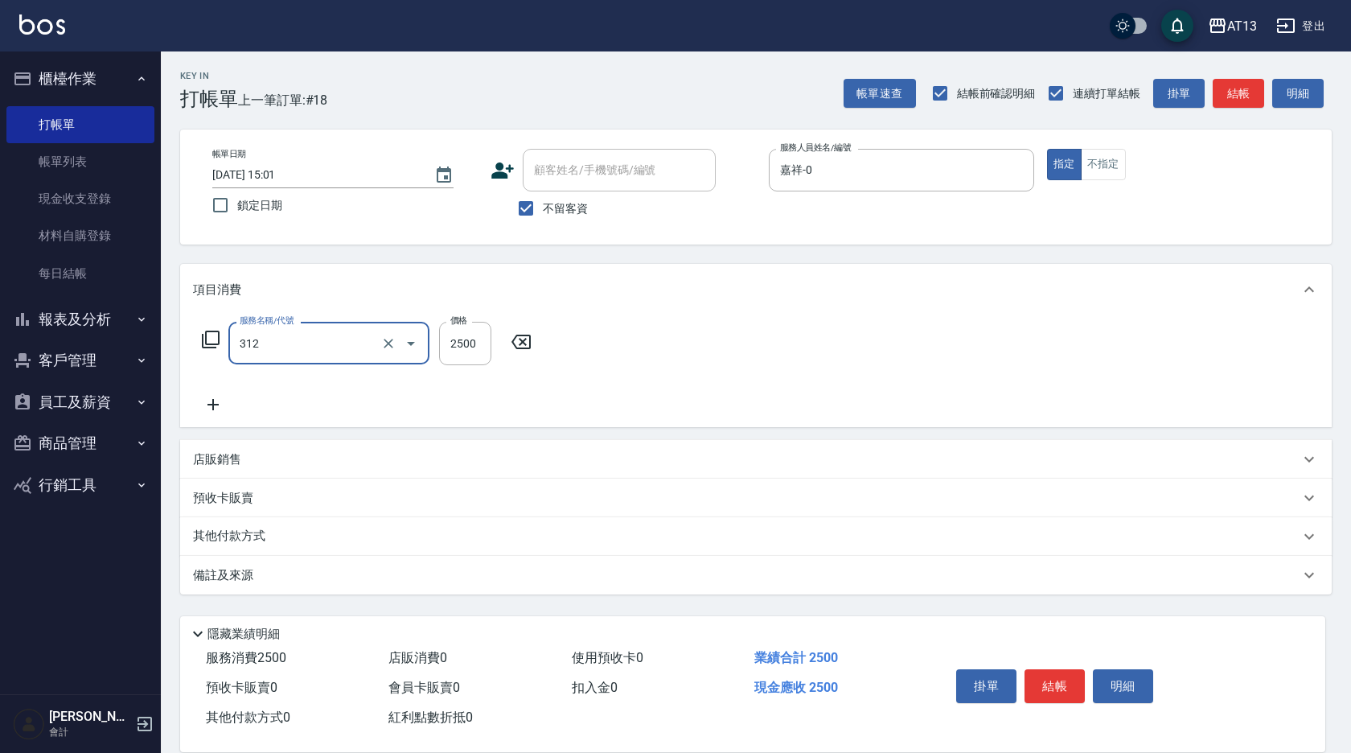
type input "有氧水離子燙2500(312)"
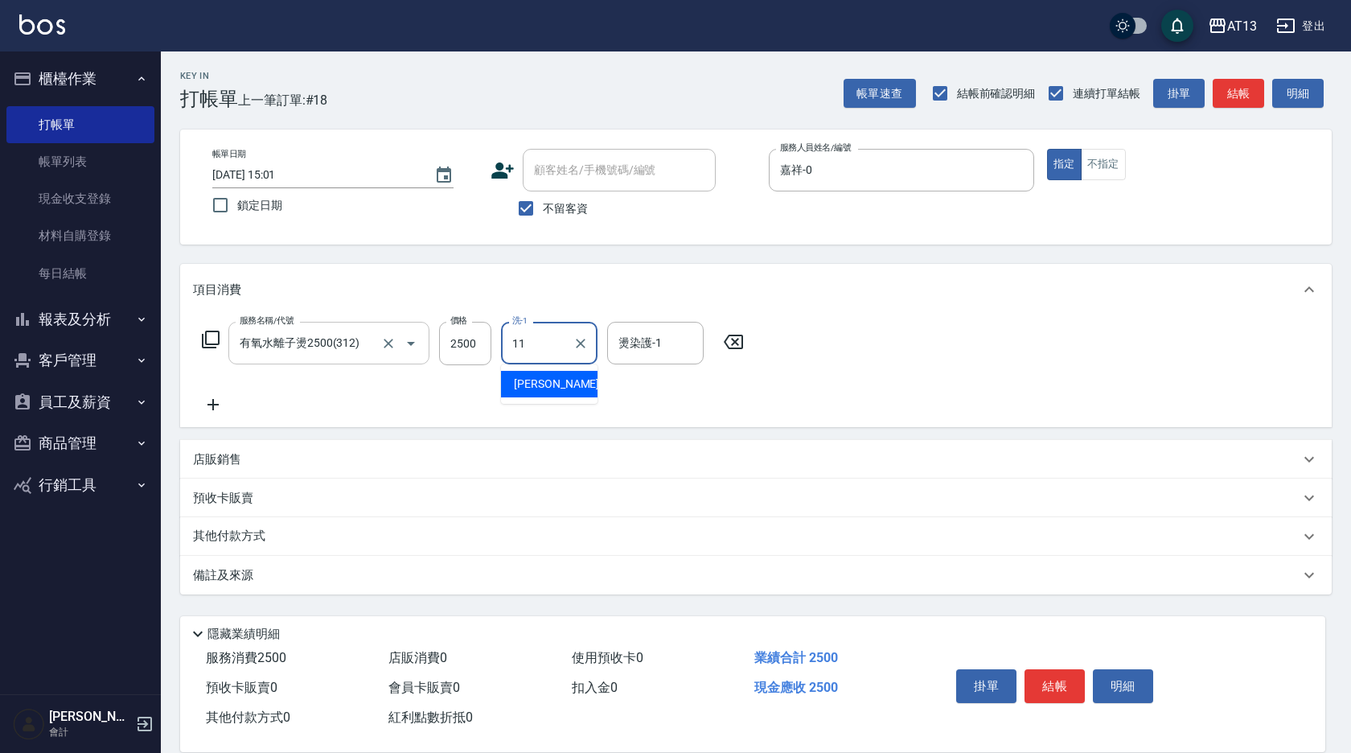
type input "[PERSON_NAME]-11"
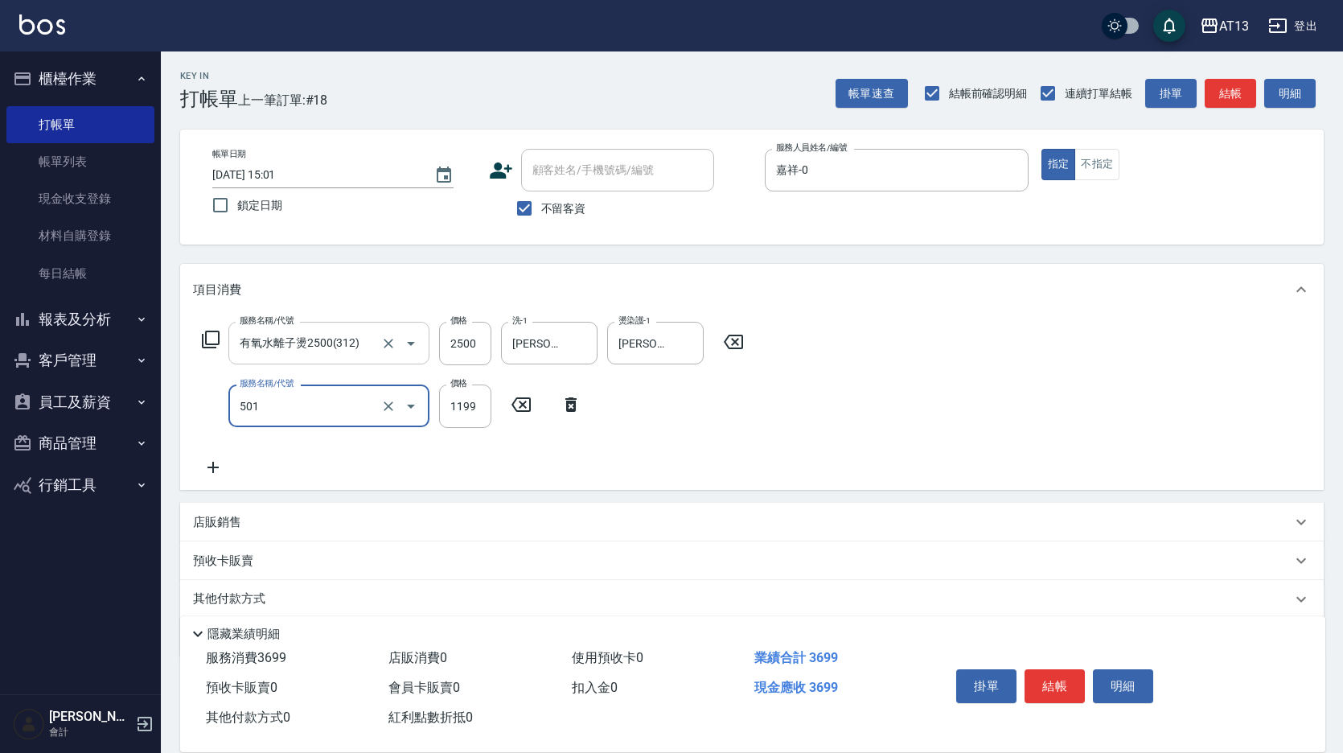
type input "染髮(501)"
type input "1500"
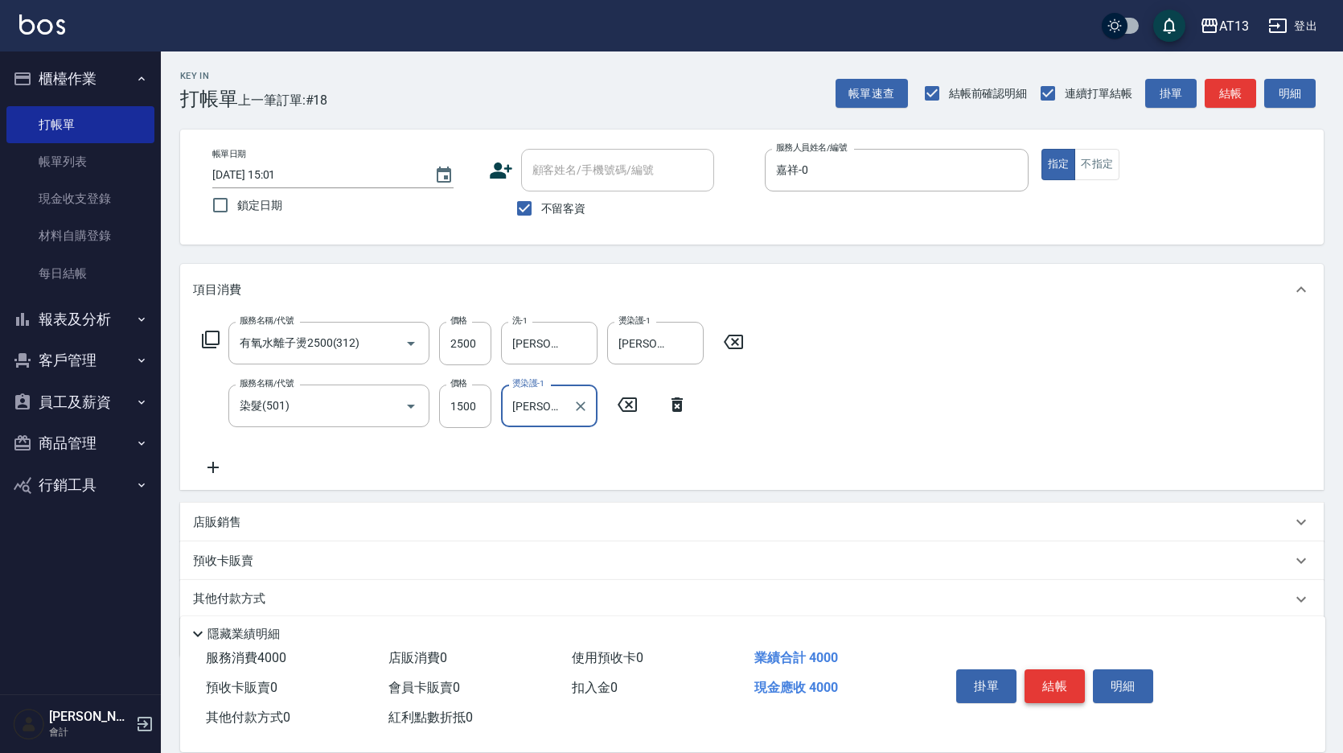
type input "[PERSON_NAME]-11"
click at [1053, 669] on button "結帳" at bounding box center [1054, 686] width 60 height 34
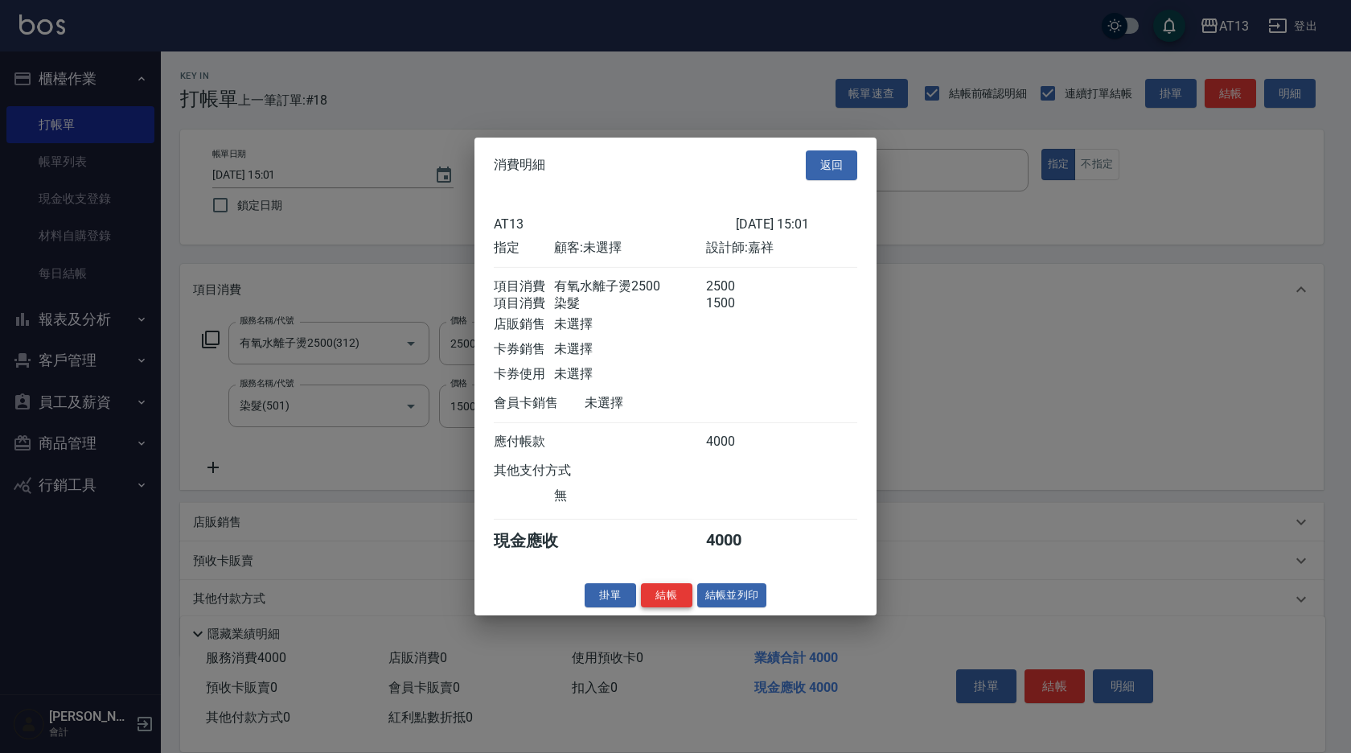
click at [679, 599] on button "結帳" at bounding box center [666, 594] width 51 height 25
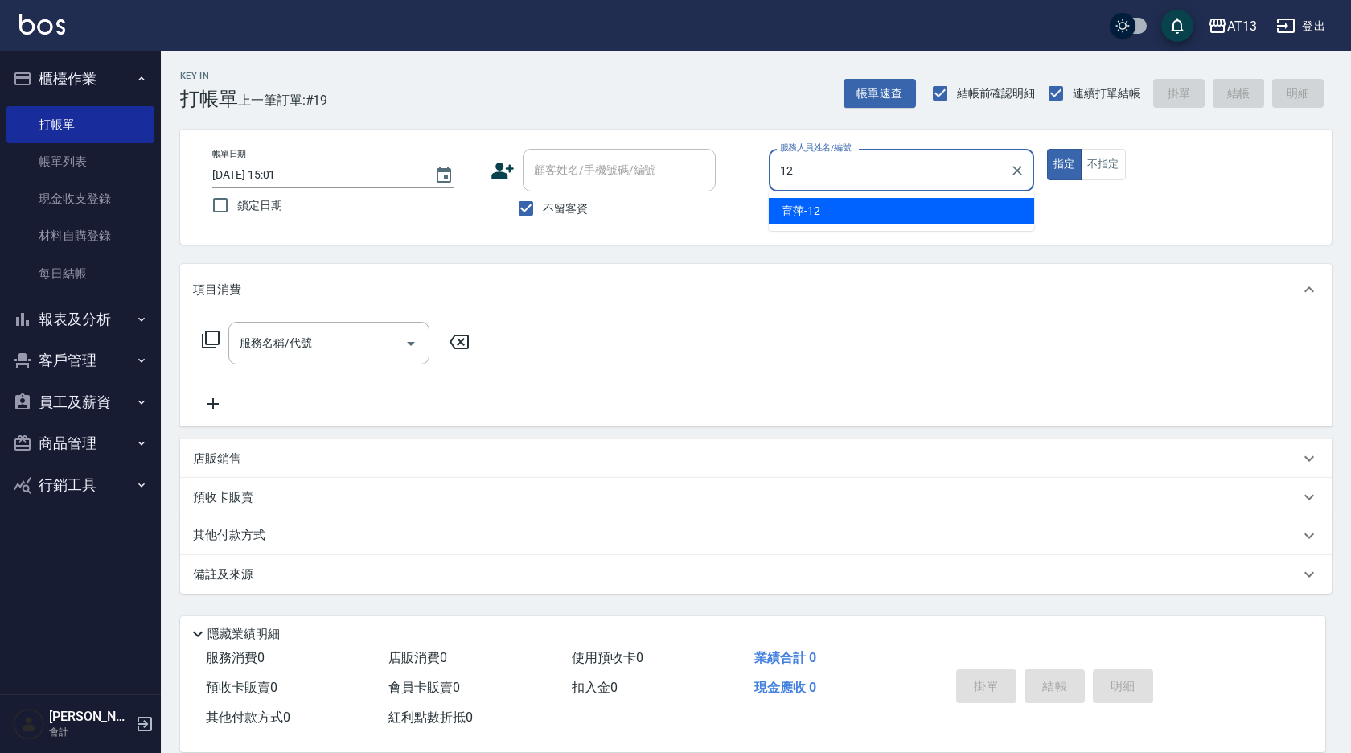
click at [815, 203] on span "育萍 -12" at bounding box center [801, 211] width 39 height 17
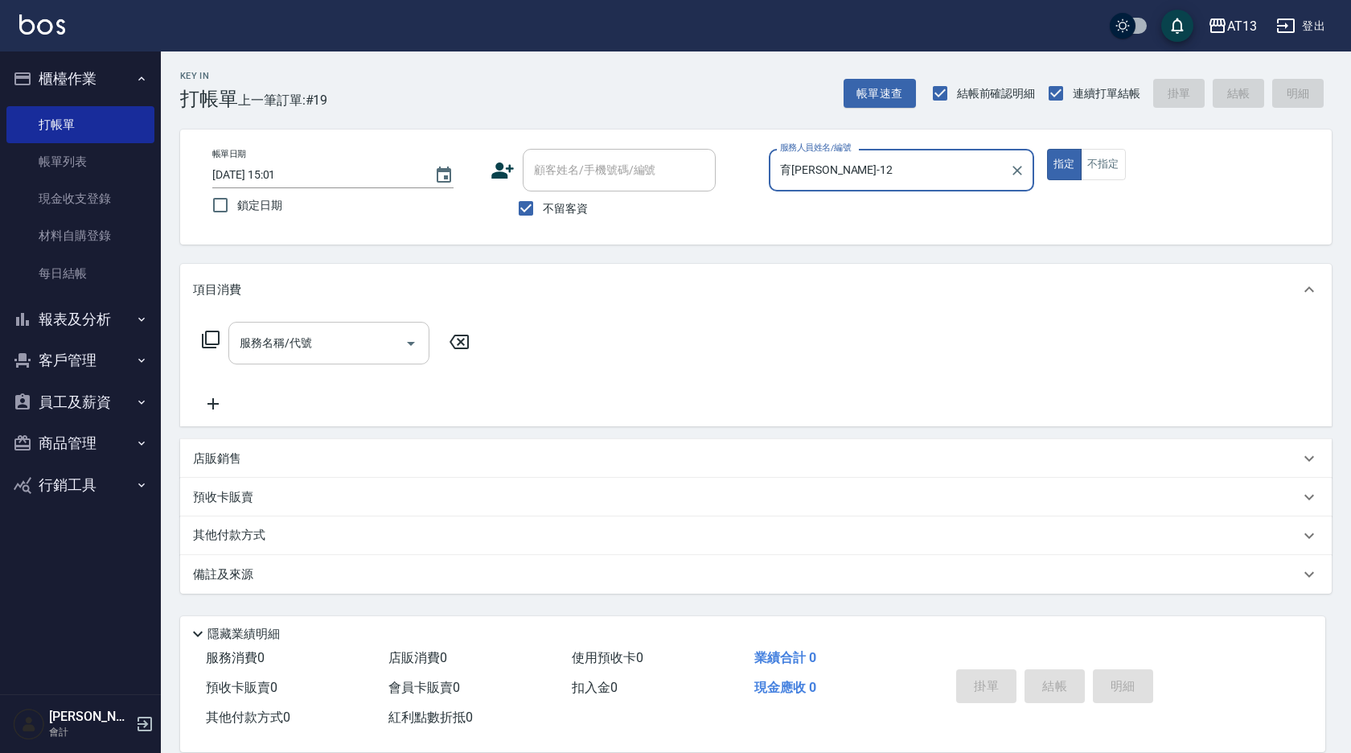
click at [367, 334] on div "服務名稱/代號" at bounding box center [328, 343] width 201 height 43
type input "育[PERSON_NAME]-12"
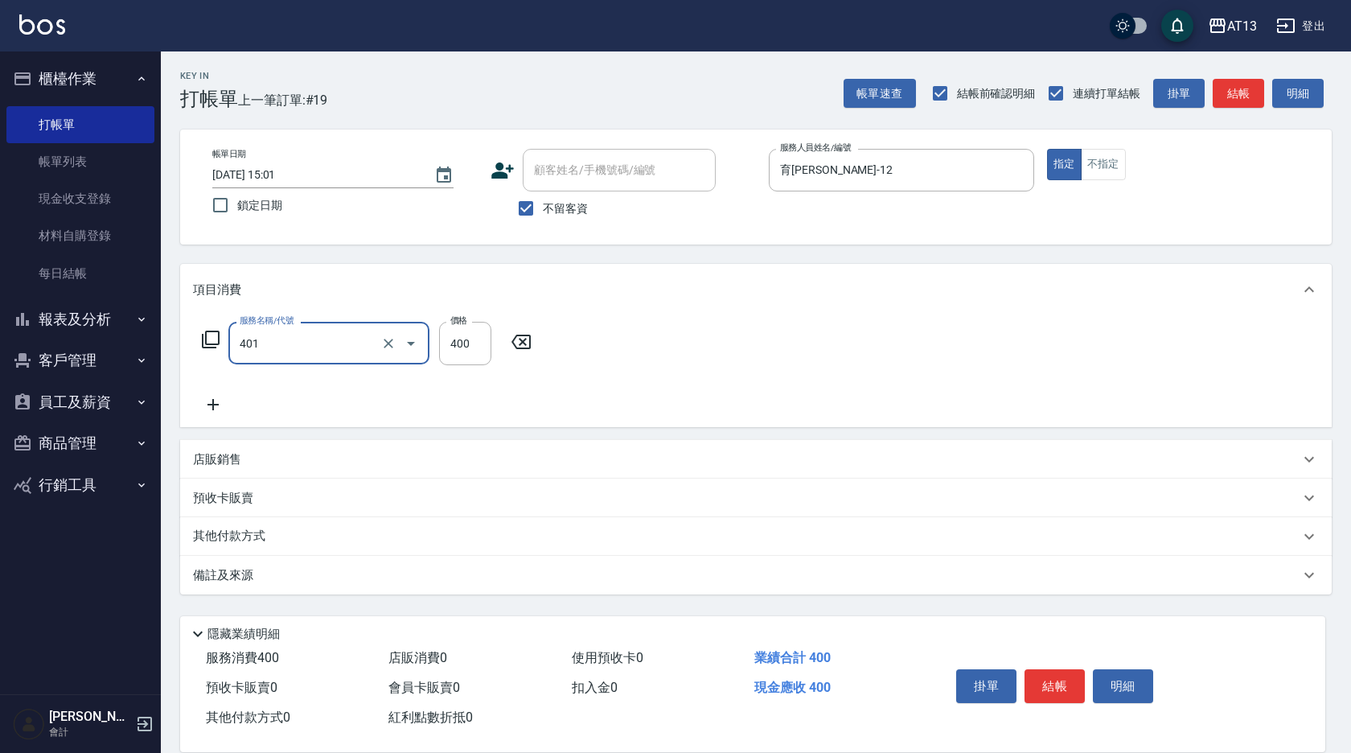
type input "剪髮(401)"
type input "500"
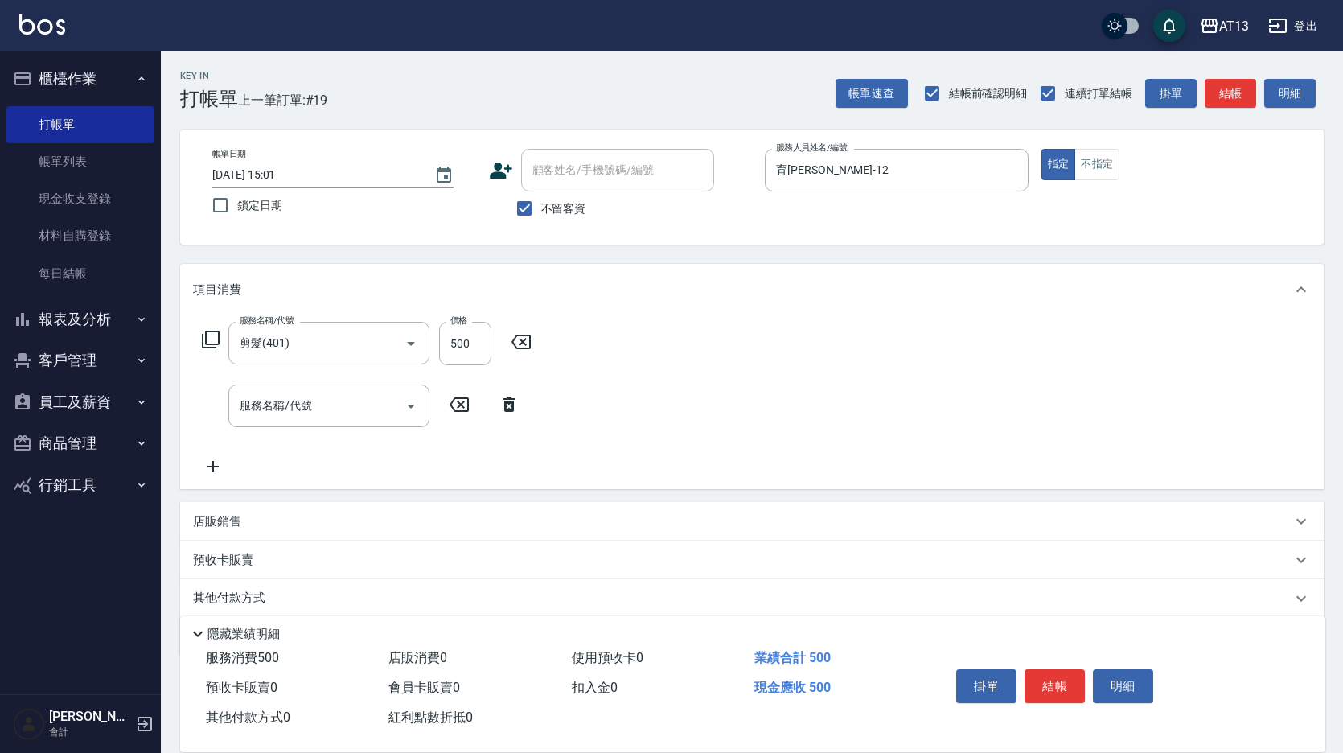
click at [847, 466] on div "服務名稱/代號 剪髮(401) 服務名稱/代號 價格 500 價格 服務名稱/代號 服務名稱/代號" at bounding box center [751, 402] width 1143 height 174
click at [1054, 686] on button "結帳" at bounding box center [1054, 686] width 60 height 34
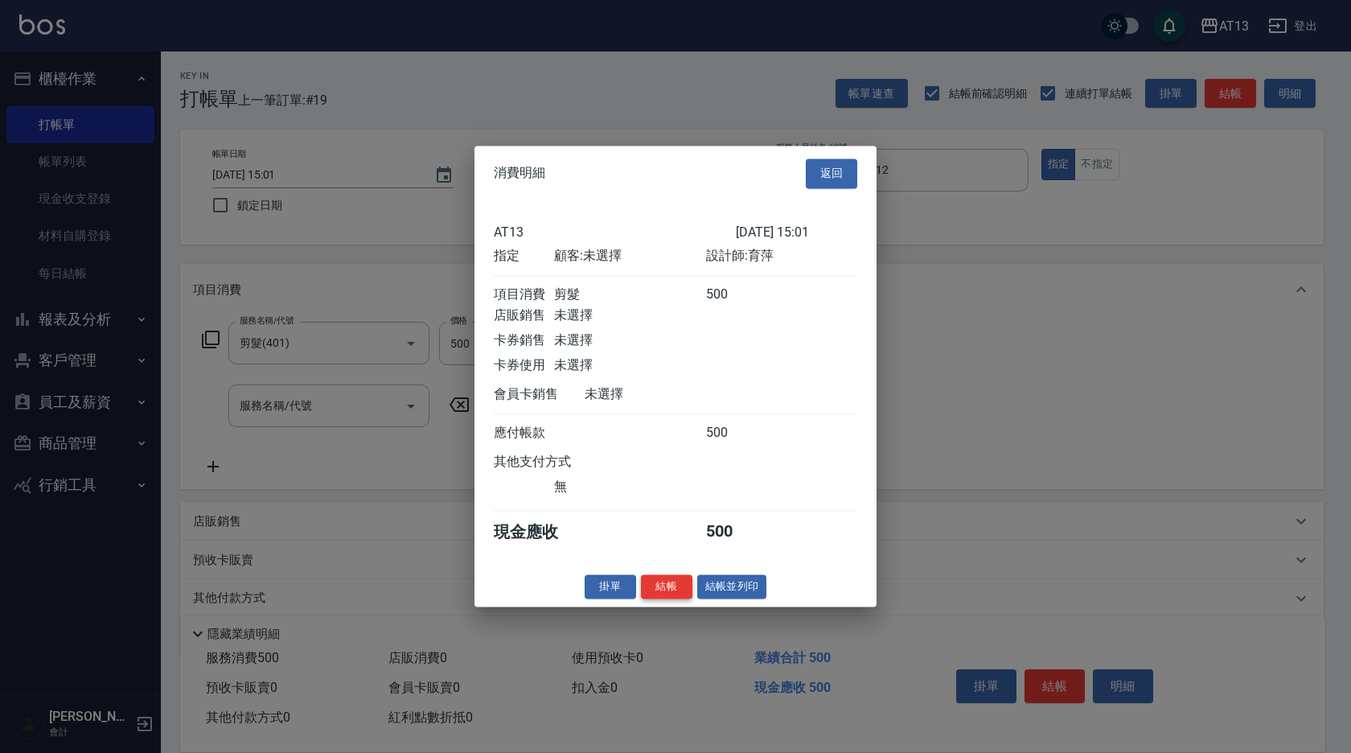
click at [668, 595] on button "結帳" at bounding box center [666, 586] width 51 height 25
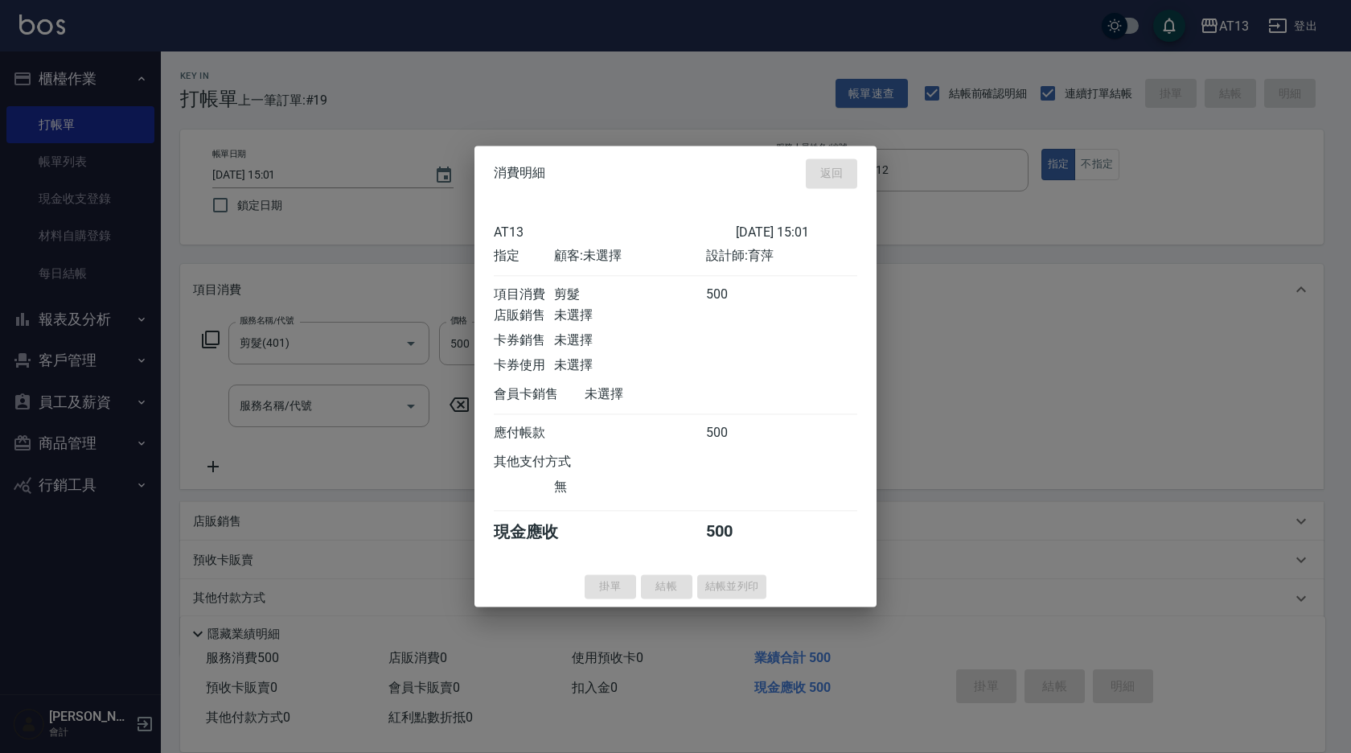
type input "[DATE] 15:02"
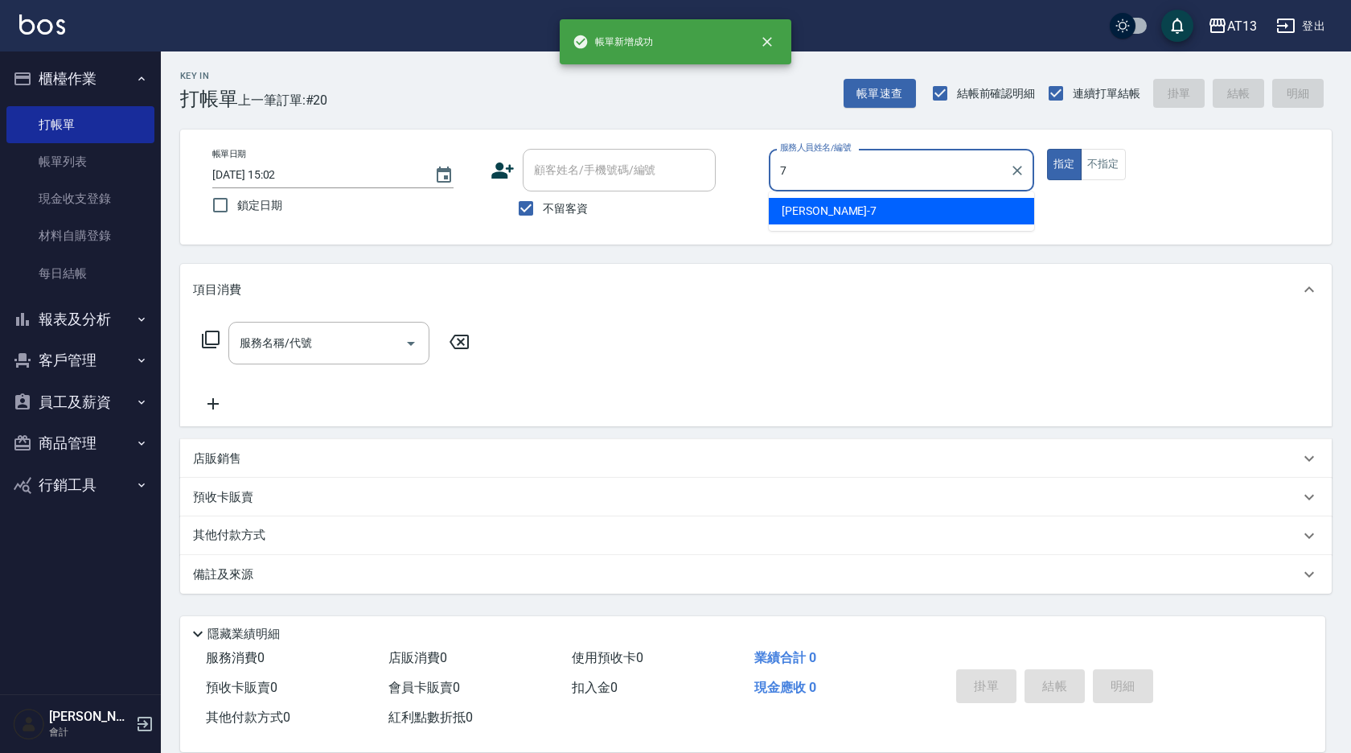
click at [895, 207] on div "[PERSON_NAME]-7" at bounding box center [901, 211] width 265 height 27
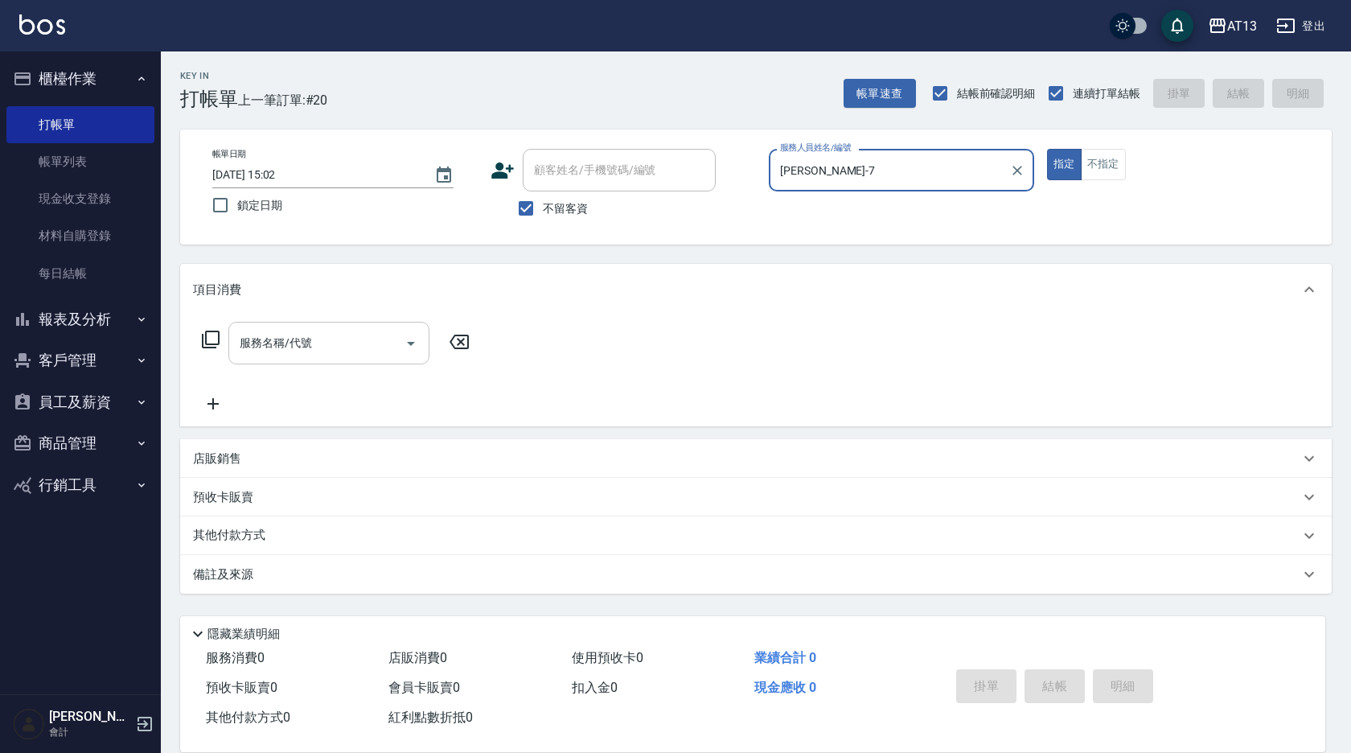
type input "[PERSON_NAME]-7"
click at [342, 343] on input "服務名稱/代號" at bounding box center [317, 343] width 162 height 28
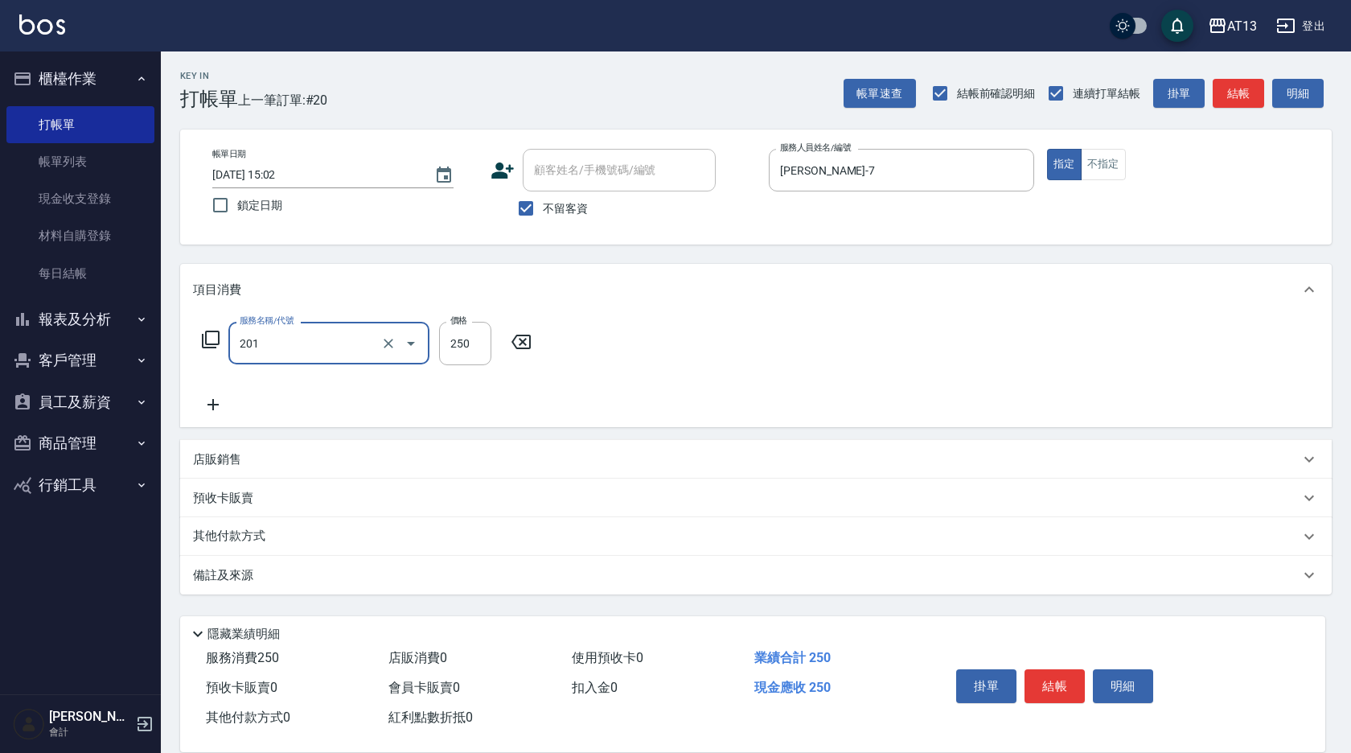
type input "洗髮(201)"
type input "[PERSON_NAME]-28"
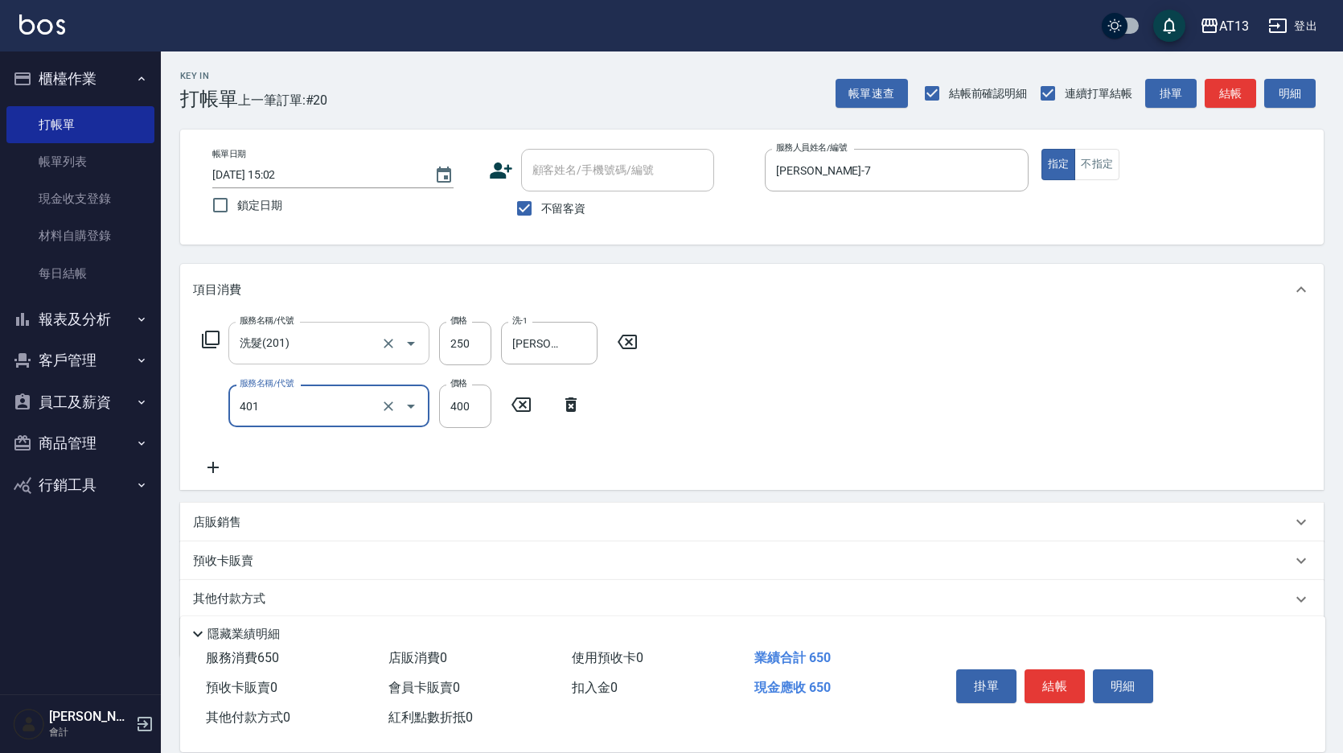
type input "剪髮(401)"
type input "300"
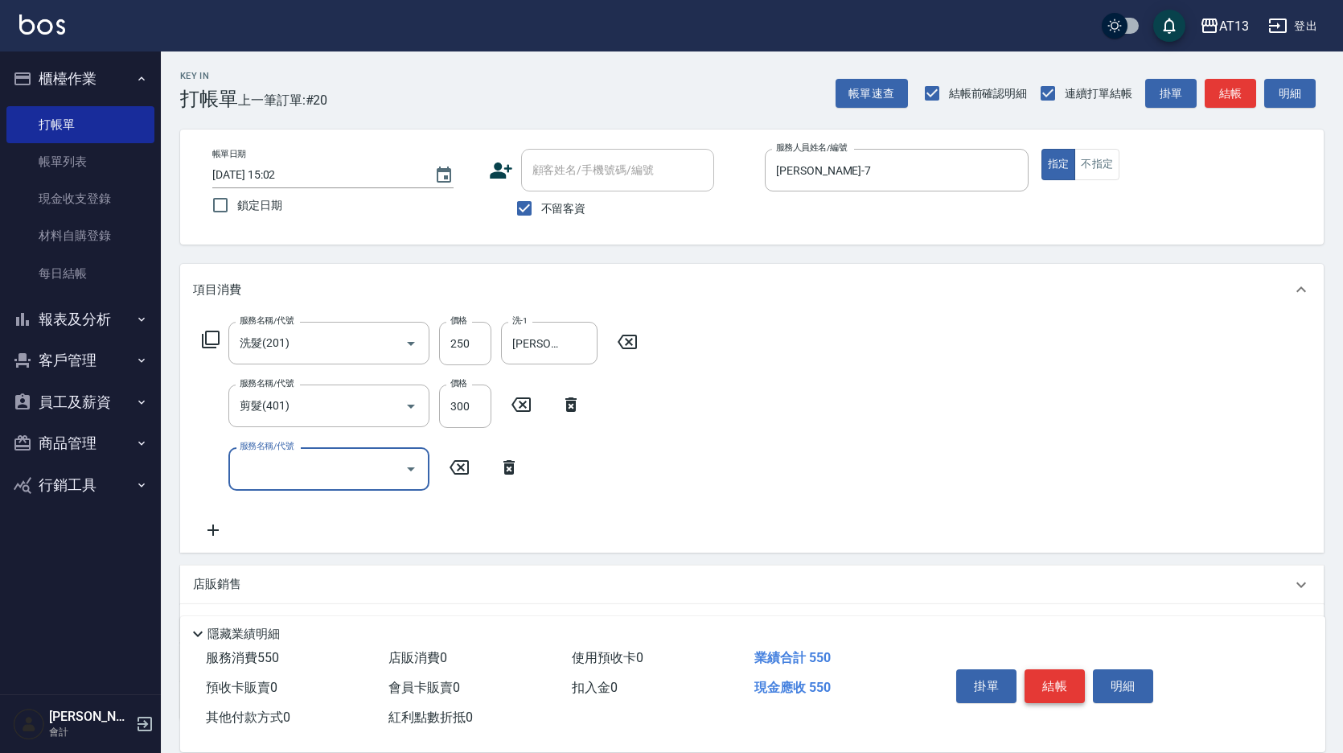
click at [1029, 669] on button "結帳" at bounding box center [1054, 686] width 60 height 34
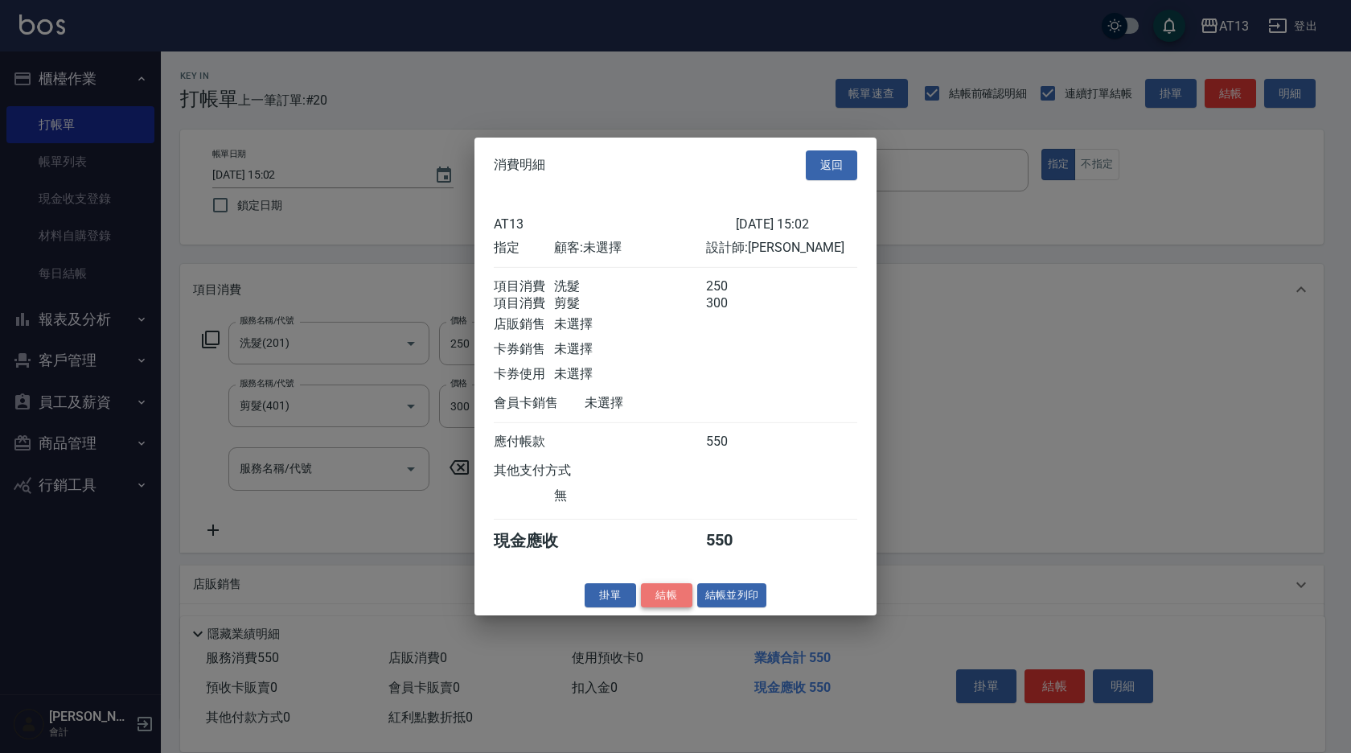
click at [660, 607] on button "結帳" at bounding box center [666, 594] width 51 height 25
click at [660, 607] on div "掛單 結帳 結帳並列印" at bounding box center [675, 594] width 402 height 25
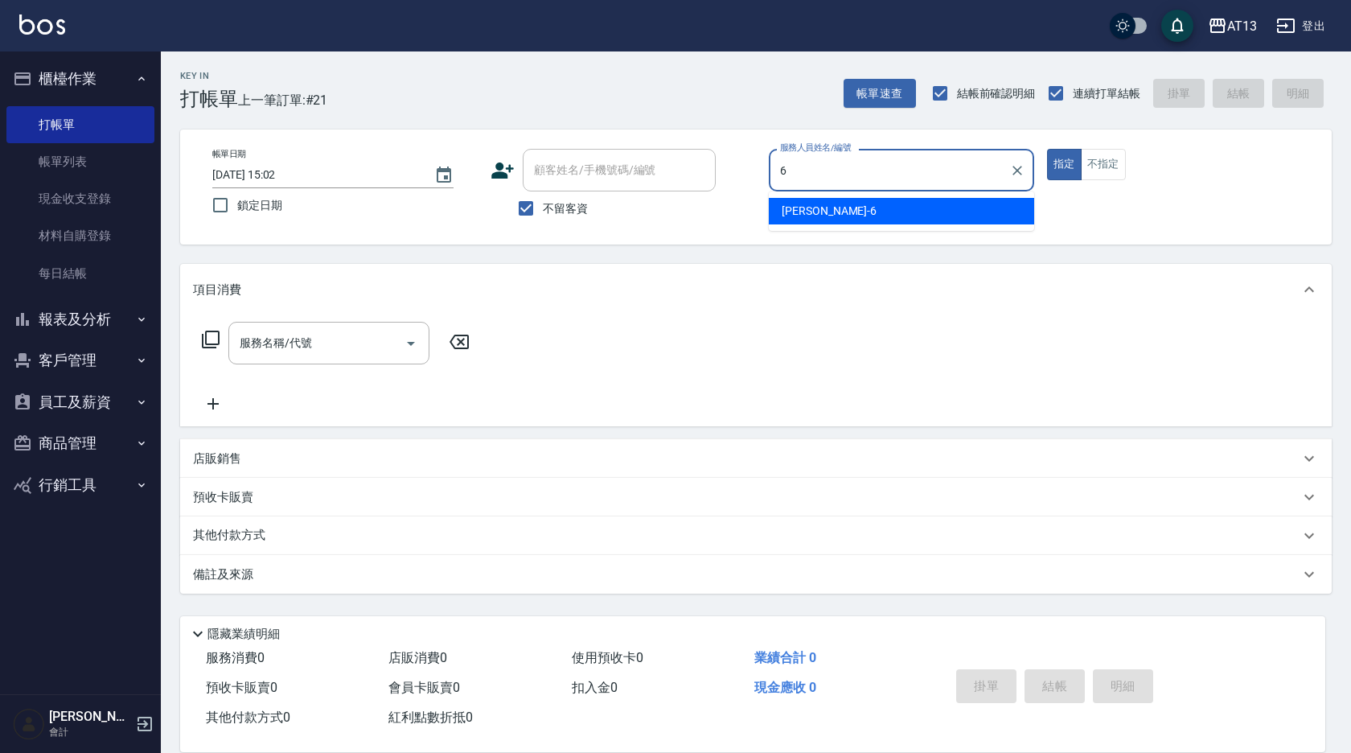
click at [864, 208] on div "[PERSON_NAME] -6" at bounding box center [901, 211] width 265 height 27
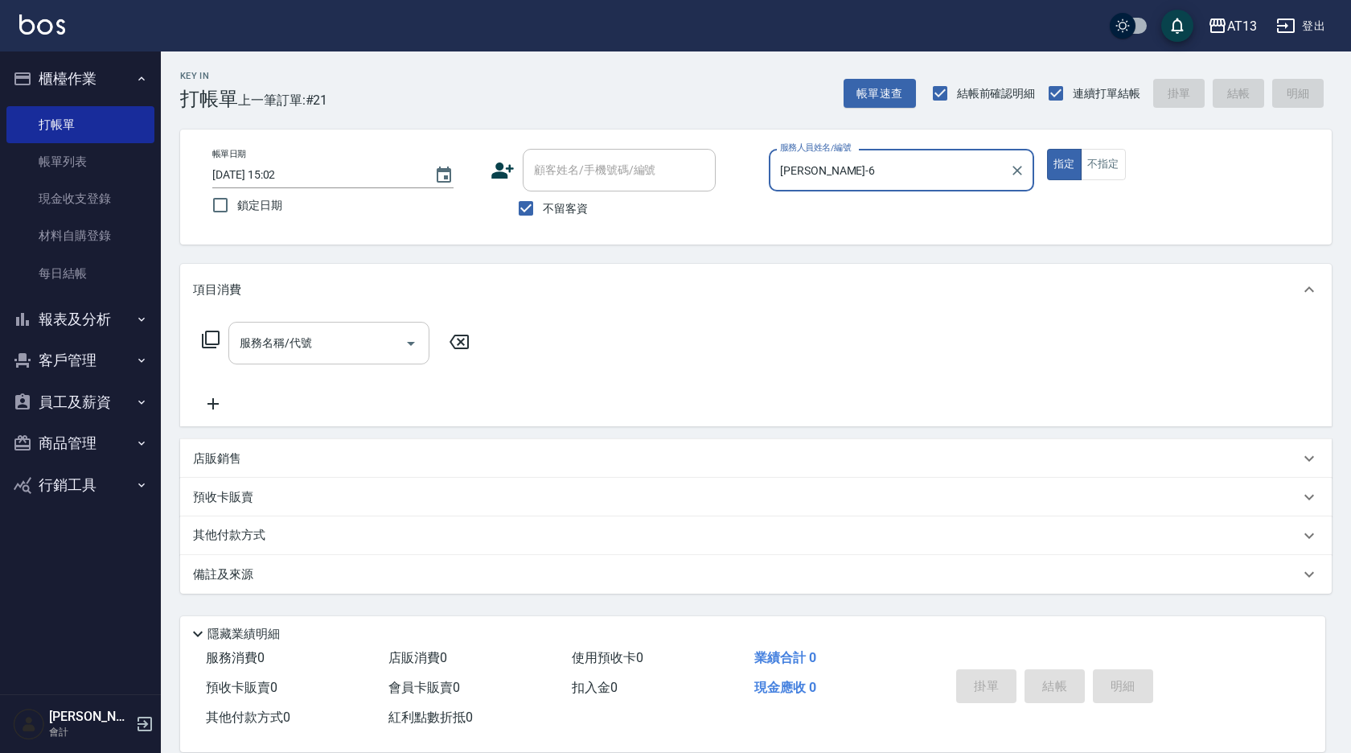
type input "[PERSON_NAME]-6"
click at [351, 348] on input "服務名稱/代號" at bounding box center [317, 343] width 162 height 28
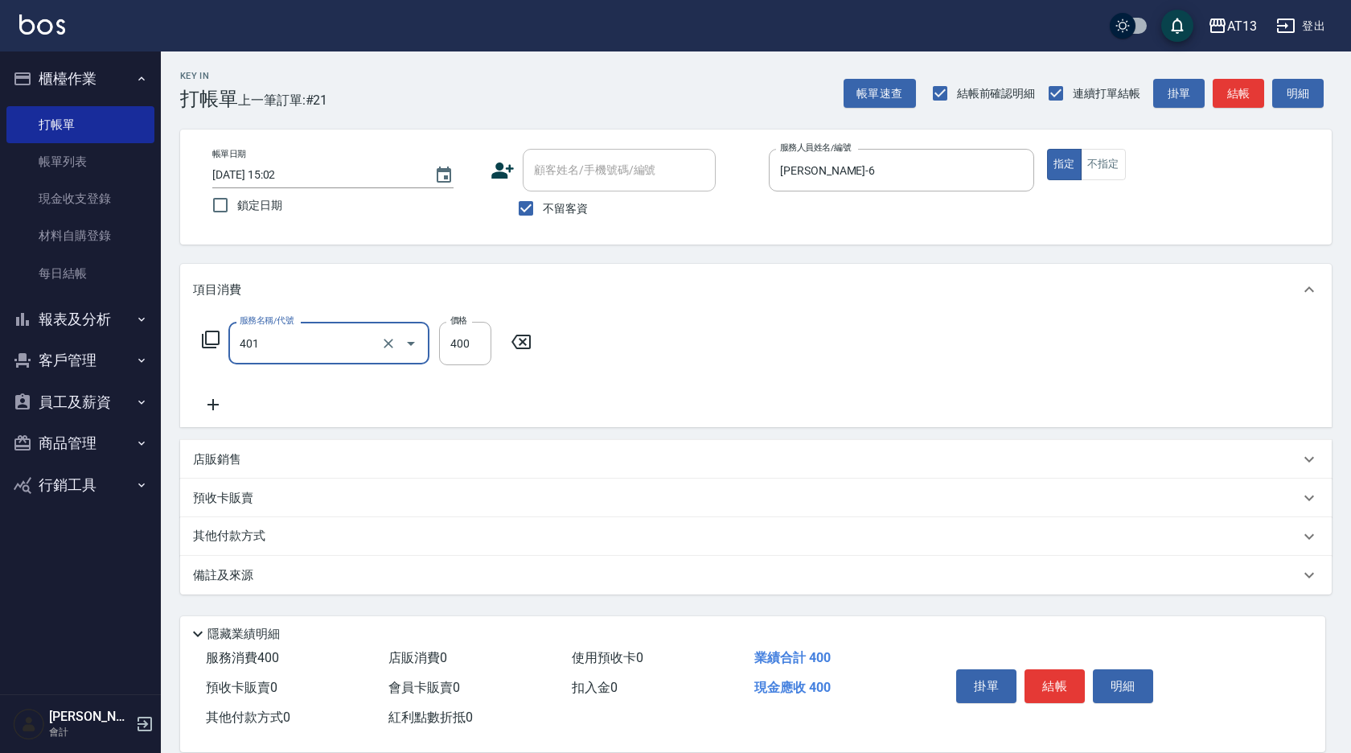
type input "剪髮(401)"
type input "200"
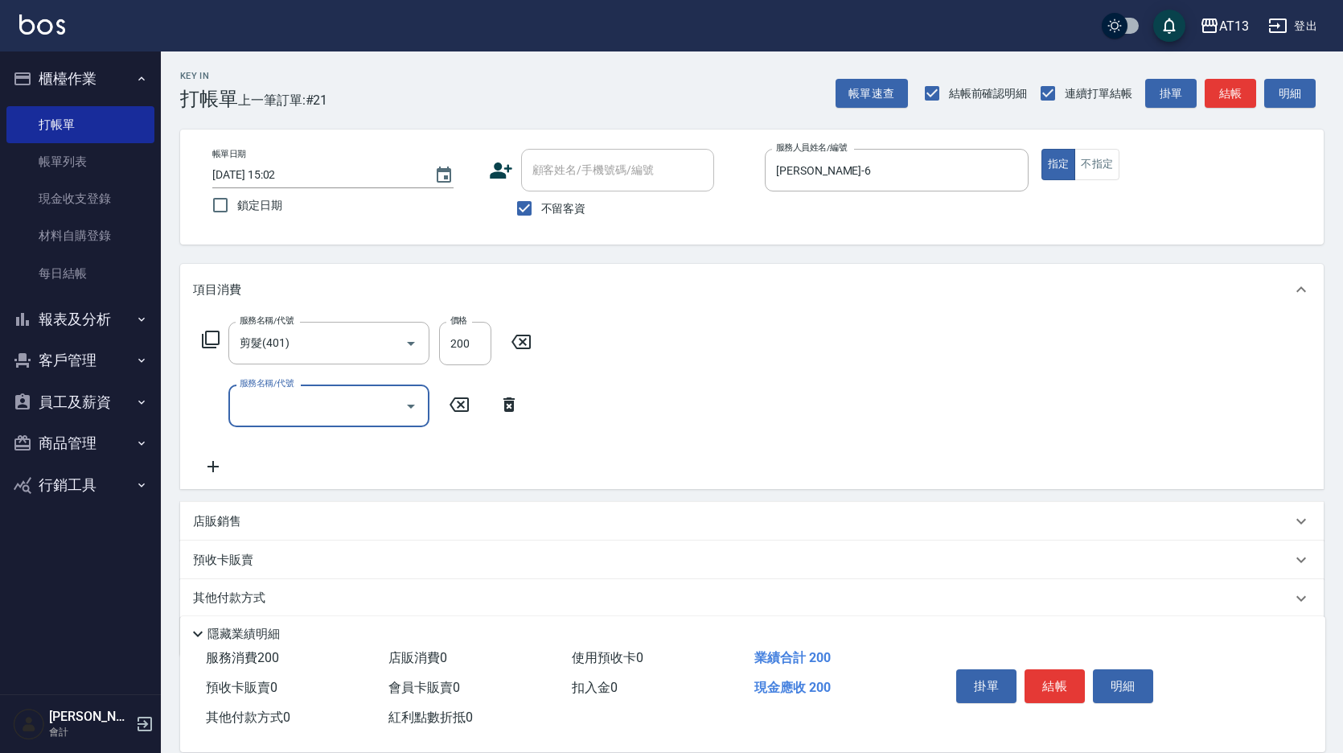
drag, startPoint x: 766, startPoint y: 449, endPoint x: 1062, endPoint y: 618, distance: 341.1
click at [766, 450] on div "服務名稱/代號 剪髮(401) 服務名稱/代號 價格 200 價格 服務名稱/代號 服務名稱/代號" at bounding box center [751, 402] width 1143 height 174
click at [1062, 670] on button "結帳" at bounding box center [1054, 686] width 60 height 34
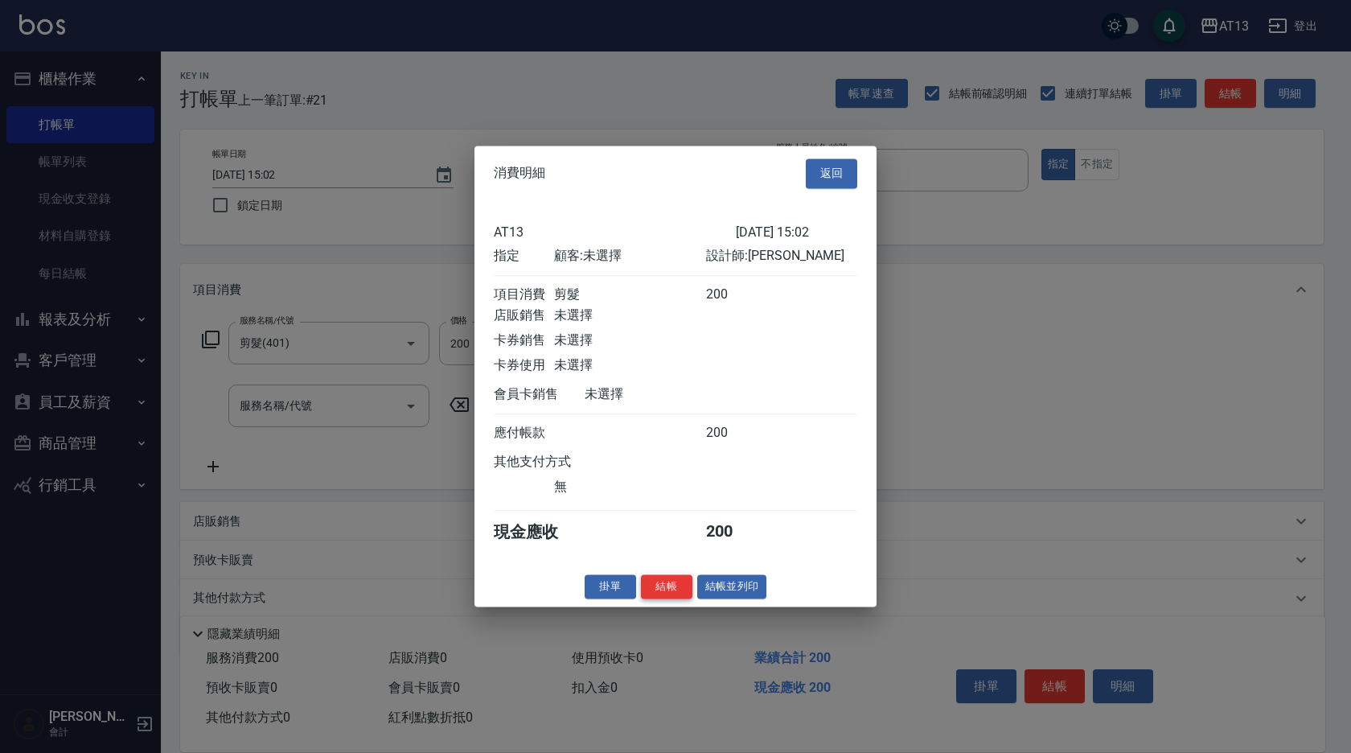
click at [684, 597] on button "結帳" at bounding box center [666, 586] width 51 height 25
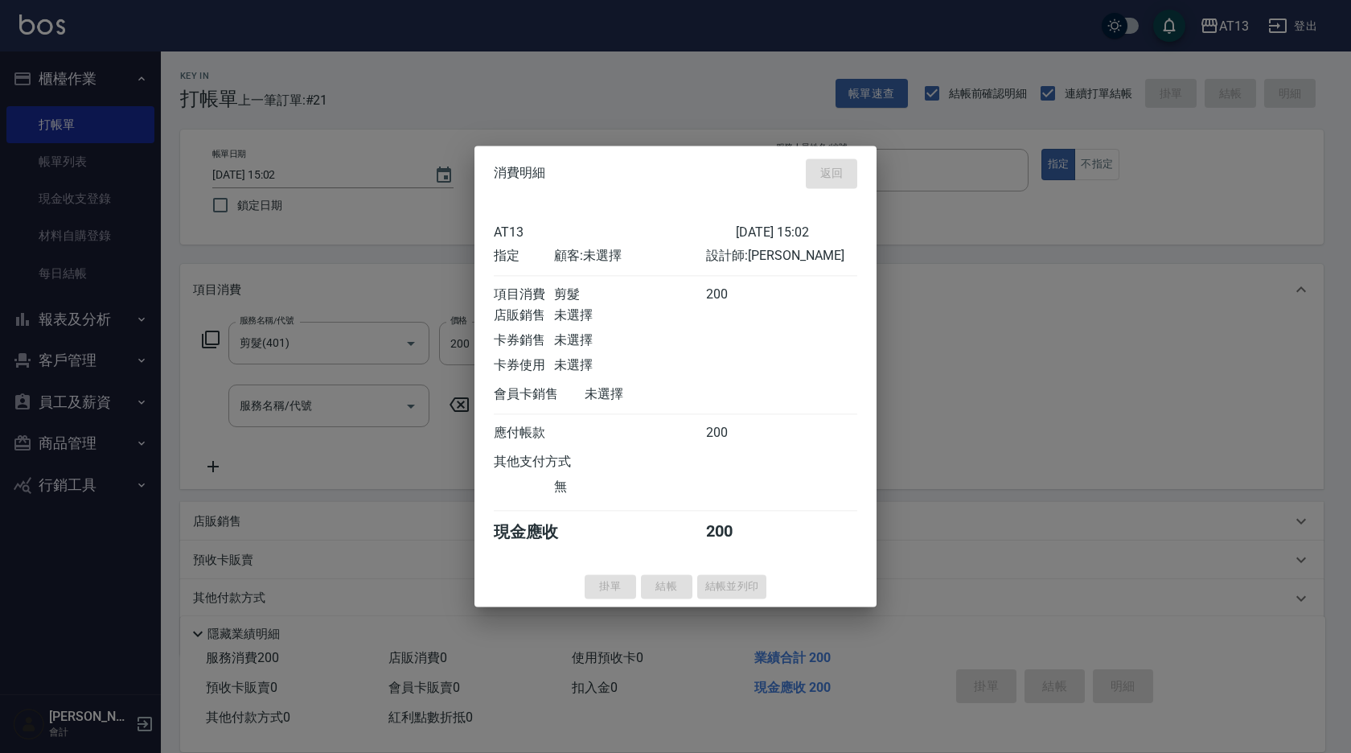
type input "[DATE] 15:11"
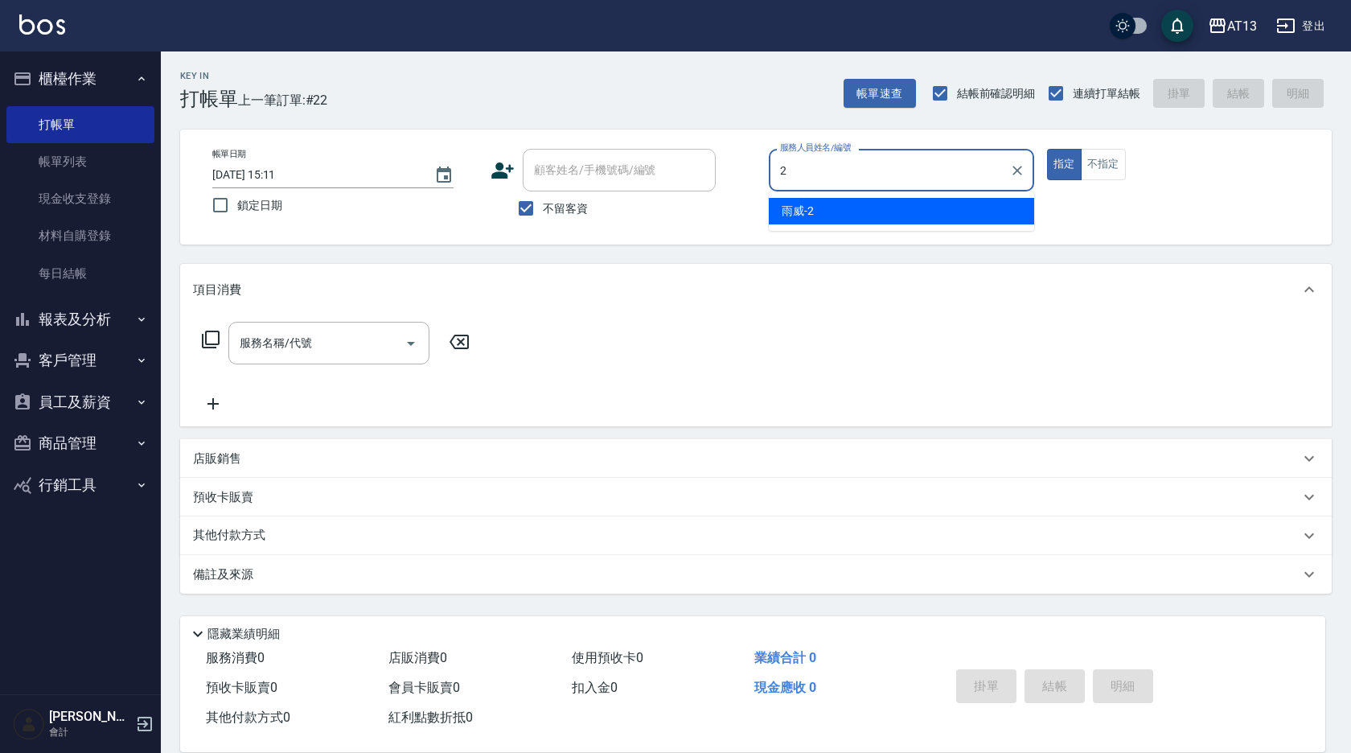
click at [860, 214] on div "雨威 -2" at bounding box center [901, 211] width 265 height 27
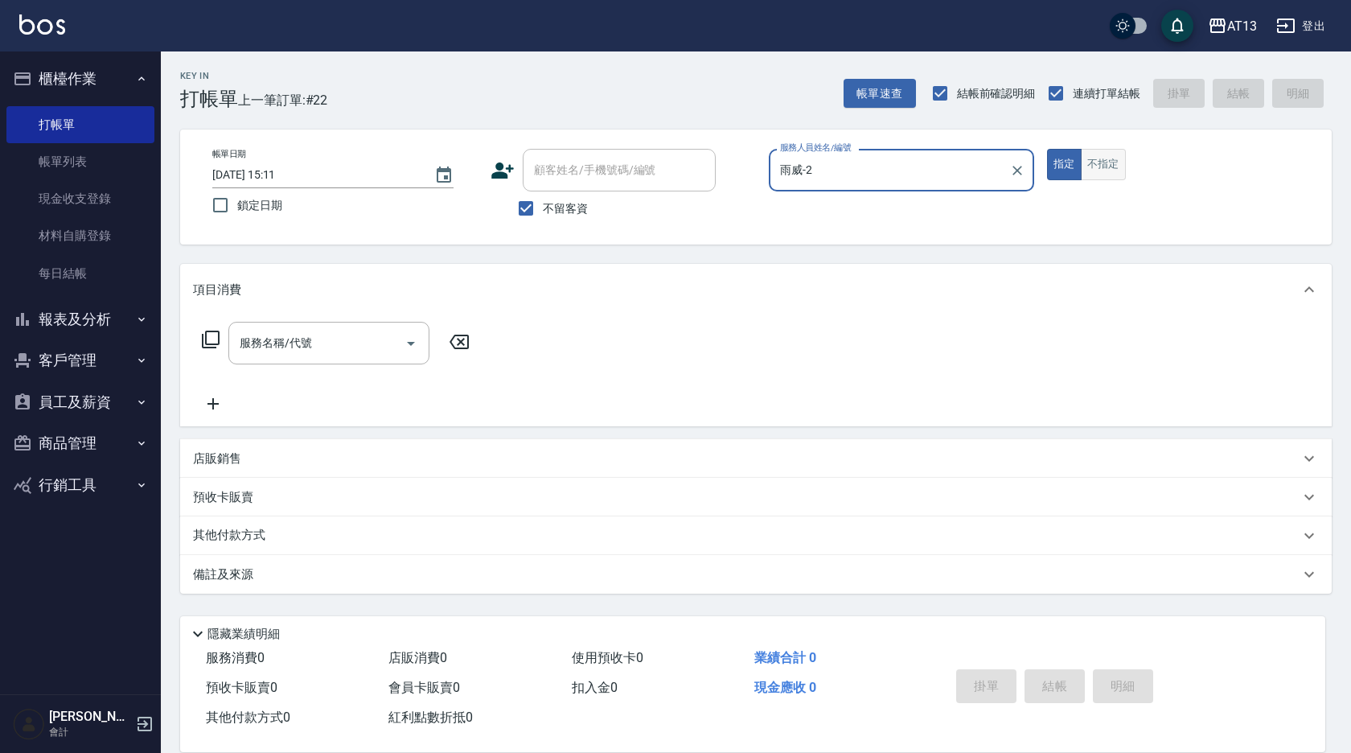
type input "雨威-2"
click at [1111, 166] on button "不指定" at bounding box center [1103, 164] width 45 height 31
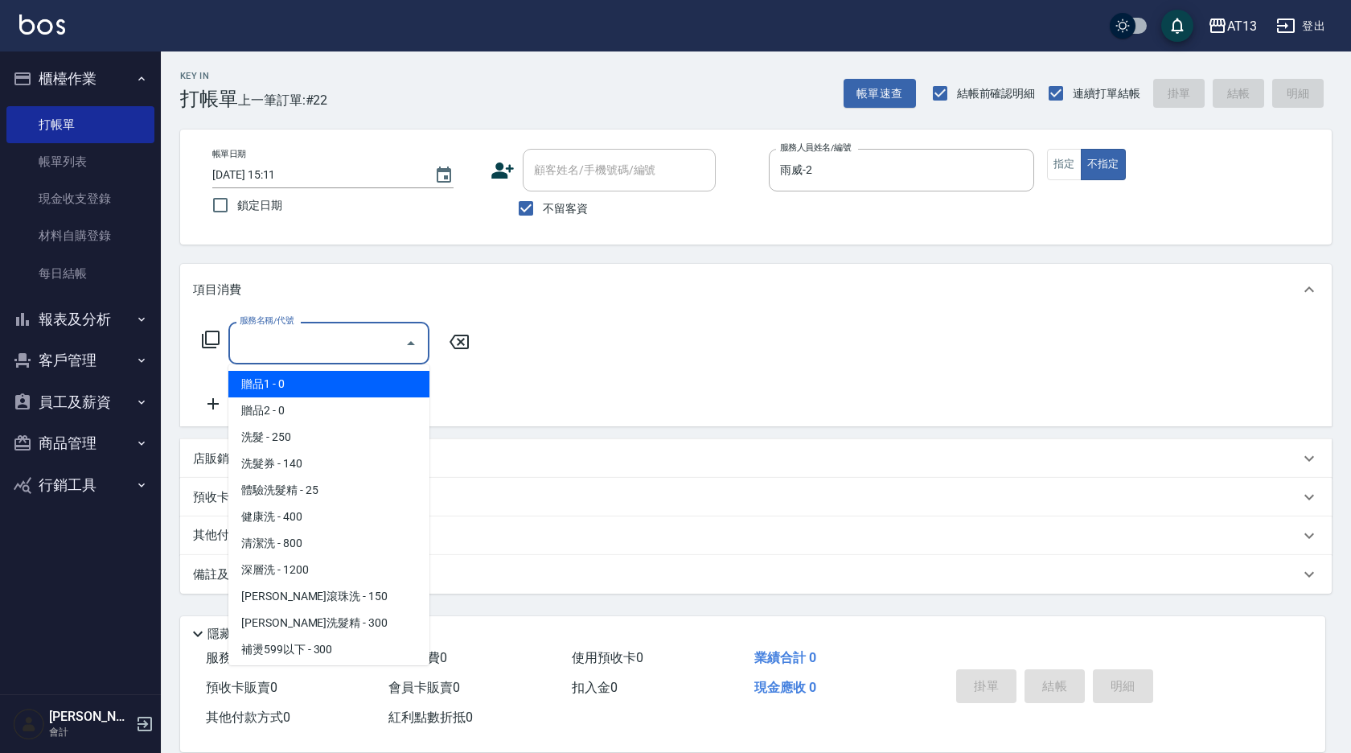
click at [322, 343] on input "服務名稱/代號" at bounding box center [317, 343] width 162 height 28
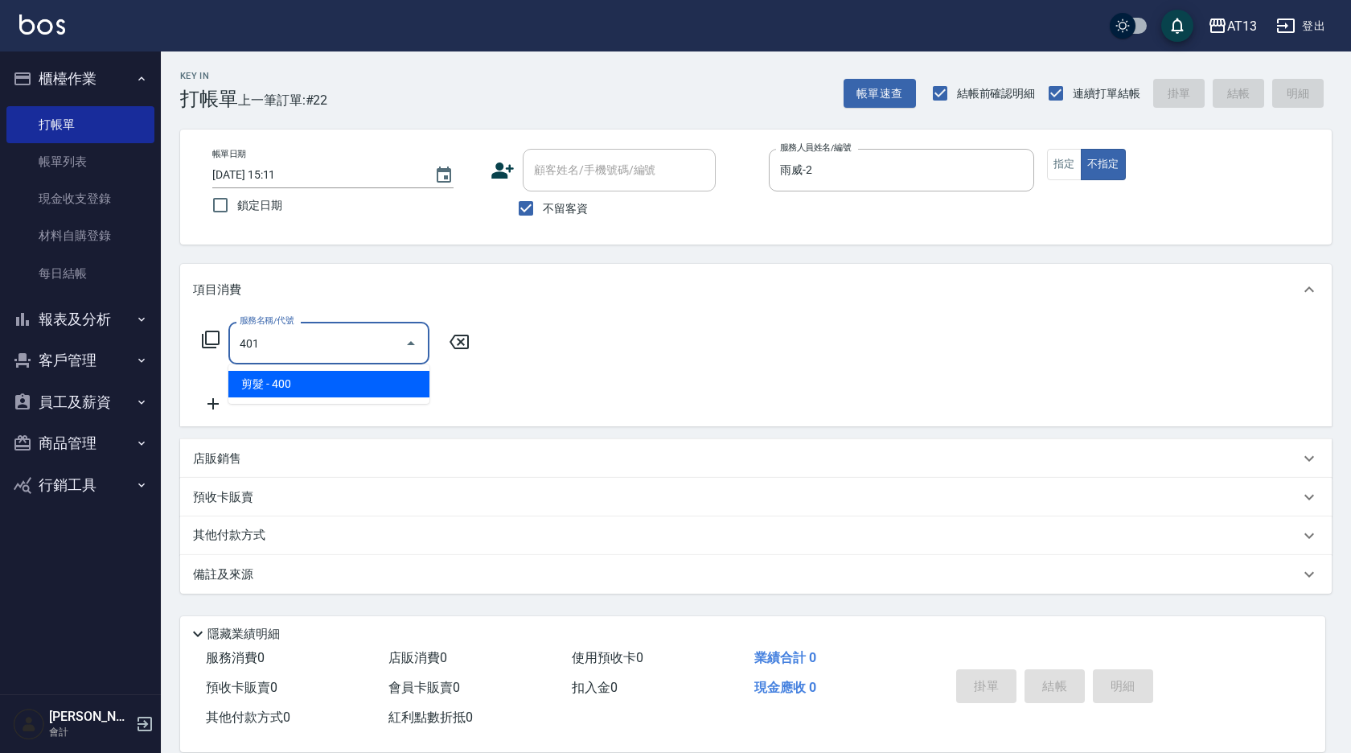
type input "剪髮(401)"
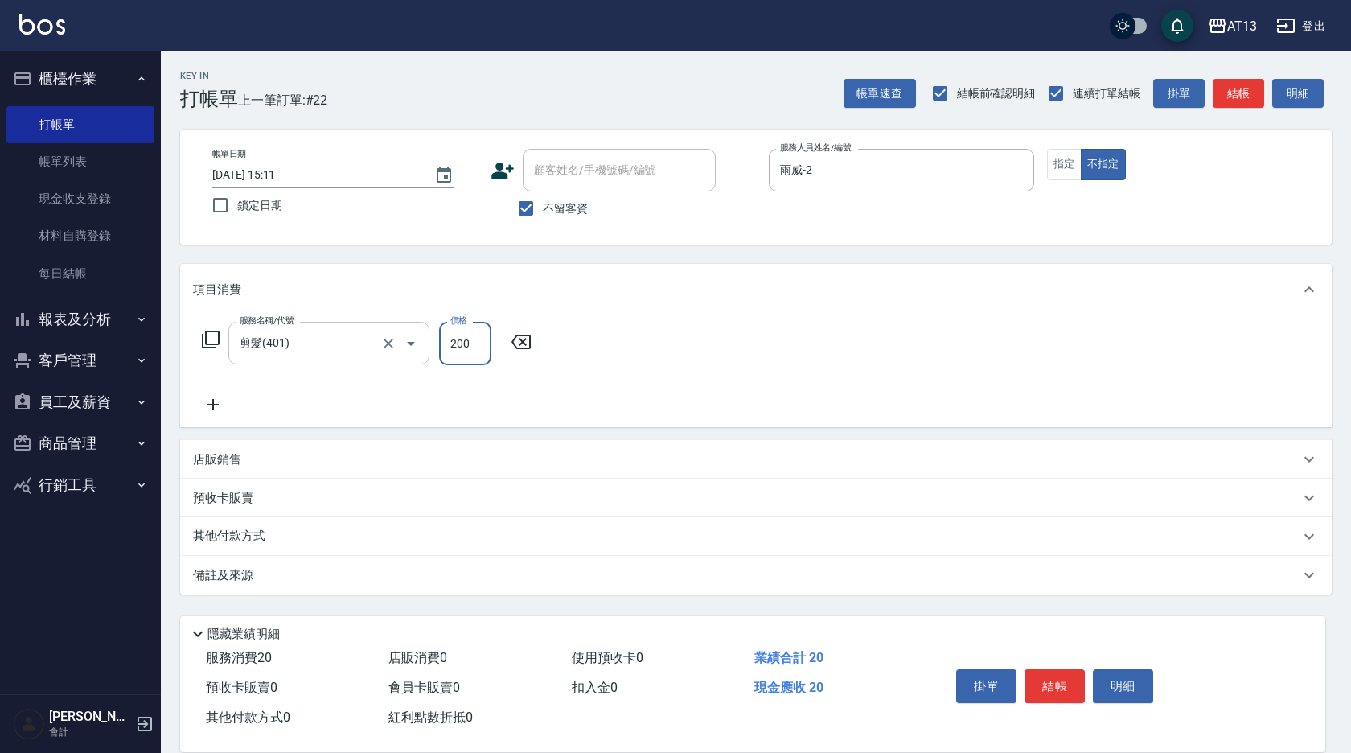
type input "200"
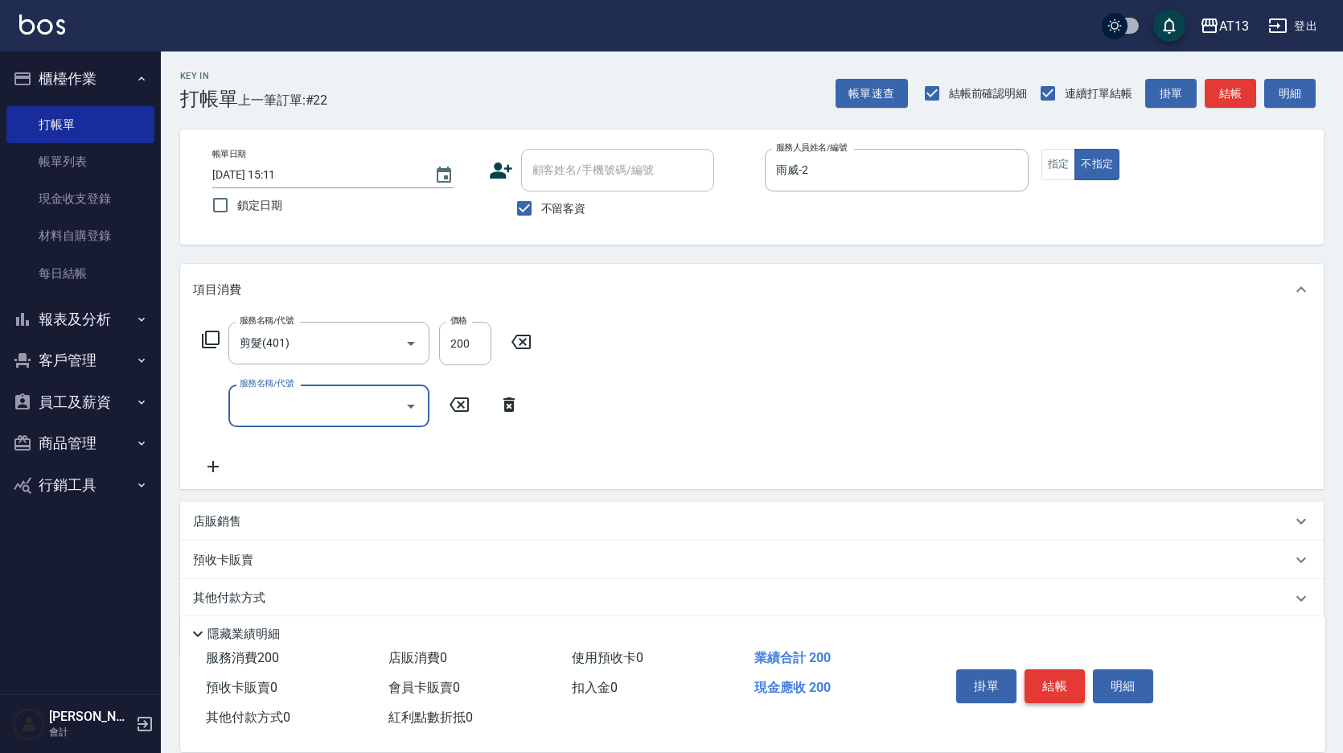
click at [1037, 679] on button "結帳" at bounding box center [1054, 686] width 60 height 34
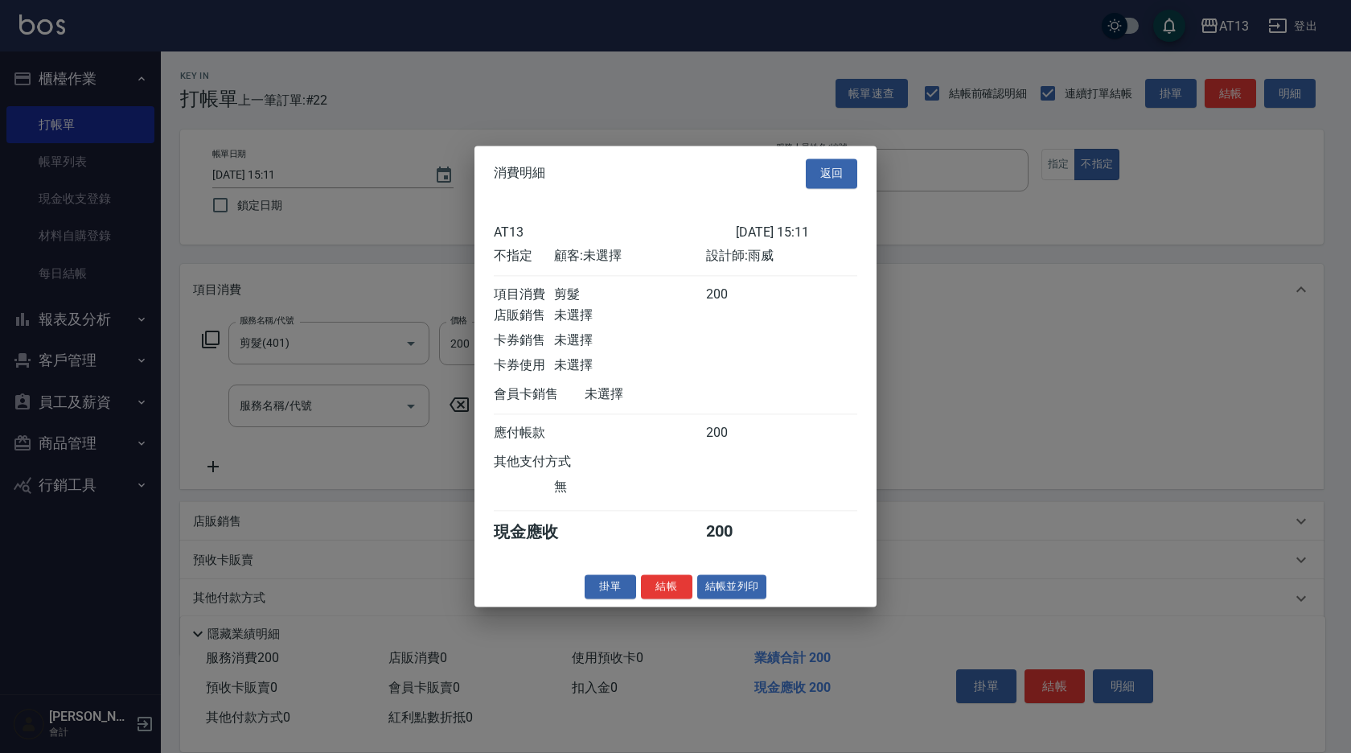
click at [655, 598] on button "結帳" at bounding box center [666, 586] width 51 height 25
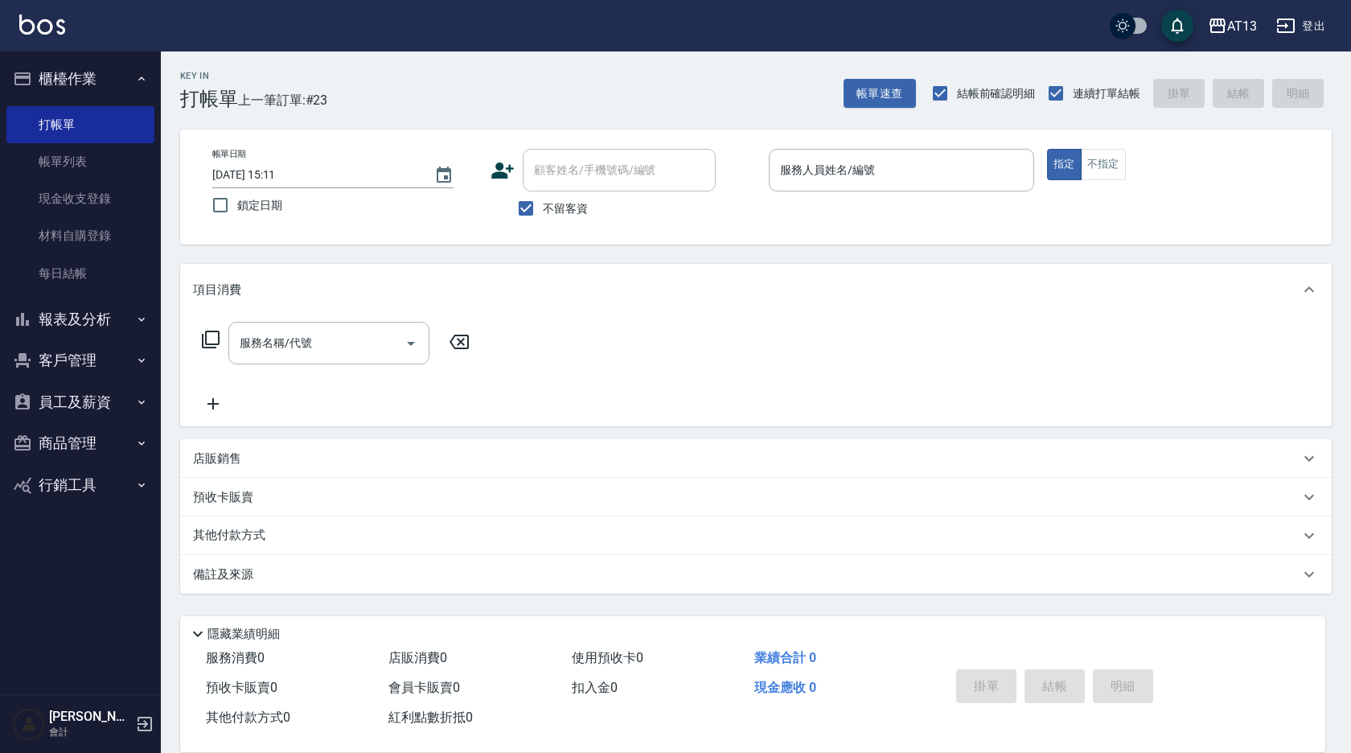
click at [926, 331] on div "服務名稱/代號 服務名稱/代號" at bounding box center [756, 370] width 1152 height 111
drag, startPoint x: 1350, startPoint y: 273, endPoint x: 790, endPoint y: 168, distance: 570.3
click at [790, 168] on input "服務人員姓名/編號" at bounding box center [901, 170] width 251 height 28
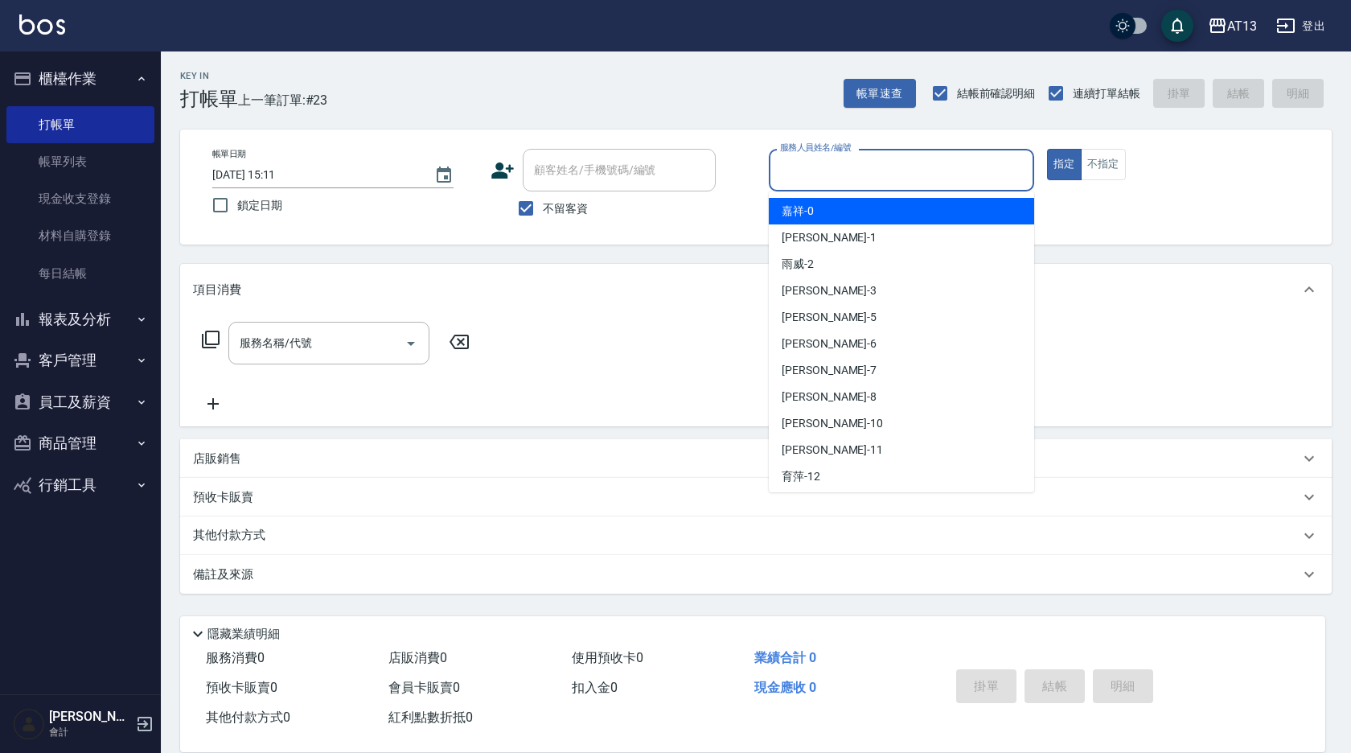
type input "3"
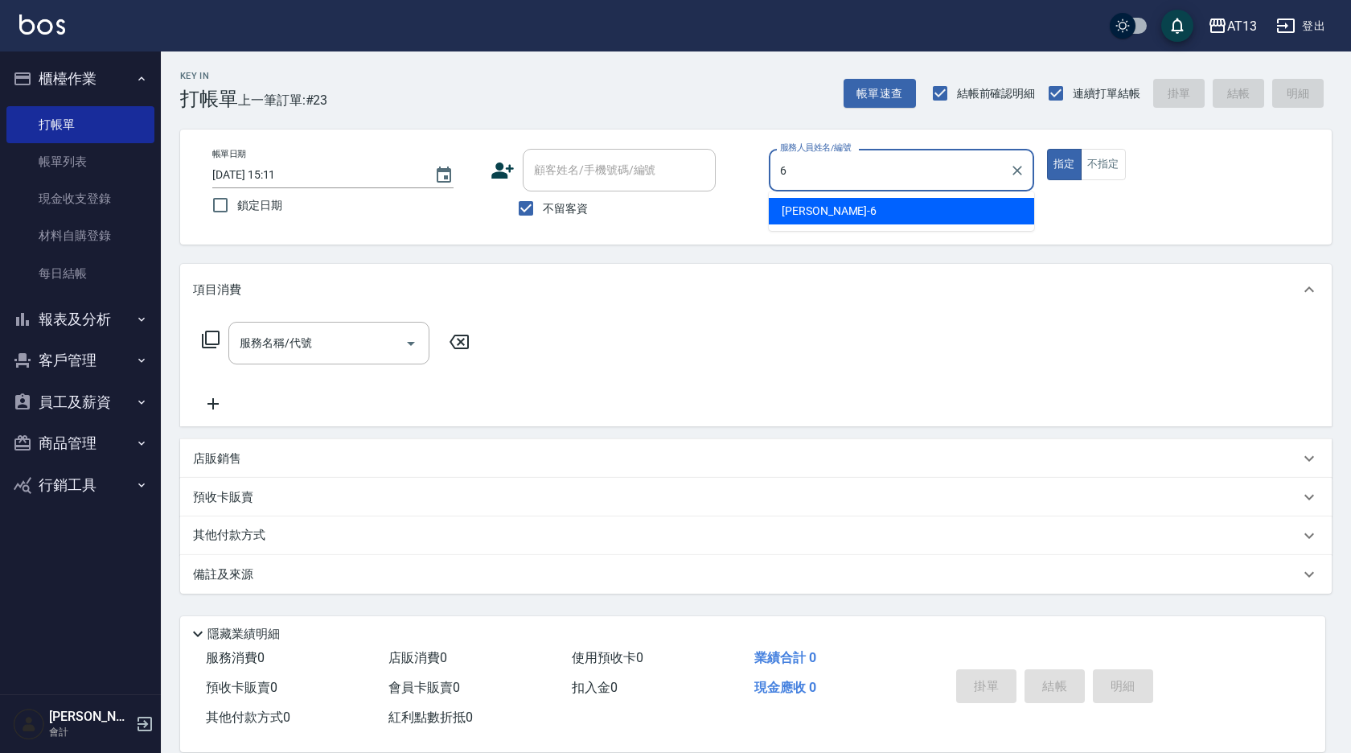
click at [823, 207] on div "[PERSON_NAME] -6" at bounding box center [901, 211] width 265 height 27
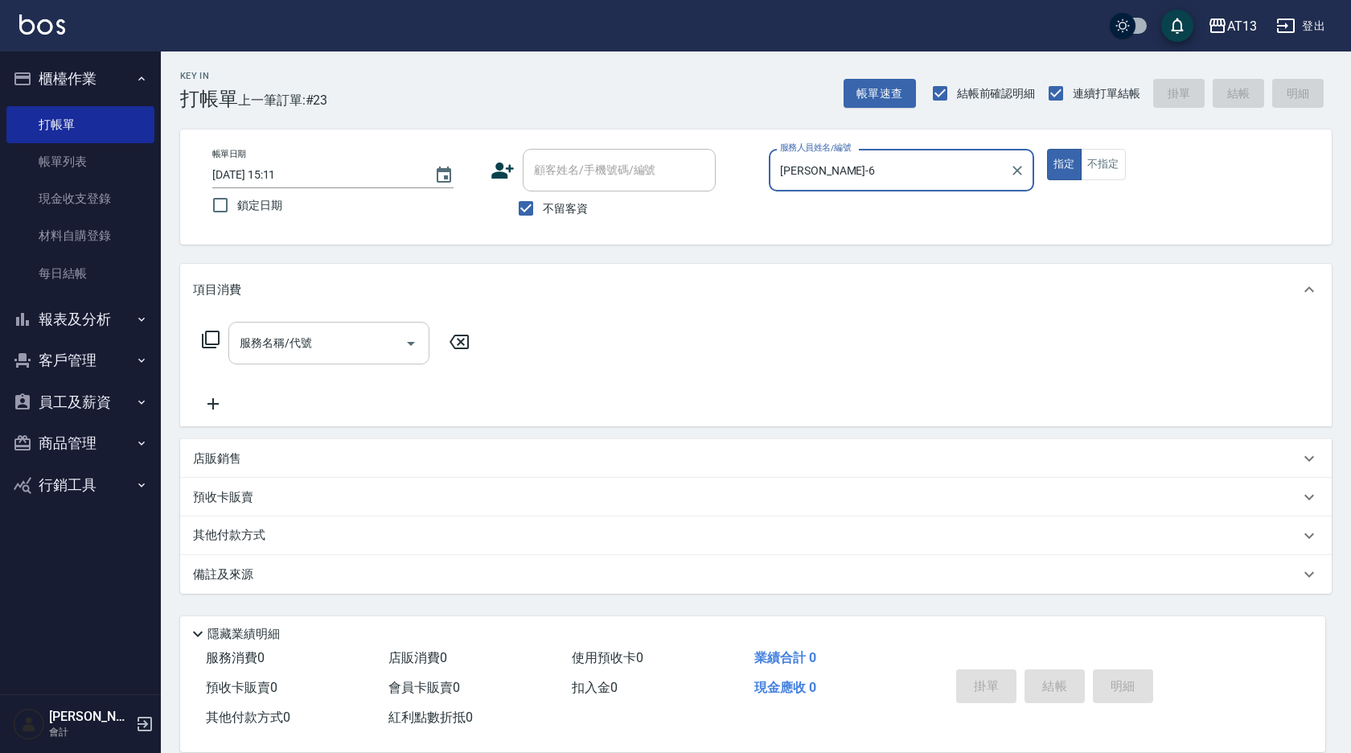
type input "[PERSON_NAME]-6"
click at [335, 345] on input "服務名稱/代號" at bounding box center [317, 343] width 162 height 28
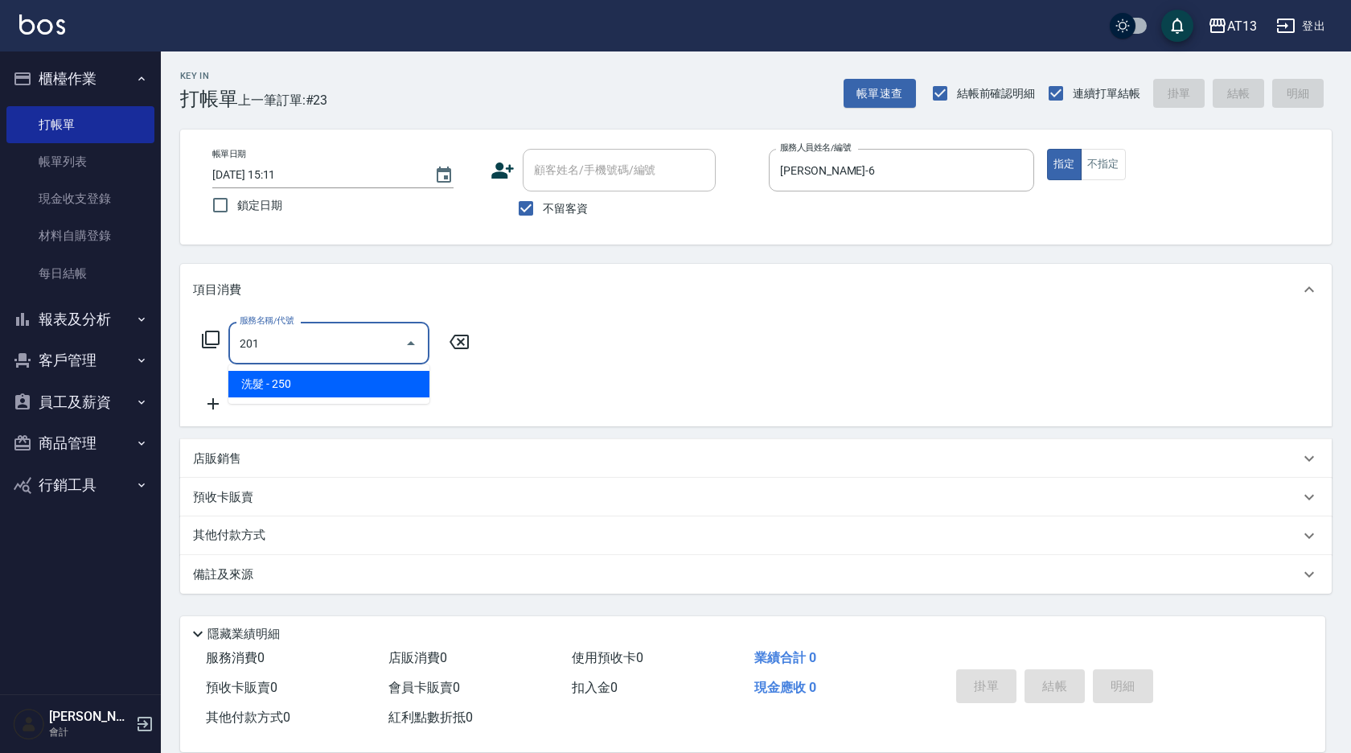
type input "洗髮(201)"
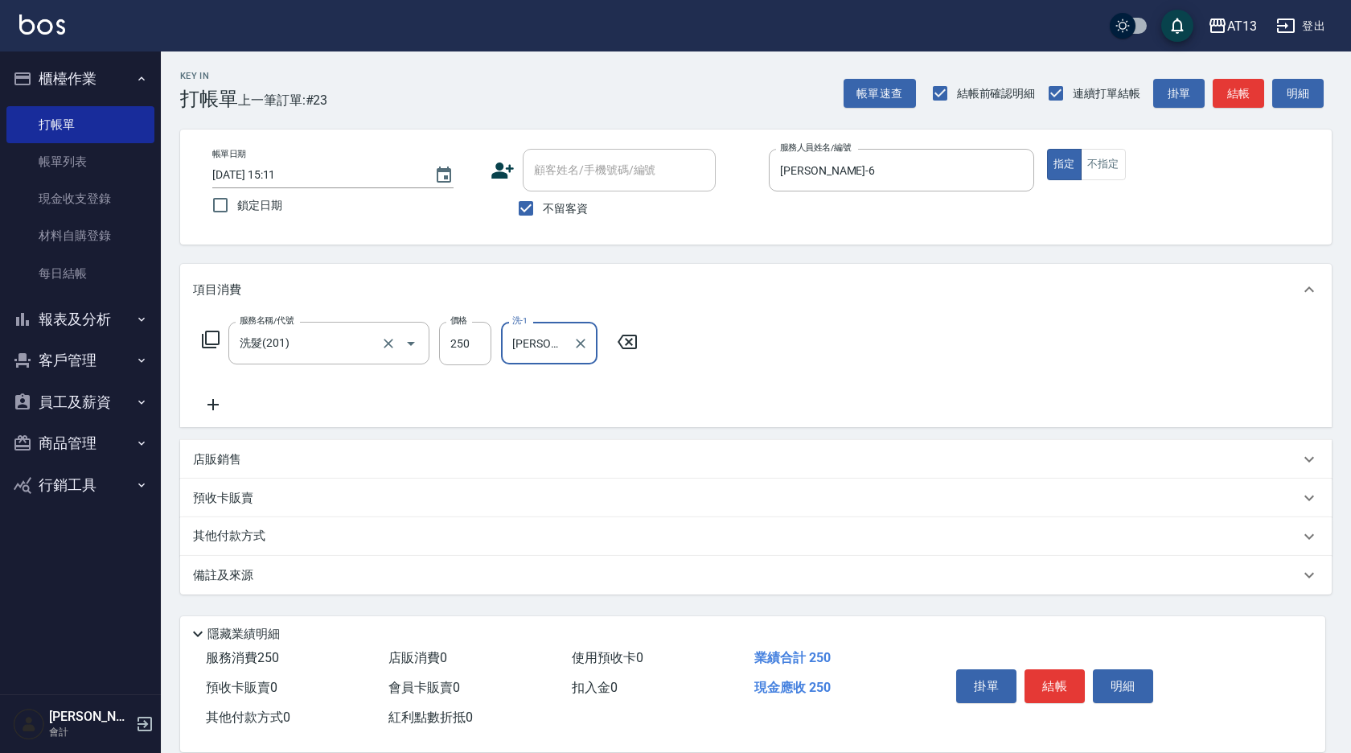
type input "[PERSON_NAME]-33"
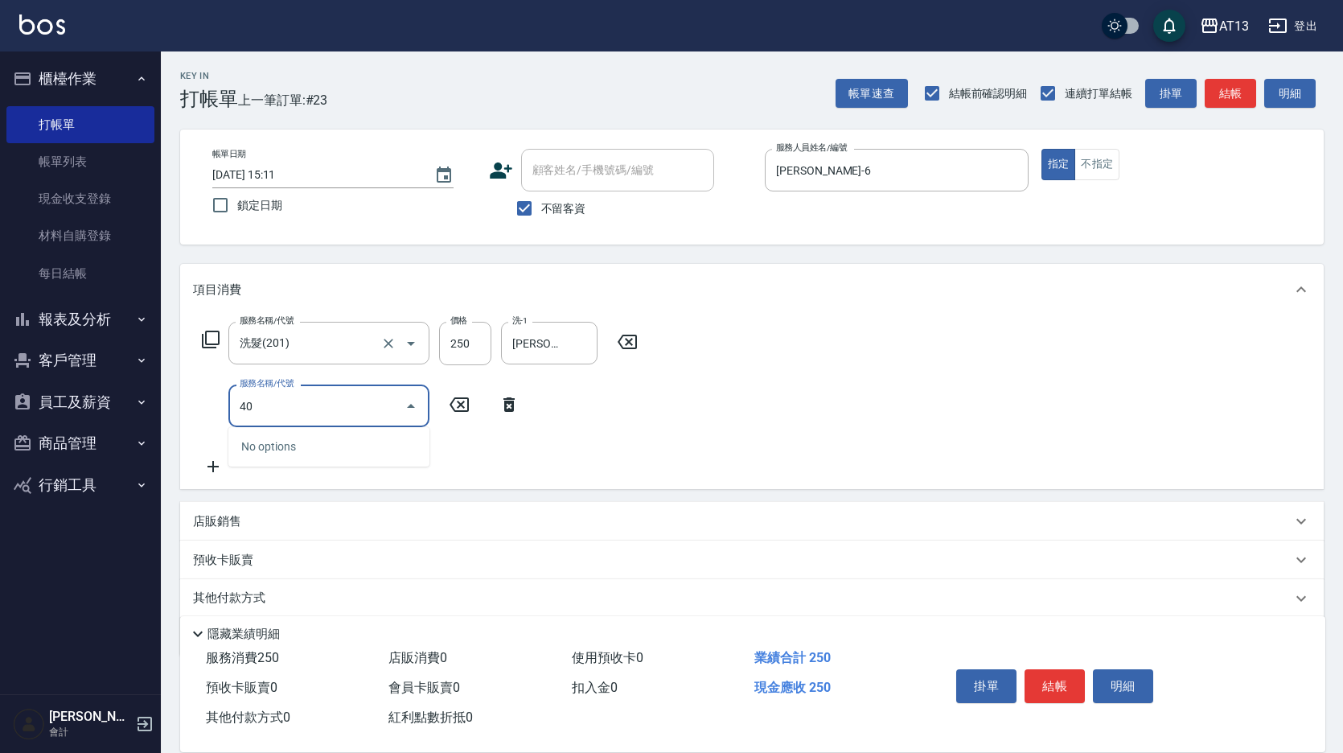
type input "4"
type input "染髮(501)"
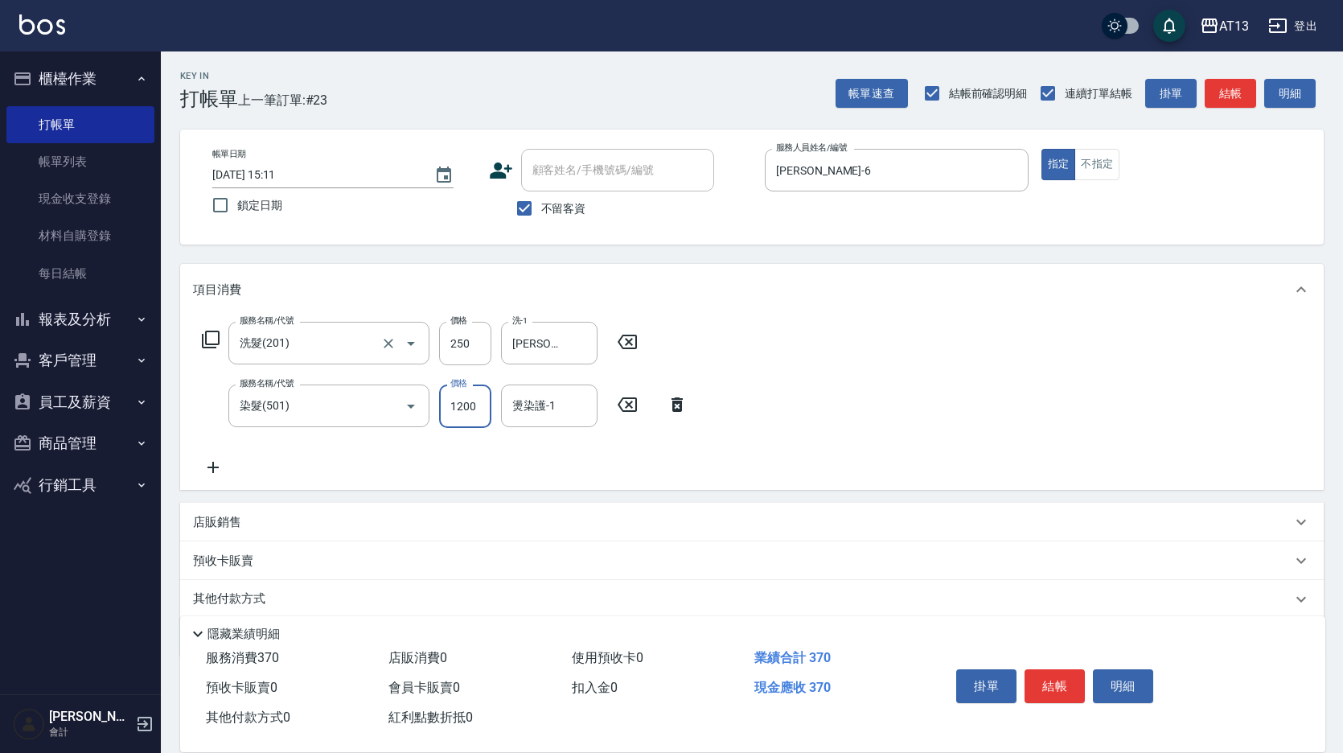
type input "1200"
type input "[PERSON_NAME]-33"
click at [1053, 669] on button "結帳" at bounding box center [1054, 686] width 60 height 34
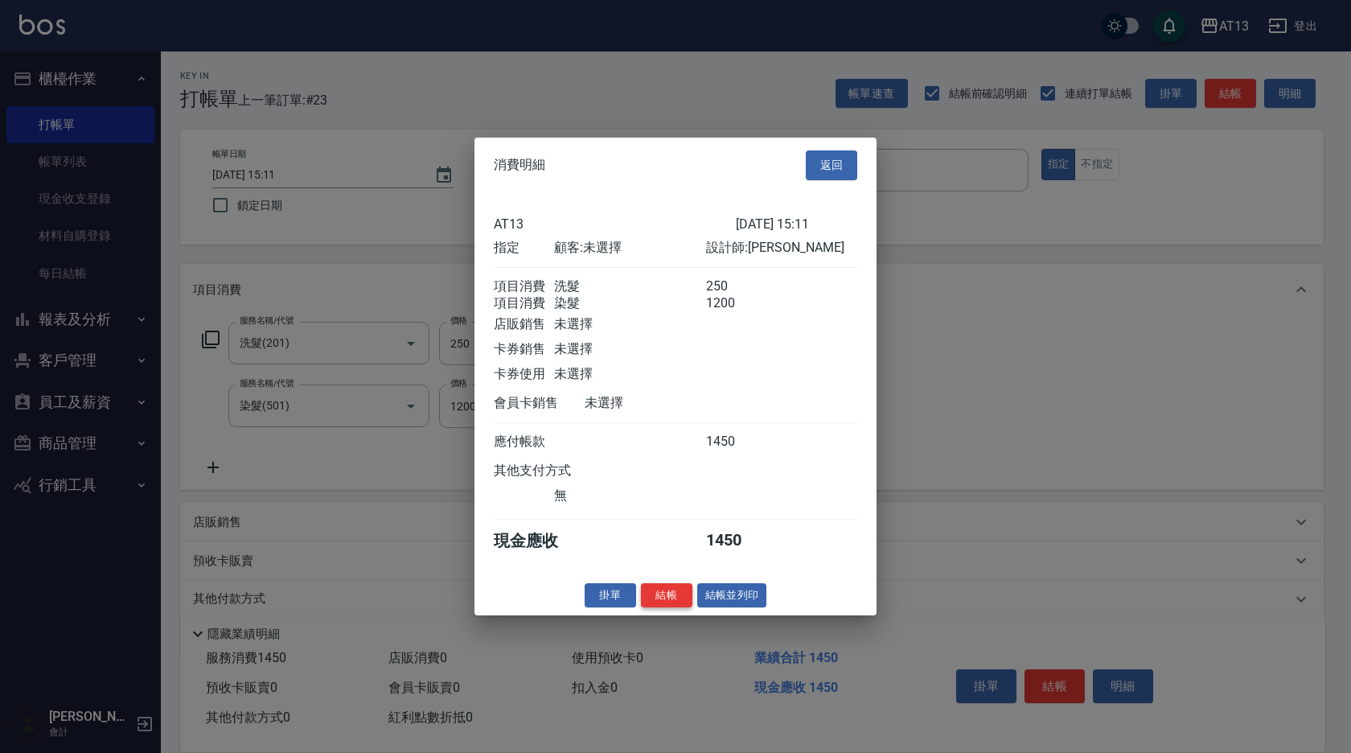
click at [675, 607] on button "結帳" at bounding box center [666, 594] width 51 height 25
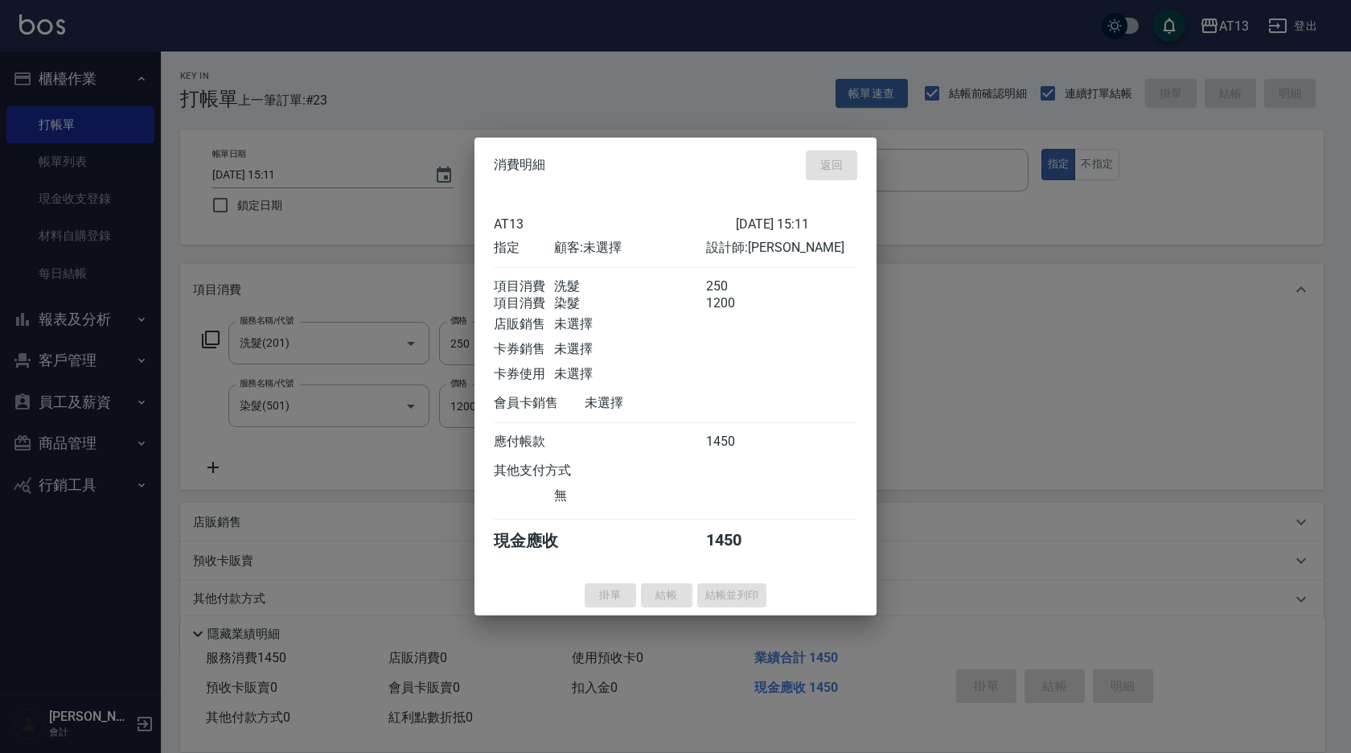
type input "[DATE] 15:20"
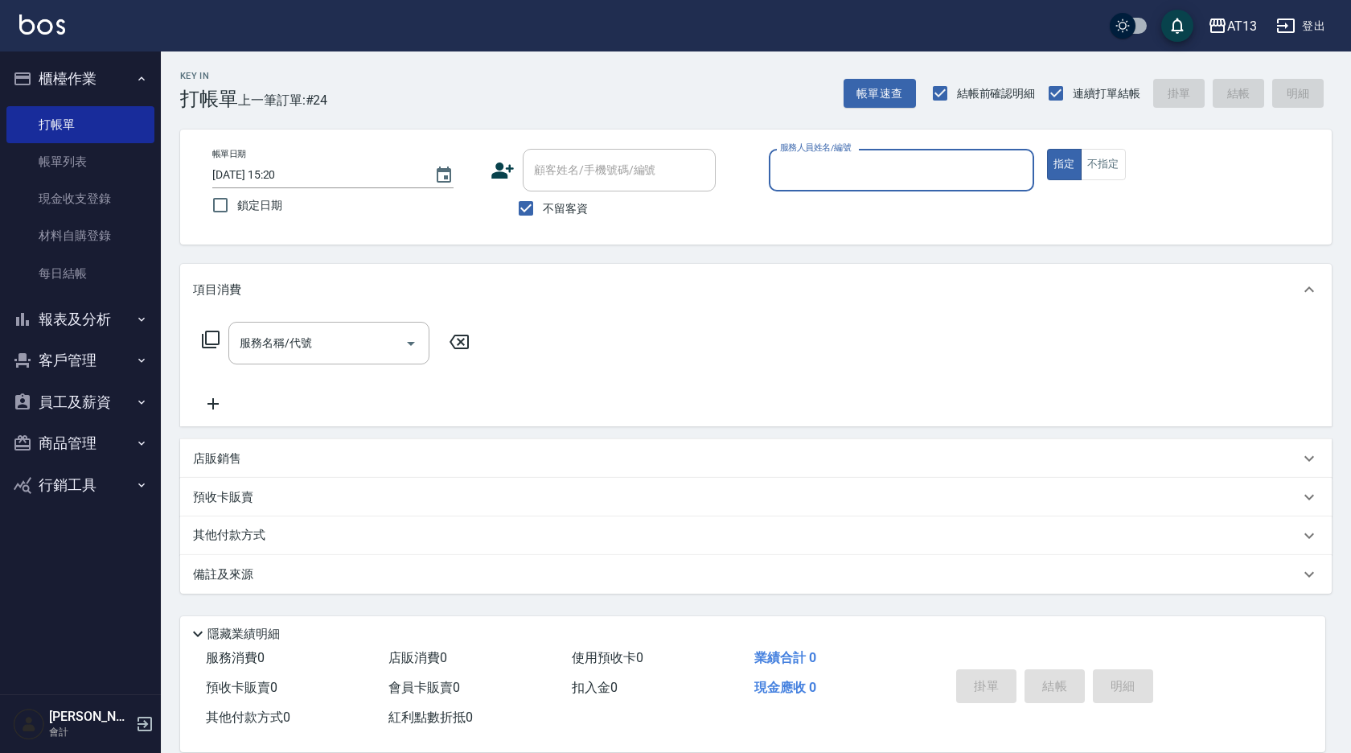
click at [1350, 244] on div "Key In 打帳單 上一筆訂單:#24 帳單速查 結帳前確認明細 連續打單結帳 掛單 結帳 明細 帳單日期 [DATE] 15:20 鎖定日期 顧客姓名/手…" at bounding box center [756, 399] width 1190 height 696
click at [918, 185] on div "服務人員姓名/編號" at bounding box center [901, 170] width 265 height 43
click at [901, 229] on div "嘉祥 -0" at bounding box center [901, 237] width 265 height 27
type input "嘉祥-0"
click at [344, 339] on input "服務名稱/代號" at bounding box center [317, 343] width 162 height 28
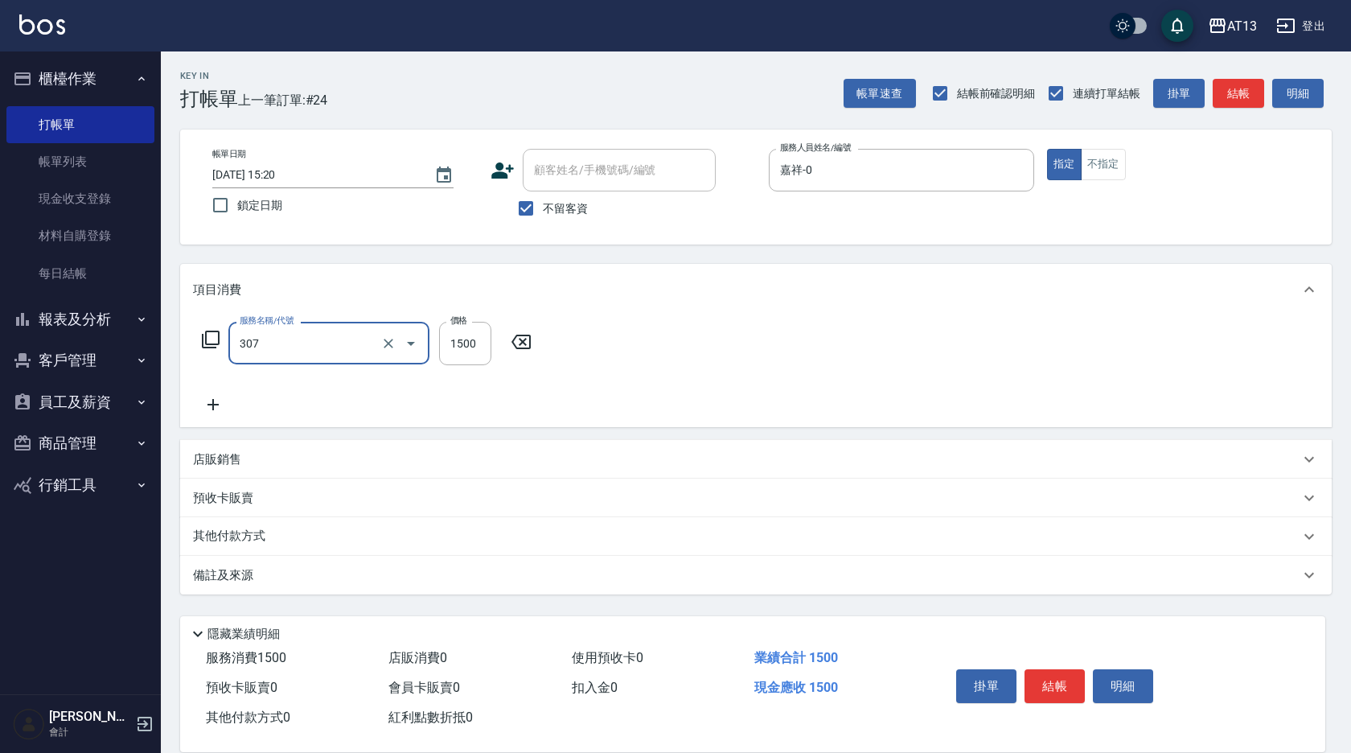
type input "EF麥拉寧燙髮1500(307)"
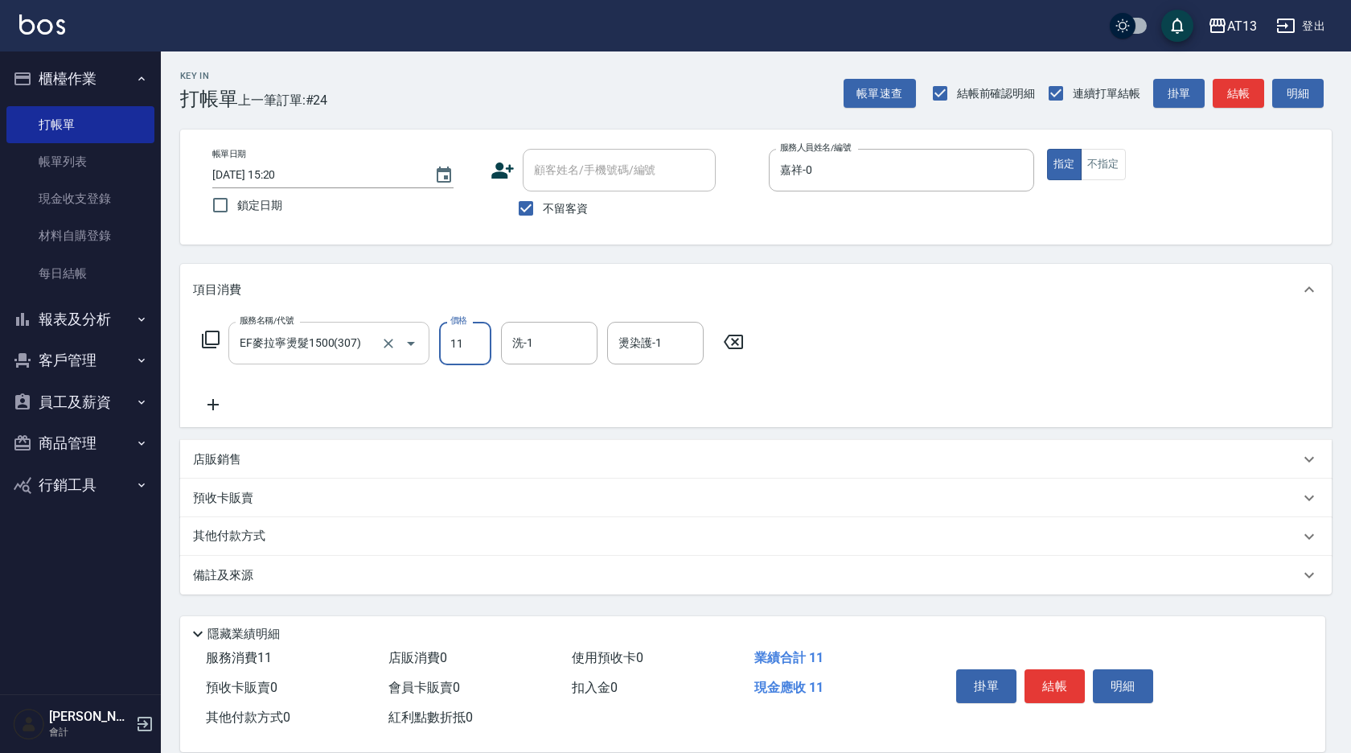
type input "11"
type input "[PERSON_NAME]-11"
click at [462, 347] on input "11" at bounding box center [465, 343] width 52 height 43
type input "1500"
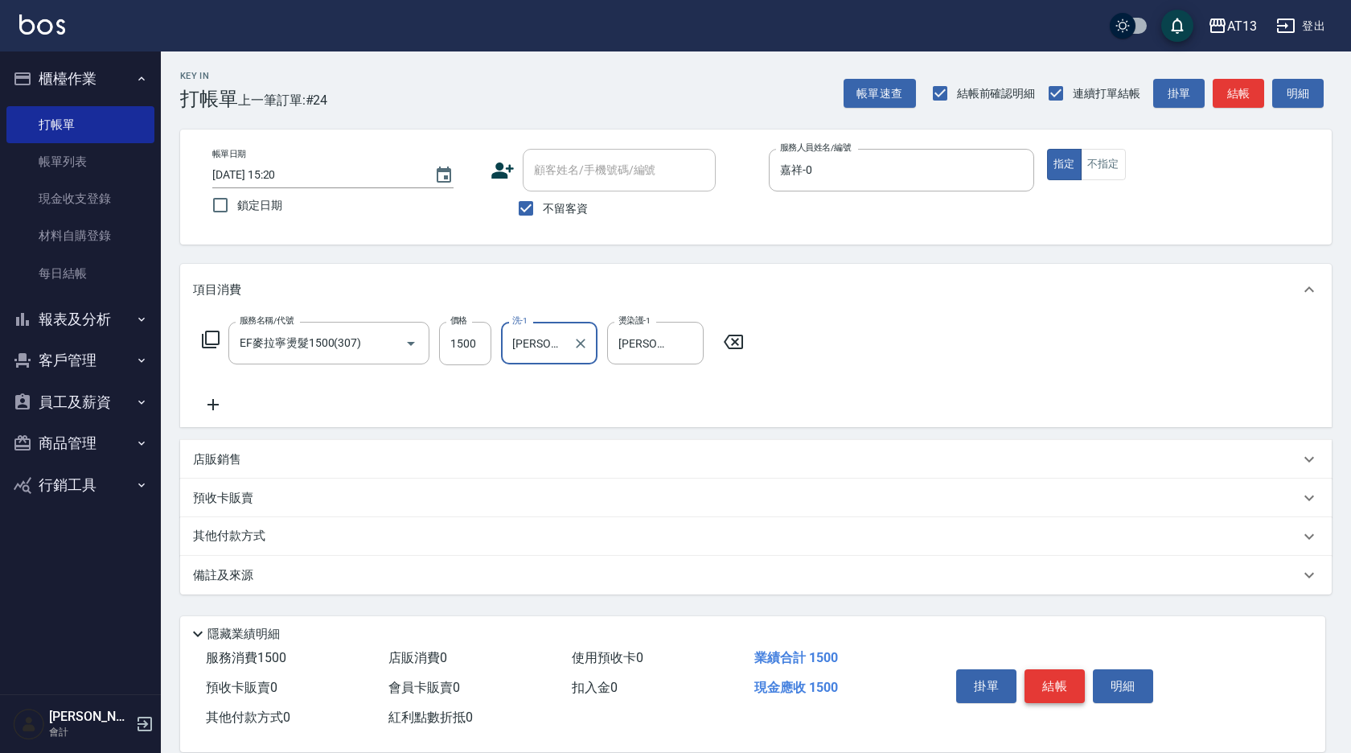
click at [1050, 677] on button "結帳" at bounding box center [1054, 686] width 60 height 34
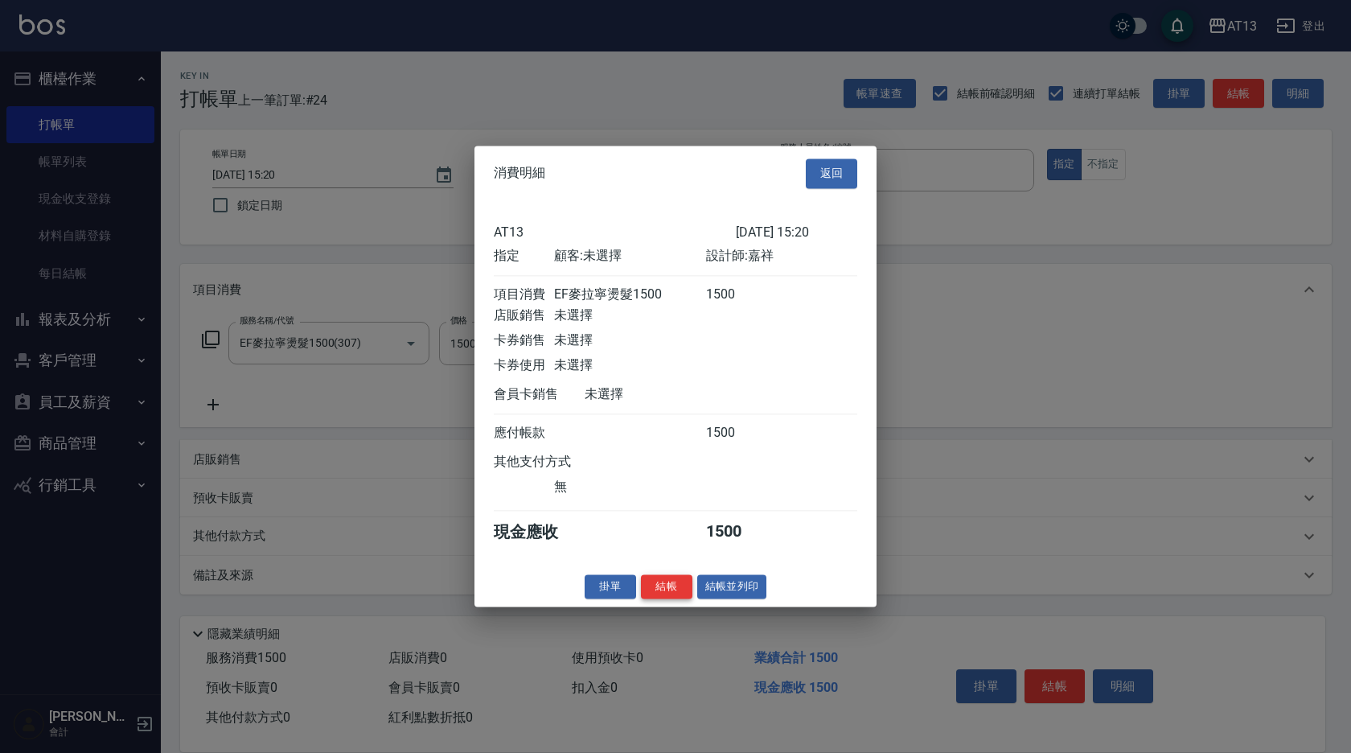
click at [678, 597] on button "結帳" at bounding box center [666, 586] width 51 height 25
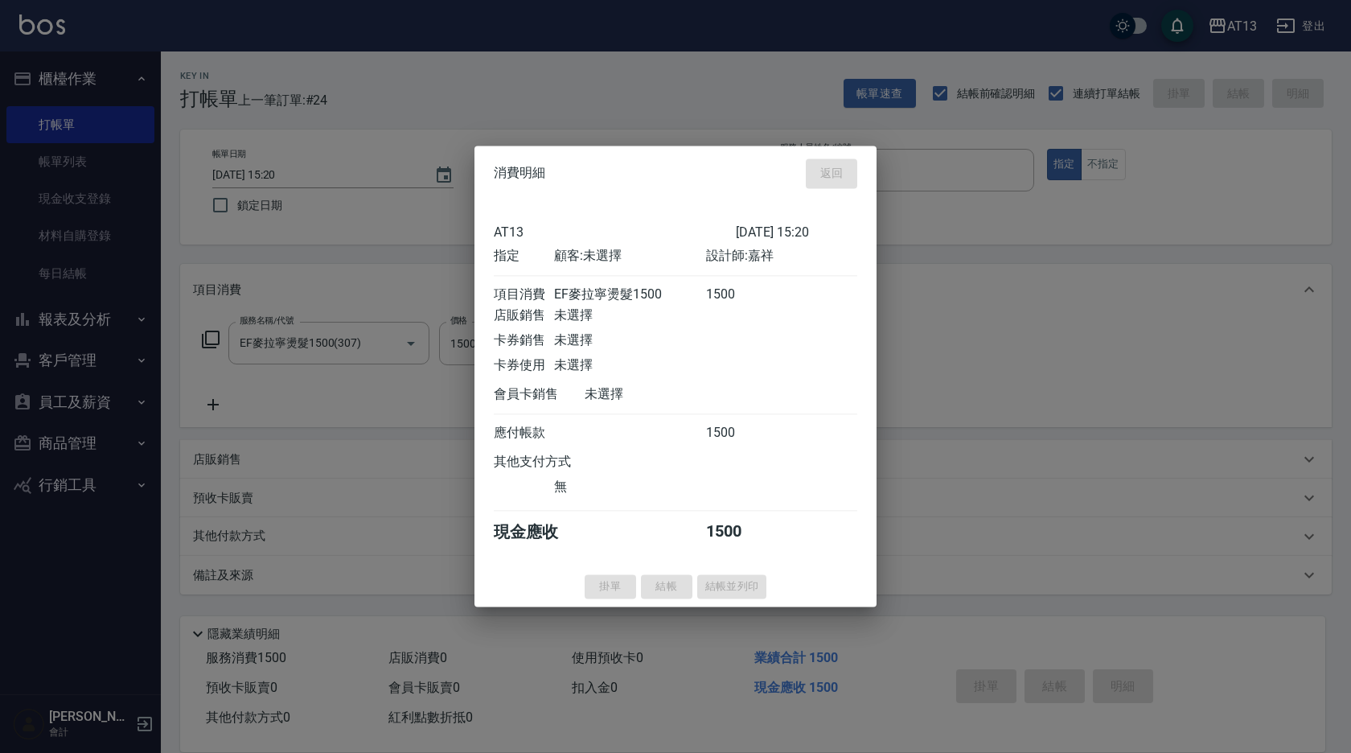
type input "[DATE] 15:46"
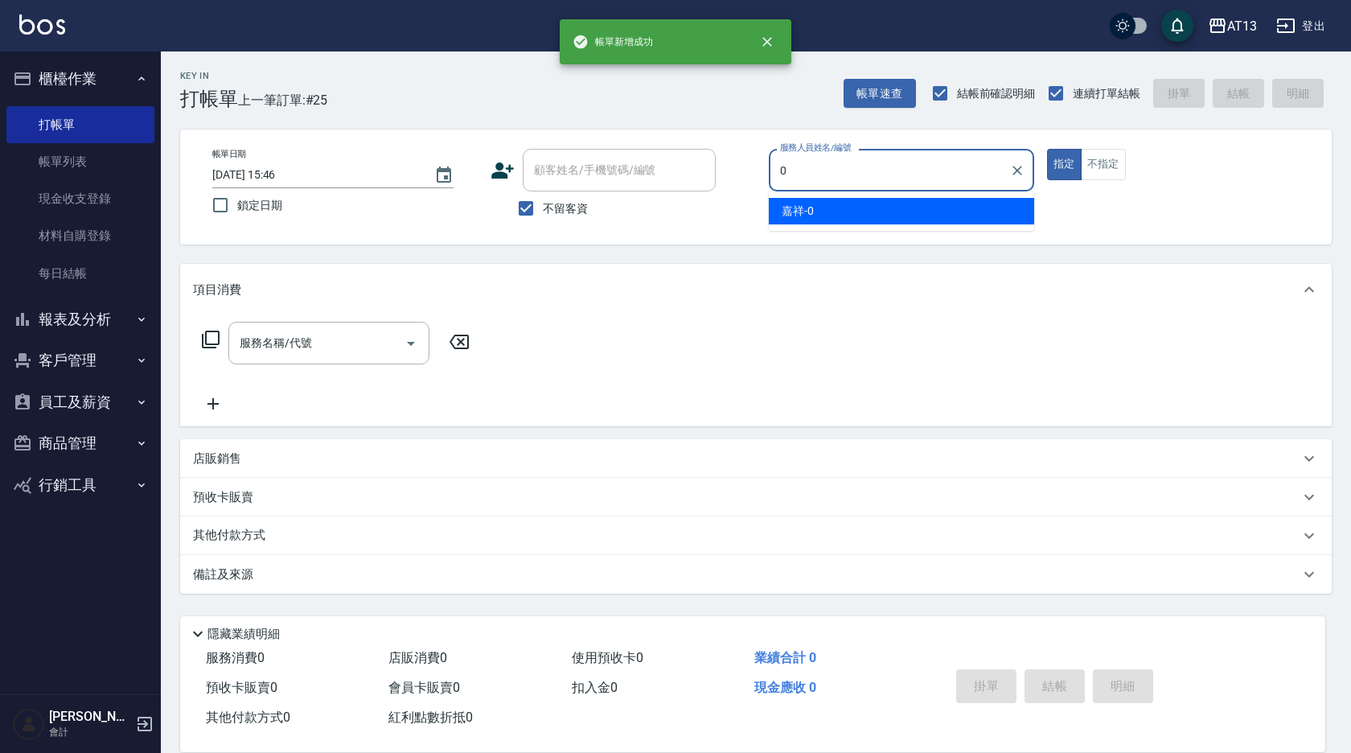
click at [830, 219] on div "嘉祥 -0" at bounding box center [901, 211] width 265 height 27
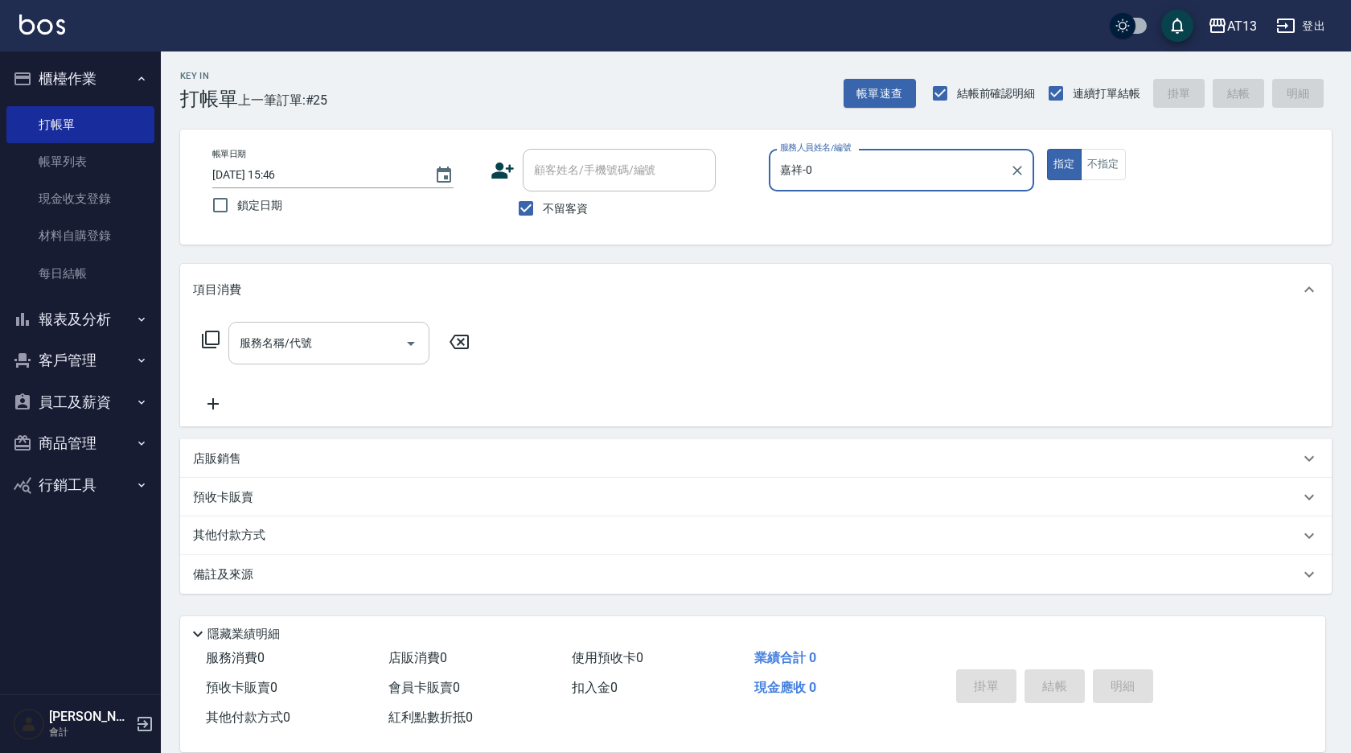
type input "嘉祥-0"
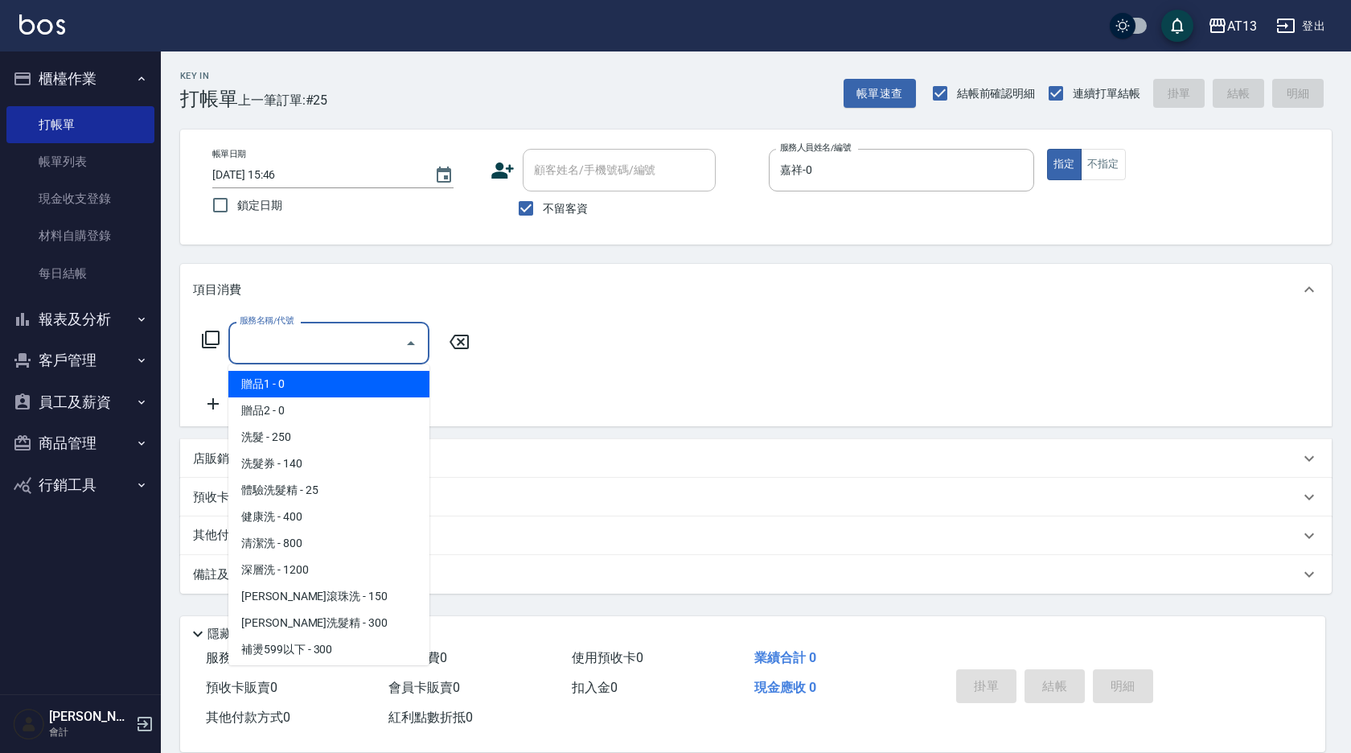
click at [357, 344] on input "服務名稱/代號" at bounding box center [317, 343] width 162 height 28
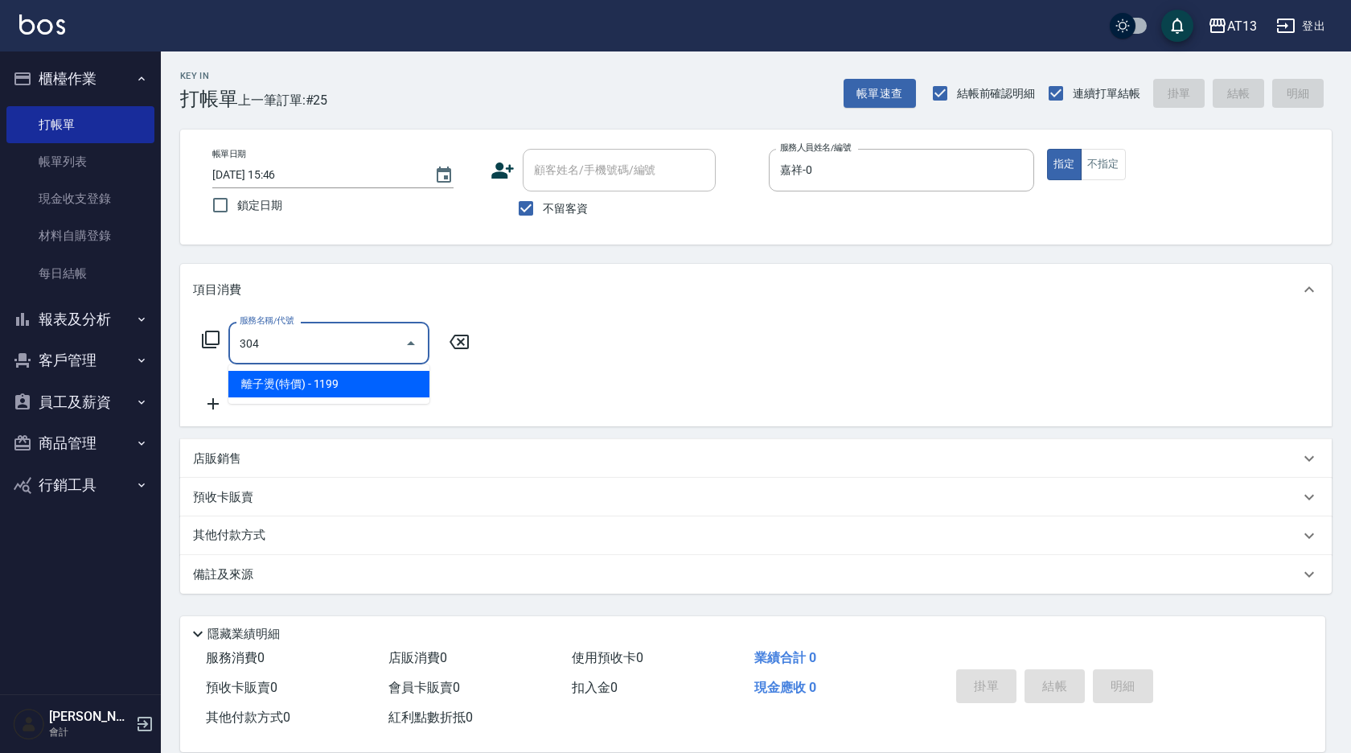
type input "離子燙(特價)(304)"
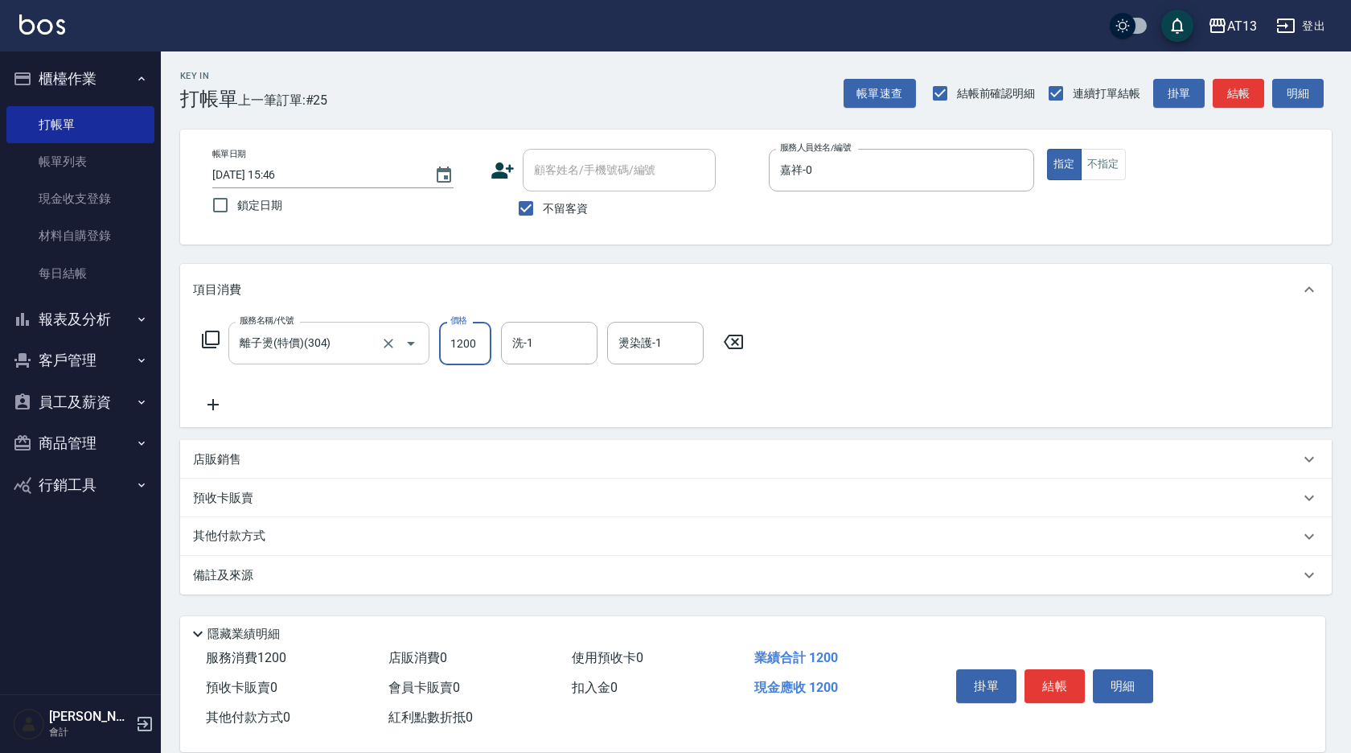
type input "1200"
type input "[PERSON_NAME]-11"
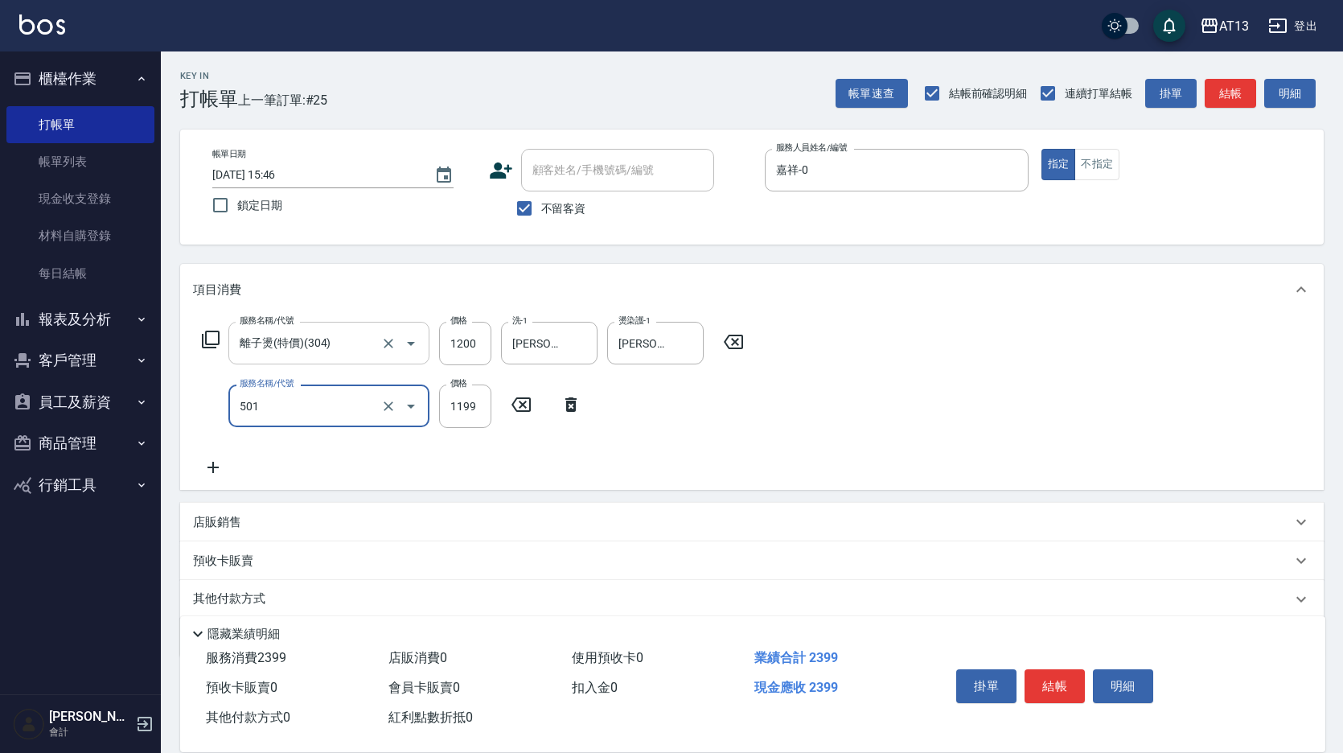
type input "染髮(501)"
type input "1200"
type input "[PERSON_NAME]-11"
drag, startPoint x: 350, startPoint y: 353, endPoint x: 1045, endPoint y: 671, distance: 764.7
click at [1045, 671] on button "結帳" at bounding box center [1054, 686] width 60 height 34
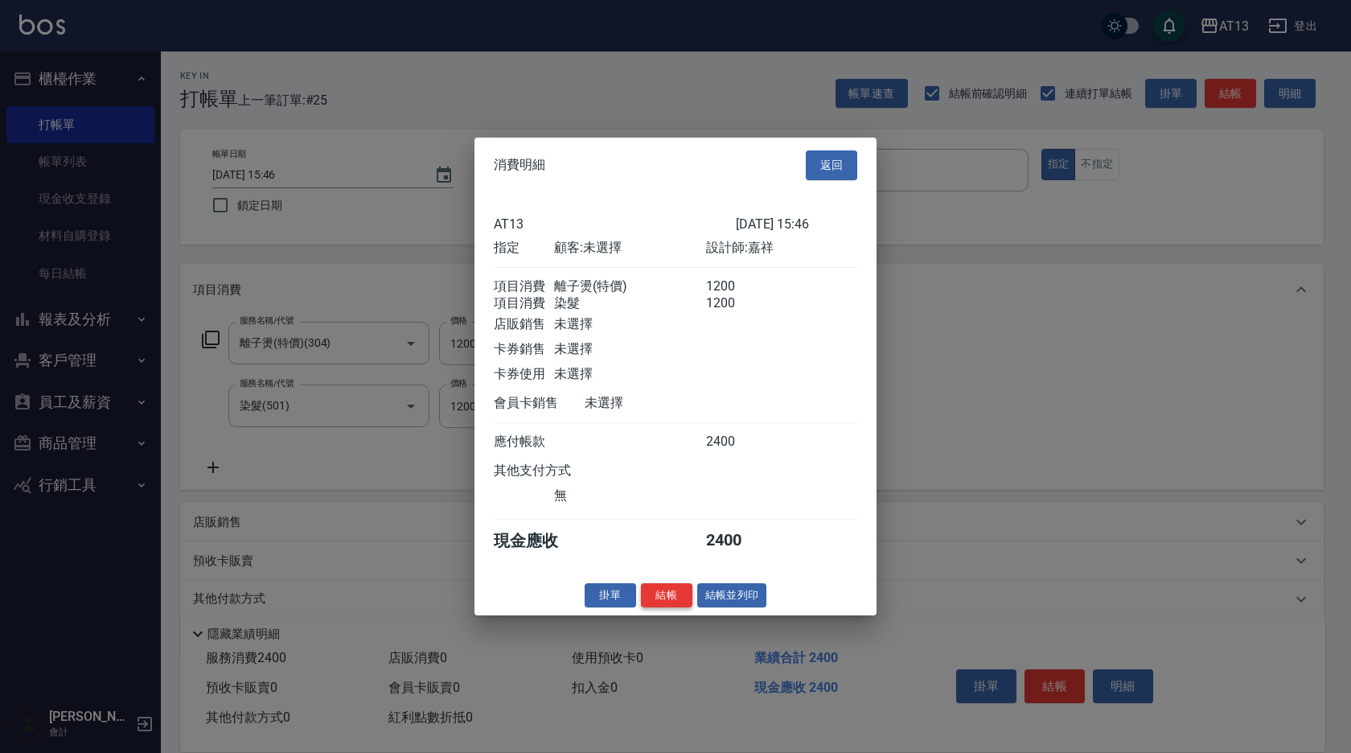
click at [664, 602] on button "結帳" at bounding box center [666, 594] width 51 height 25
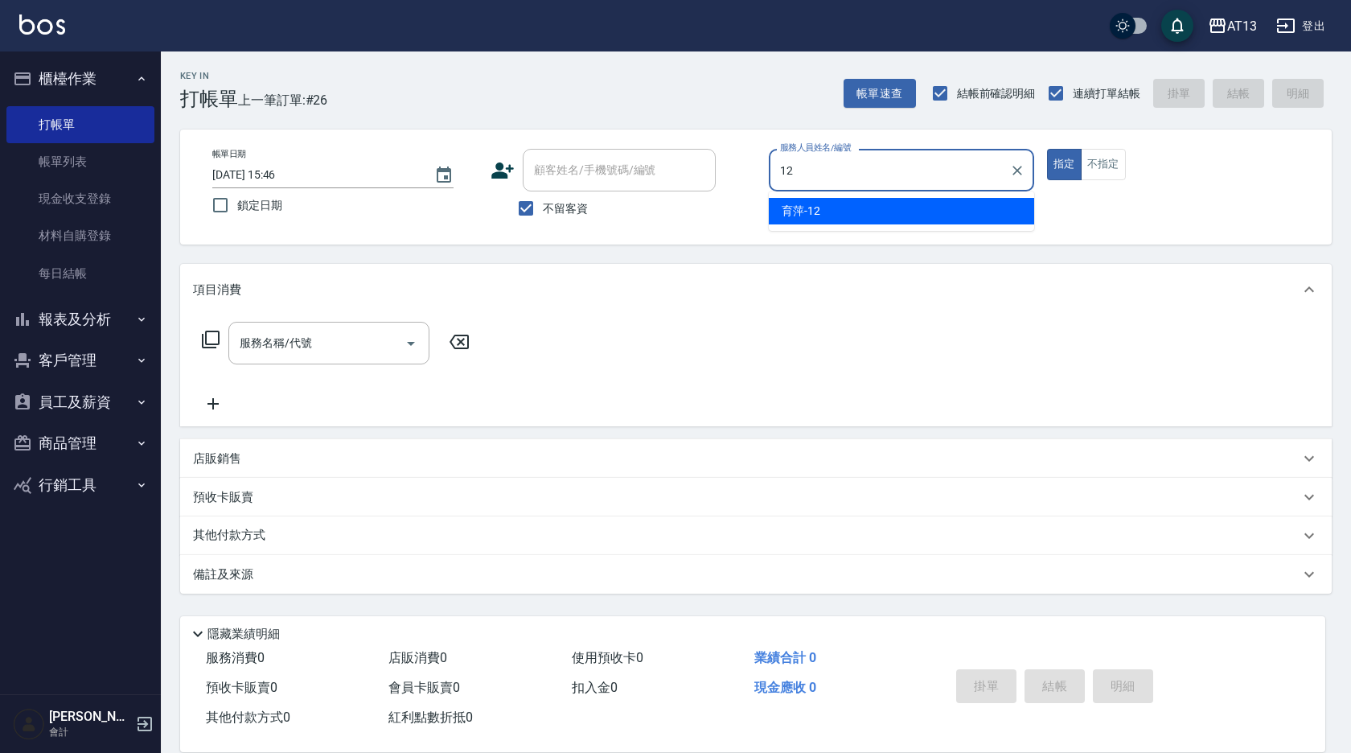
click at [893, 206] on div "育萍 -12" at bounding box center [901, 211] width 265 height 27
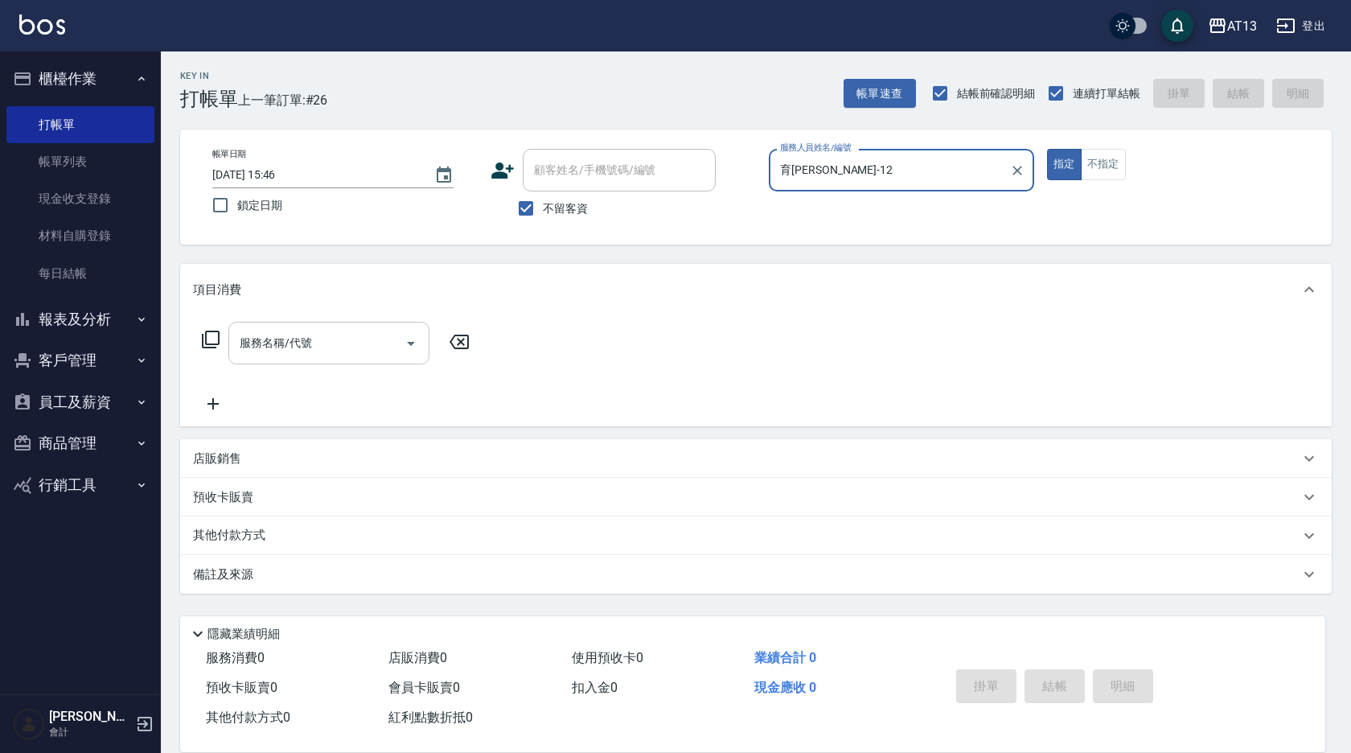
type input "育[PERSON_NAME]-12"
click at [374, 343] on input "服務名稱/代號" at bounding box center [317, 343] width 162 height 28
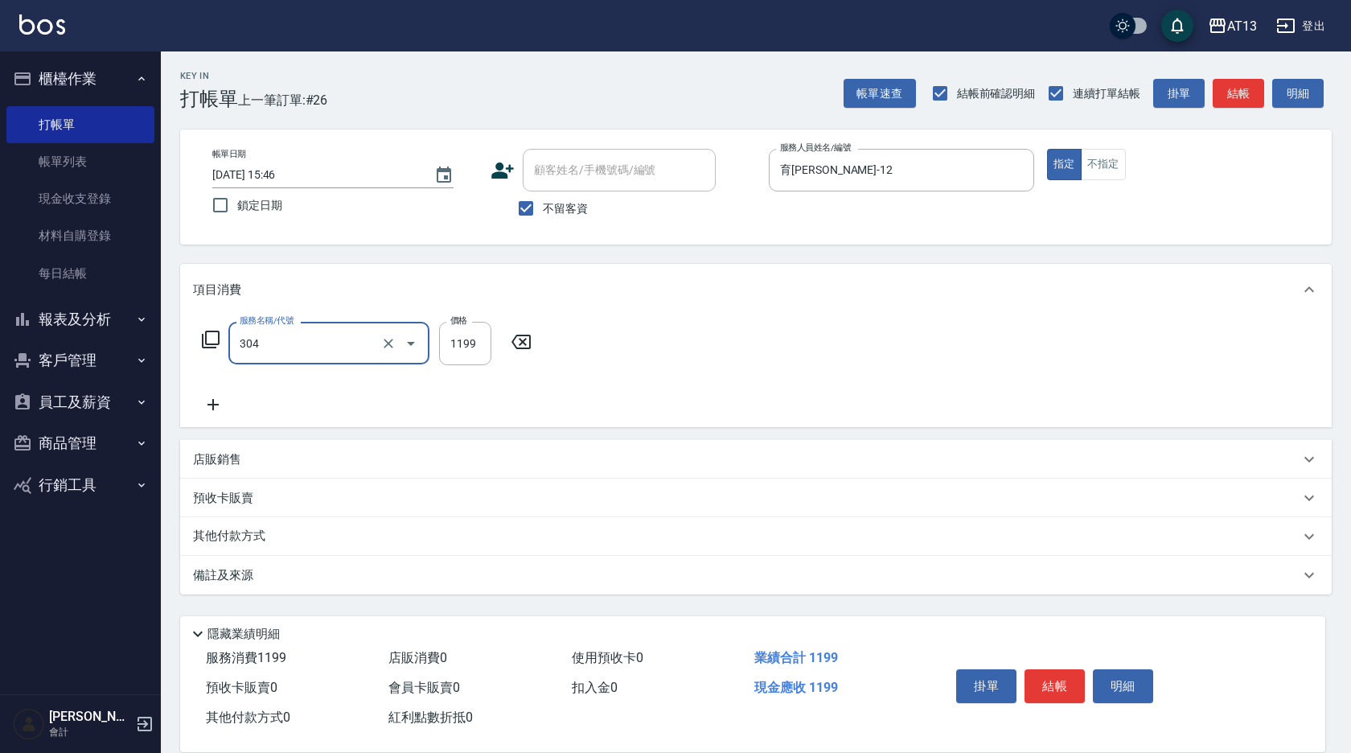
type input "離子燙(特價)(304)"
type input "1200"
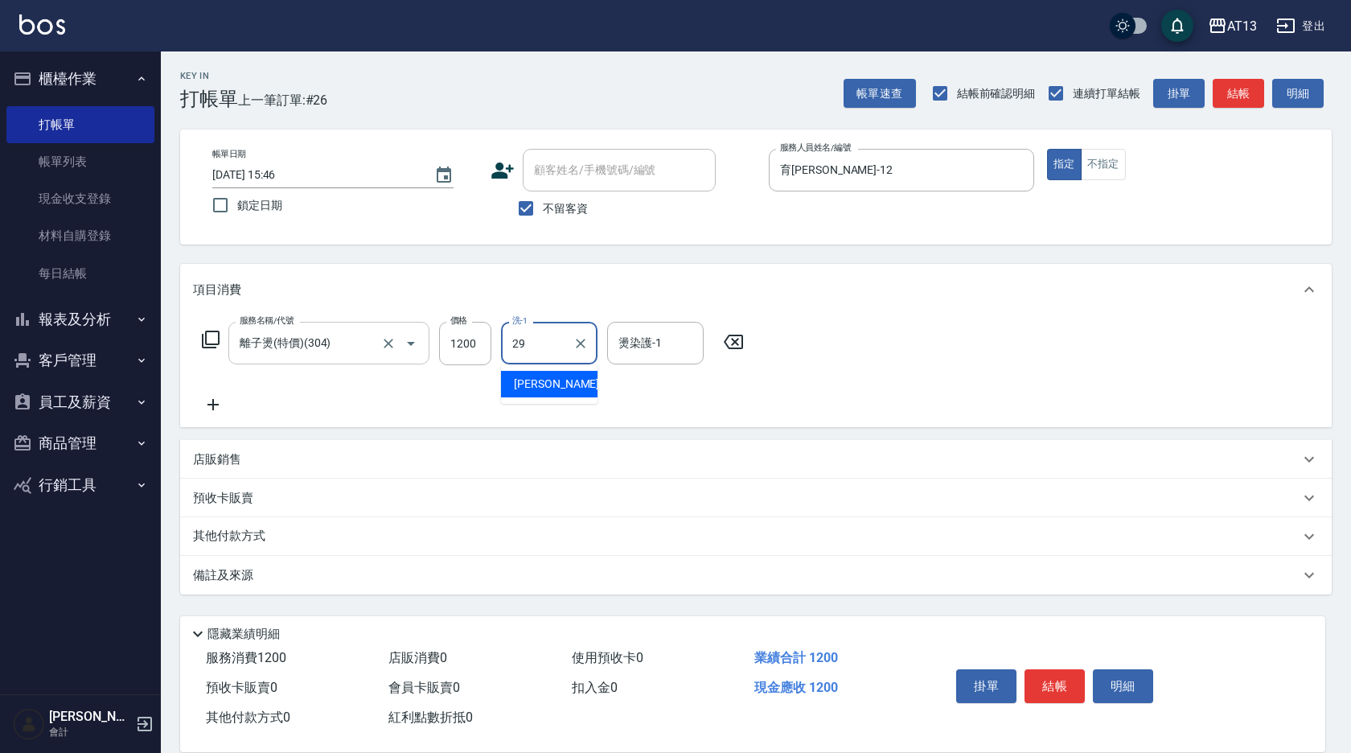
type input "[PERSON_NAME]-29"
click at [855, 374] on div "服務名稱/代號 離子燙(特價)(304) 服務名稱/代號 價格 1200 價格 洗-1 妤宸-29 洗-1 燙染護-1 妤宸-29 燙染護-1" at bounding box center [756, 371] width 1152 height 112
click at [1049, 676] on button "結帳" at bounding box center [1054, 686] width 60 height 34
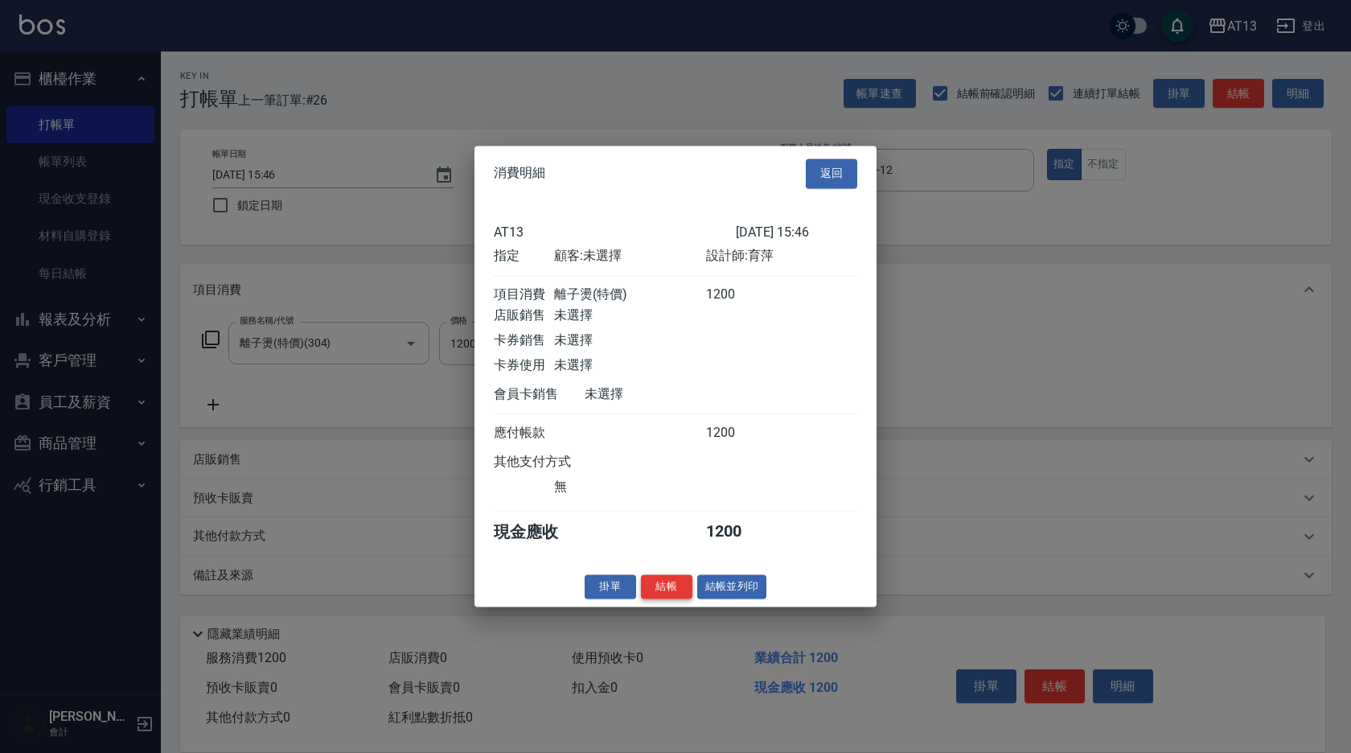
click at [660, 599] on button "結帳" at bounding box center [666, 586] width 51 height 25
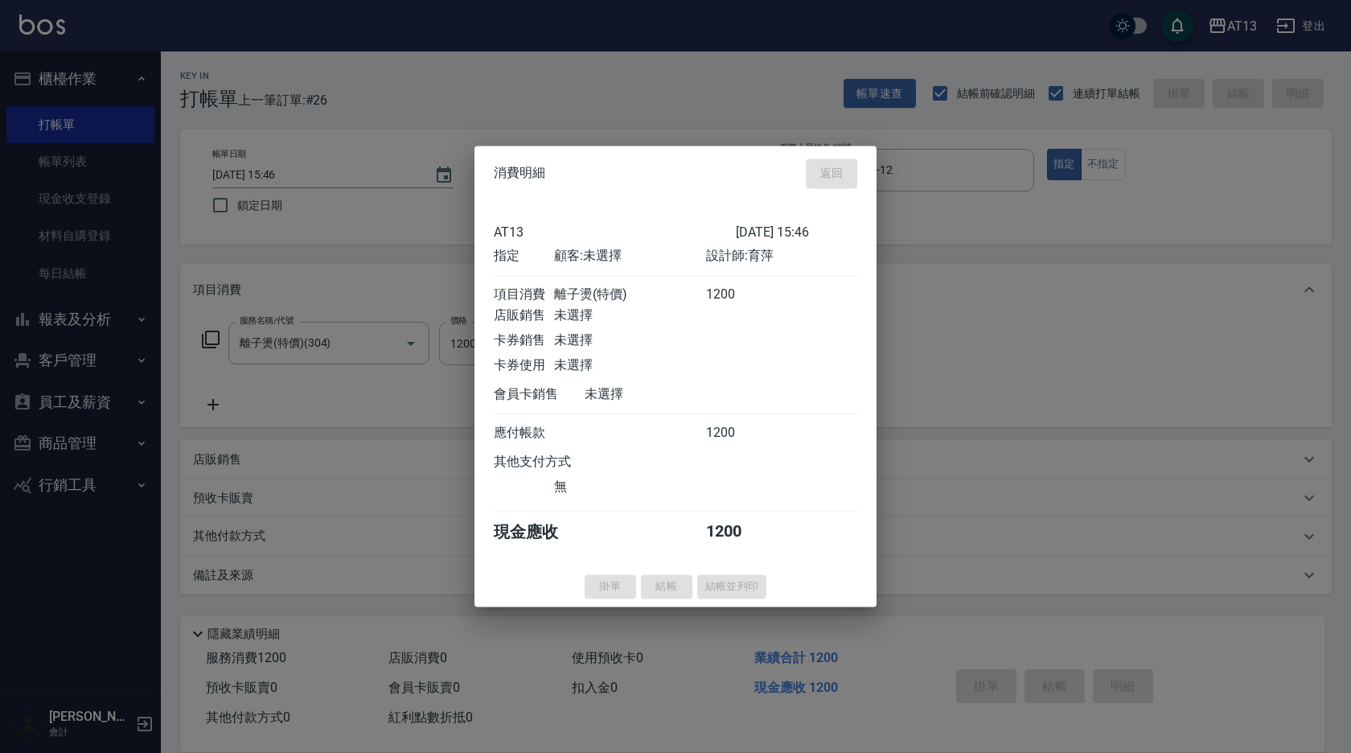
type input "[DATE] 15:47"
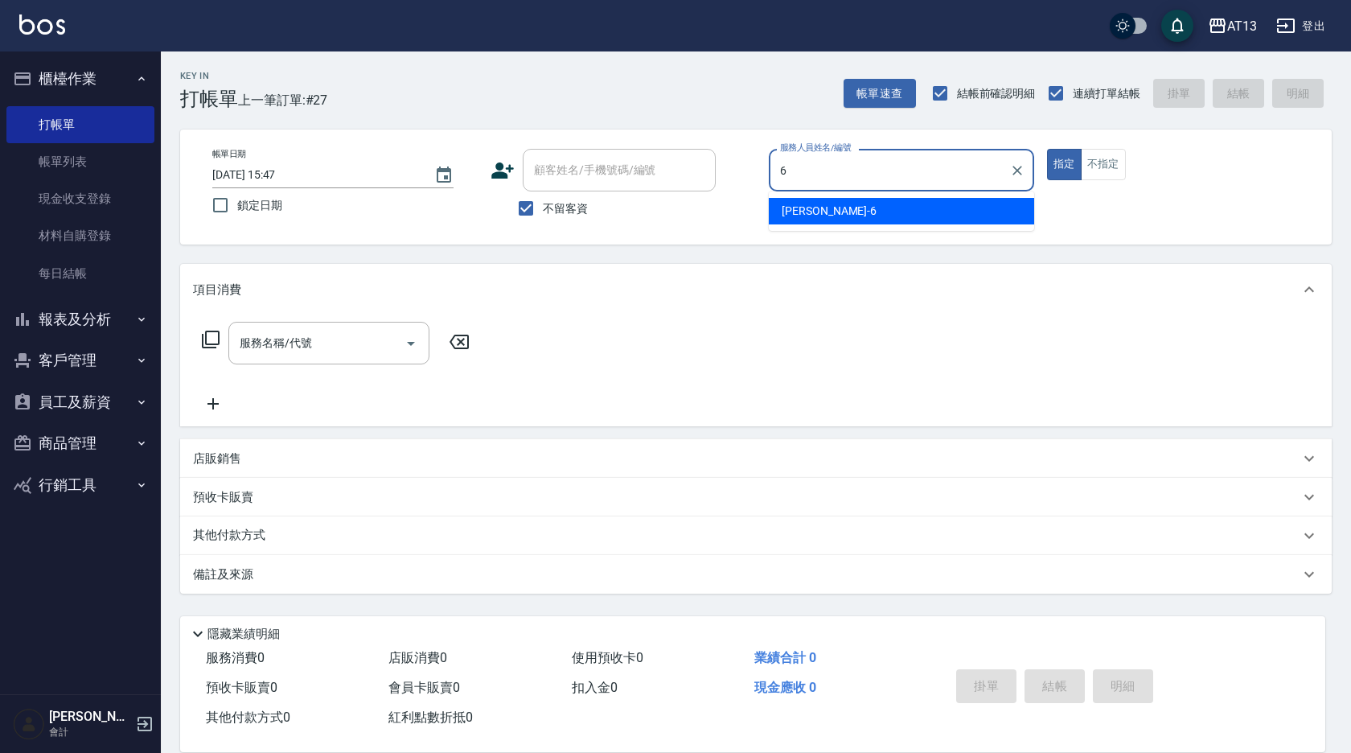
click at [968, 207] on div "[PERSON_NAME] -6" at bounding box center [901, 211] width 265 height 27
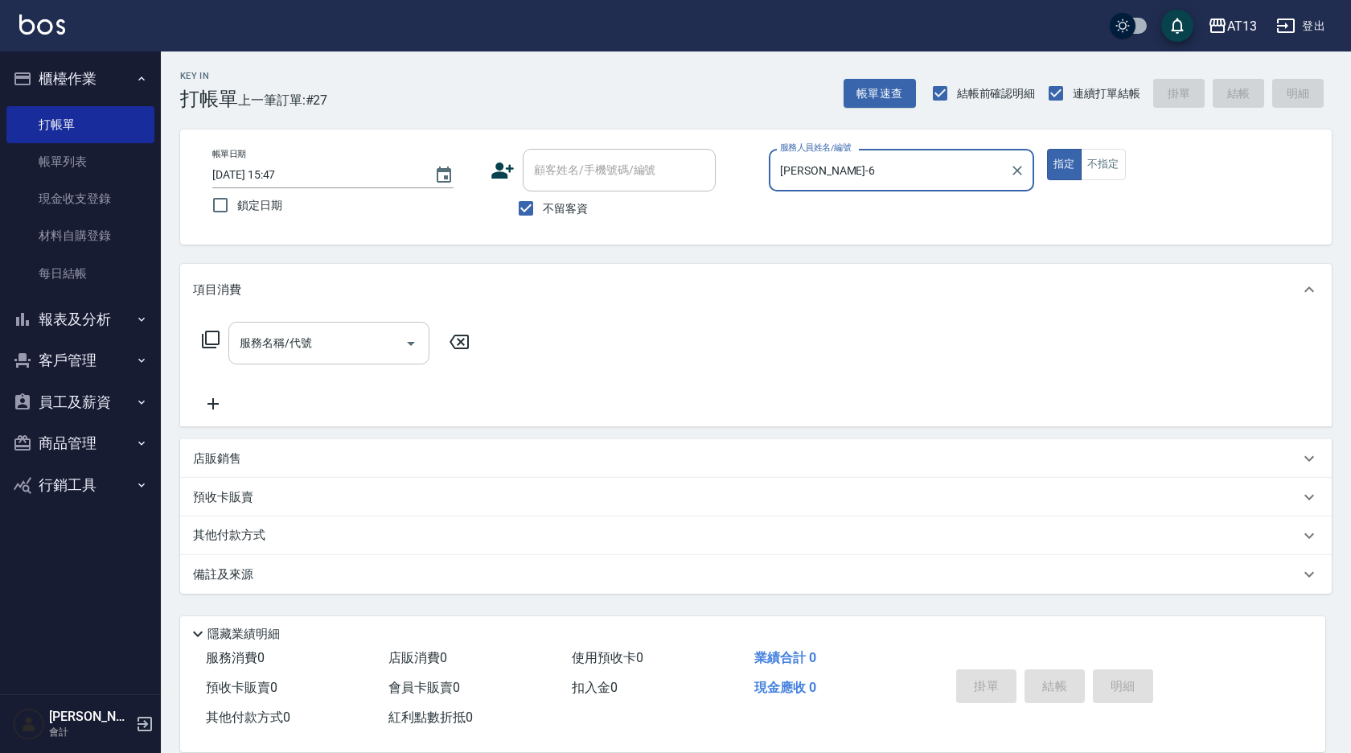
type input "[PERSON_NAME]-6"
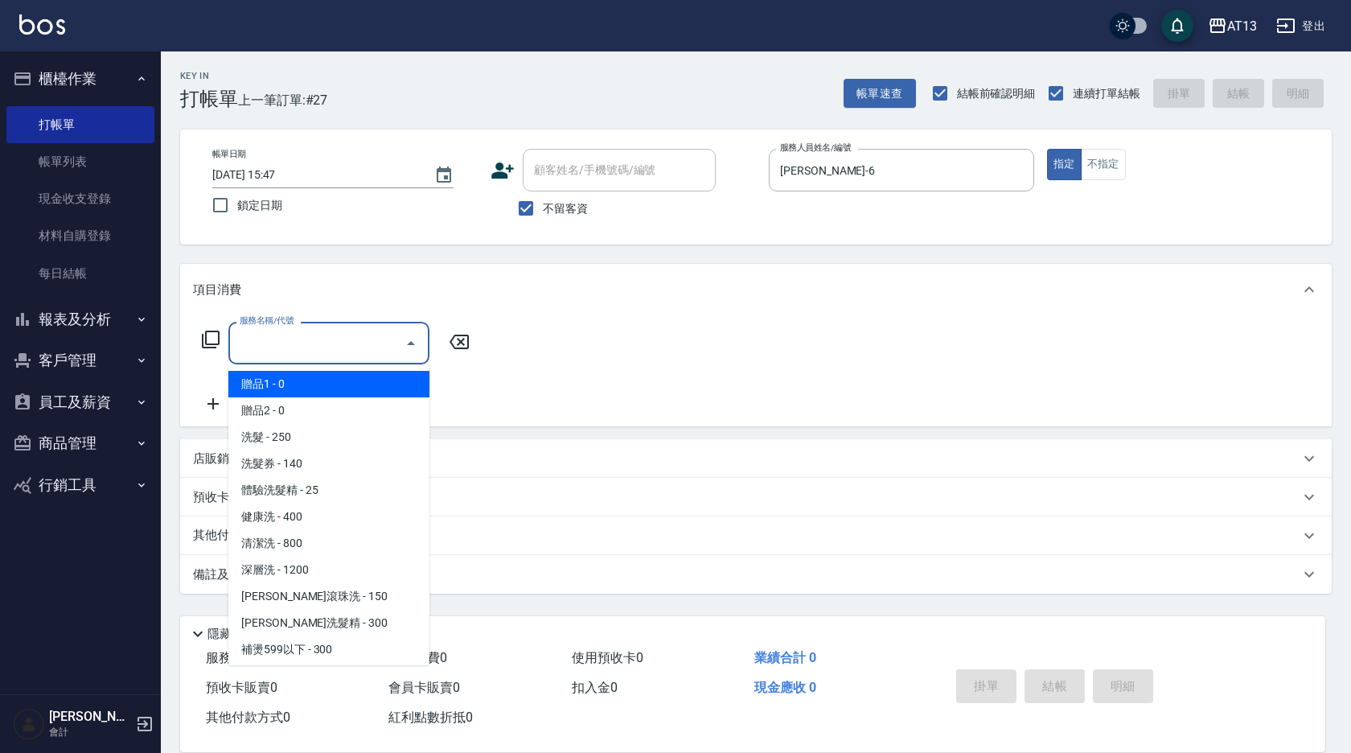
click at [351, 341] on input "服務名稱/代號" at bounding box center [317, 343] width 162 height 28
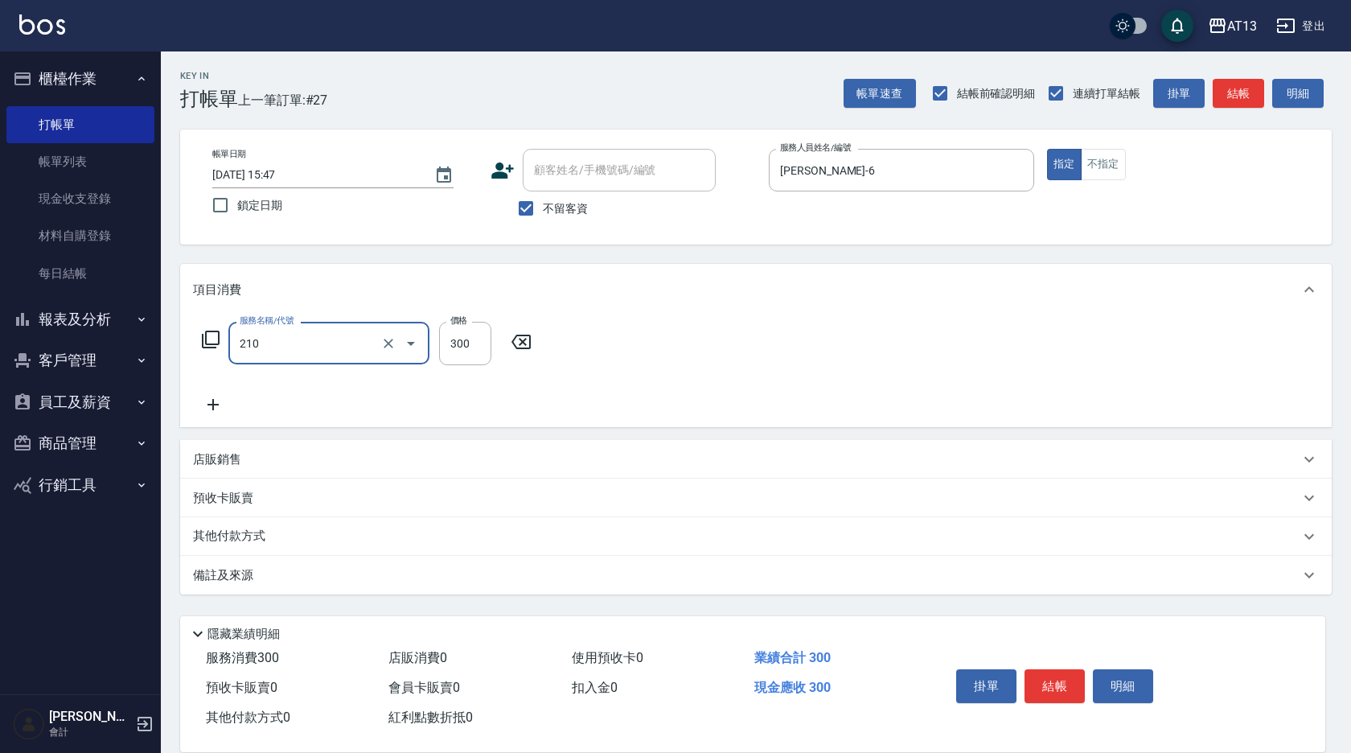
type input "歐娜洗髮精(210)"
type input "[PERSON_NAME]-33"
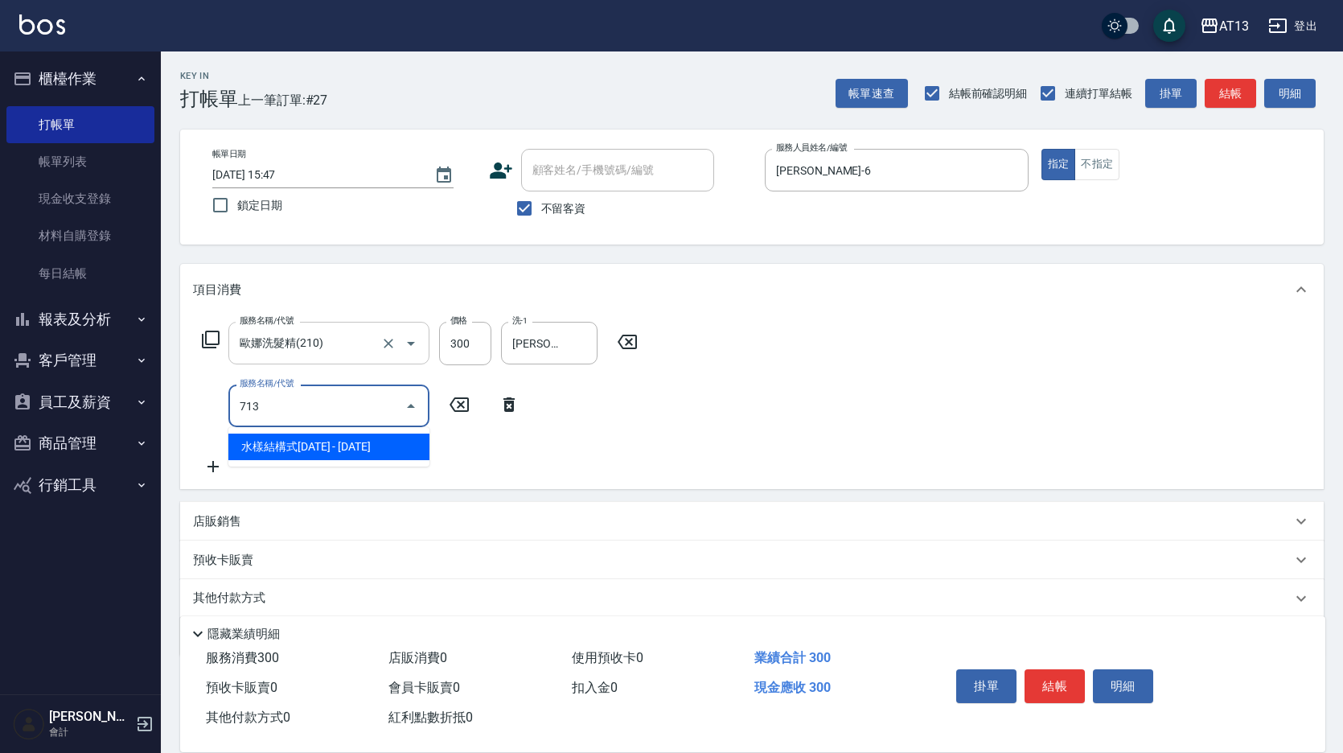
type input "水樣結構式1200(713)"
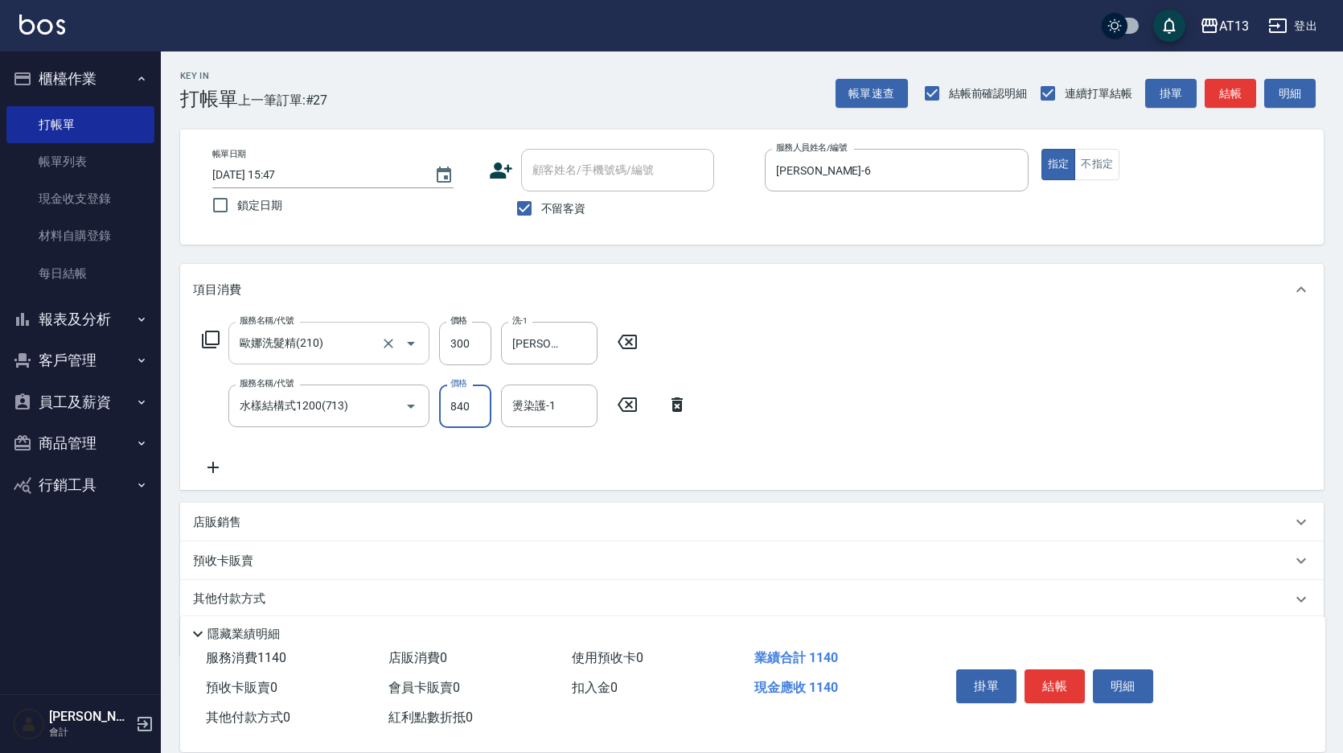
type input "840"
type input "[PERSON_NAME]-33"
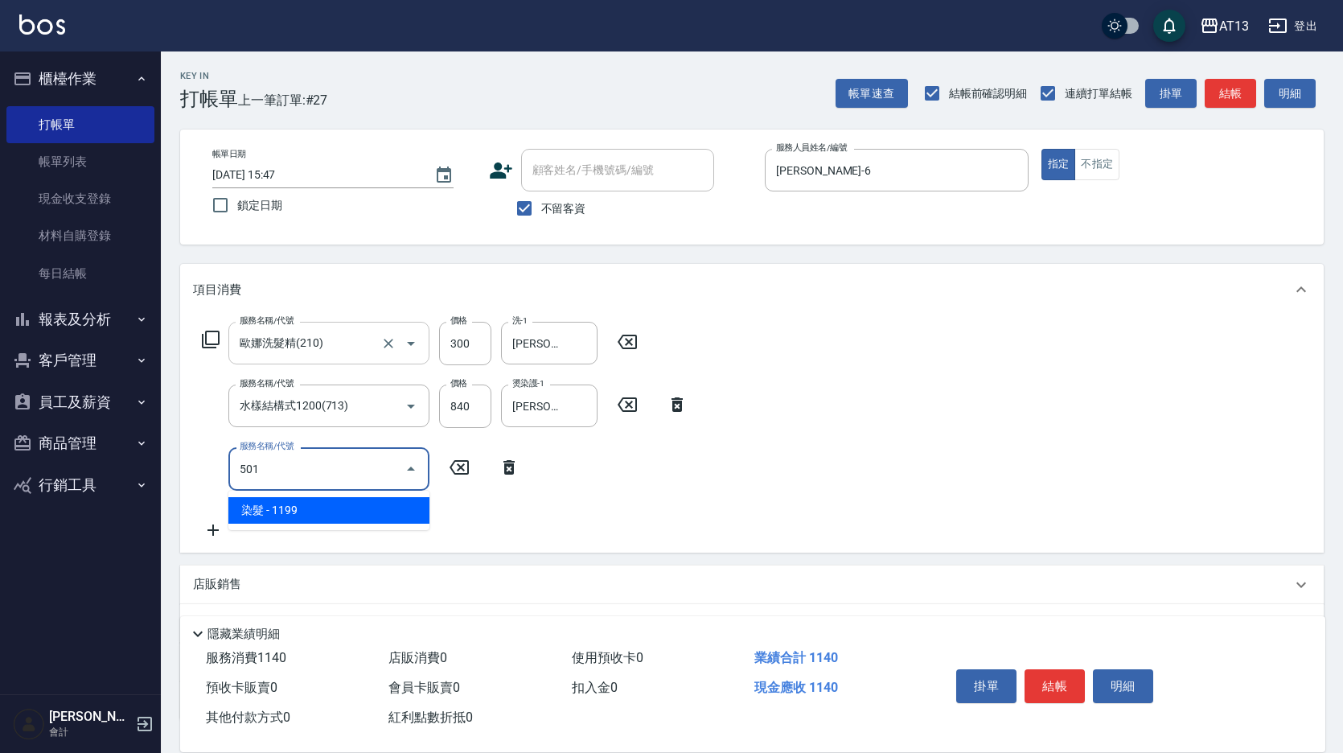
type input "染髮(501)"
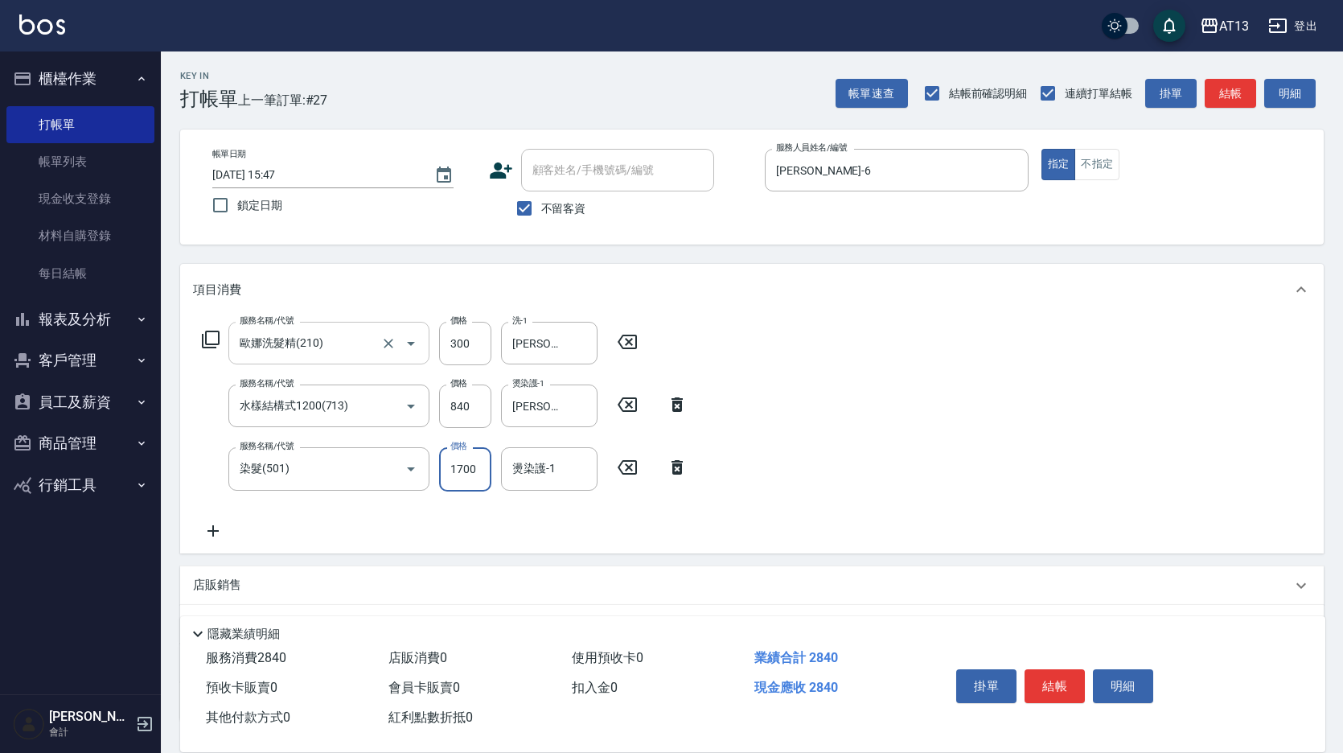
type input "1700"
type input "[PERSON_NAME]-33"
click at [971, 406] on div "服務名稱/代號 [PERSON_NAME]洗髮精(210) 服務名稱/代號 價格 300 價格 洗-1 [PERSON_NAME]-33 洗-1 服務名稱/代…" at bounding box center [751, 433] width 1143 height 237
drag, startPoint x: 1059, startPoint y: 669, endPoint x: 1039, endPoint y: 659, distance: 22.7
click at [1055, 669] on button "結帳" at bounding box center [1054, 686] width 60 height 34
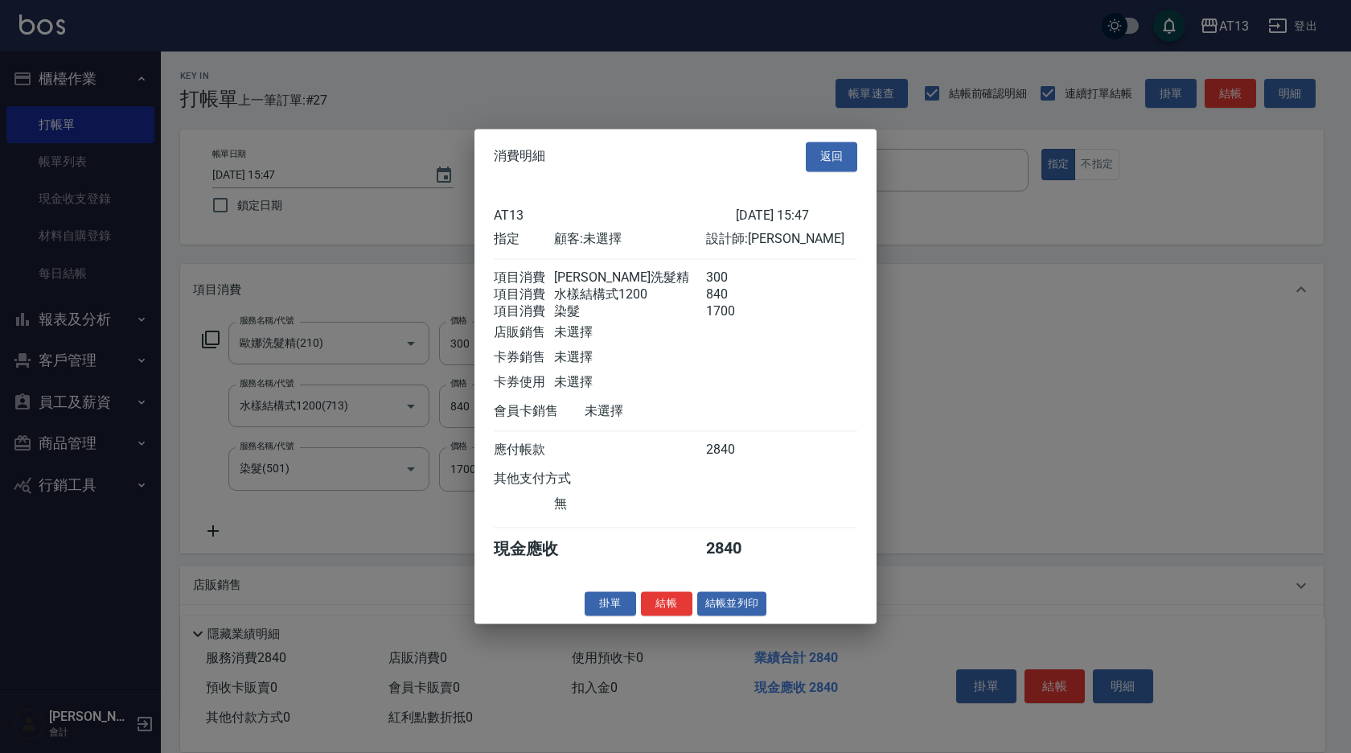
click at [650, 616] on div "掛單 結帳 結帳並列印" at bounding box center [675, 603] width 402 height 25
click at [667, 616] on button "結帳" at bounding box center [666, 603] width 51 height 25
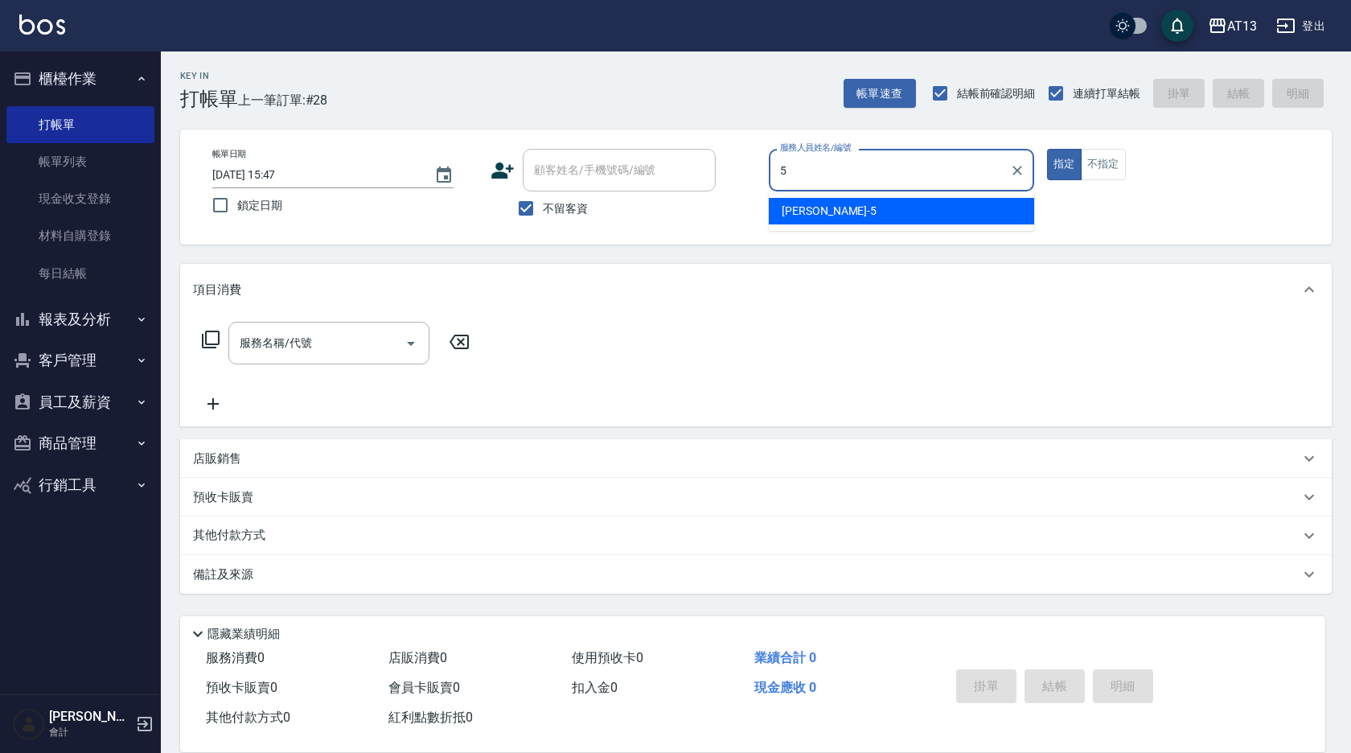
click at [905, 220] on div "[PERSON_NAME] -5" at bounding box center [901, 211] width 265 height 27
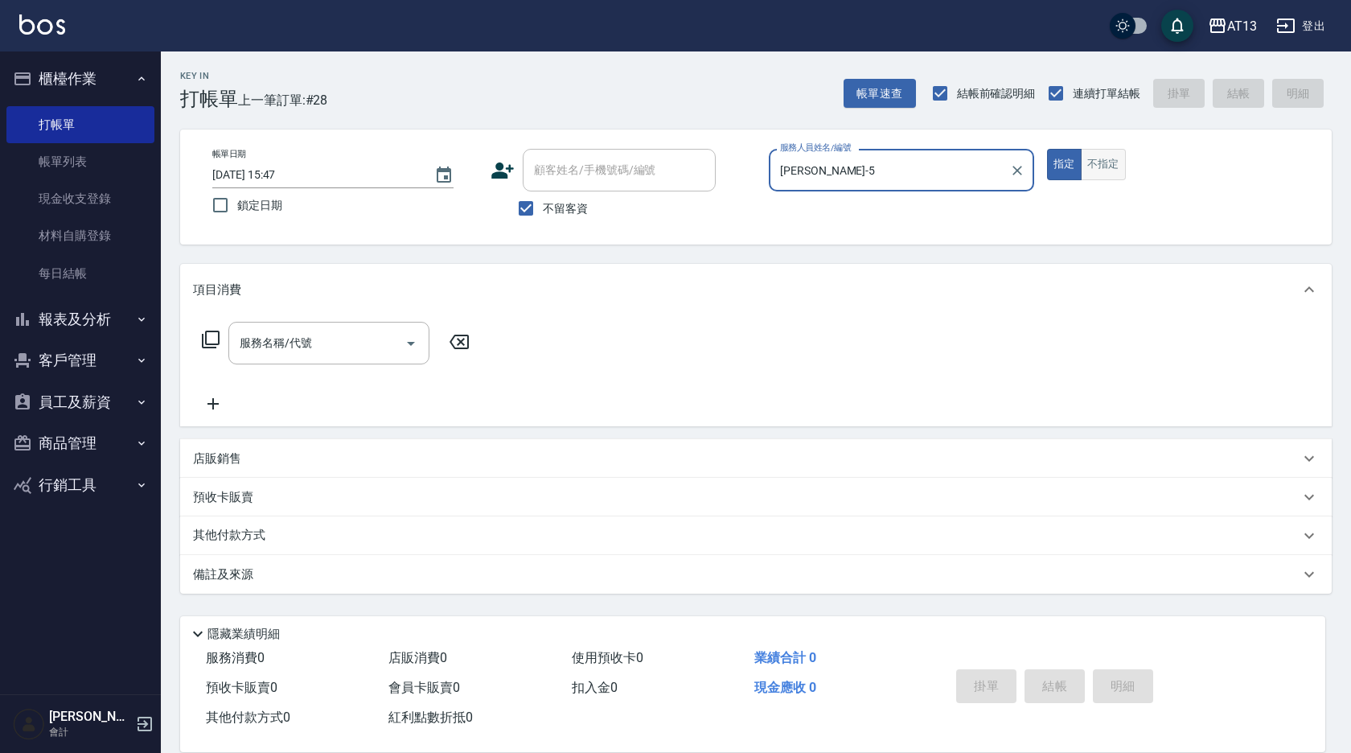
type input "[PERSON_NAME]-5"
click at [1108, 163] on button "不指定" at bounding box center [1103, 164] width 45 height 31
click at [390, 342] on input "服務名稱/代號" at bounding box center [317, 343] width 162 height 28
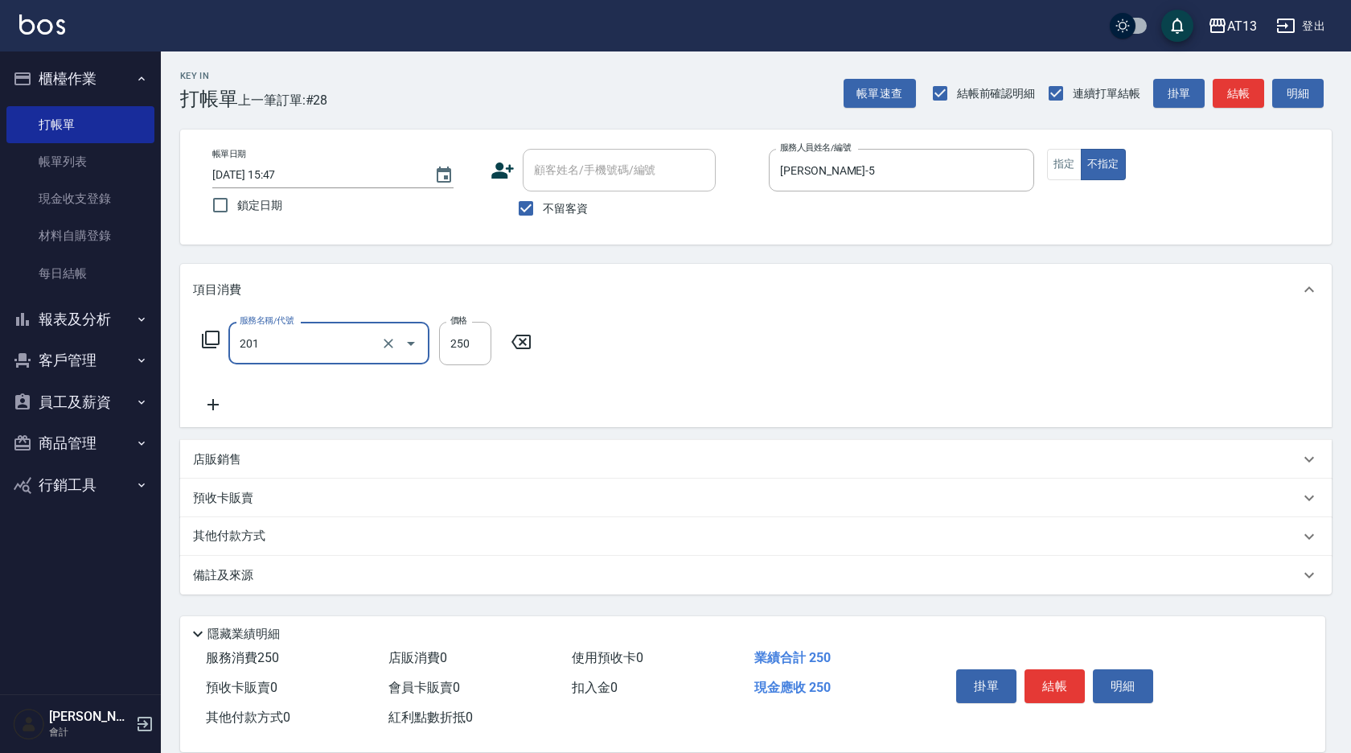
type input "洗髮(201)"
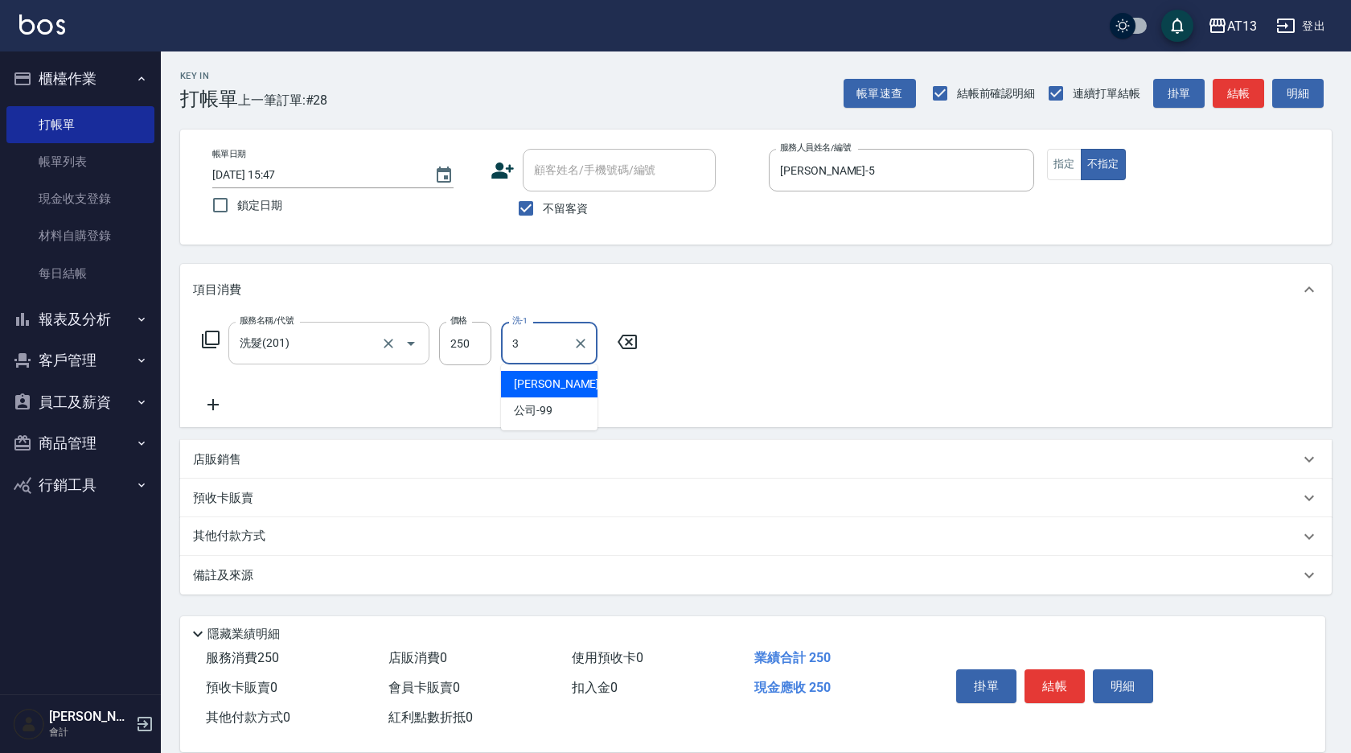
type input "[PERSON_NAME]-3"
click at [581, 346] on icon "Clear" at bounding box center [581, 343] width 16 height 16
click at [803, 392] on div "服務名稱/代號 洗髮(201) 服務名稱/代號 價格 250 價格 洗-1 [PERSON_NAME]-33 洗-1" at bounding box center [756, 371] width 1152 height 112
click at [1055, 678] on button "結帳" at bounding box center [1054, 686] width 60 height 34
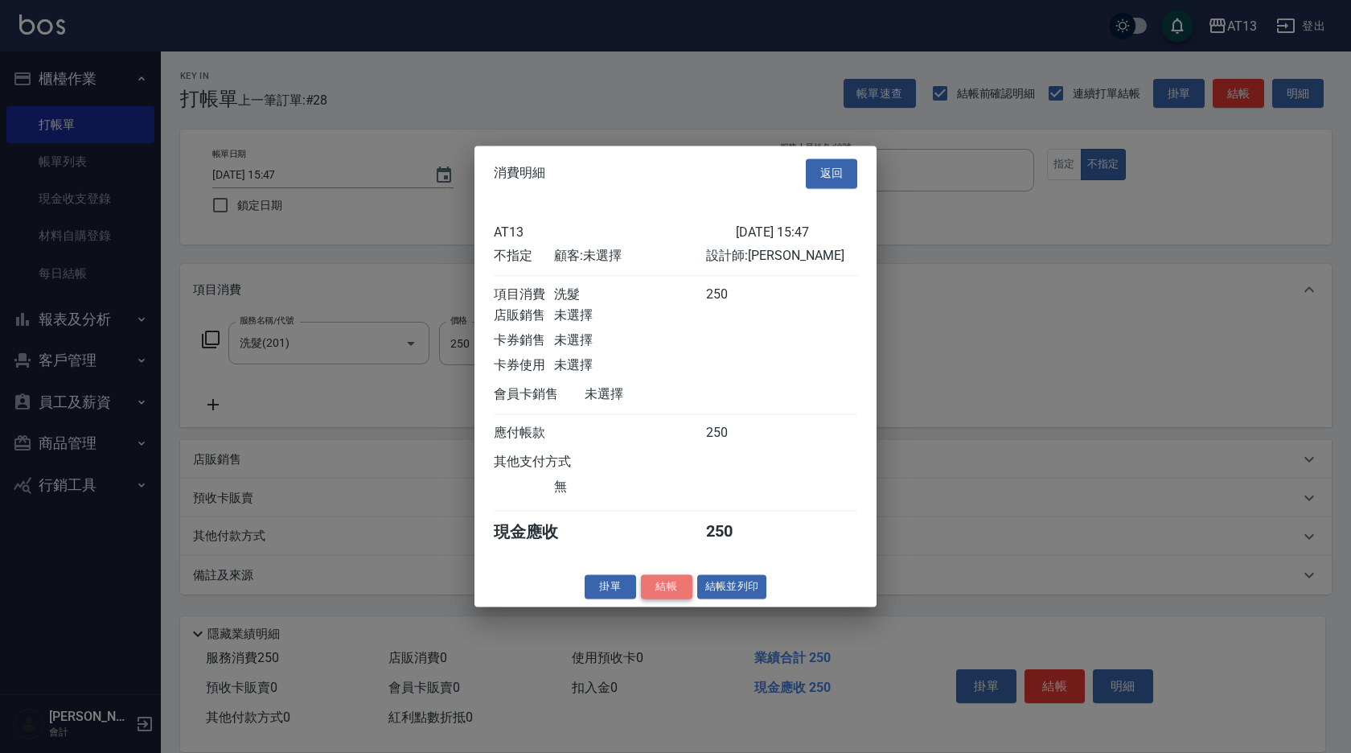
click at [667, 590] on button "結帳" at bounding box center [666, 586] width 51 height 25
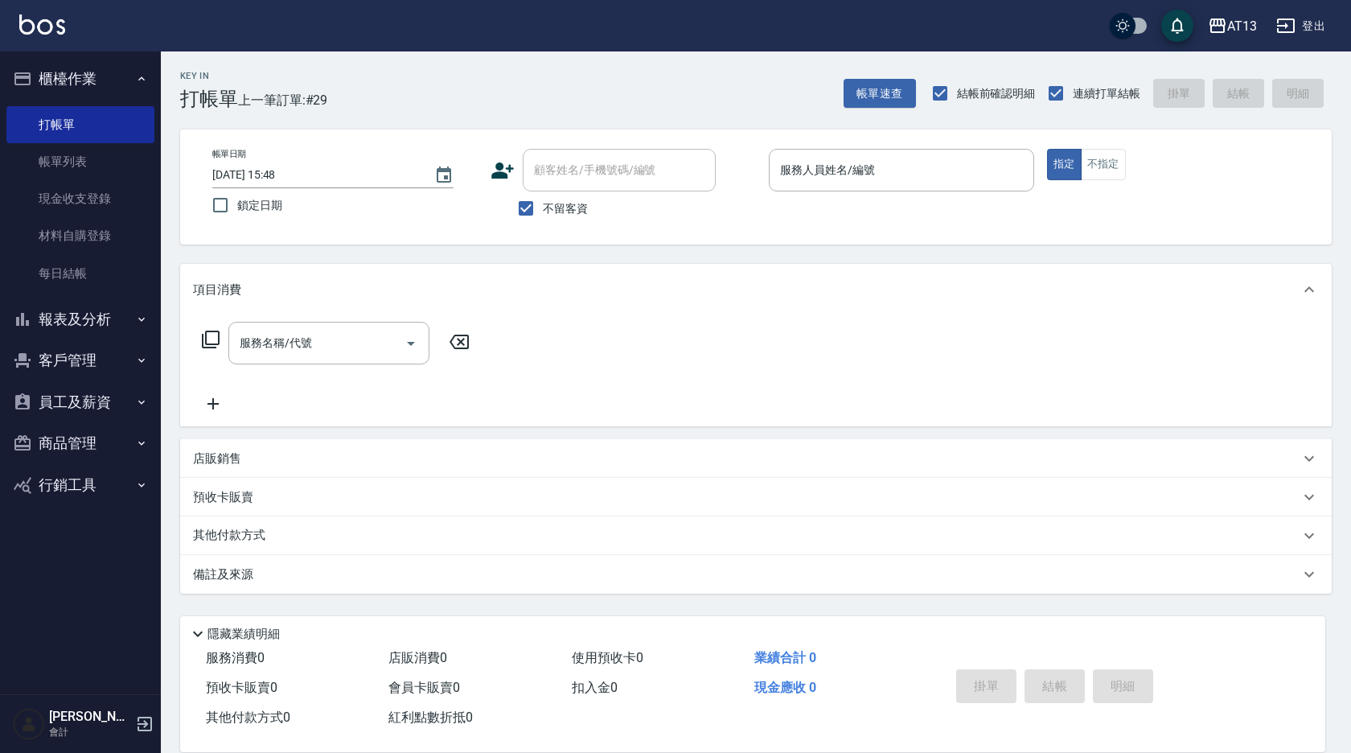
click at [1121, 350] on div "服務名稱/代號 服務名稱/代號" at bounding box center [756, 370] width 1152 height 111
click at [71, 167] on link "帳單列表" at bounding box center [80, 161] width 148 height 37
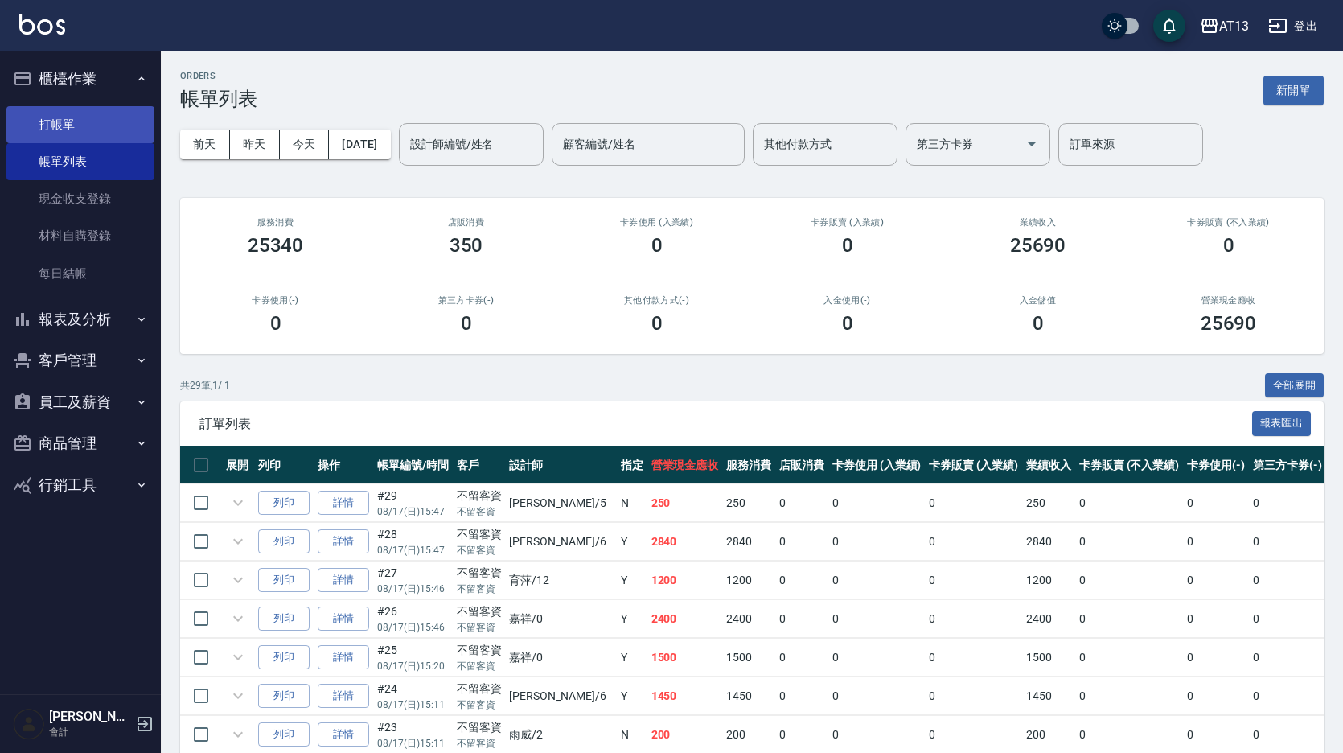
click at [41, 119] on link "打帳單" at bounding box center [80, 124] width 148 height 37
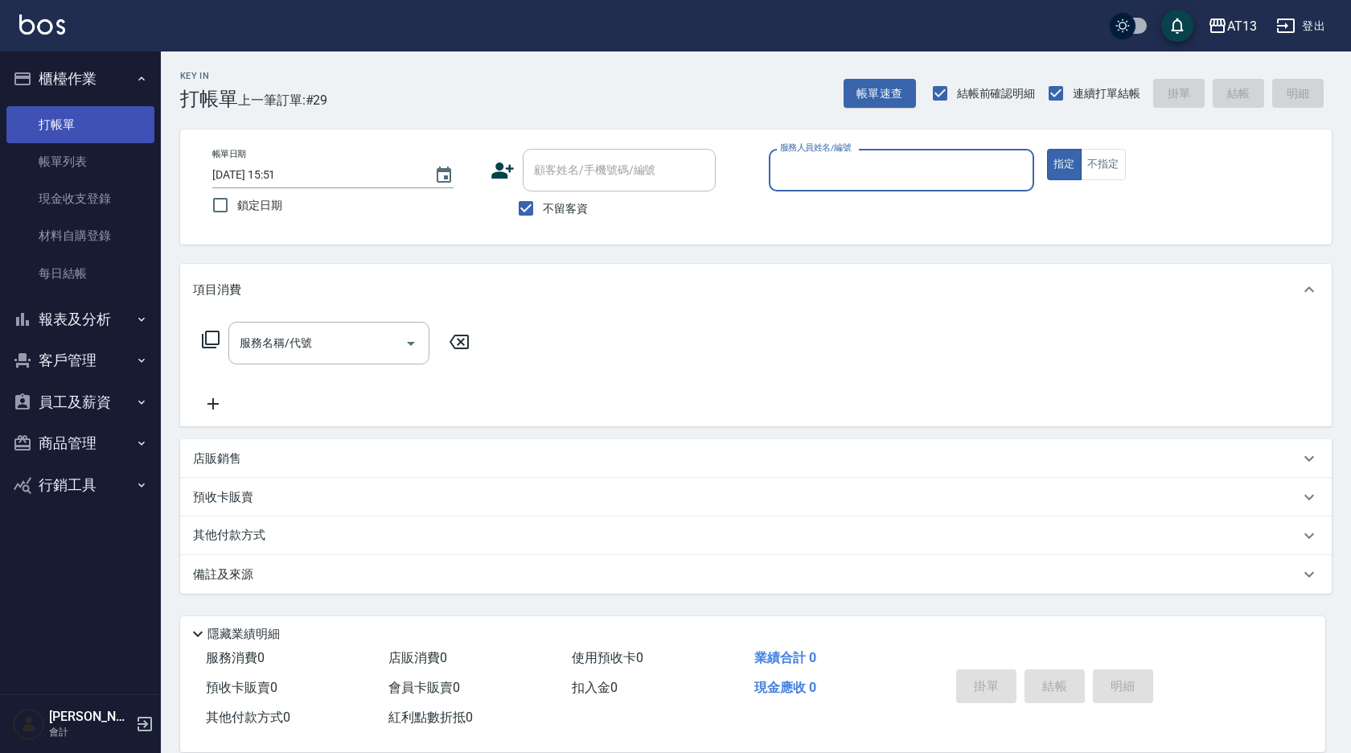
click at [76, 154] on link "帳單列表" at bounding box center [80, 161] width 148 height 37
click at [47, 130] on link "打帳單" at bounding box center [80, 124] width 148 height 37
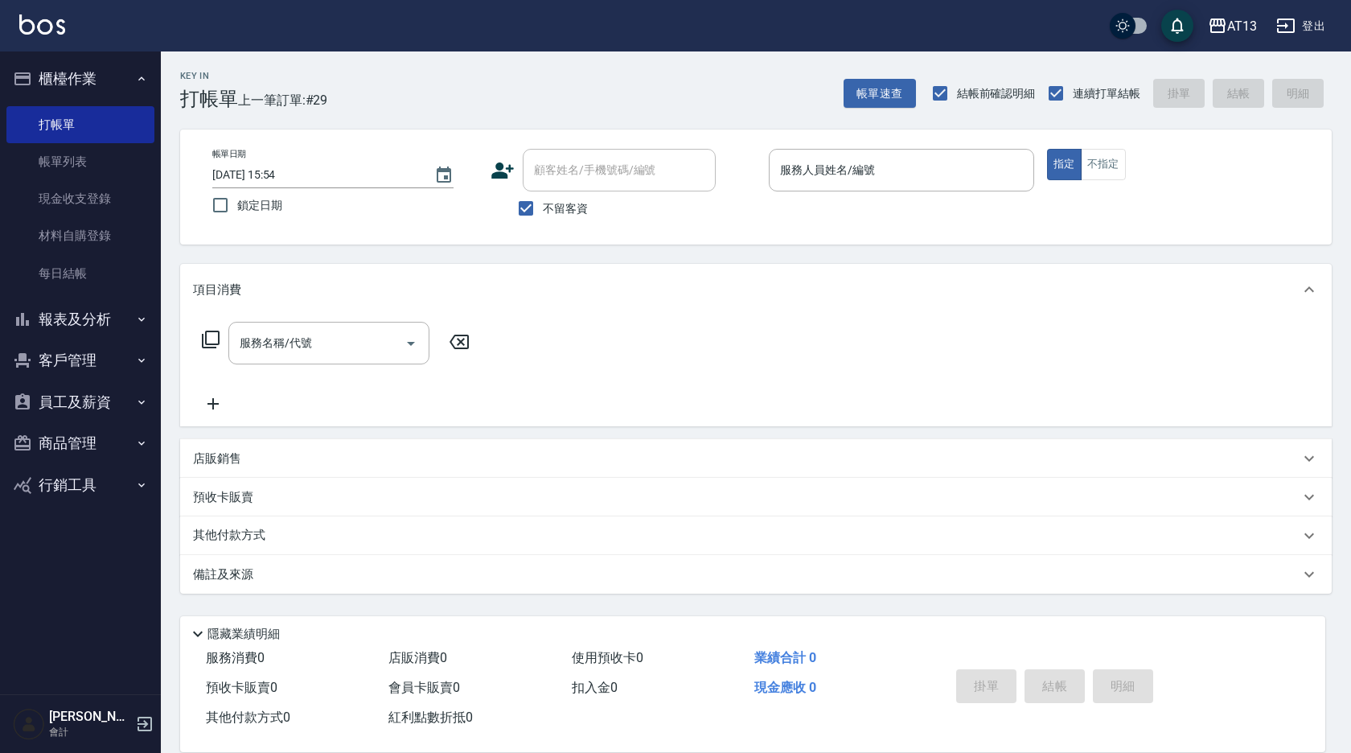
click at [986, 357] on div "服務名稱/代號 服務名稱/代號" at bounding box center [756, 370] width 1152 height 111
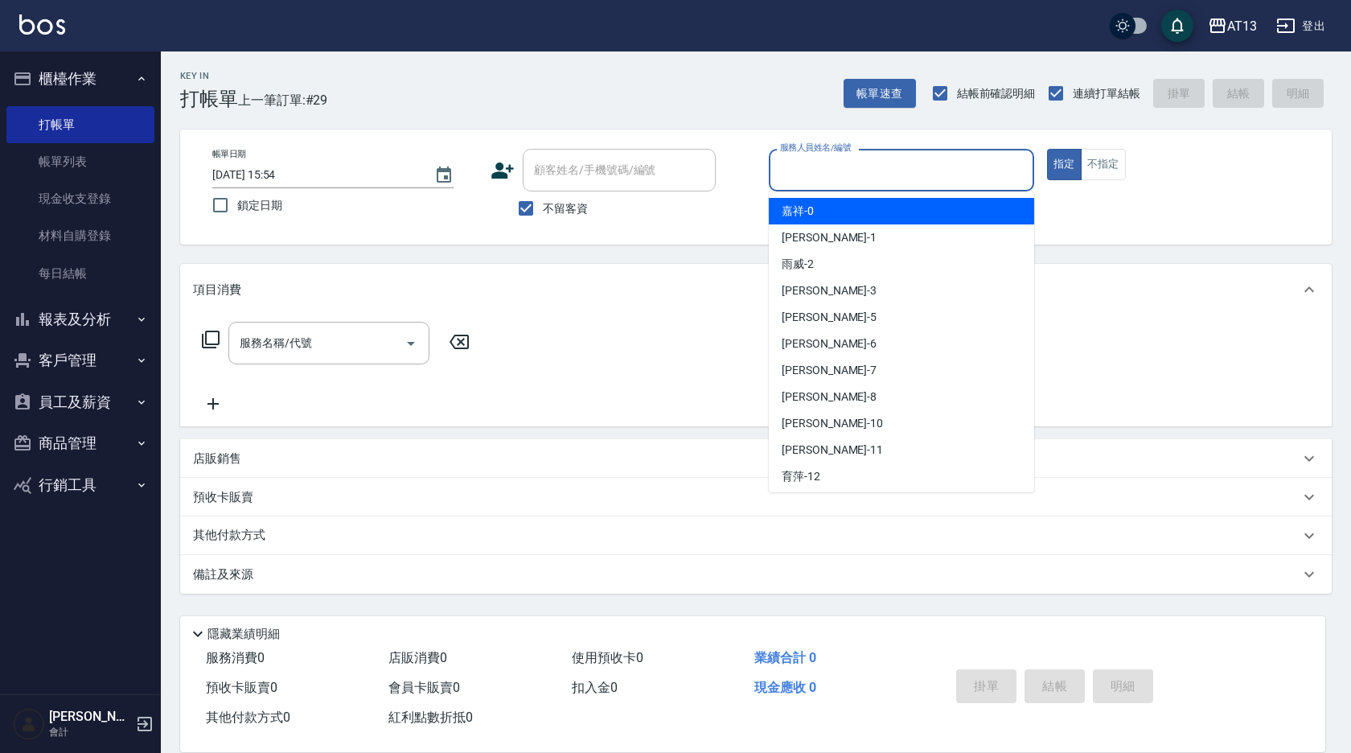
click at [859, 166] on input "服務人員姓名/編號" at bounding box center [901, 170] width 251 height 28
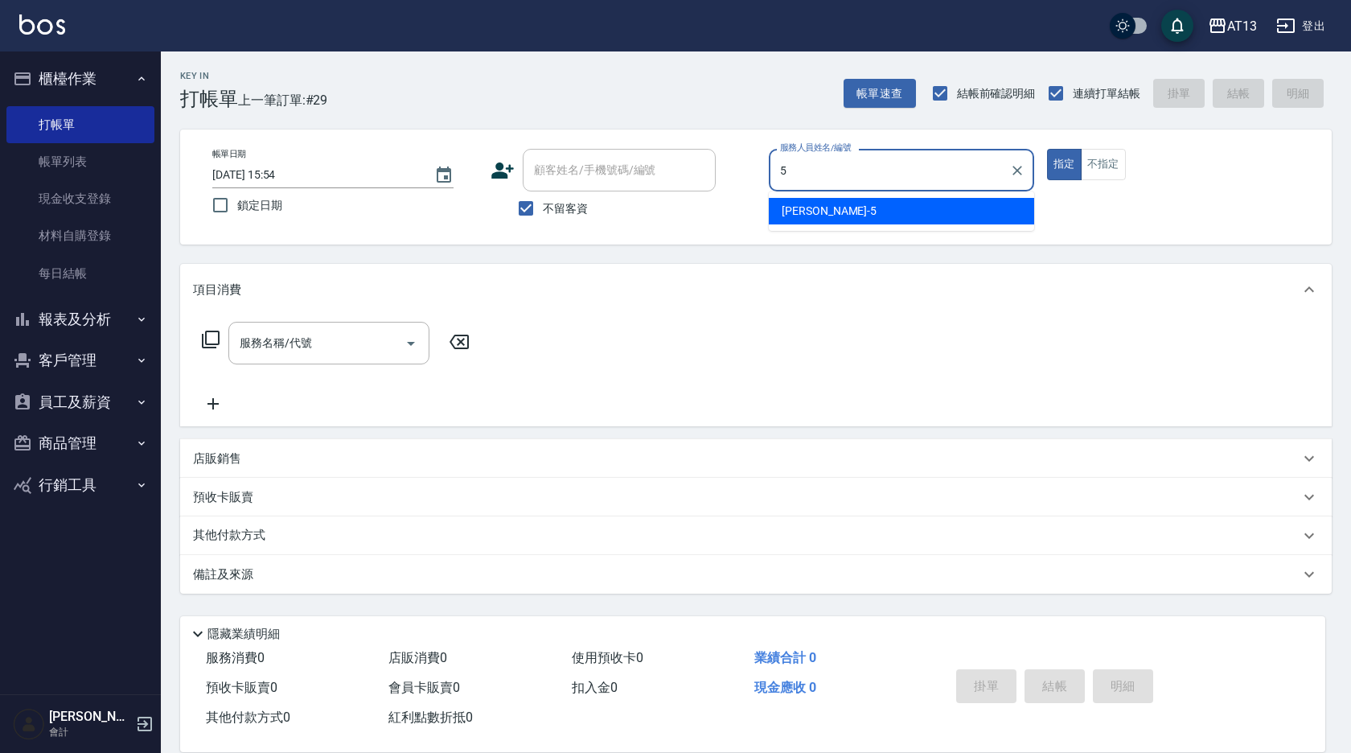
click at [875, 205] on div "[PERSON_NAME] -5" at bounding box center [901, 211] width 265 height 27
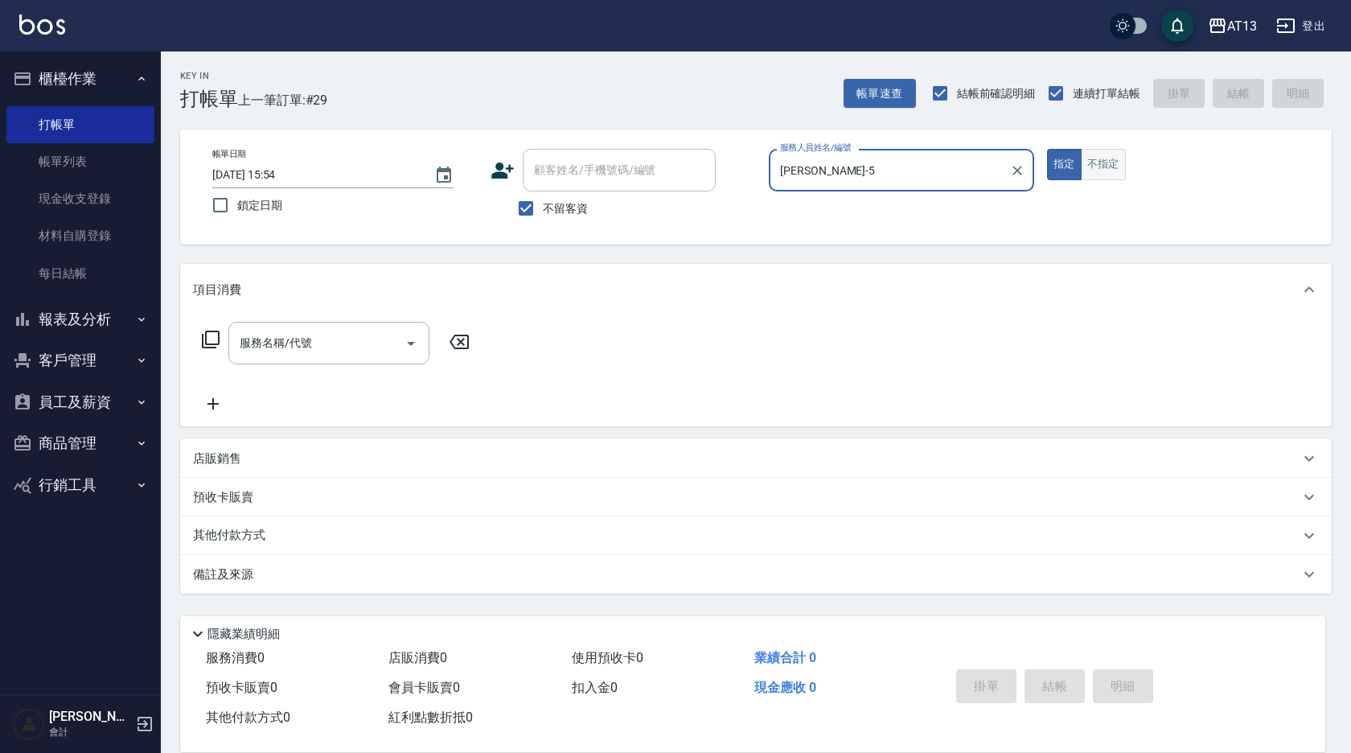
click at [1114, 156] on button "不指定" at bounding box center [1103, 164] width 45 height 31
click at [373, 328] on div "服務名稱/代號" at bounding box center [328, 343] width 201 height 43
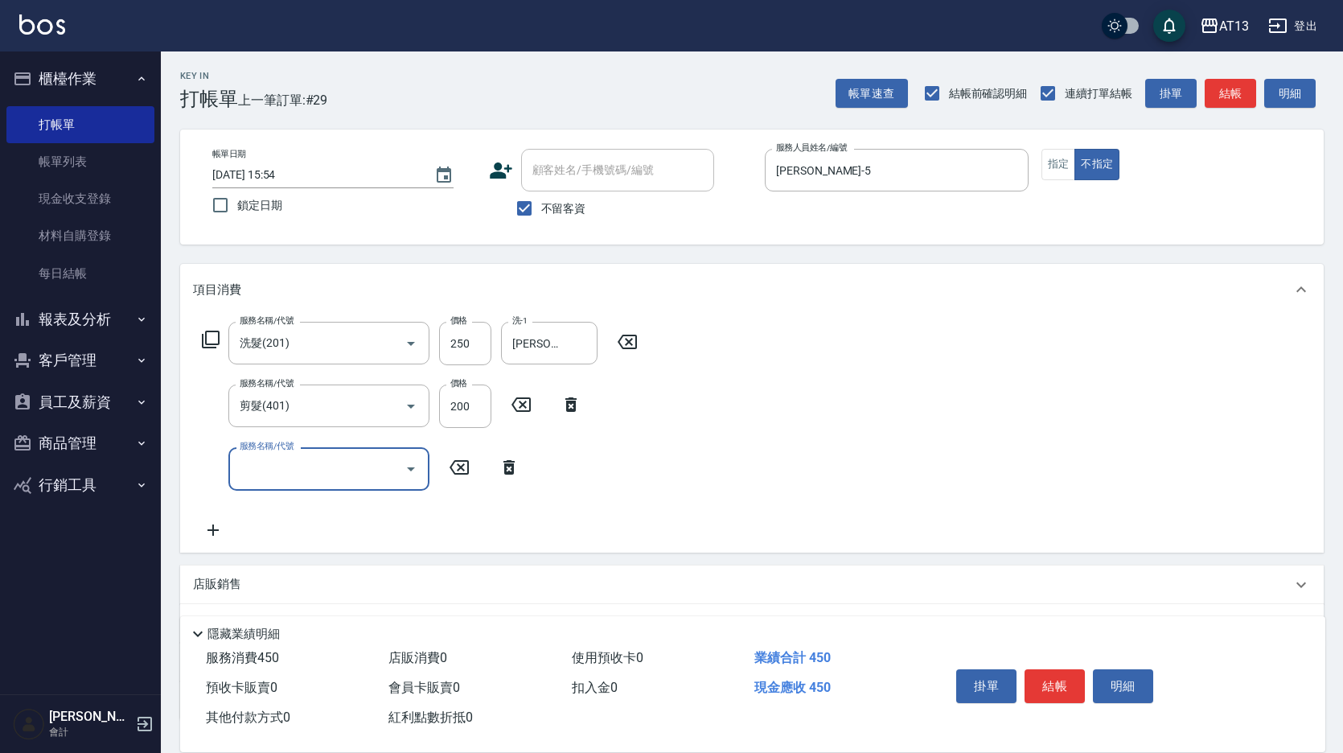
click at [701, 405] on div "服務名稱/代號 洗髮(201) 服務名稱/代號 價格 250 價格 洗-1 [PERSON_NAME]-28 洗-1 服務名稱/代號 剪髮(401) 服務名稱…" at bounding box center [751, 433] width 1143 height 236
click at [1068, 673] on button "結帳" at bounding box center [1054, 686] width 60 height 34
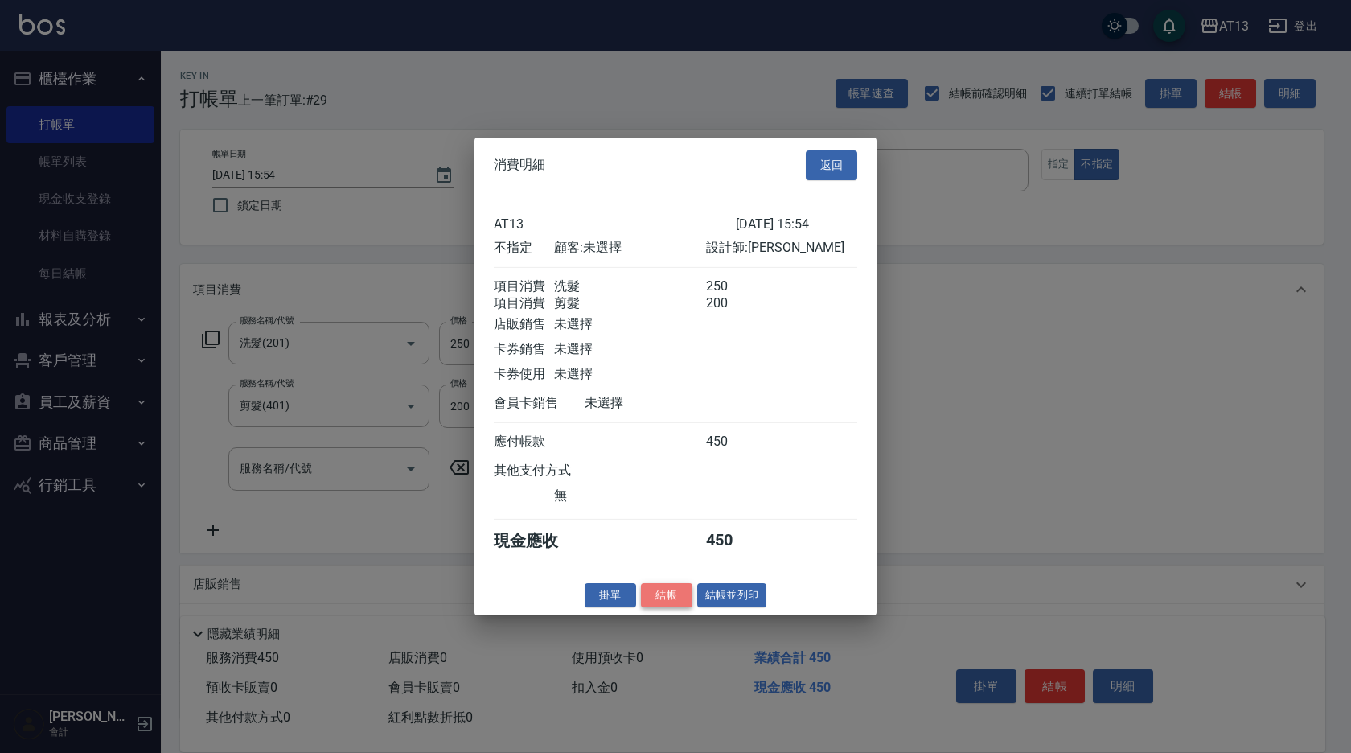
click at [641, 601] on button "結帳" at bounding box center [666, 594] width 51 height 25
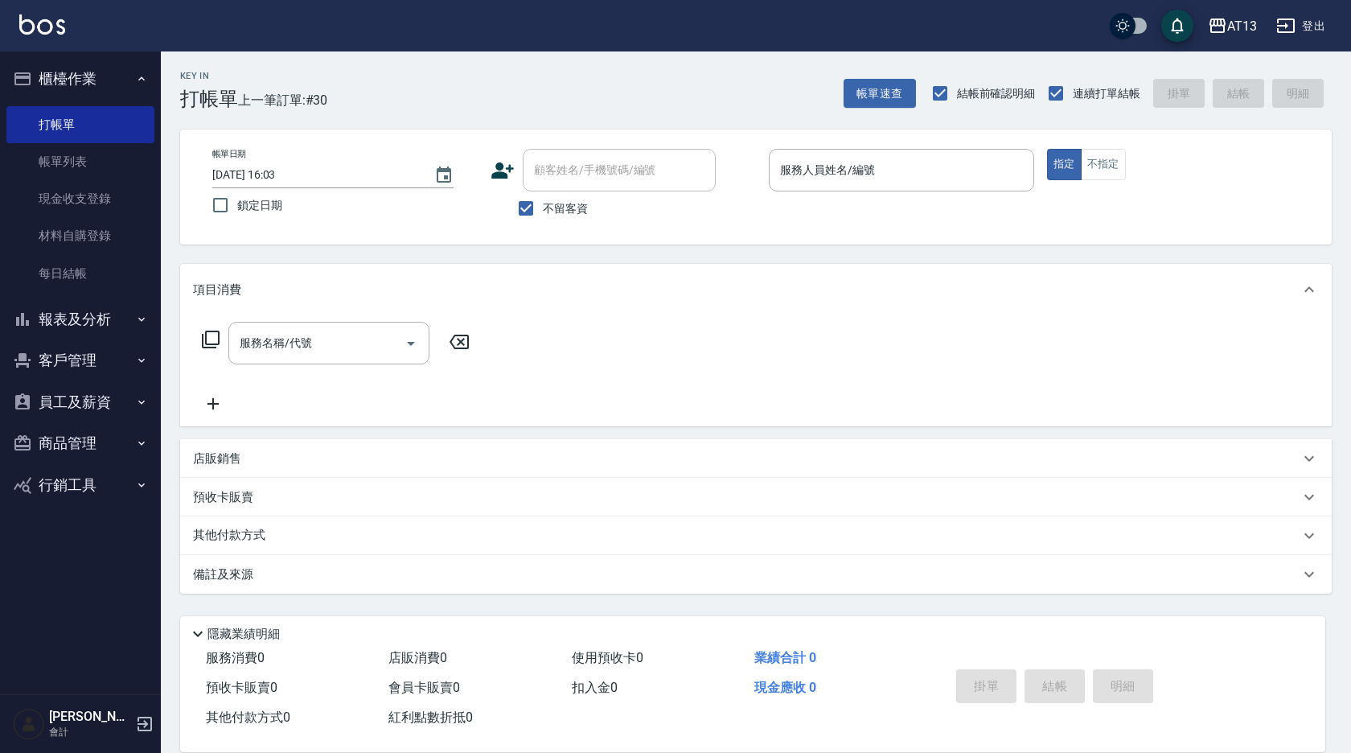
drag, startPoint x: 615, startPoint y: 459, endPoint x: 606, endPoint y: 465, distance: 10.5
click at [609, 461] on div "店販銷售" at bounding box center [746, 458] width 1106 height 17
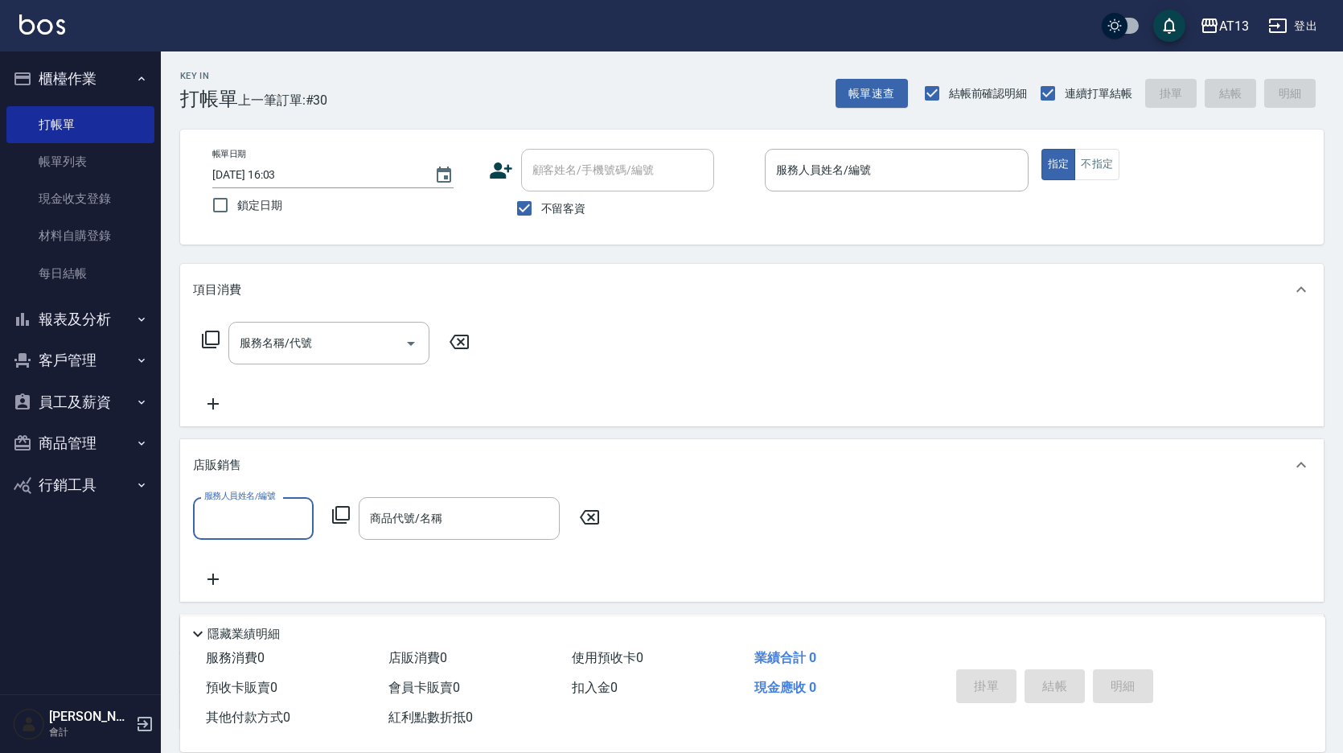
click at [814, 170] on input "服務人員姓名/編號" at bounding box center [896, 170] width 249 height 28
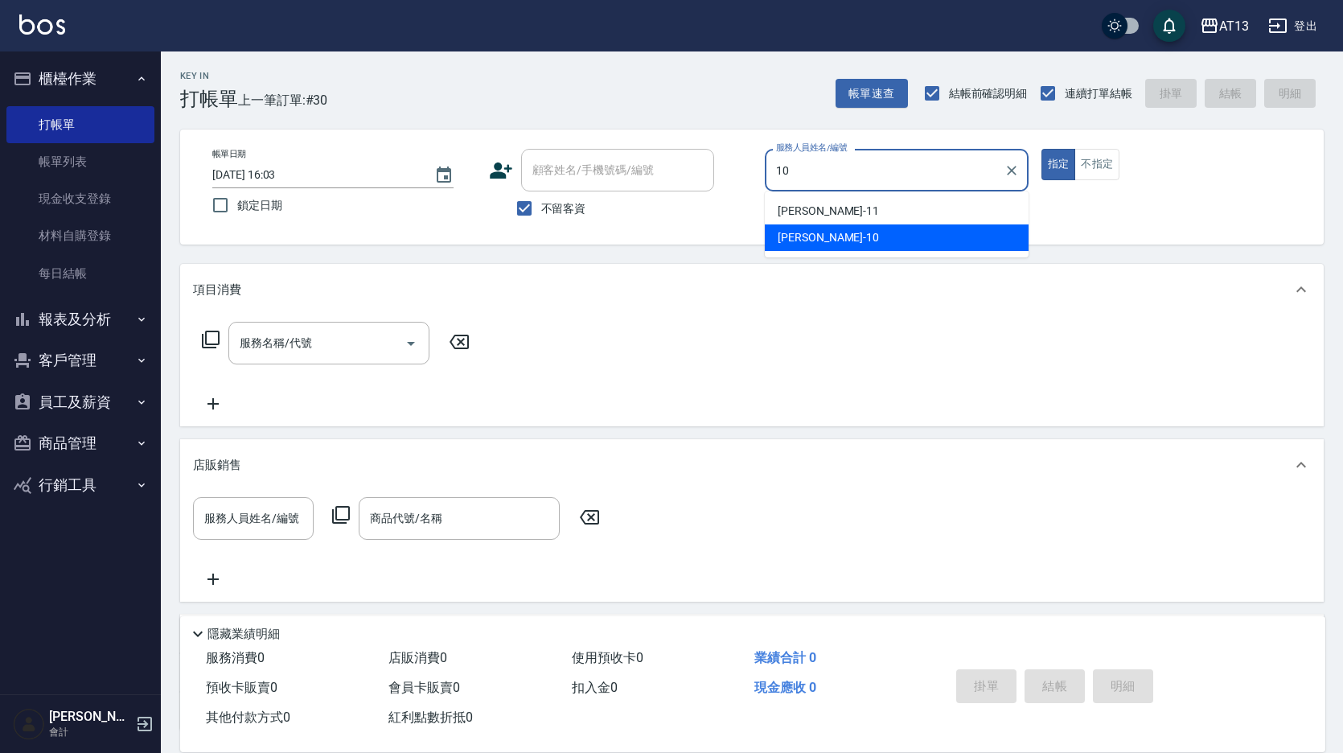
click at [913, 231] on div "[PERSON_NAME] -10" at bounding box center [897, 237] width 264 height 27
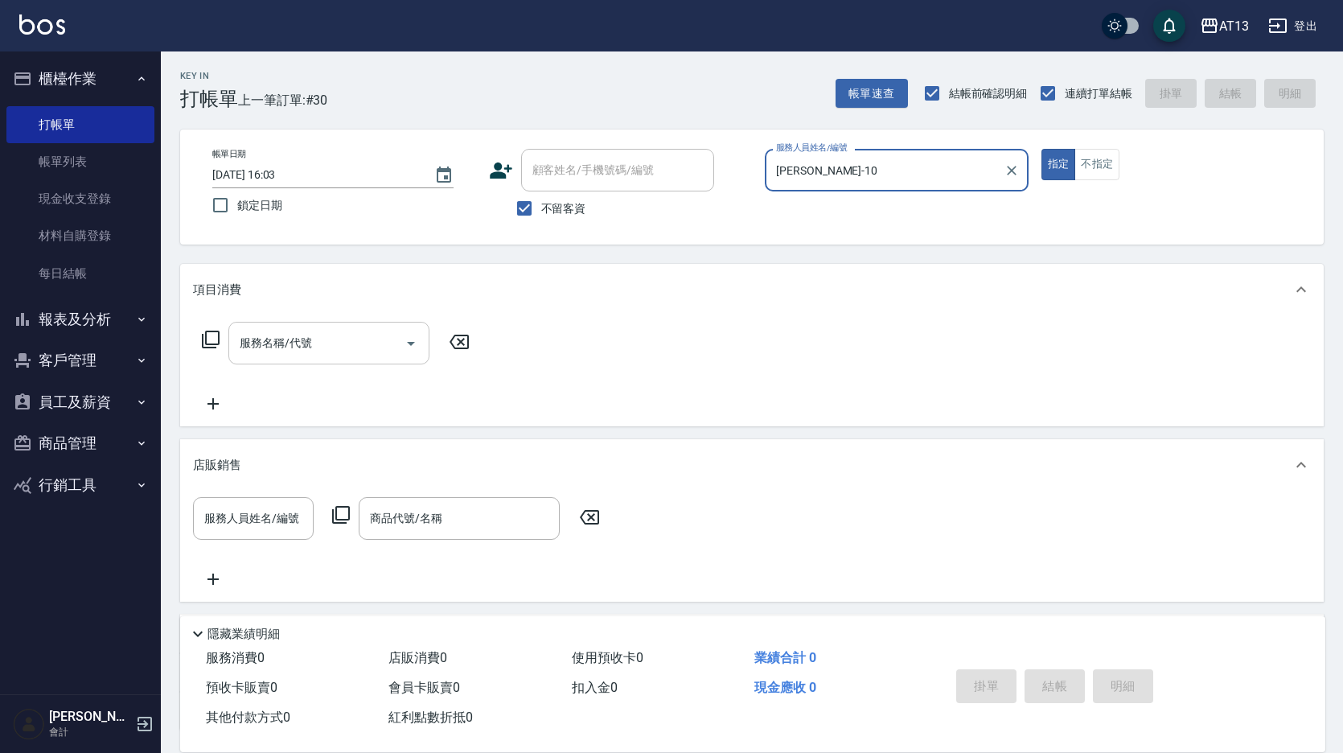
click at [301, 346] on input "服務名稱/代號" at bounding box center [317, 343] width 162 height 28
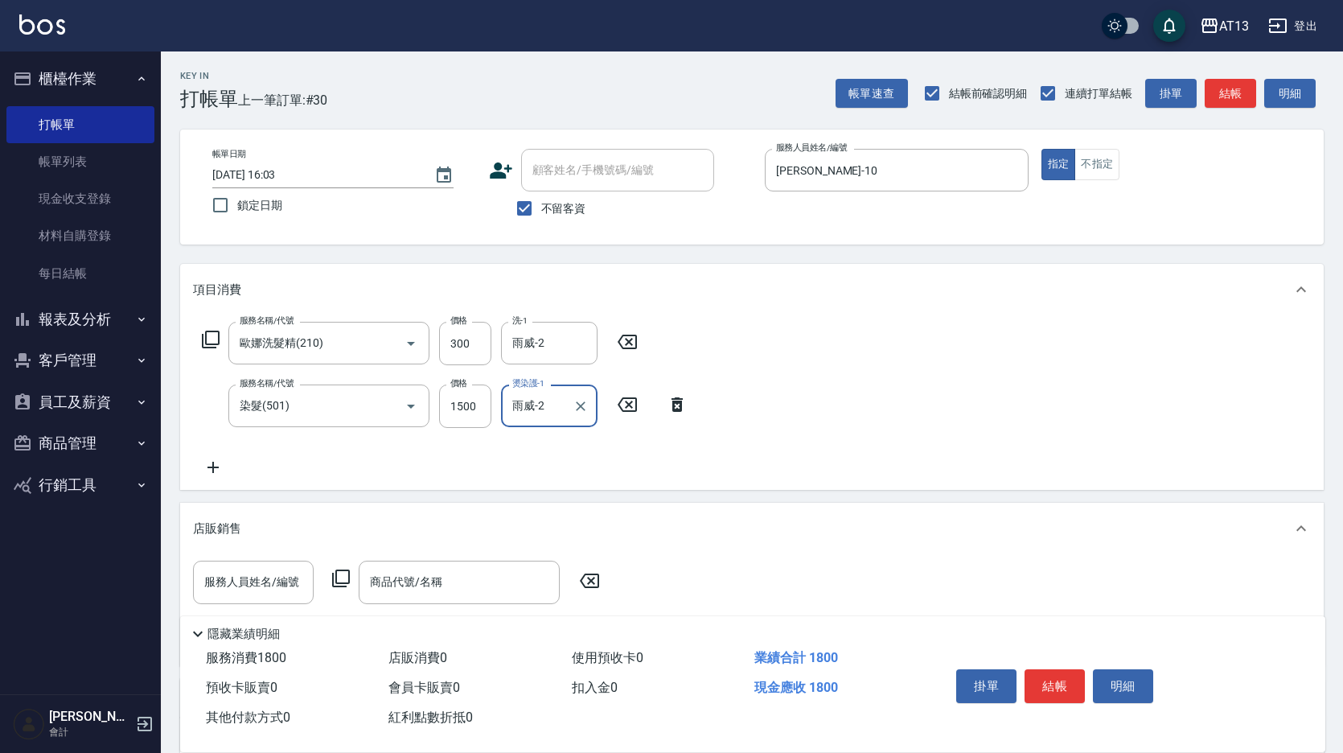
drag, startPoint x: 800, startPoint y: 409, endPoint x: 904, endPoint y: 487, distance: 129.8
click at [801, 409] on div "服務名稱/代號 [PERSON_NAME]洗髮精(210) 服務名稱/代號 價格 300 價格 洗-1 雨威-2 洗-1 服務名稱/代號 染髮(501) 服務…" at bounding box center [751, 402] width 1143 height 174
click at [1054, 692] on button "結帳" at bounding box center [1054, 686] width 60 height 34
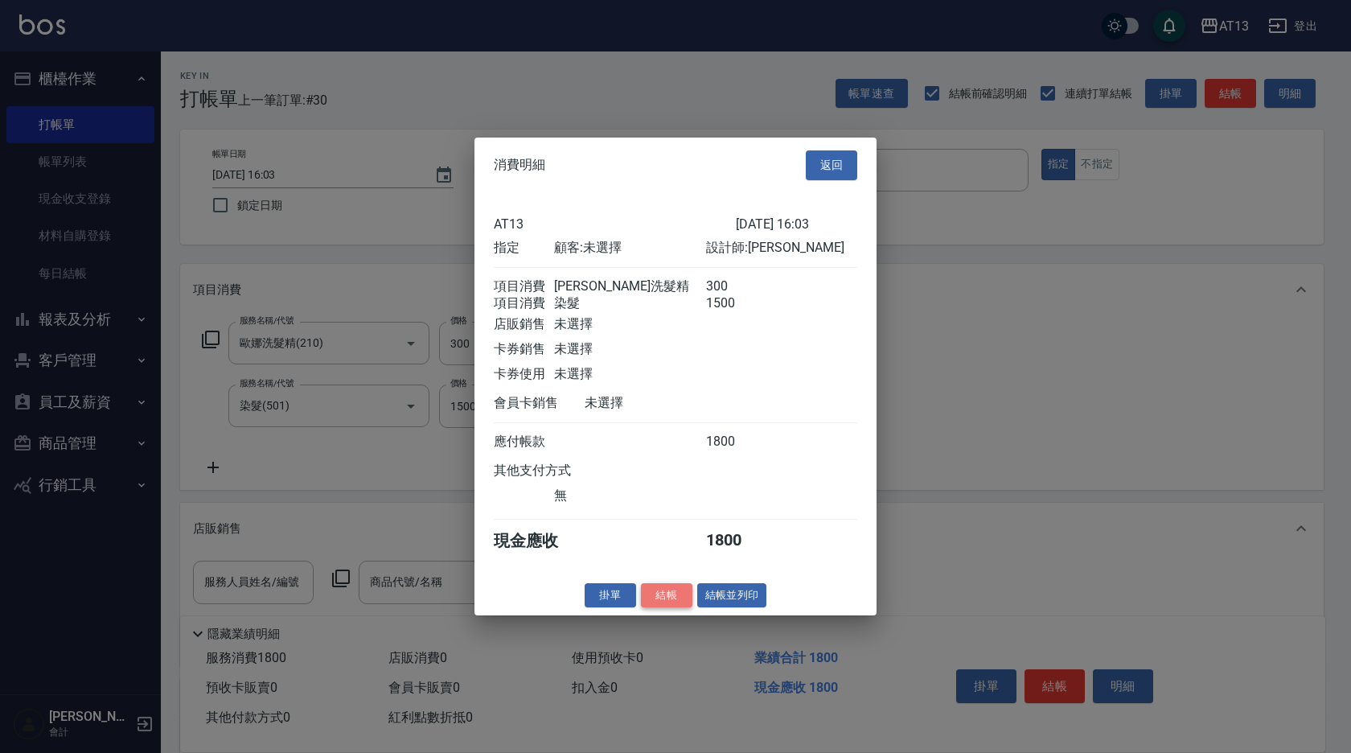
click at [679, 607] on button "結帳" at bounding box center [666, 594] width 51 height 25
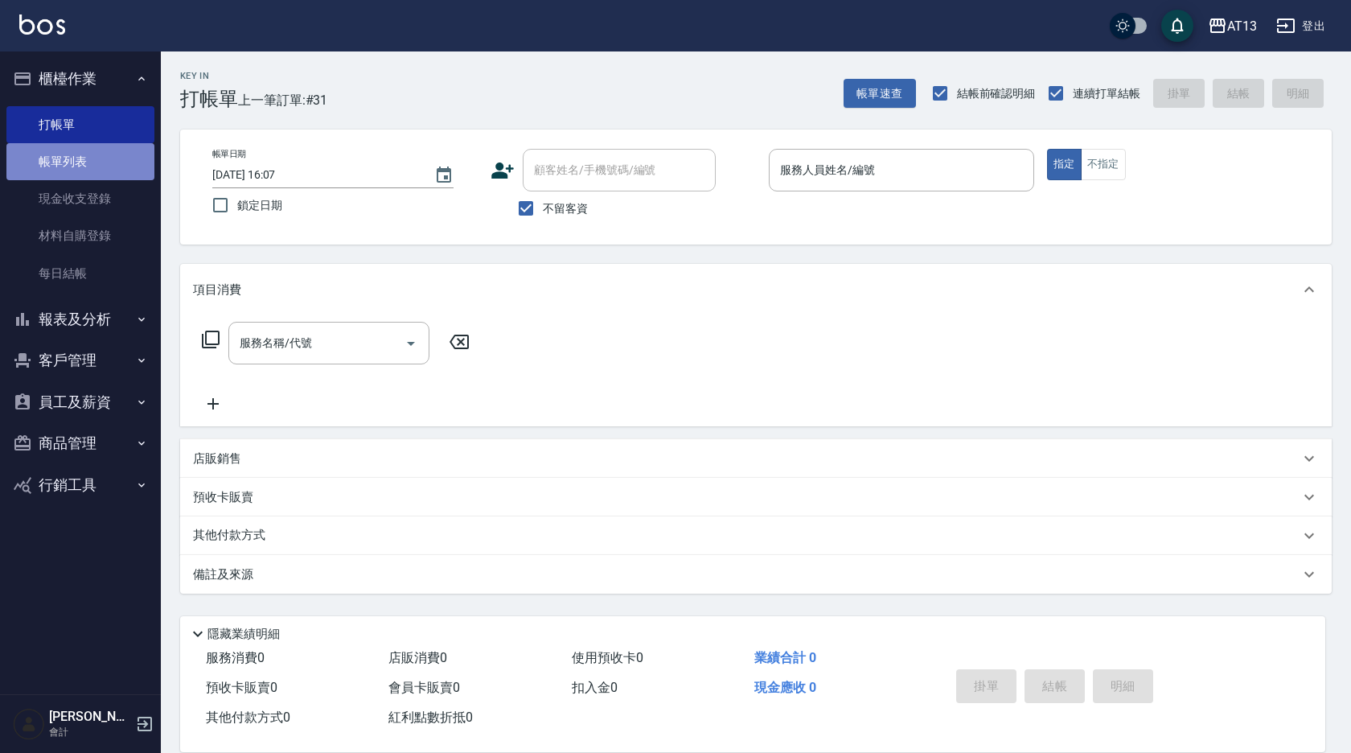
click at [62, 163] on link "帳單列表" at bounding box center [80, 161] width 148 height 37
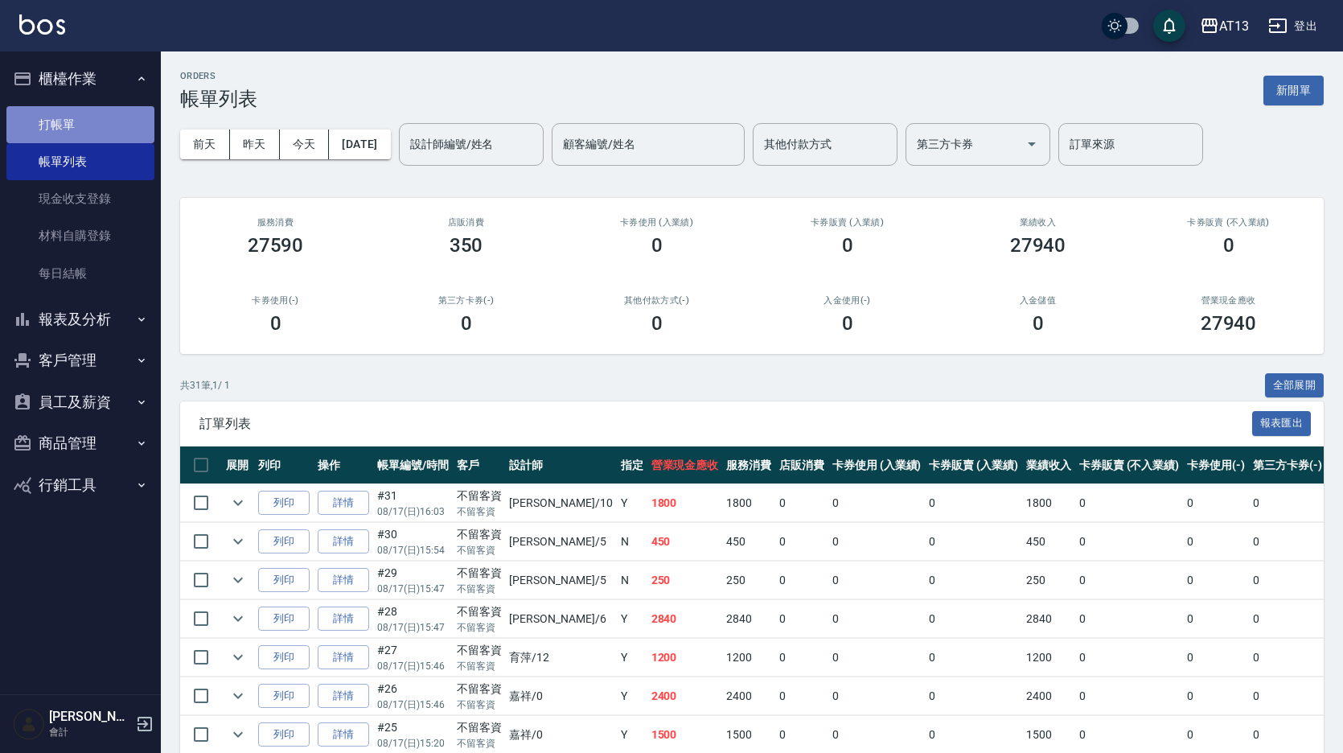
click at [75, 129] on link "打帳單" at bounding box center [80, 124] width 148 height 37
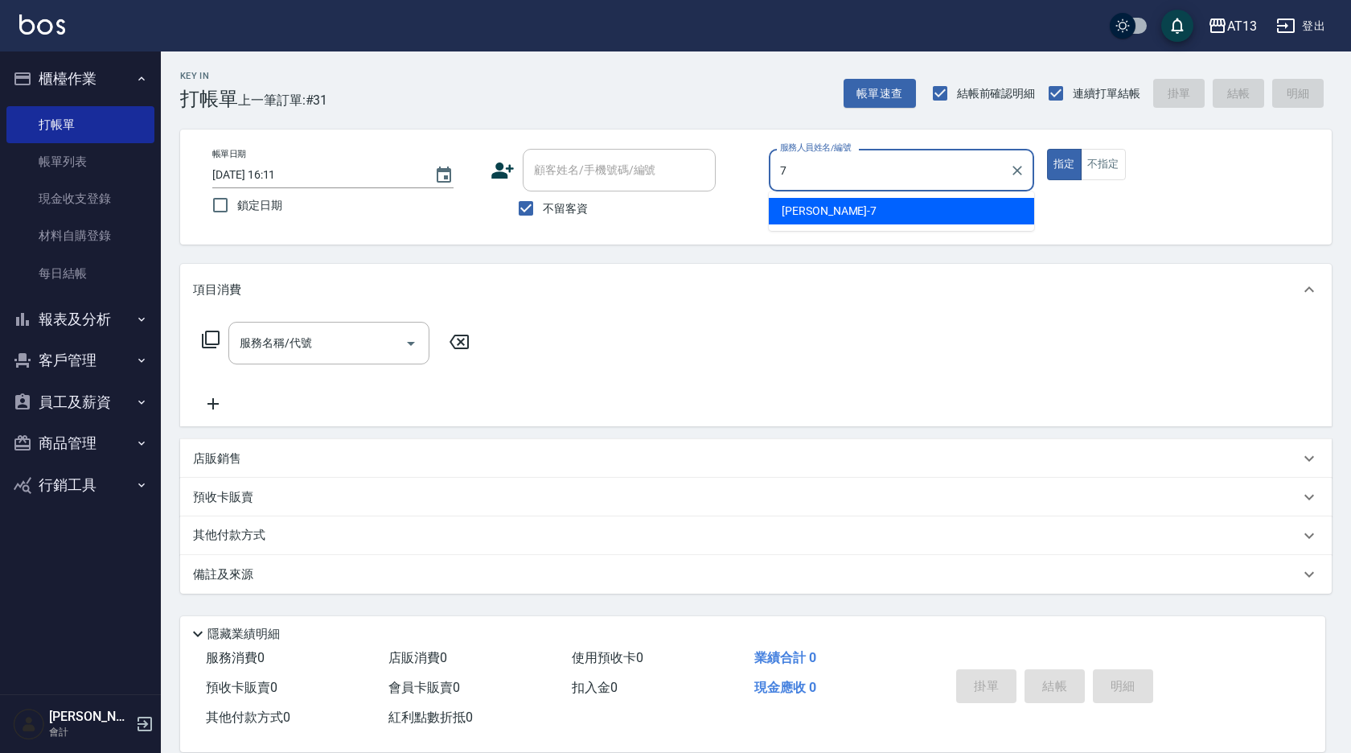
click at [837, 220] on div "[PERSON_NAME]-7" at bounding box center [901, 211] width 265 height 27
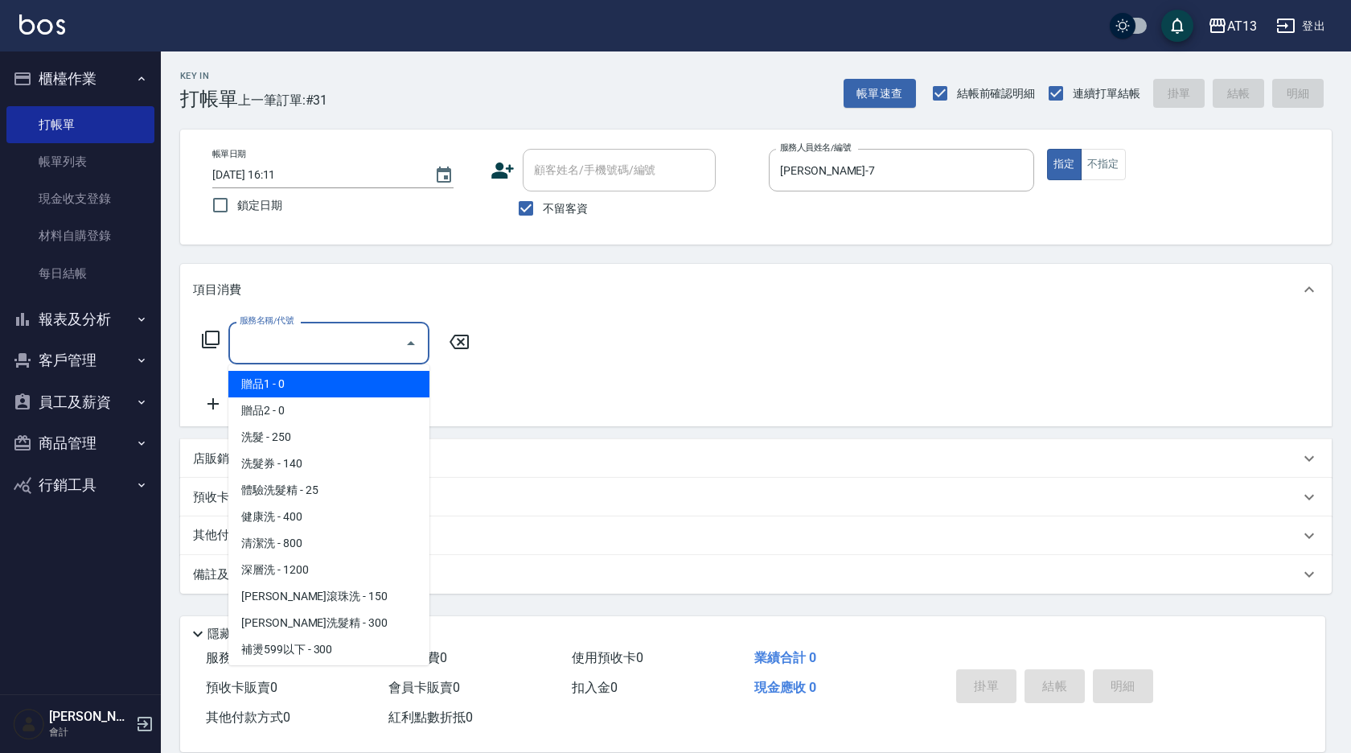
click at [322, 344] on input "服務名稱/代號" at bounding box center [317, 343] width 162 height 28
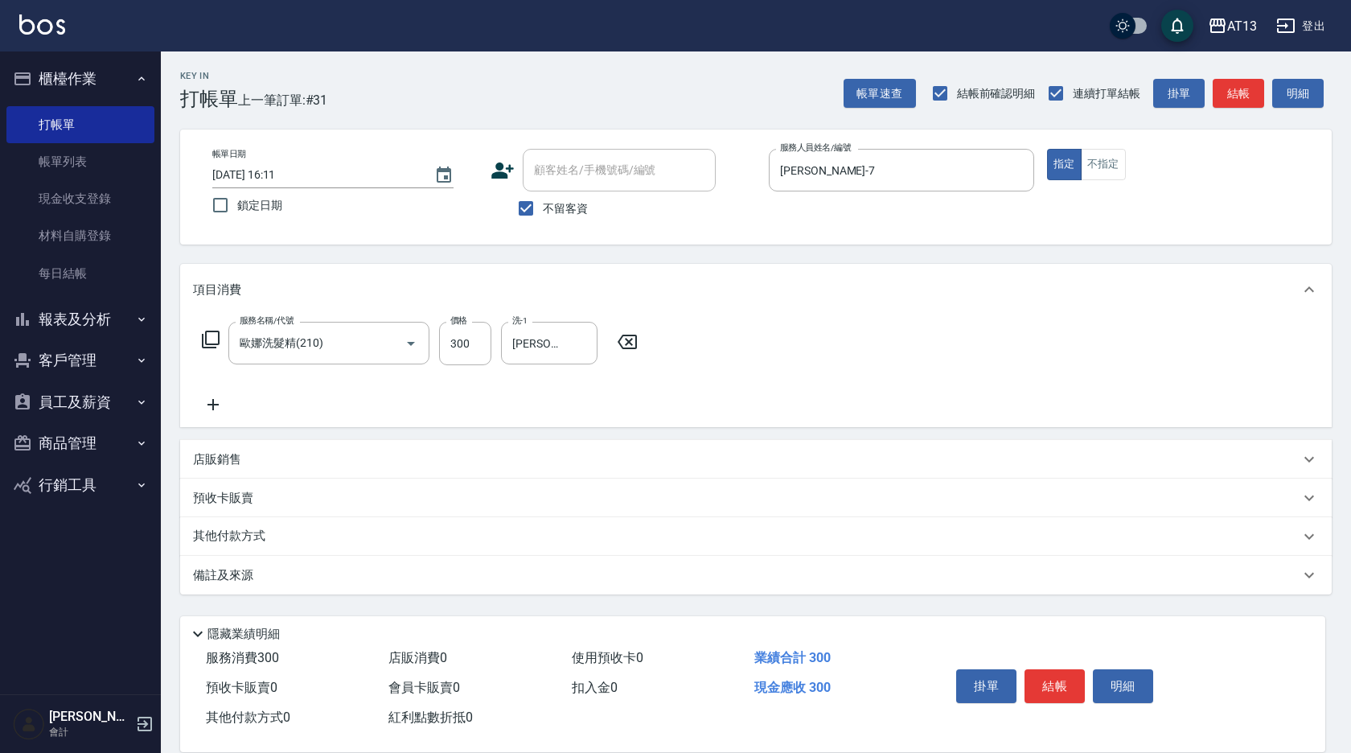
drag, startPoint x: 938, startPoint y: 435, endPoint x: 1052, endPoint y: 589, distance: 192.0
click at [938, 436] on div "項目消費 服務名稱/代號 歐娜洗髮精(210) 服務名稱/代號 價格 300 價格 洗-1 [PERSON_NAME]-7 洗-1 店販銷售 服務人員姓名/編…" at bounding box center [756, 429] width 1152 height 330
click at [1038, 676] on button "結帳" at bounding box center [1054, 686] width 60 height 34
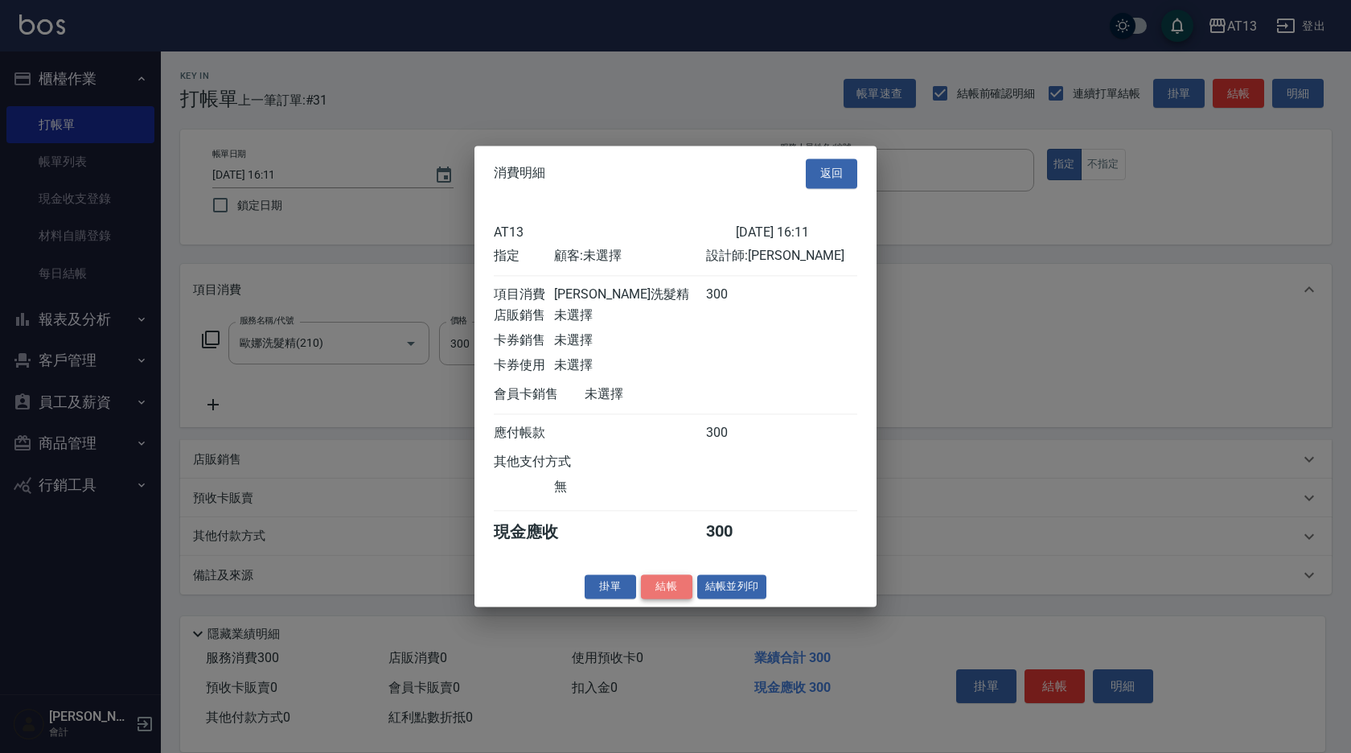
click at [671, 599] on button "結帳" at bounding box center [666, 586] width 51 height 25
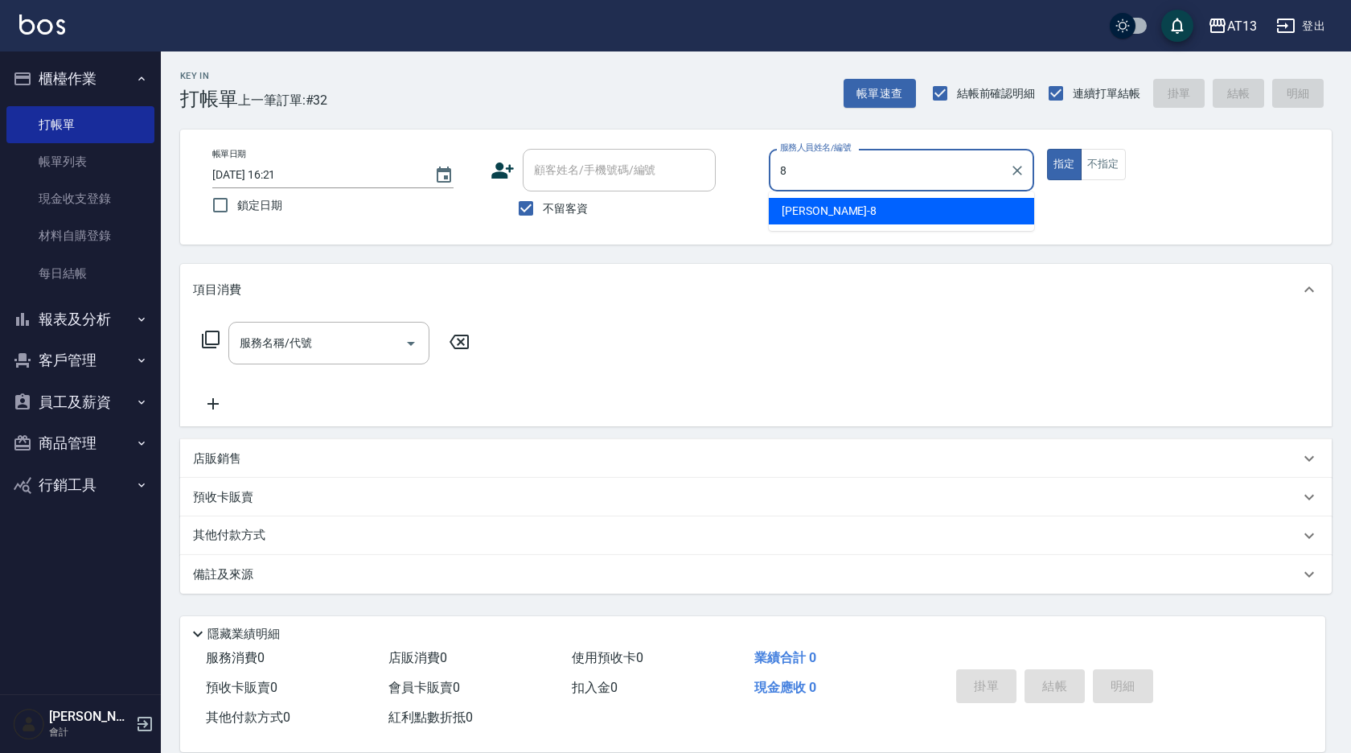
click at [951, 209] on div "[PERSON_NAME] -8" at bounding box center [901, 211] width 265 height 27
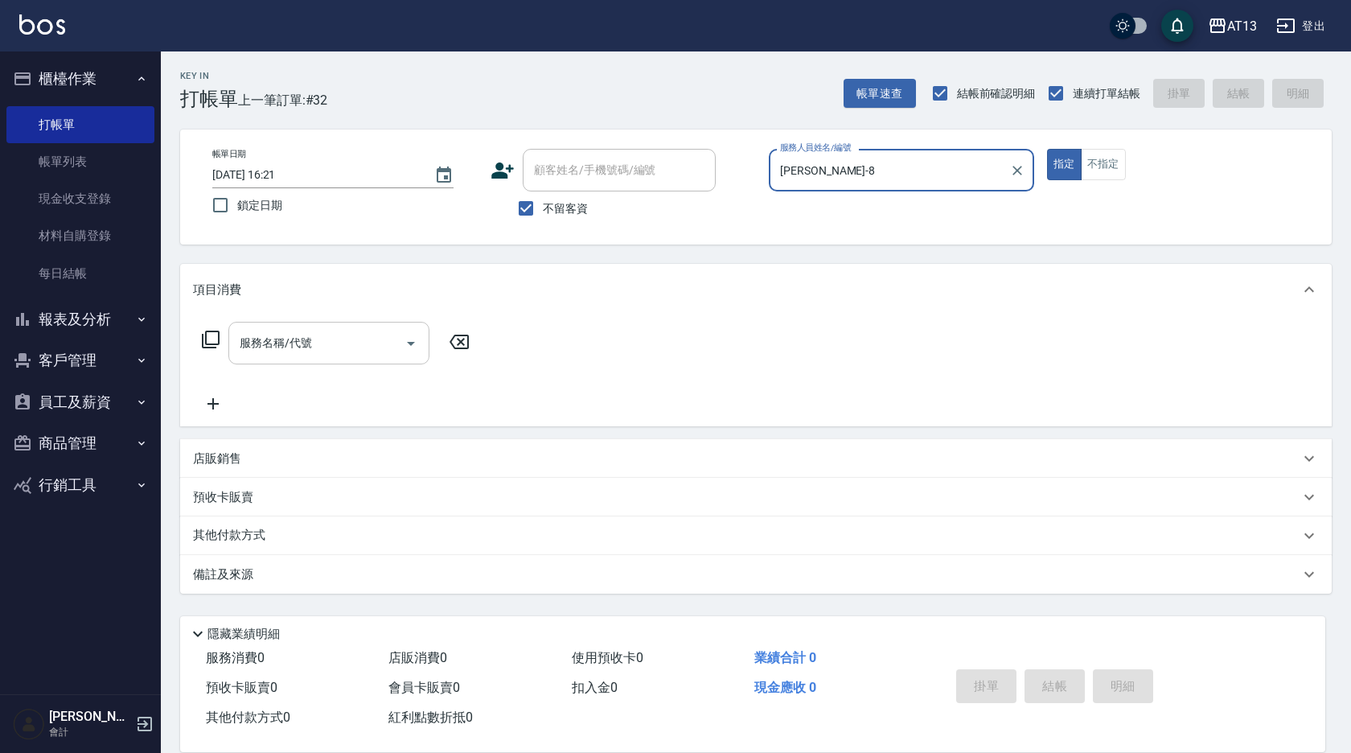
click at [359, 339] on input "服務名稱/代號" at bounding box center [317, 343] width 162 height 28
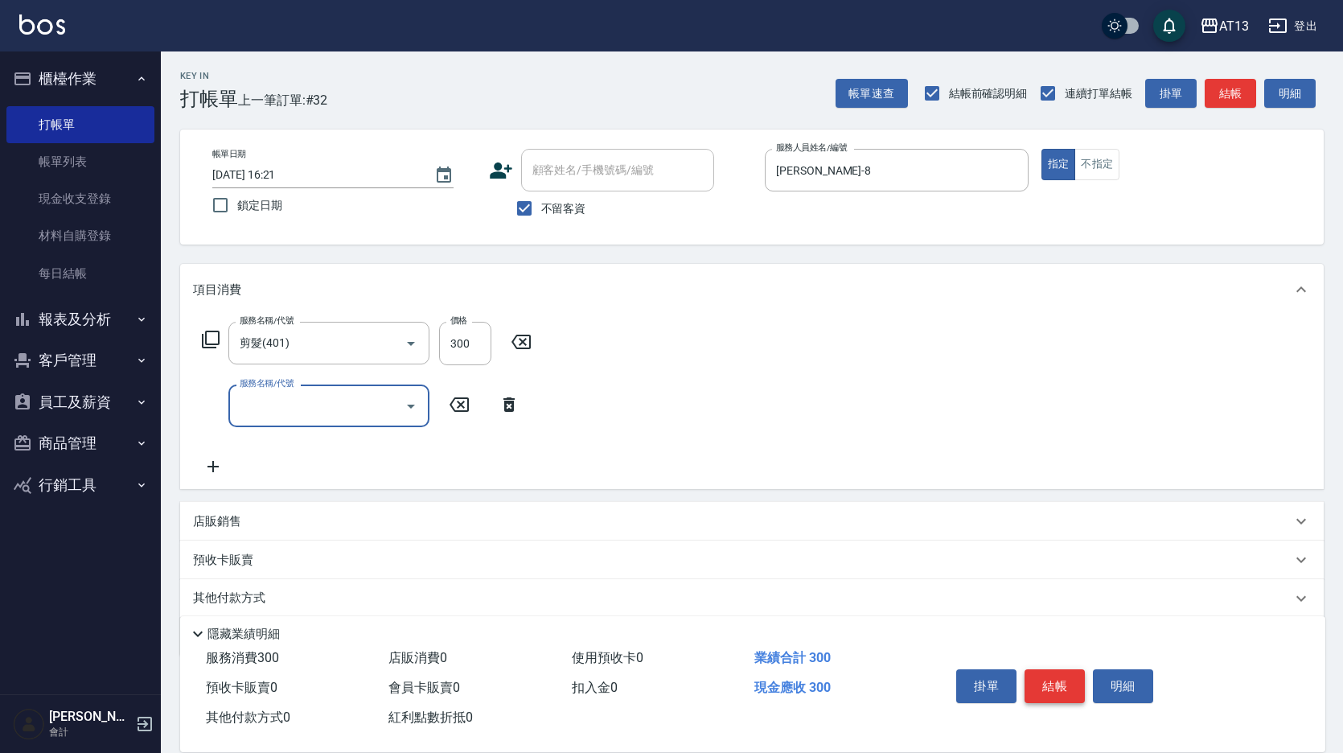
click at [1066, 672] on button "結帳" at bounding box center [1054, 686] width 60 height 34
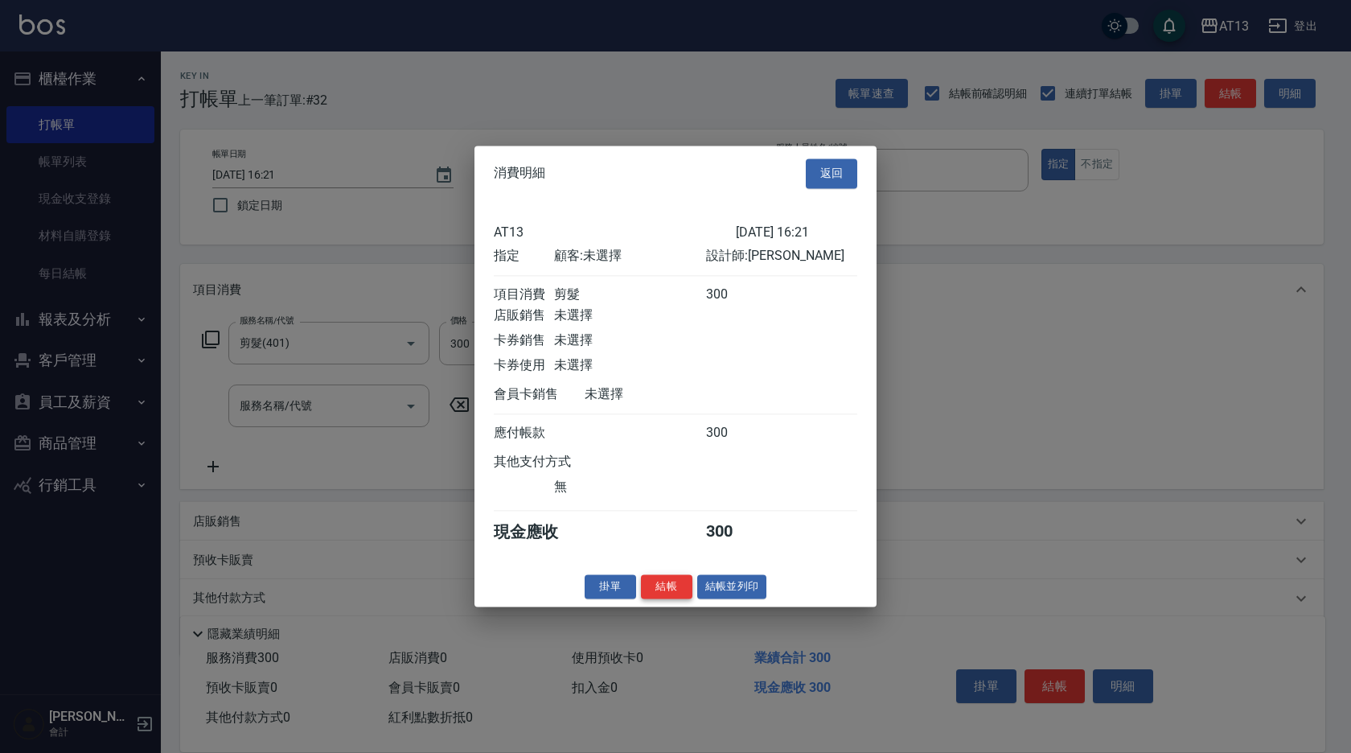
click at [679, 596] on button "結帳" at bounding box center [666, 586] width 51 height 25
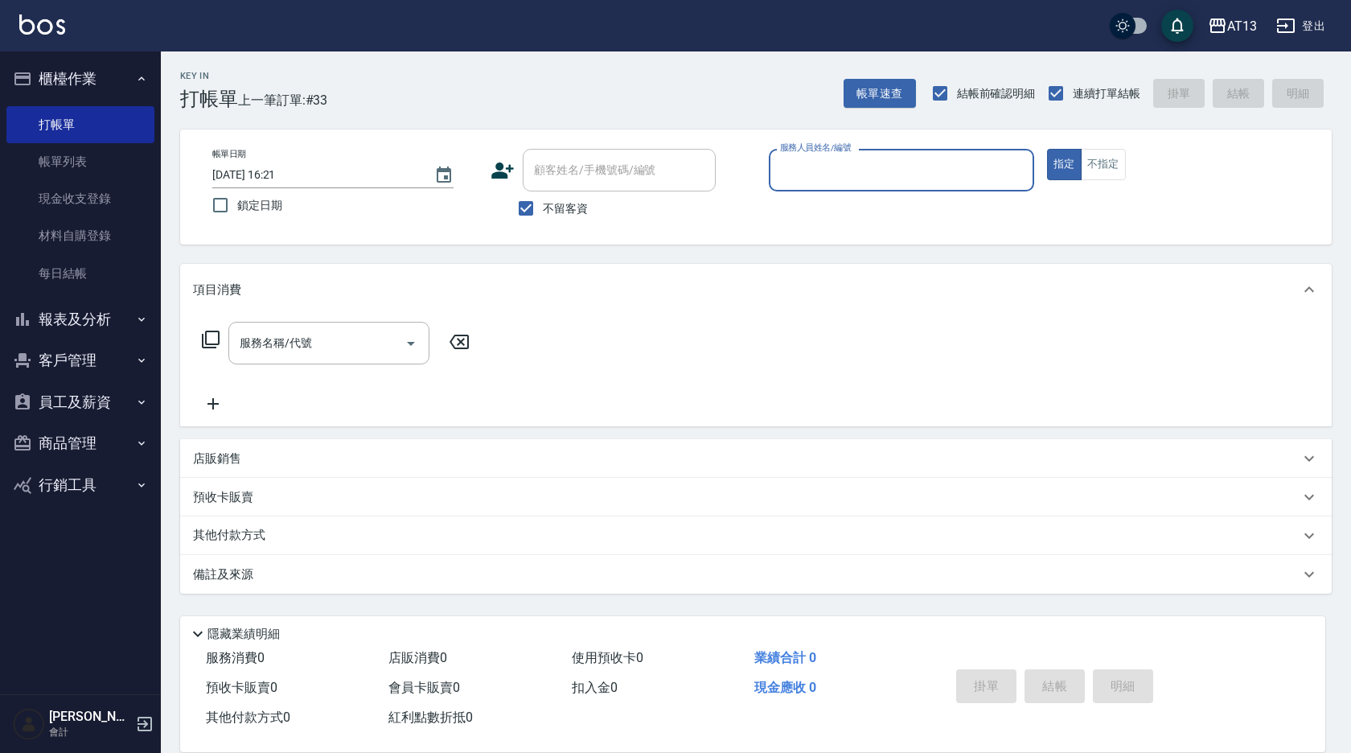
drag, startPoint x: 676, startPoint y: 594, endPoint x: 708, endPoint y: 740, distance: 148.9
click at [676, 601] on div "Key In 打帳單 上一筆訂單:#33 帳單速查 結帳前確認明細 連續打單結帳 掛單 結帳 明細 帳單日期 [DATE] 16:21 鎖定日期 顧客姓名/手…" at bounding box center [756, 399] width 1190 height 696
click at [856, 171] on input "服務人員姓名/編號" at bounding box center [901, 170] width 251 height 28
click at [846, 240] on div "[PERSON_NAME] -6" at bounding box center [901, 237] width 265 height 27
click at [372, 339] on input "服務名稱/代號" at bounding box center [317, 343] width 162 height 28
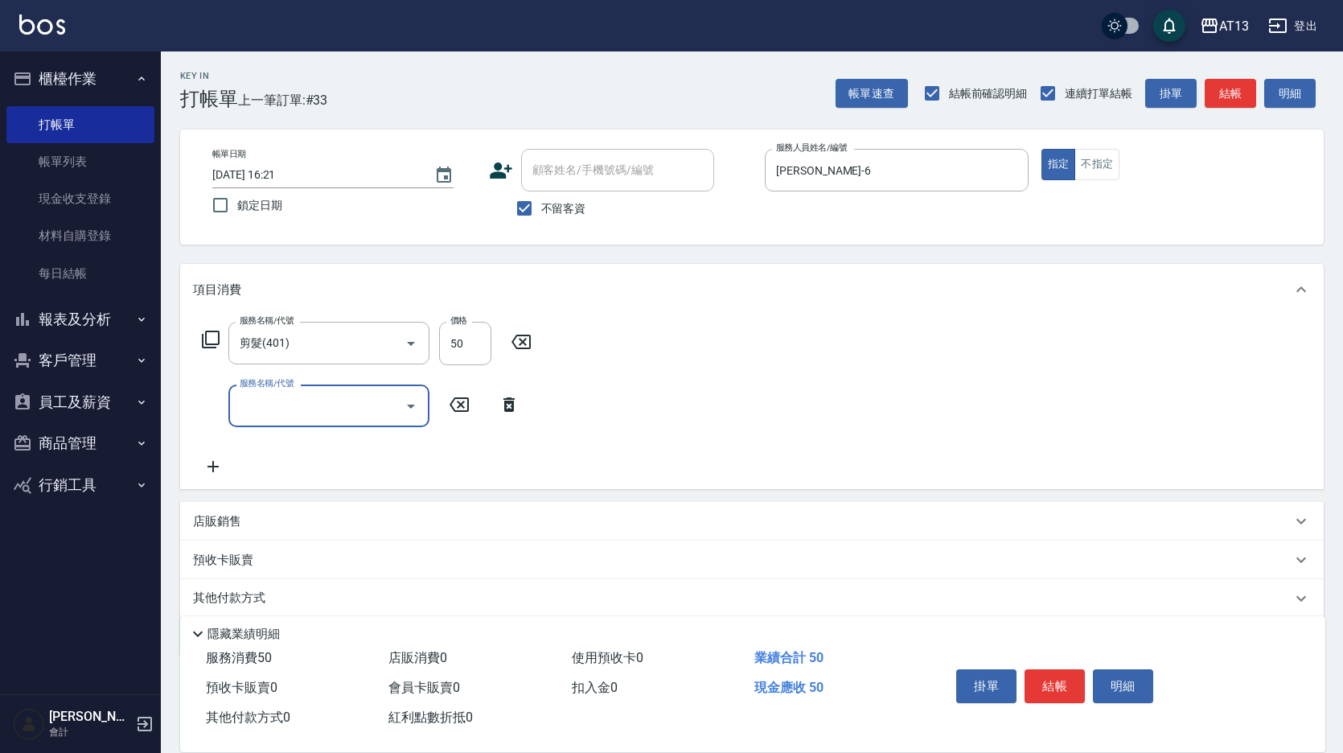
click at [813, 337] on div "服務名稱/代號 剪髮(401) 服務名稱/代號 價格 50 價格 服務名稱/代號 服務名稱/代號" at bounding box center [751, 402] width 1143 height 174
drag, startPoint x: 1046, startPoint y: 680, endPoint x: 1018, endPoint y: 680, distance: 28.1
click at [1047, 680] on button "結帳" at bounding box center [1054, 686] width 60 height 34
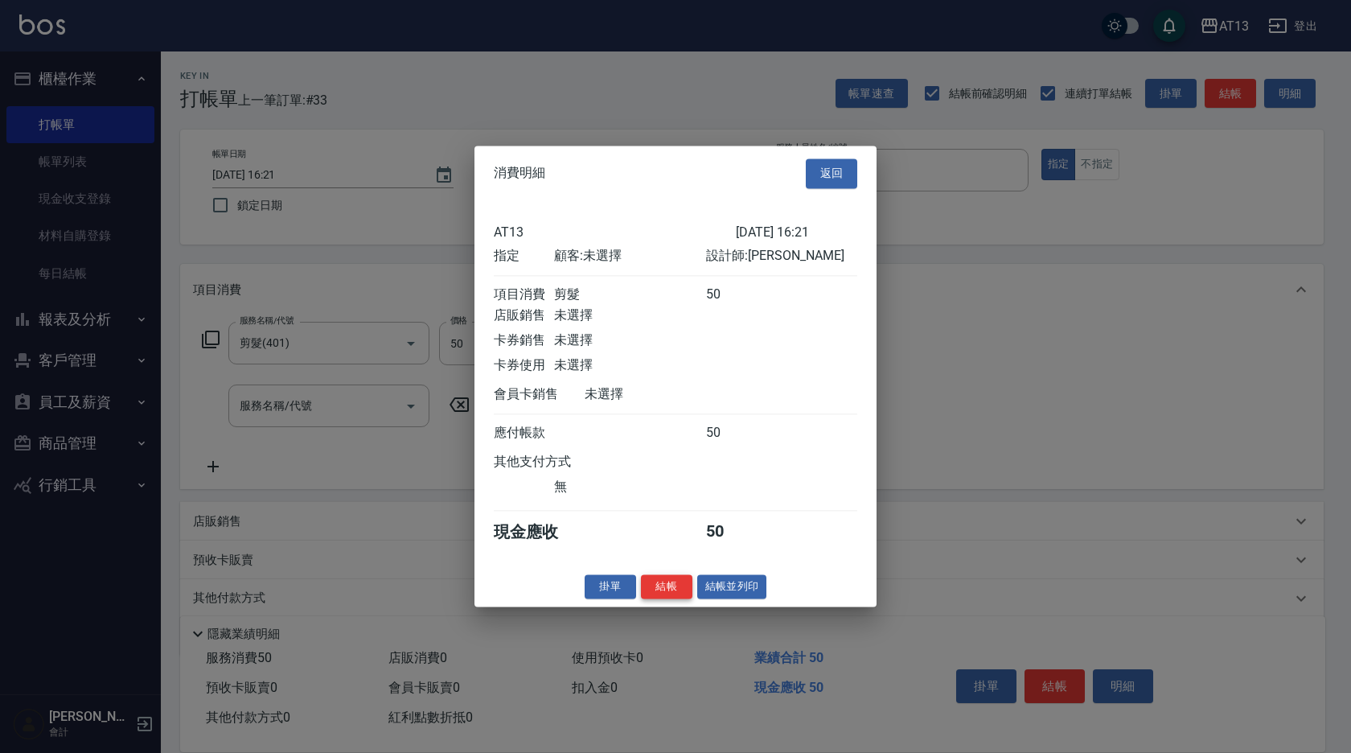
click at [663, 594] on button "結帳" at bounding box center [666, 586] width 51 height 25
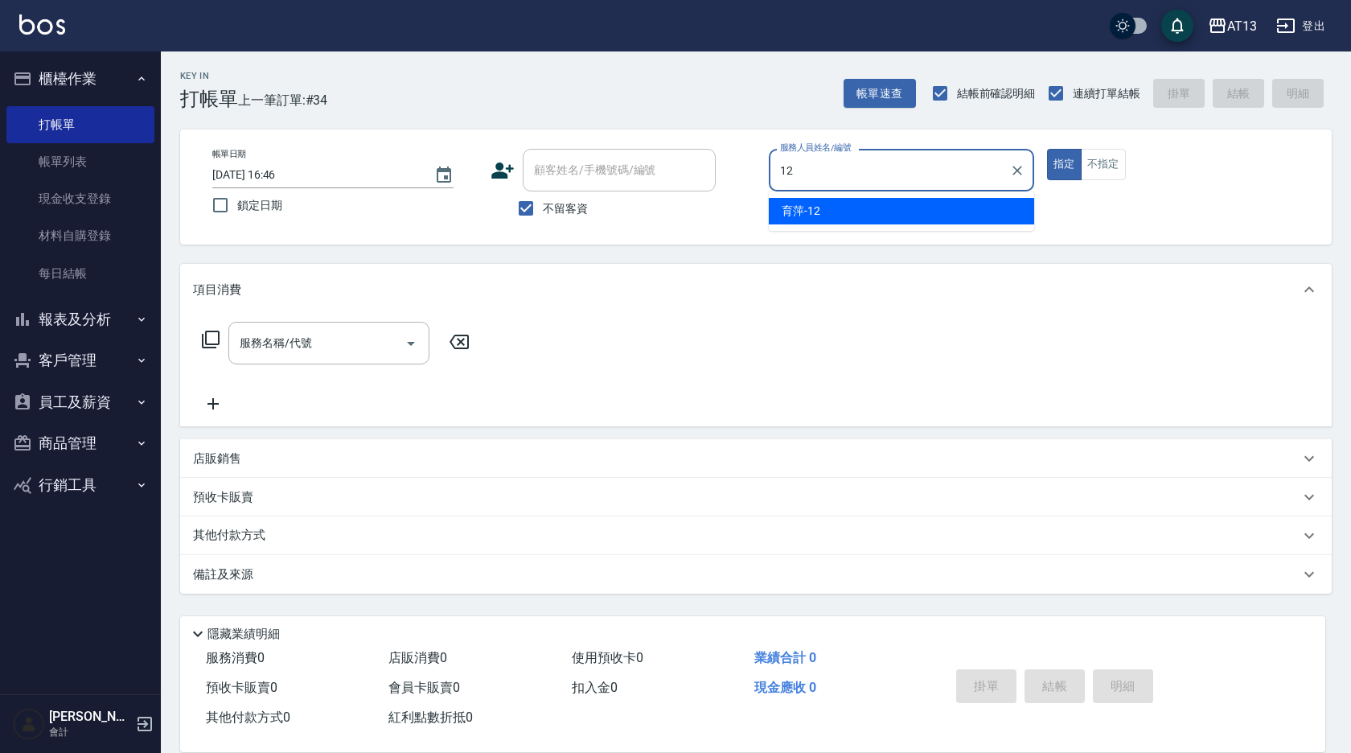
click at [864, 205] on div "育萍 -12" at bounding box center [901, 211] width 265 height 27
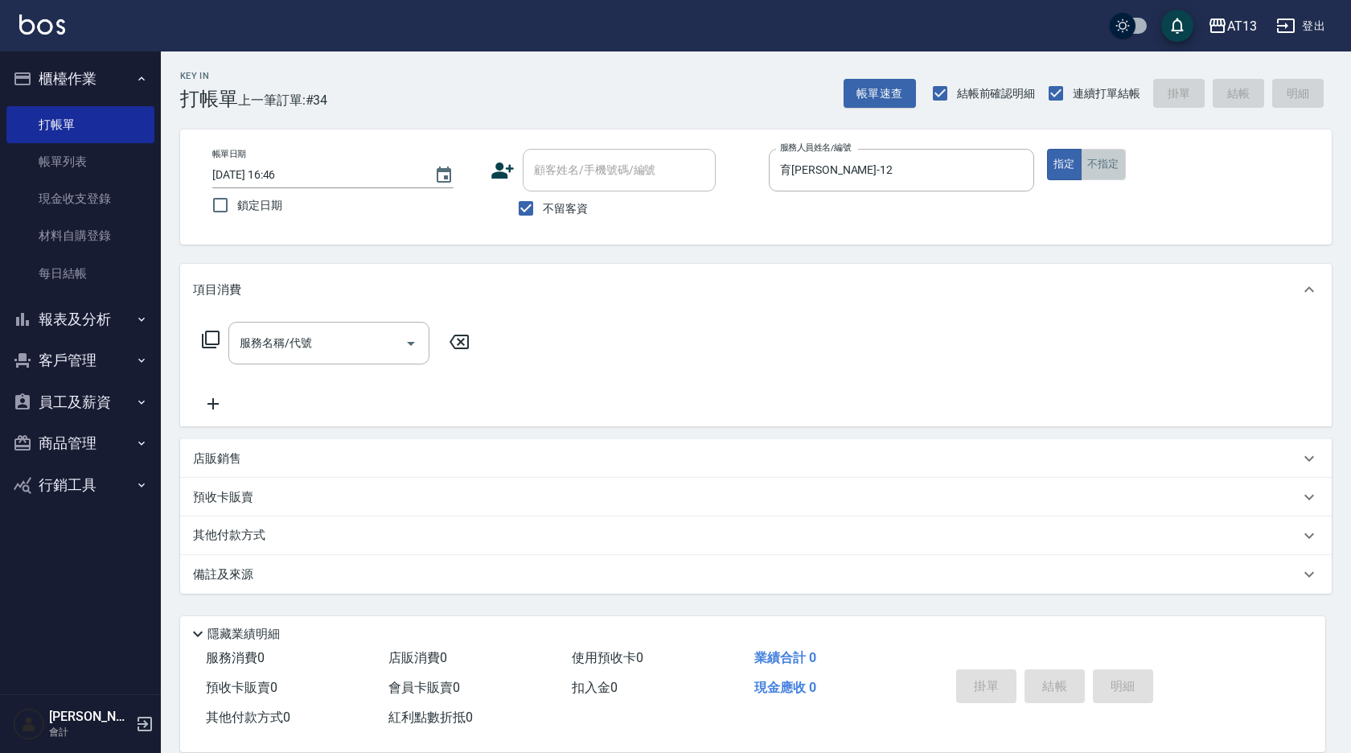
click at [1087, 172] on button "不指定" at bounding box center [1103, 164] width 45 height 31
click at [287, 352] on input "服務名稱/代號" at bounding box center [317, 343] width 162 height 28
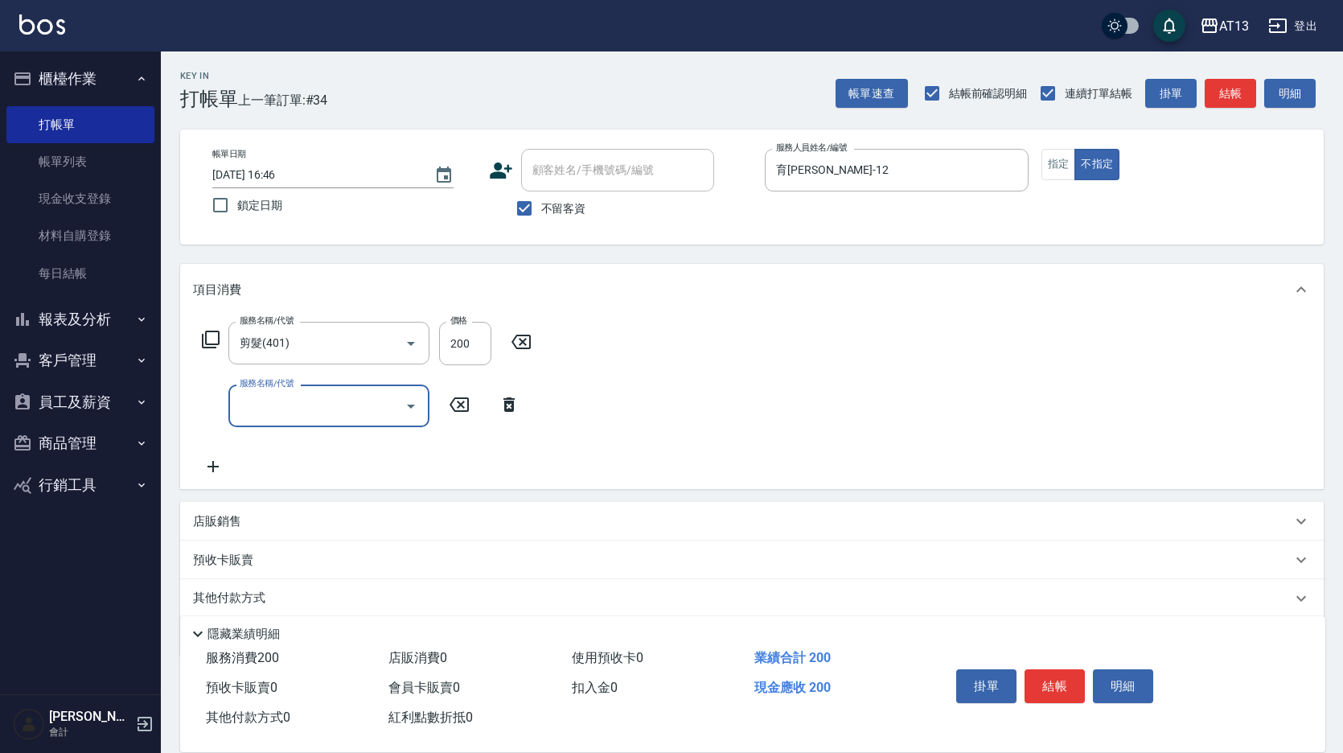
click at [840, 367] on div "服務名稱/代號 剪髮(401) 服務名稱/代號 價格 200 價格 服務名稱/代號 服務名稱/代號" at bounding box center [751, 402] width 1143 height 174
click at [1046, 669] on button "結帳" at bounding box center [1054, 686] width 60 height 34
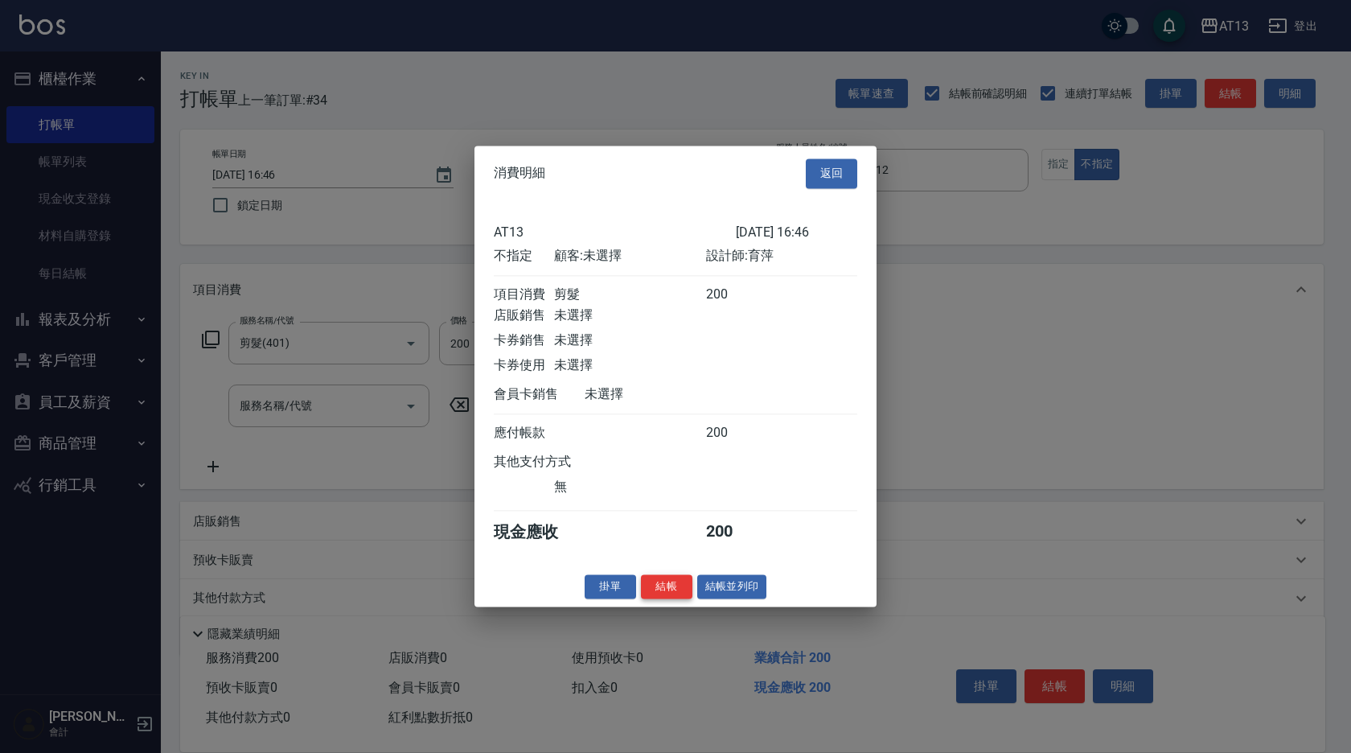
click at [671, 597] on button "結帳" at bounding box center [666, 586] width 51 height 25
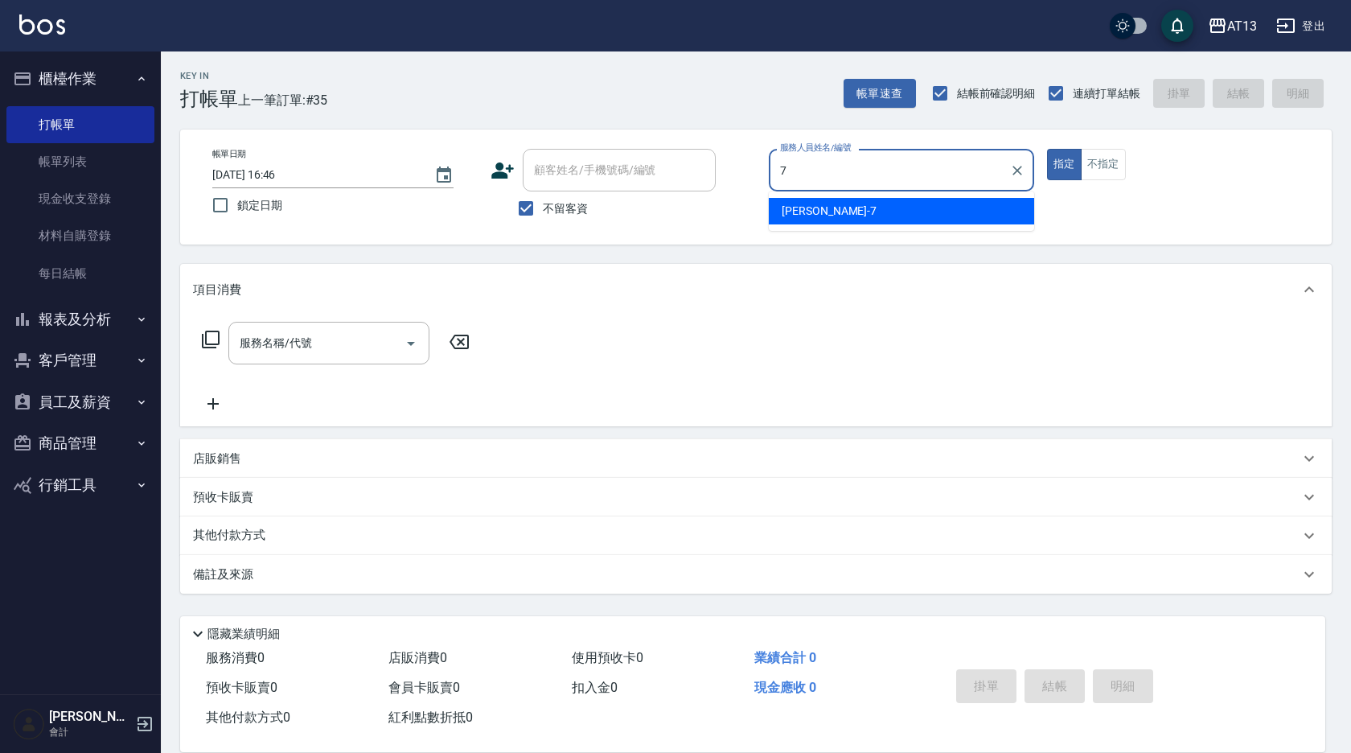
click at [864, 214] on div "[PERSON_NAME]-7" at bounding box center [901, 211] width 265 height 27
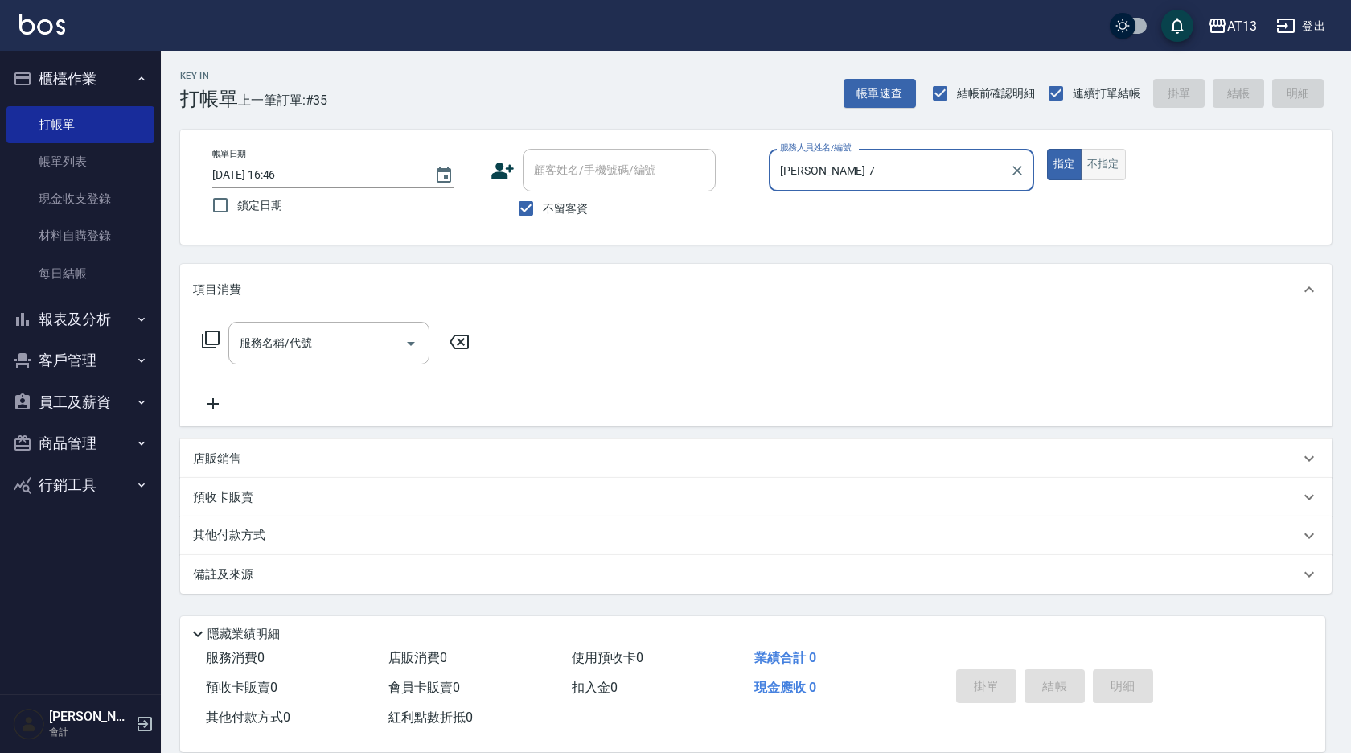
click at [1092, 162] on button "不指定" at bounding box center [1103, 164] width 45 height 31
click at [342, 336] on input "服務名稱/代號" at bounding box center [317, 343] width 162 height 28
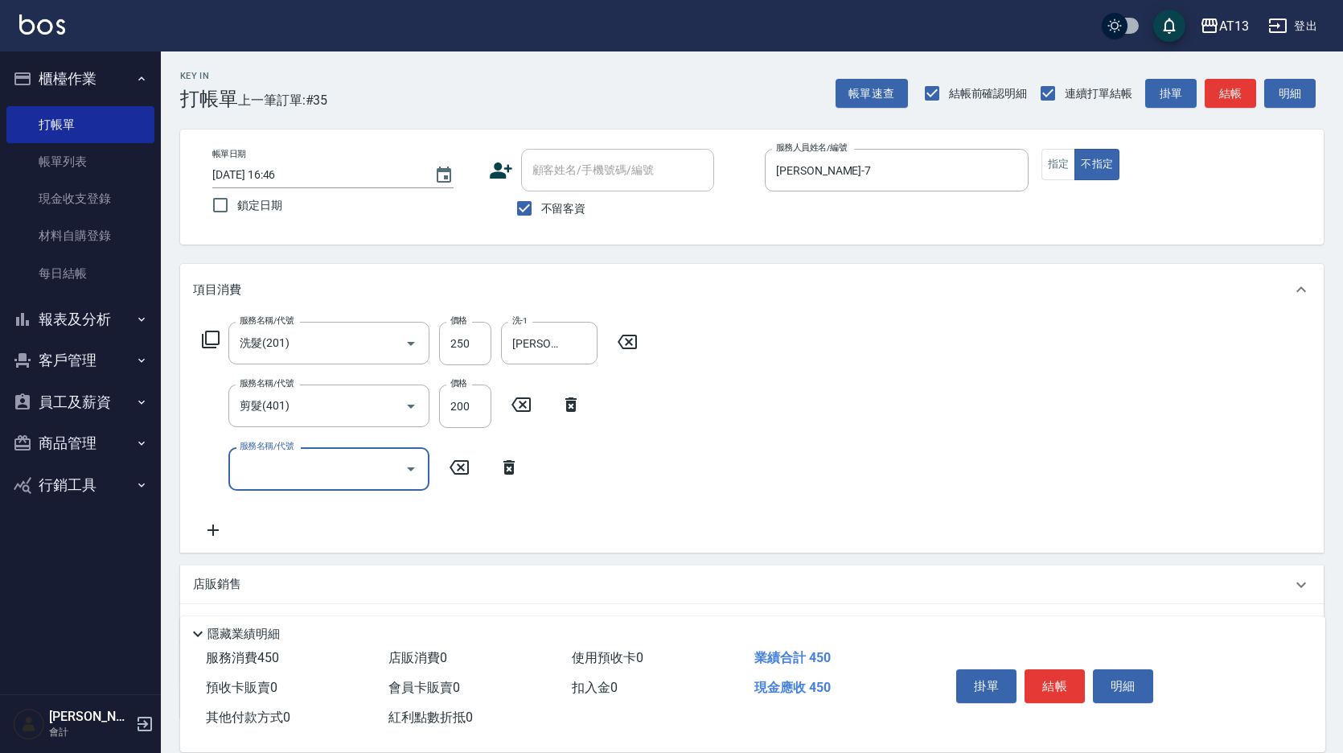
drag, startPoint x: 799, startPoint y: 474, endPoint x: 984, endPoint y: 638, distance: 247.2
click at [801, 474] on div "服務名稱/代號 洗髮(201) 服務名稱/代號 價格 250 價格 洗-1 [PERSON_NAME]-28 洗-1 服務名稱/代號 剪髮(401) 服務名稱…" at bounding box center [751, 433] width 1143 height 236
click at [1051, 669] on button "結帳" at bounding box center [1054, 686] width 60 height 34
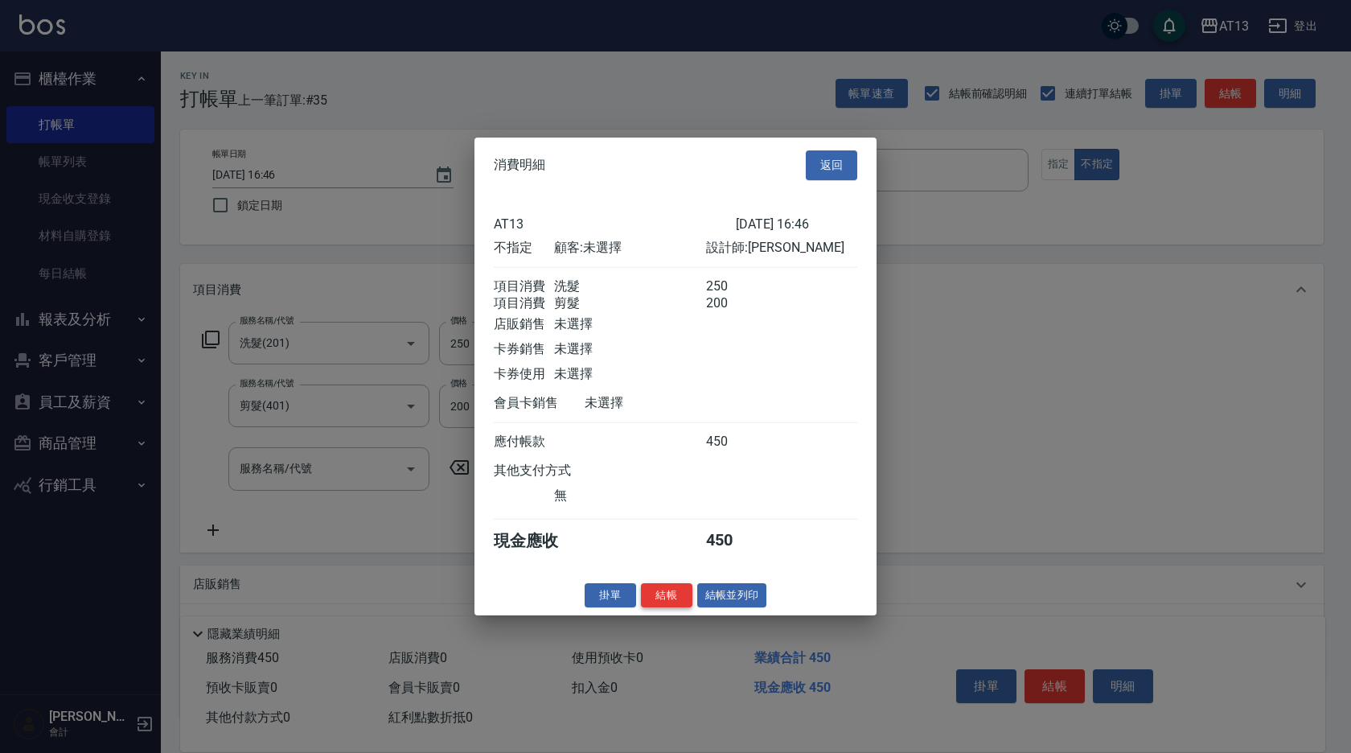
click at [667, 607] on button "結帳" at bounding box center [666, 594] width 51 height 25
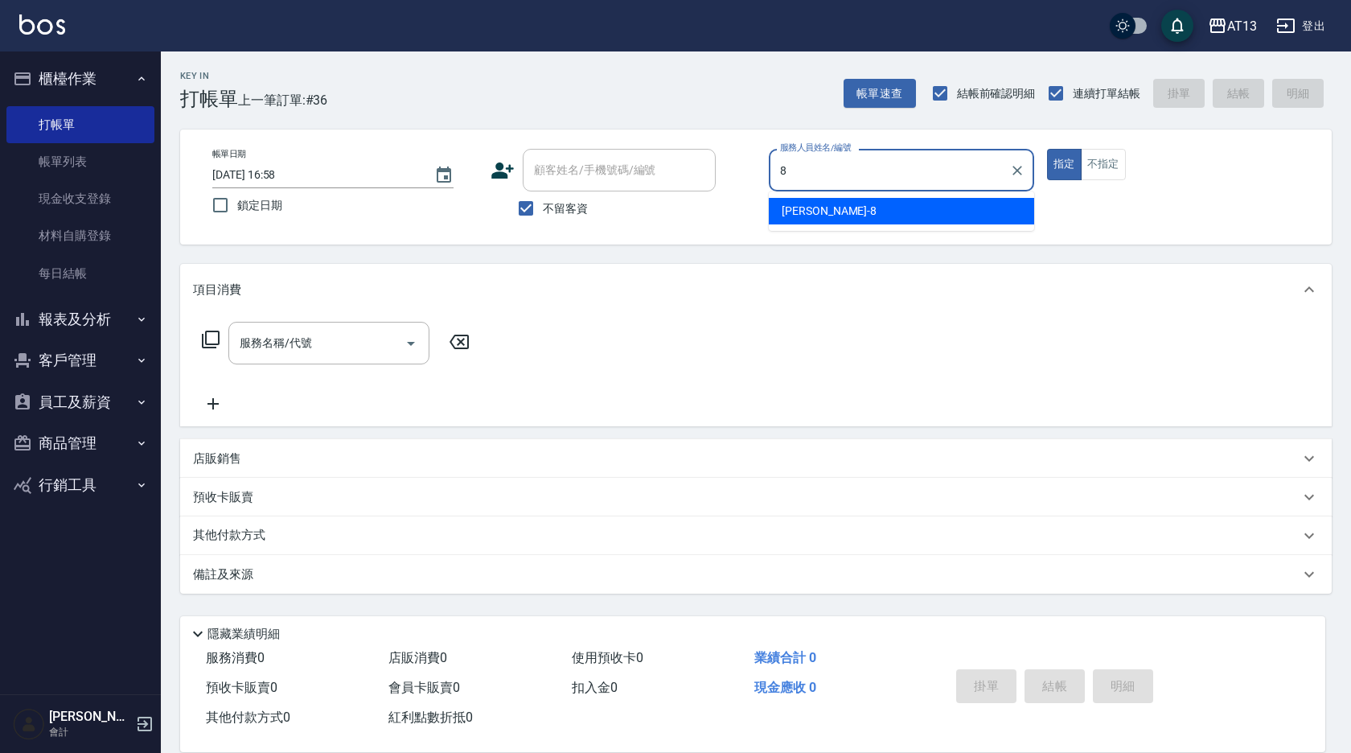
click at [864, 206] on div "[PERSON_NAME] -8" at bounding box center [901, 211] width 265 height 27
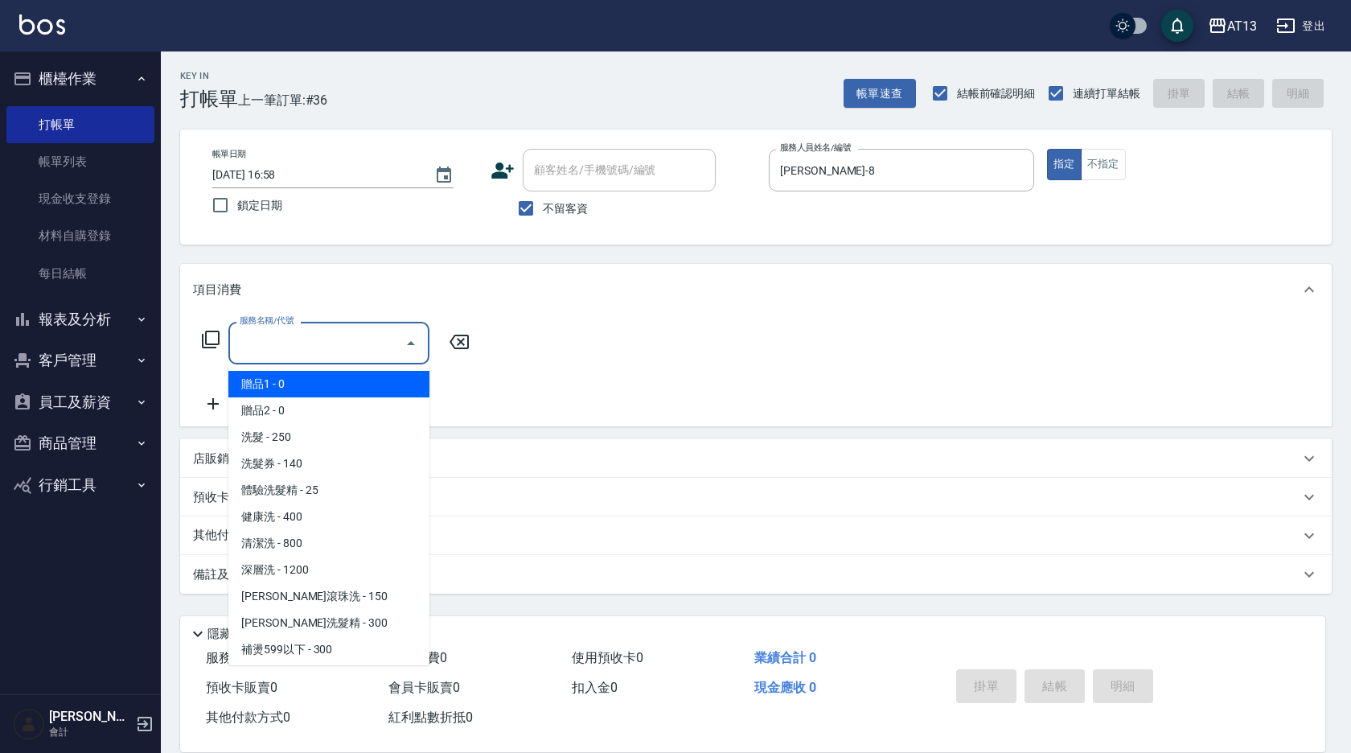
click at [377, 330] on input "服務名稱/代號" at bounding box center [317, 343] width 162 height 28
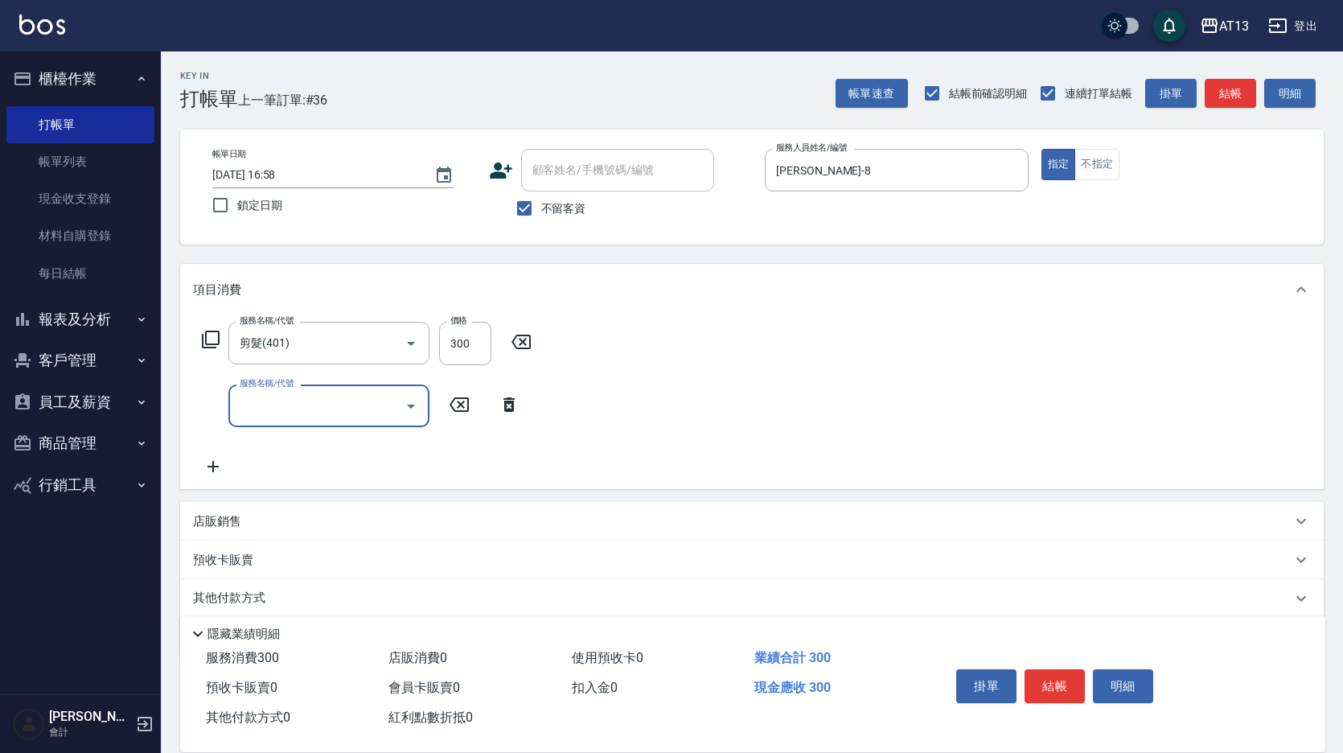
click at [596, 319] on div "服務名稱/代號 剪髮(401) 服務名稱/代號 價格 300 價格 服務名稱/代號 服務名稱/代號" at bounding box center [751, 402] width 1143 height 174
click at [1053, 673] on button "結帳" at bounding box center [1054, 686] width 60 height 34
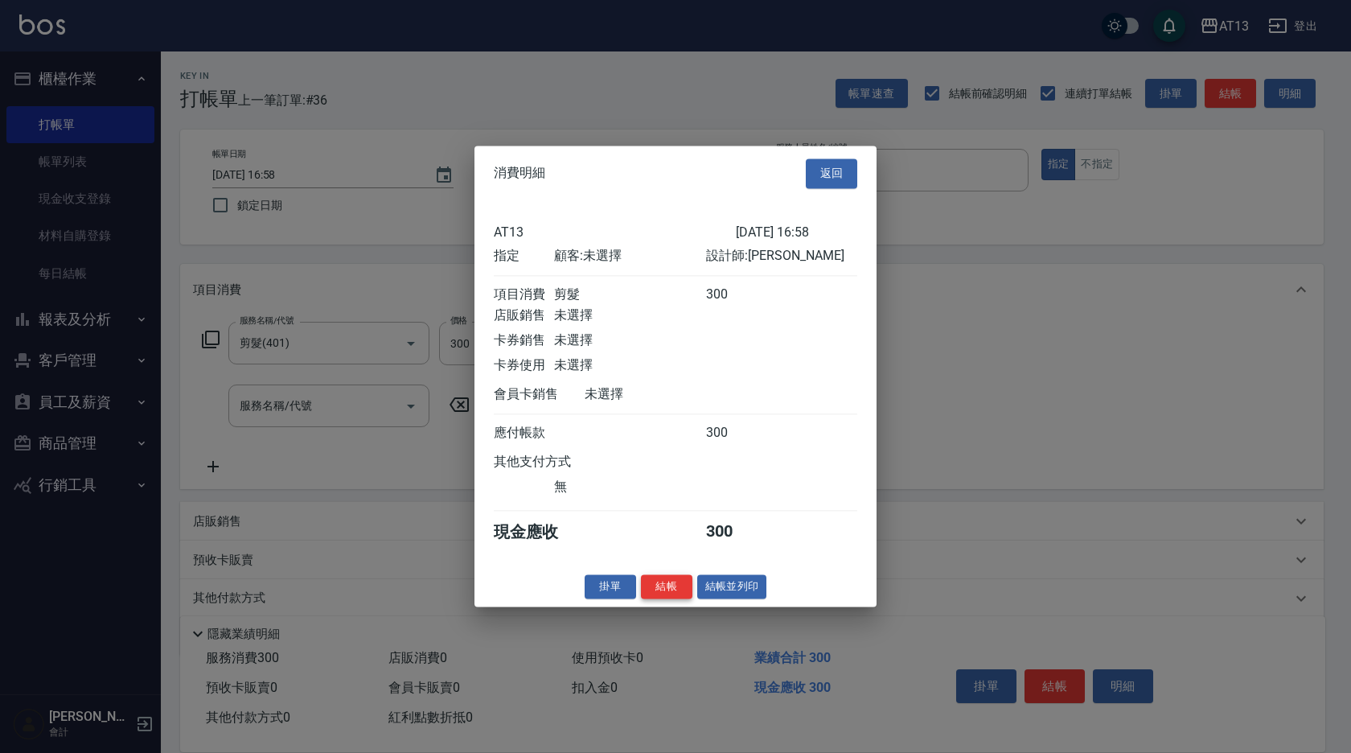
click at [667, 593] on button "結帳" at bounding box center [666, 586] width 51 height 25
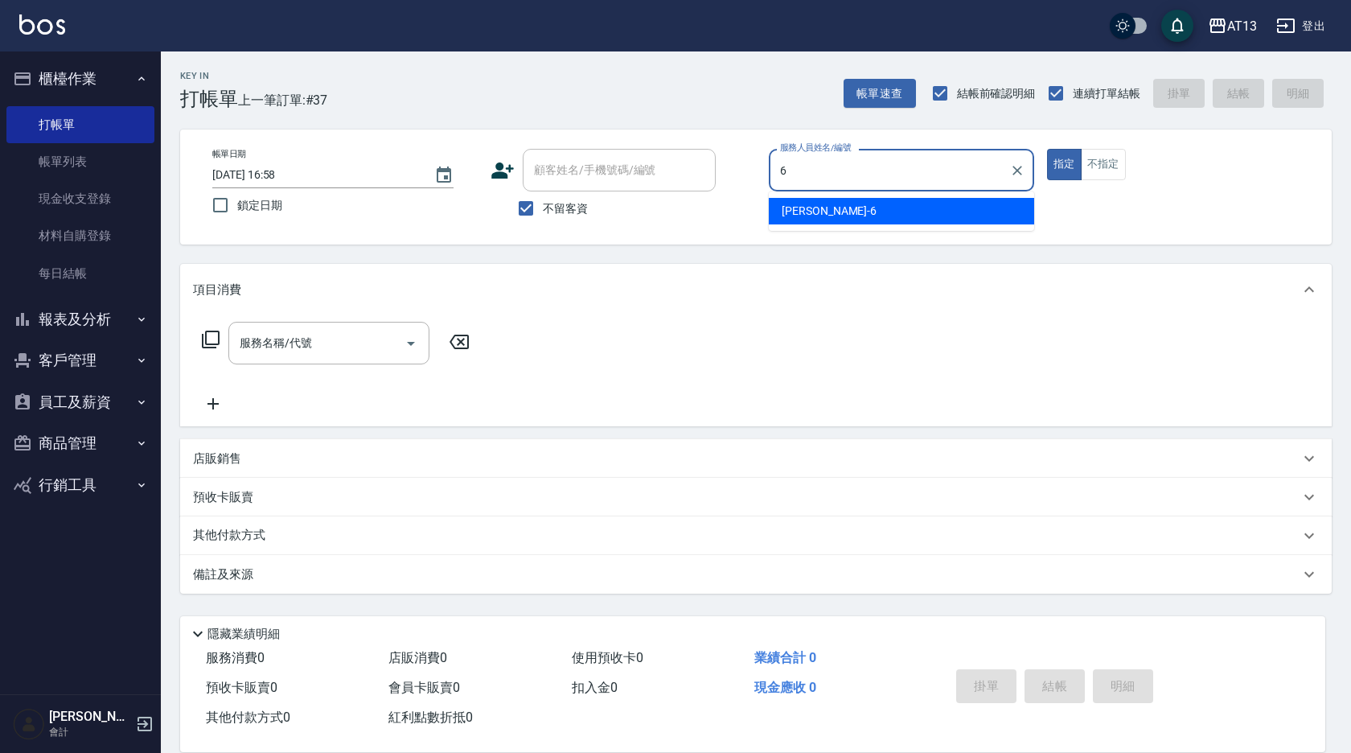
click at [804, 210] on span "[PERSON_NAME] -6" at bounding box center [829, 211] width 95 height 17
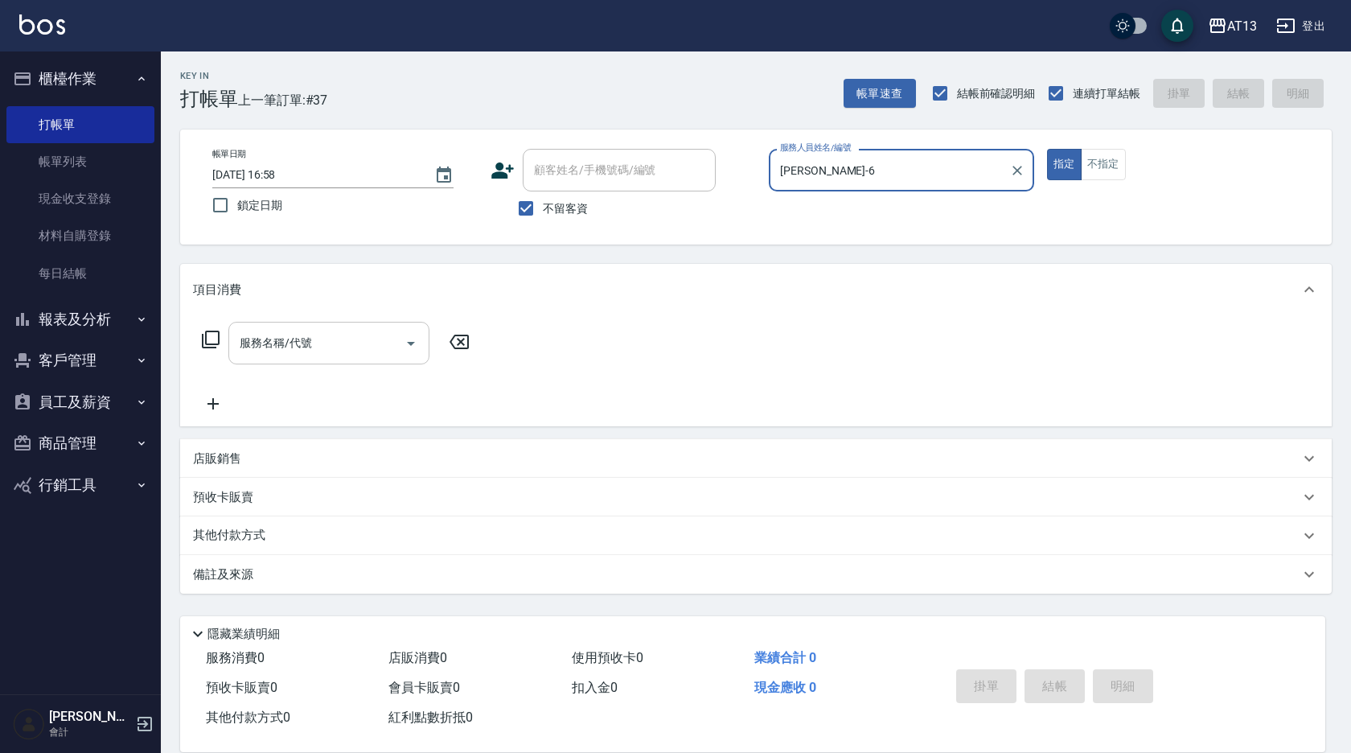
click at [293, 350] on input "服務名稱/代號" at bounding box center [317, 343] width 162 height 28
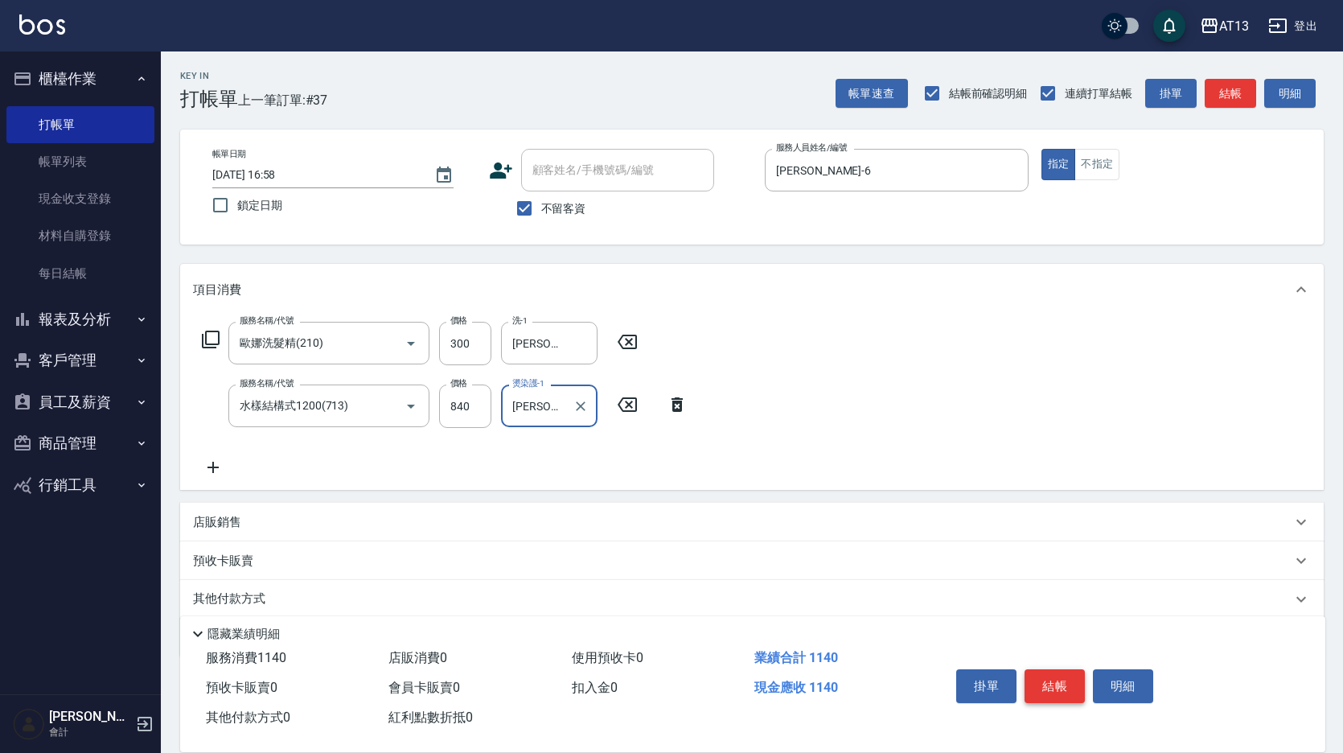
click at [1049, 677] on button "結帳" at bounding box center [1054, 686] width 60 height 34
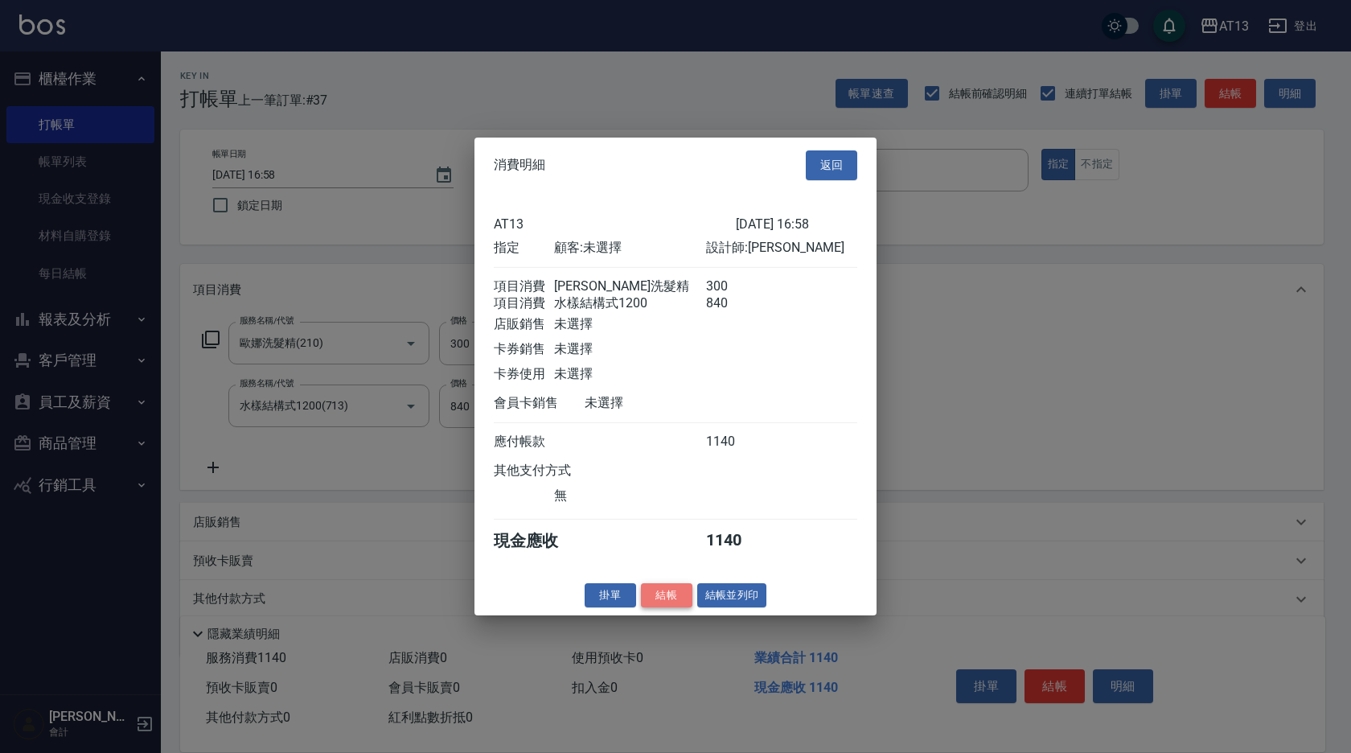
click at [684, 607] on button "結帳" at bounding box center [666, 594] width 51 height 25
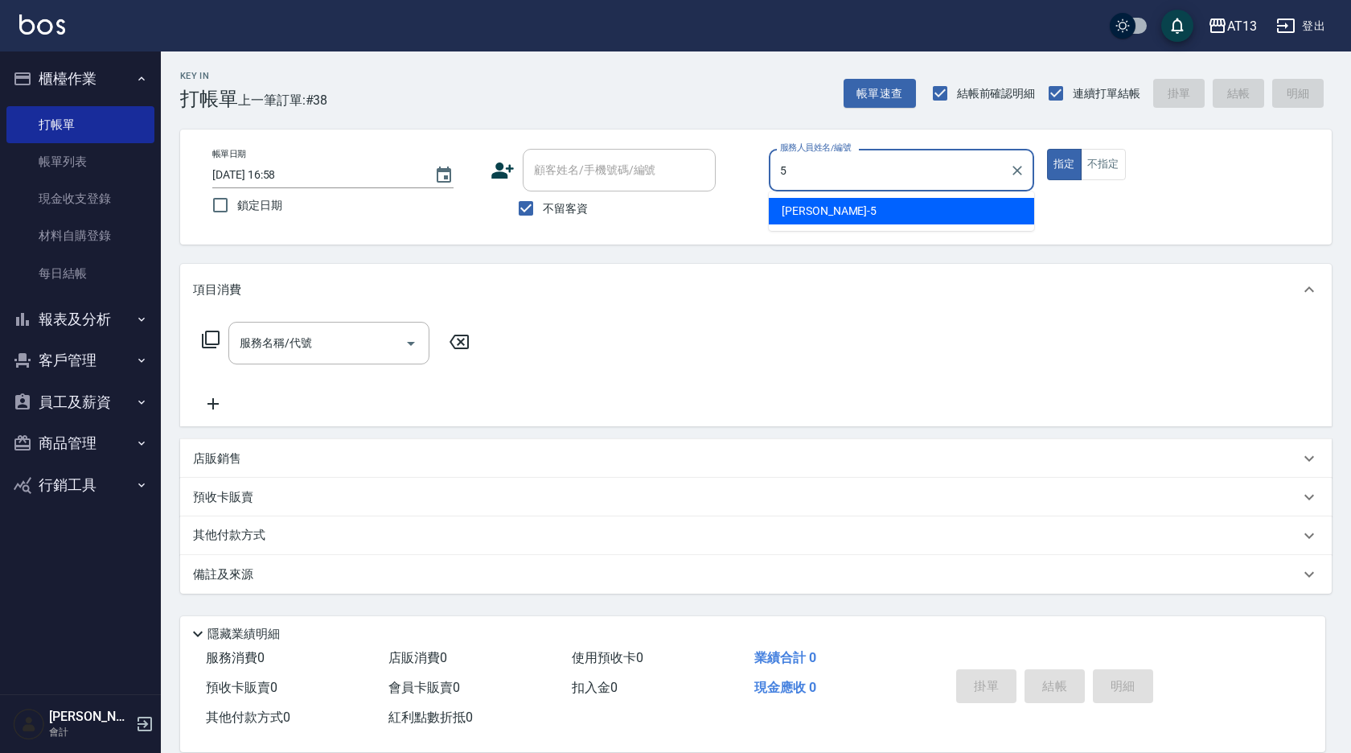
click at [856, 211] on div "[PERSON_NAME] -5" at bounding box center [901, 211] width 265 height 27
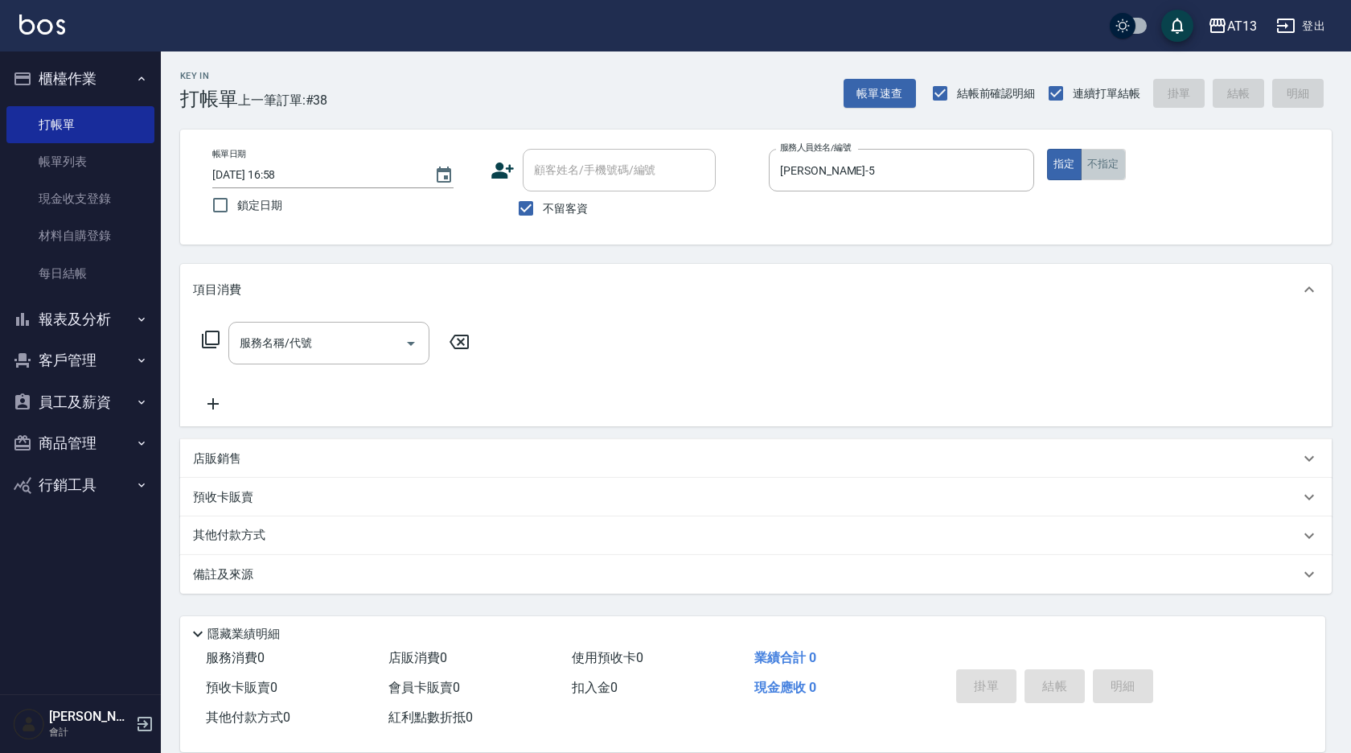
click at [1123, 172] on button "不指定" at bounding box center [1103, 164] width 45 height 31
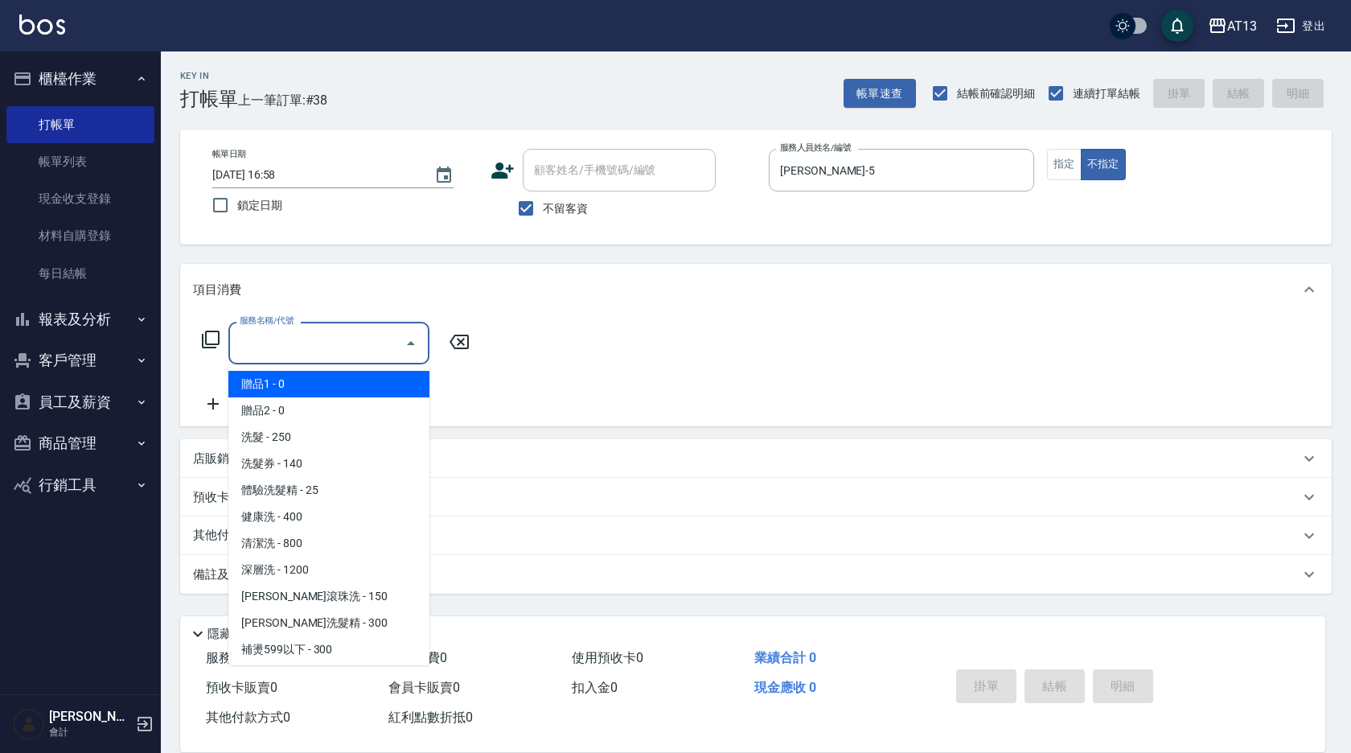
drag, startPoint x: 331, startPoint y: 350, endPoint x: 317, endPoint y: 364, distance: 20.5
click at [330, 350] on input "服務名稱/代號" at bounding box center [317, 343] width 162 height 28
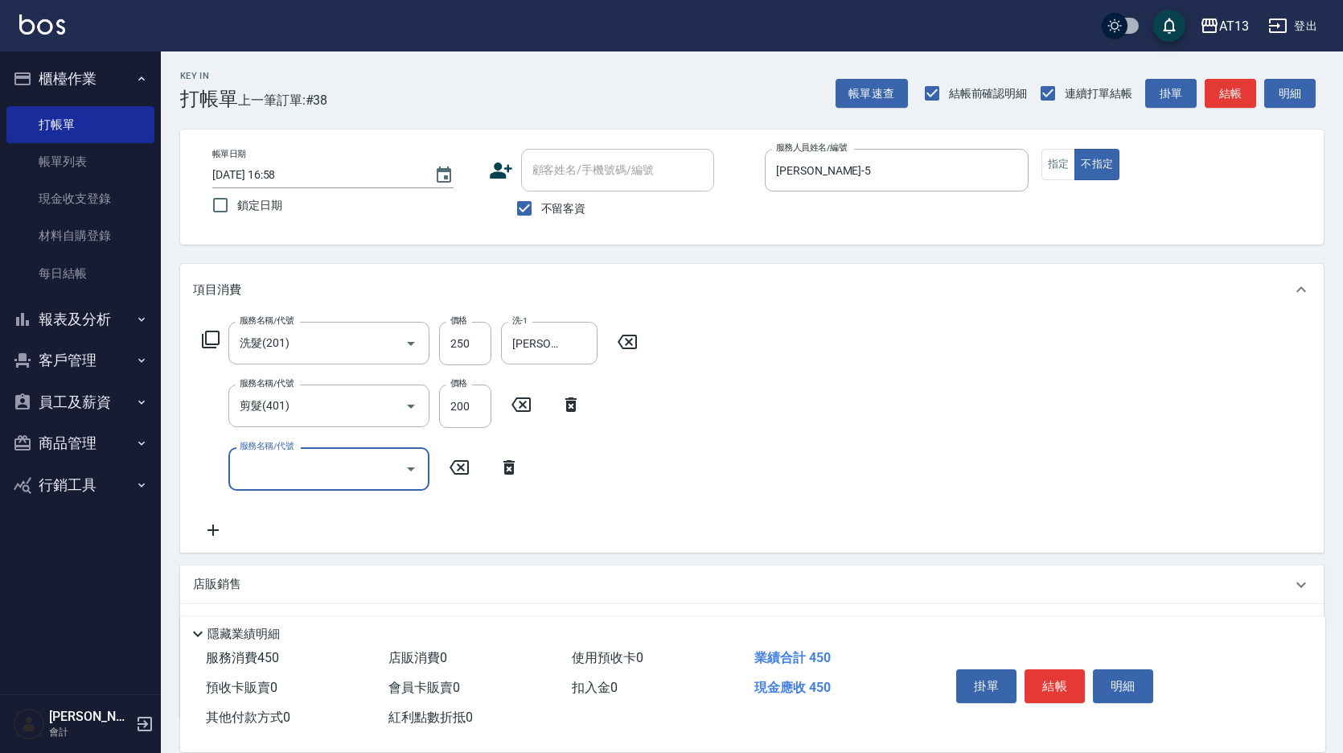
click at [808, 408] on div "服務名稱/代號 洗髮(201) 服務名稱/代號 價格 250 價格 洗-1 [PERSON_NAME]-28 洗-1 服務名稱/代號 剪髮(401) 服務名稱…" at bounding box center [751, 433] width 1143 height 236
click at [1085, 679] on button "結帳" at bounding box center [1054, 686] width 60 height 34
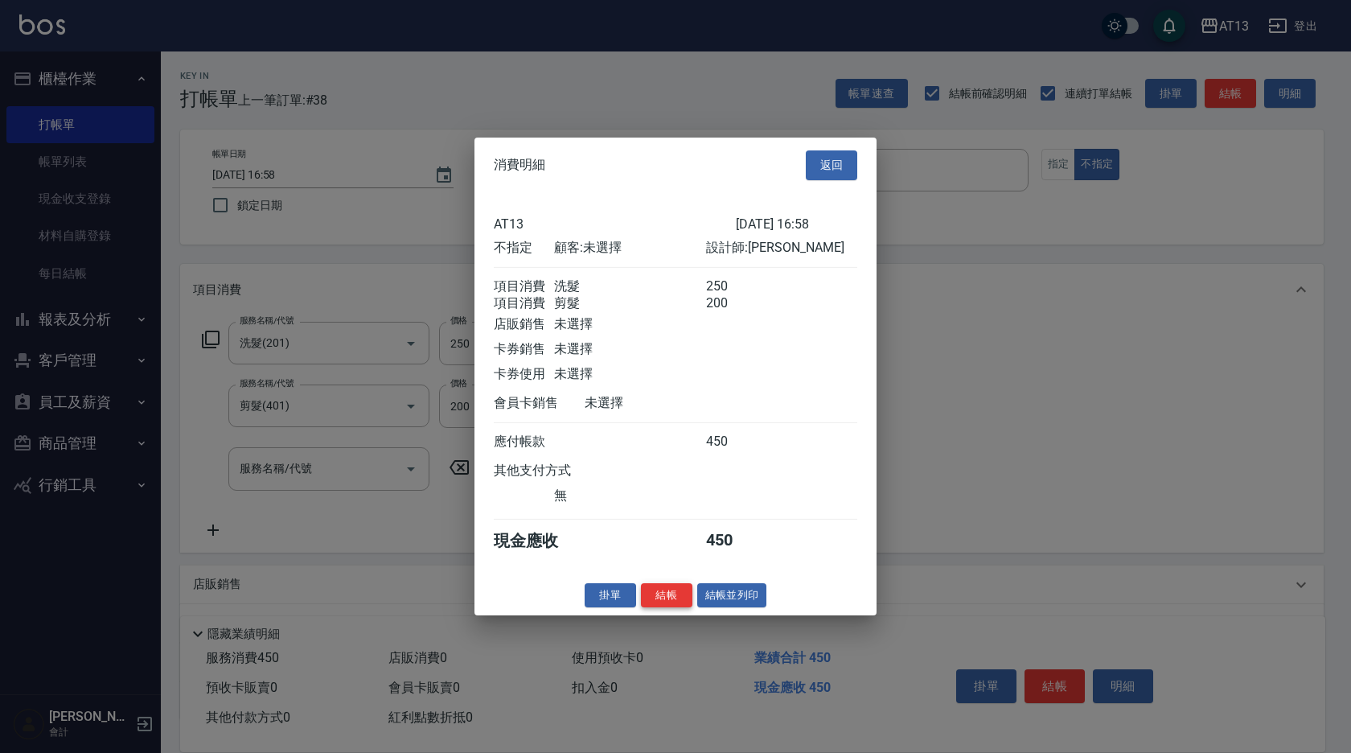
click at [686, 600] on button "結帳" at bounding box center [666, 594] width 51 height 25
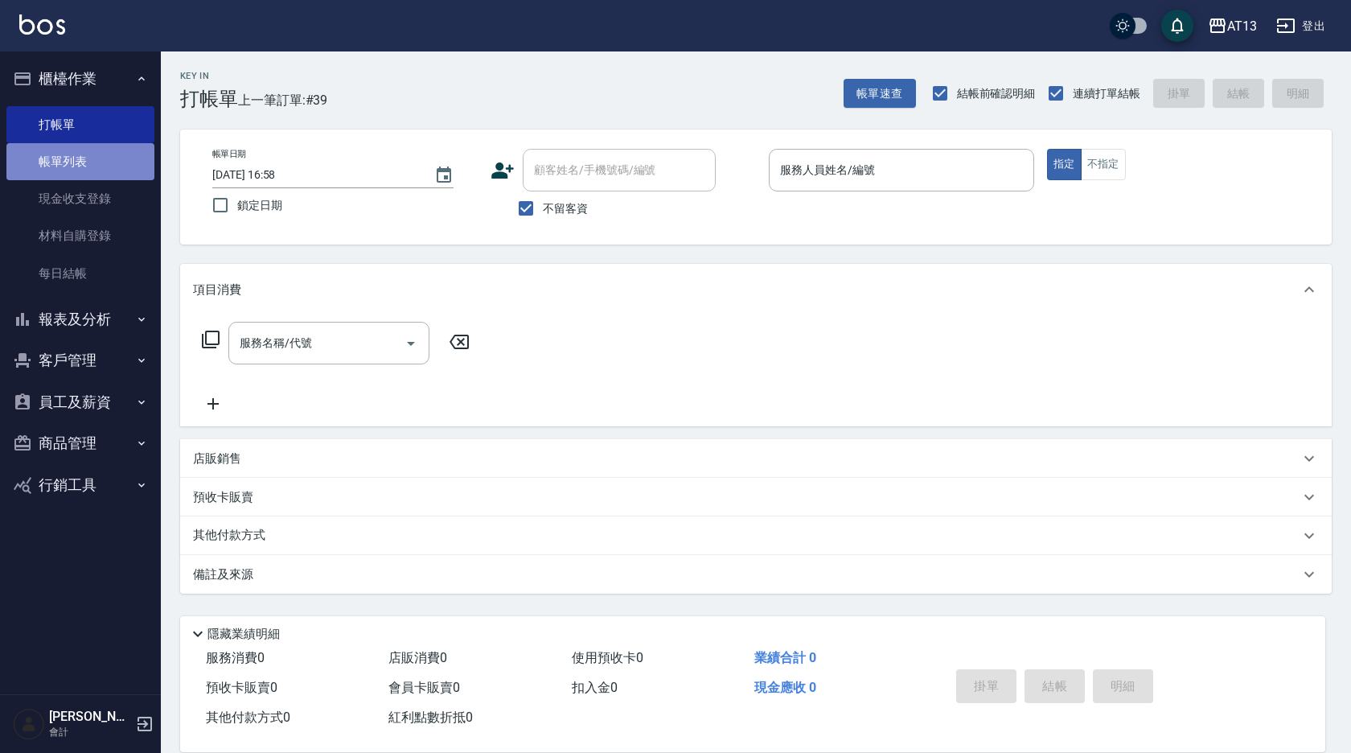
click at [52, 162] on link "帳單列表" at bounding box center [80, 161] width 148 height 37
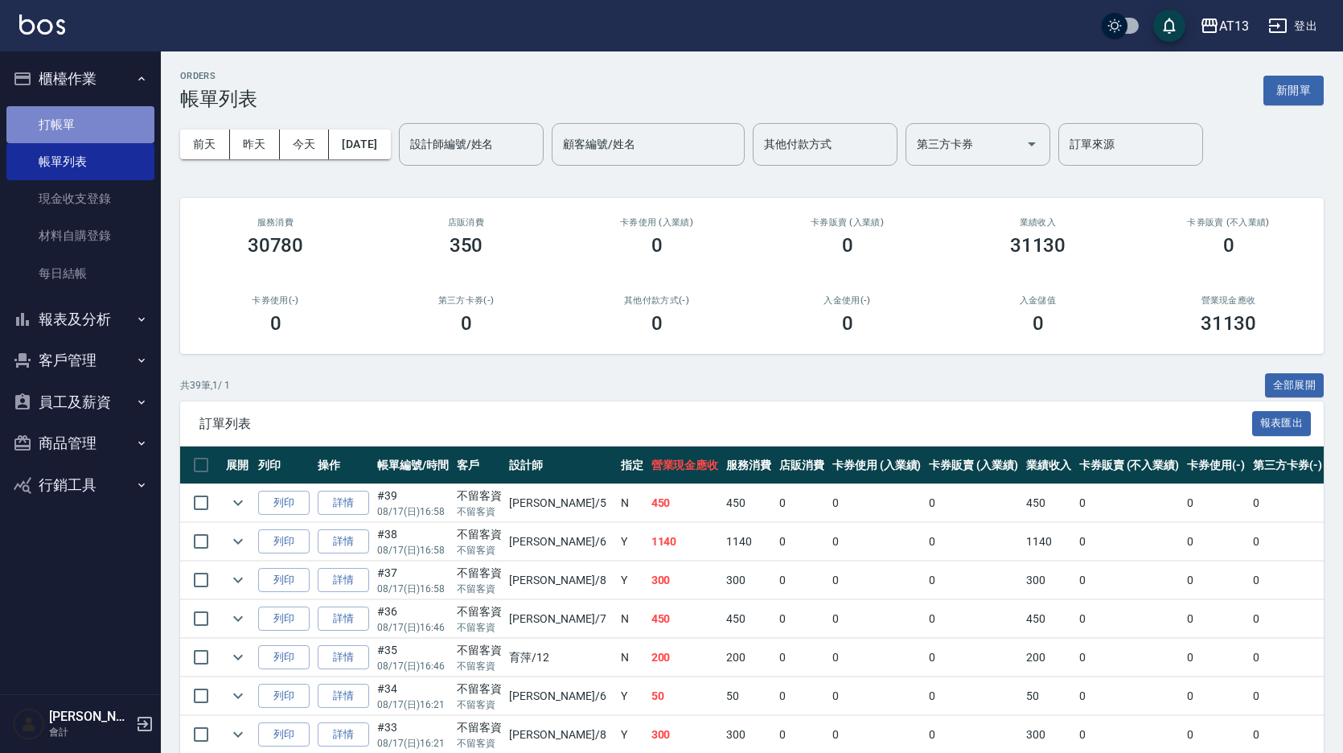
click at [85, 125] on link "打帳單" at bounding box center [80, 124] width 148 height 37
